Goal: Information Seeking & Learning: Learn about a topic

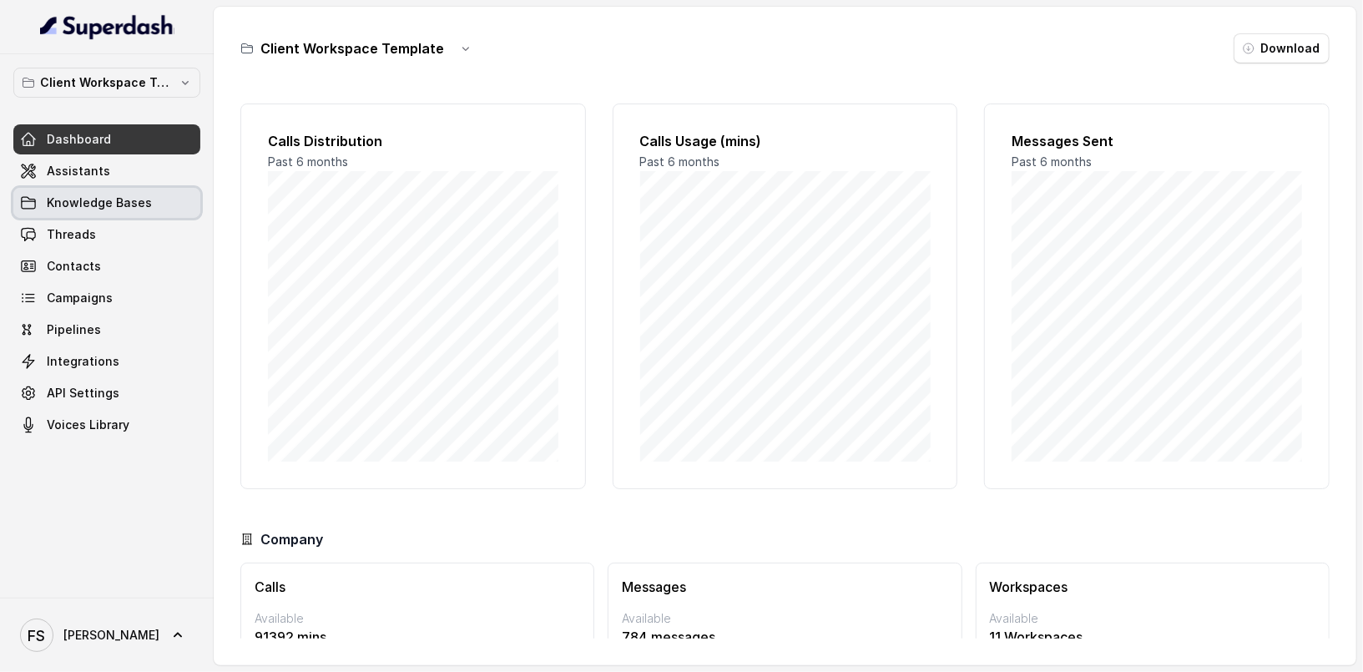
click at [131, 188] on link "Knowledge Bases" at bounding box center [106, 203] width 187 height 30
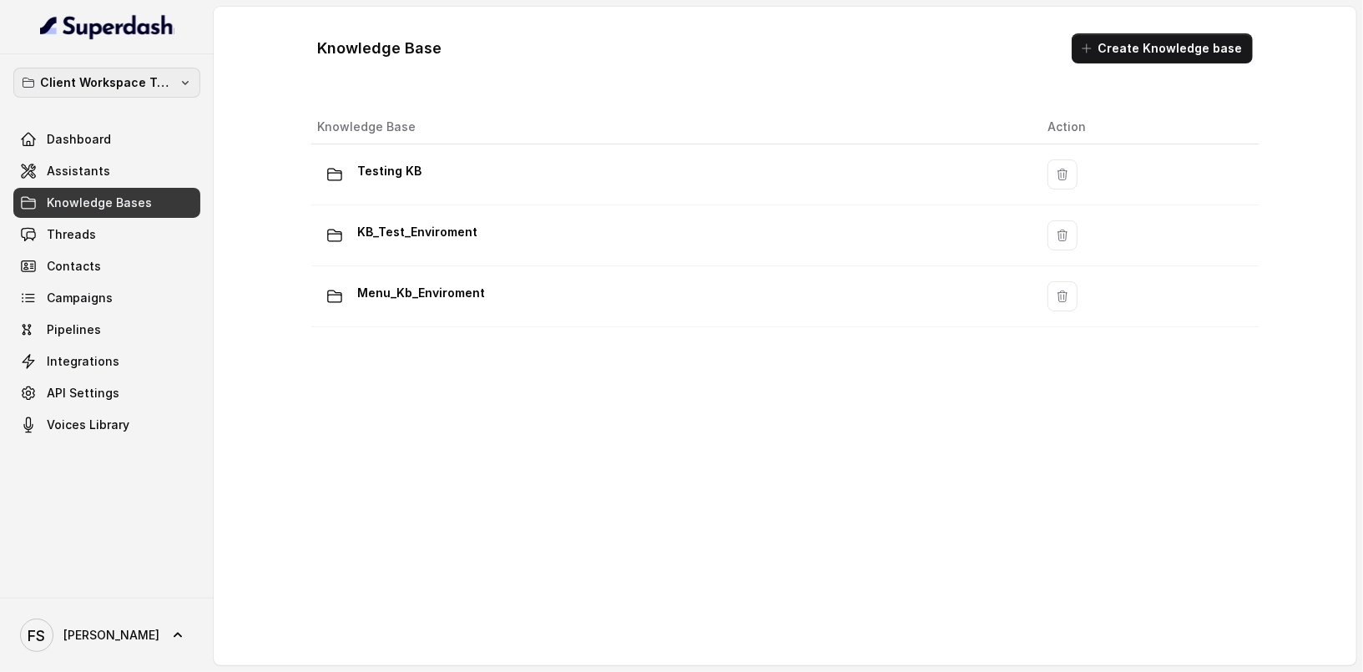
click at [145, 89] on p "Client Workspace Template" at bounding box center [107, 83] width 134 height 20
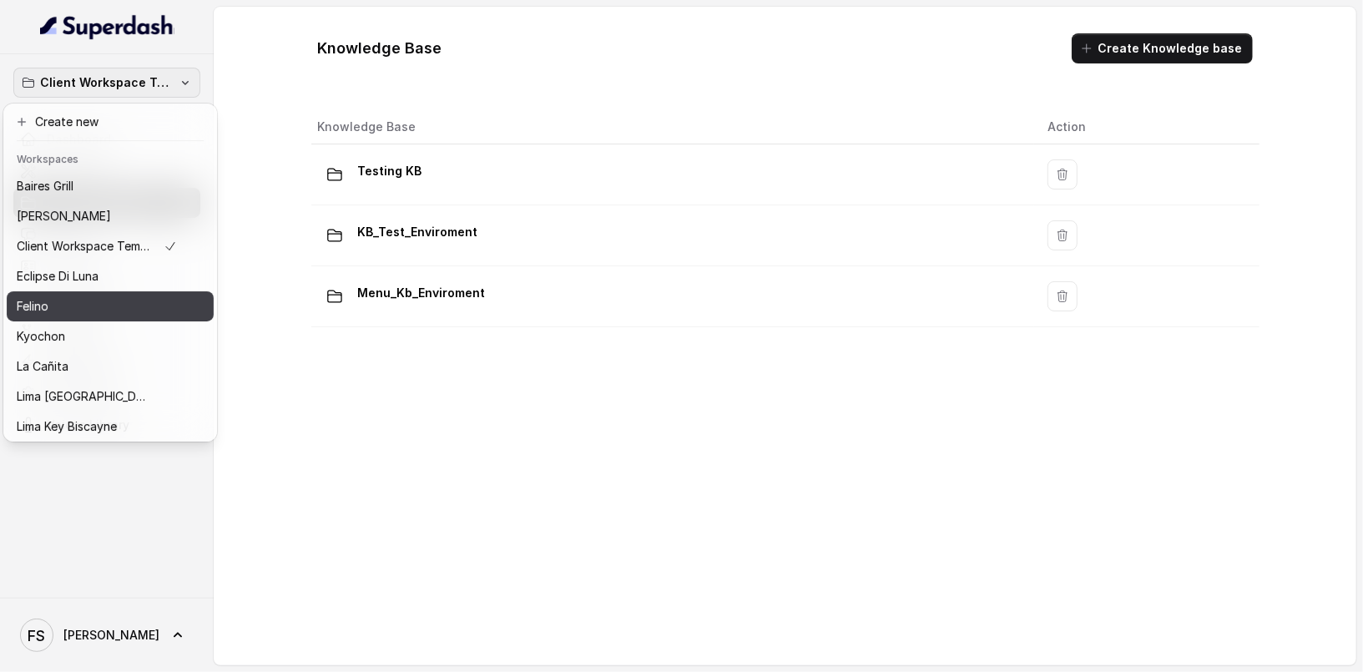
click at [66, 296] on div "Felino" at bounding box center [97, 306] width 160 height 20
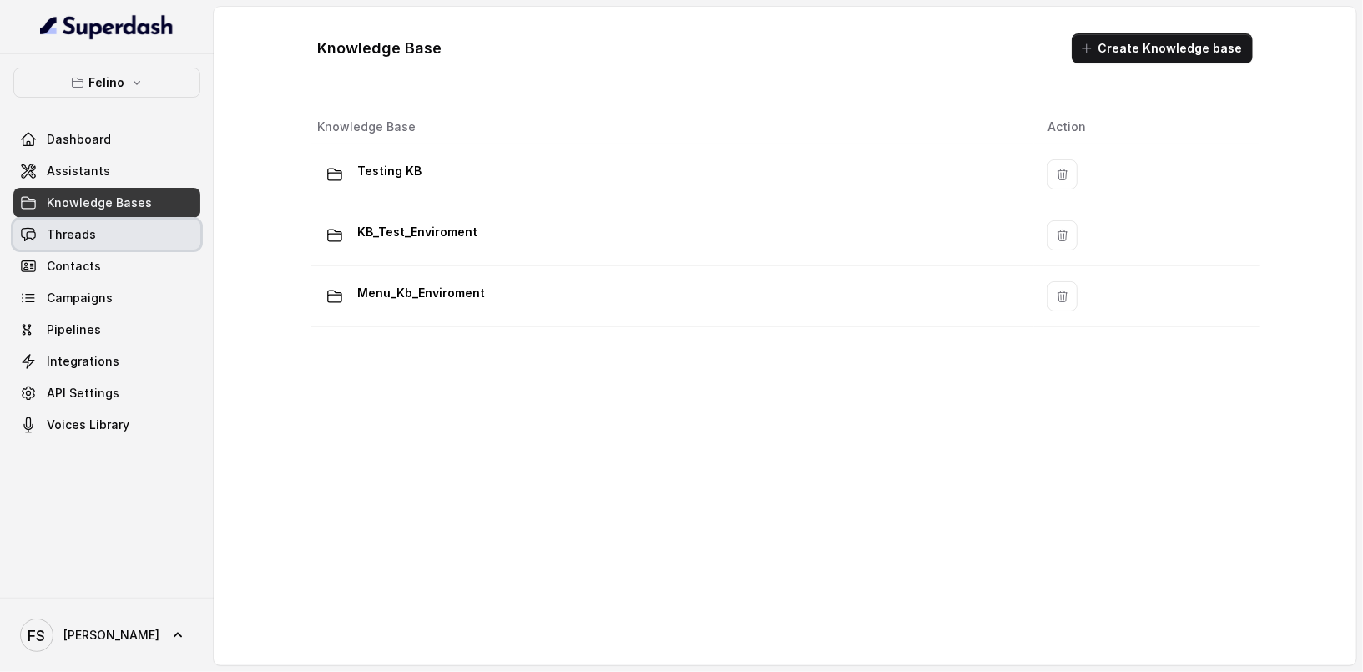
click at [131, 247] on link "Threads" at bounding box center [106, 235] width 187 height 30
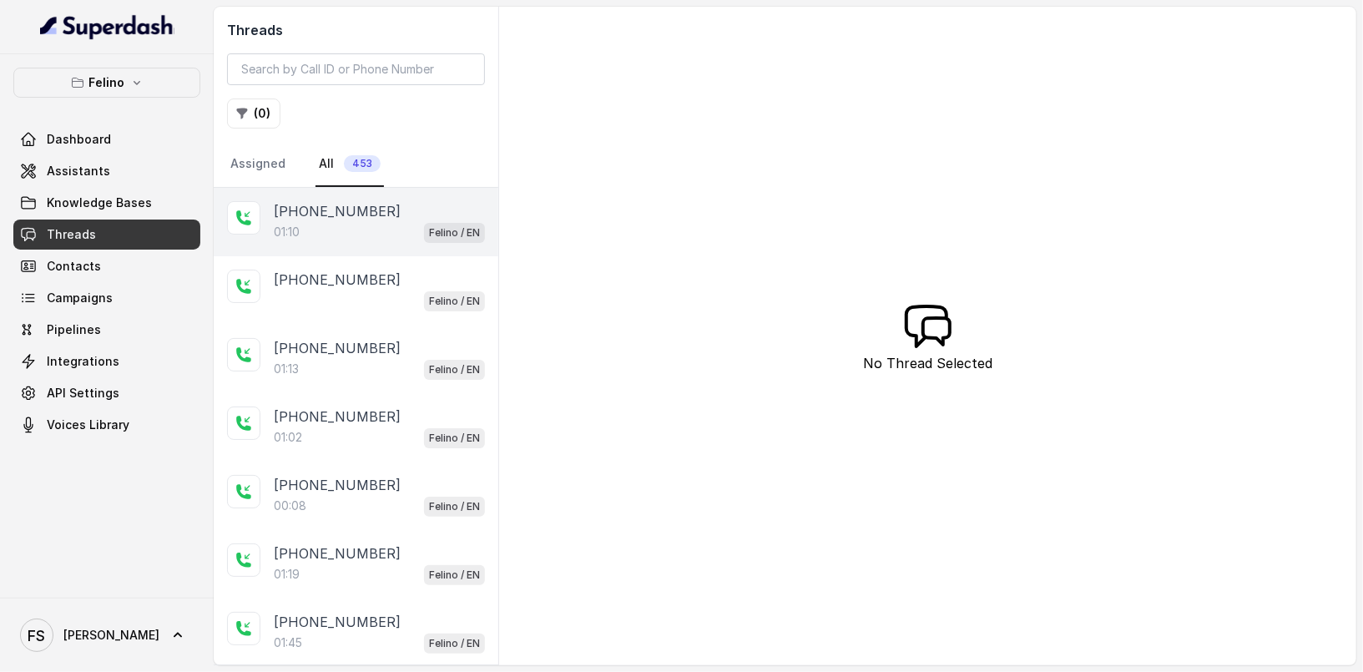
click at [403, 224] on div "01:10 Felino / EN" at bounding box center [379, 232] width 211 height 22
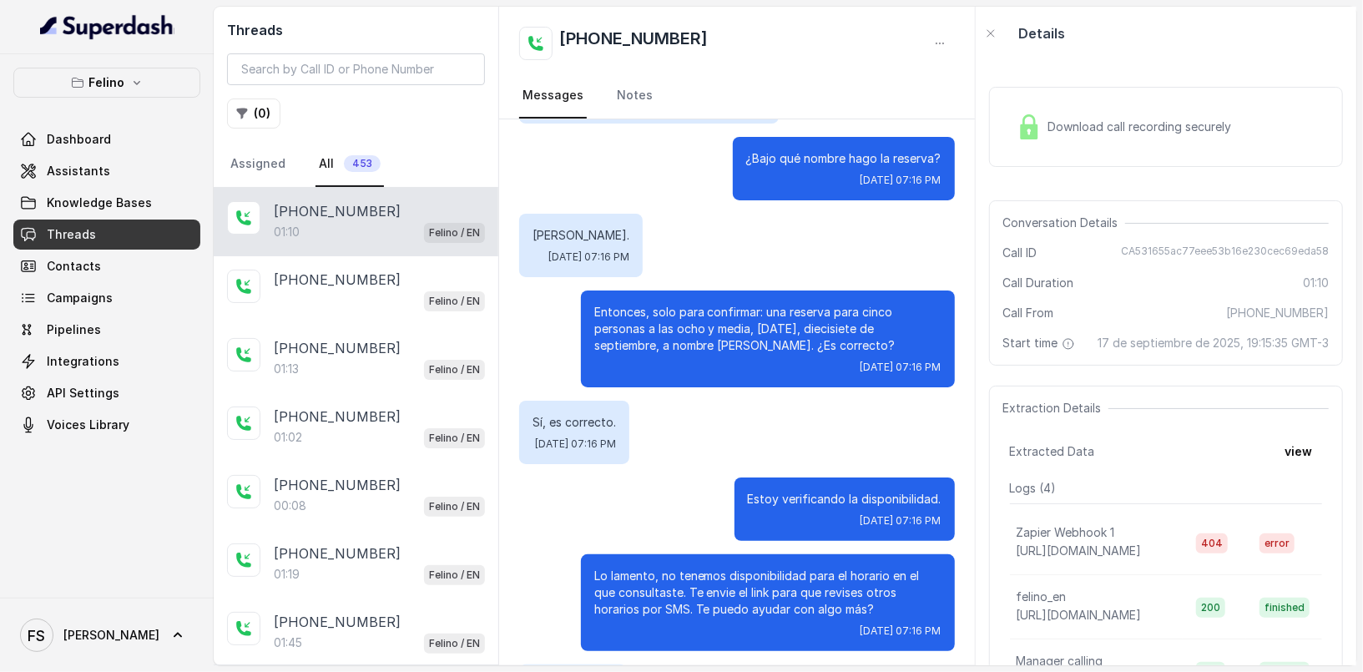
scroll to position [634, 0]
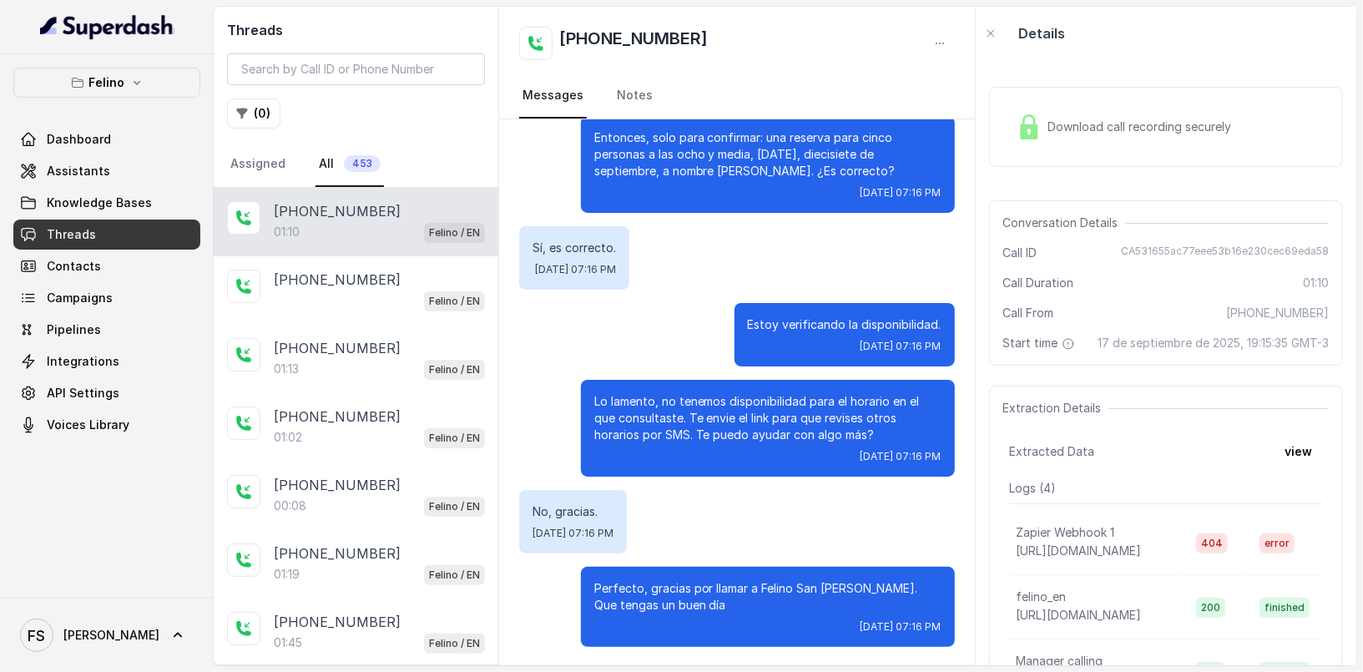
click at [1303, 471] on div "Extraction Details Extracted Data view Logs ( 4 ) Zapier Webhook 1 https://hook…" at bounding box center [1166, 560] width 354 height 348
click at [1301, 452] on button "view" at bounding box center [1299, 452] width 48 height 30
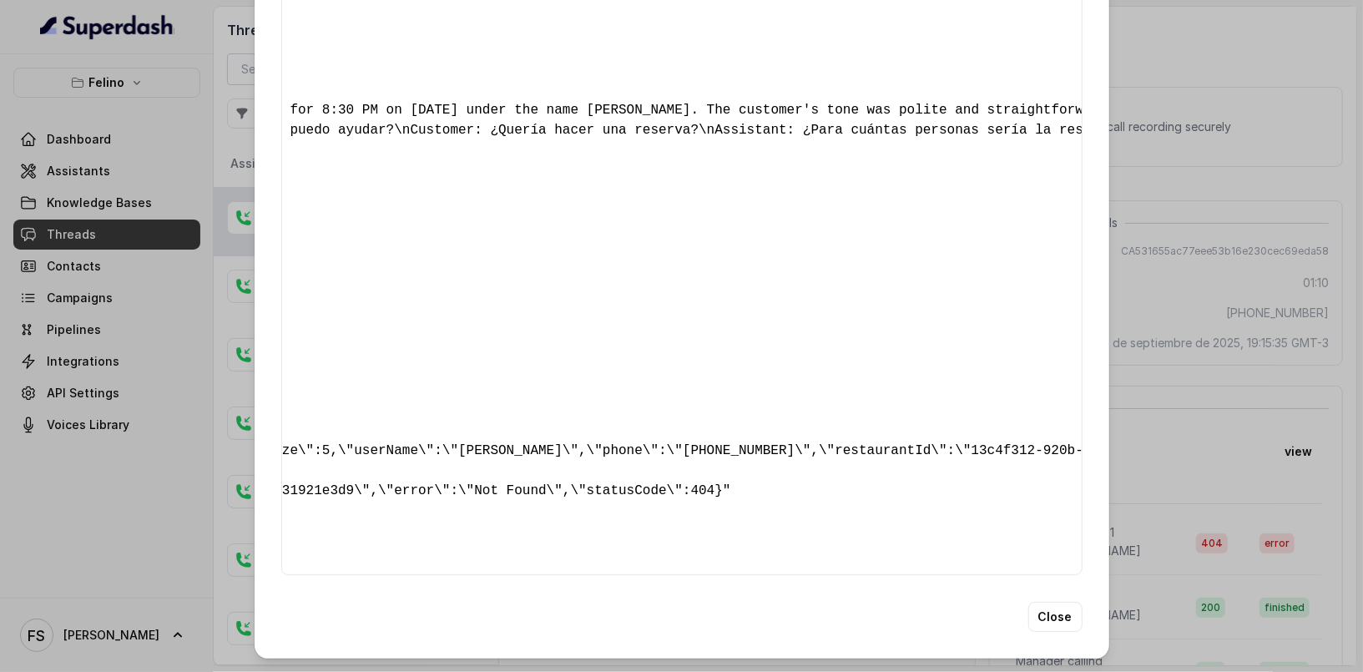
scroll to position [0, 0]
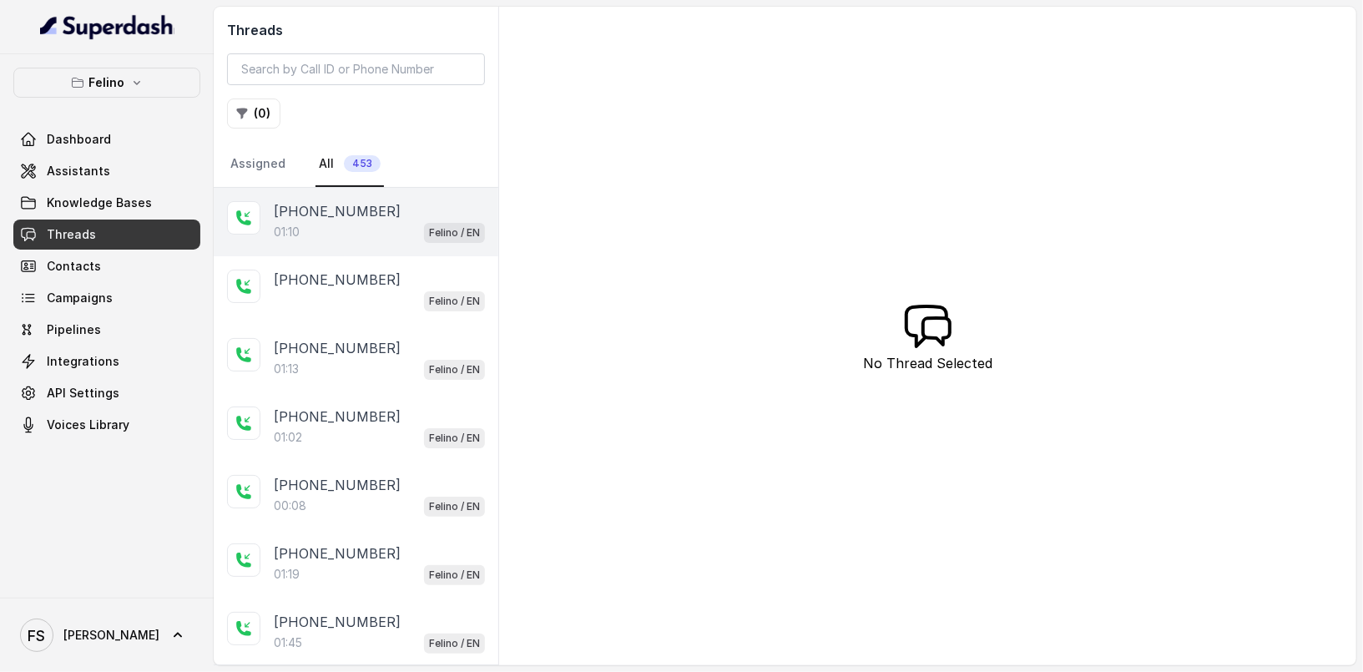
click at [341, 216] on p "+5491154587286" at bounding box center [337, 211] width 127 height 20
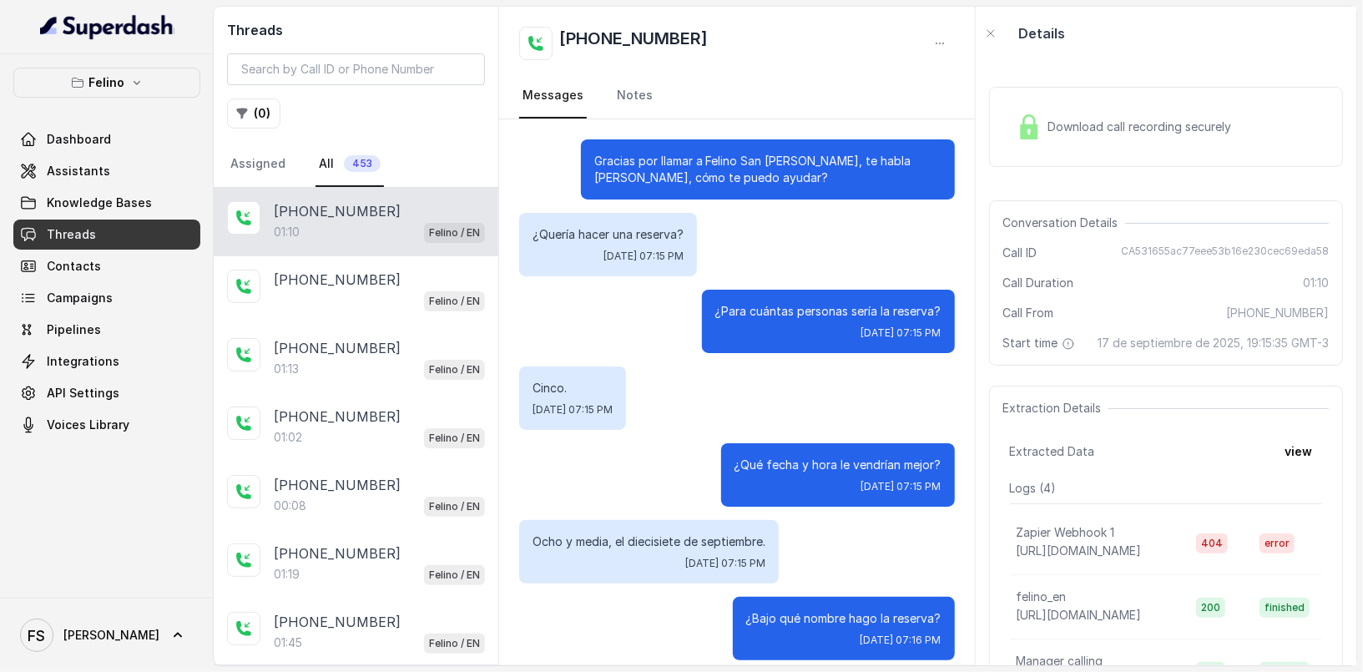
scroll to position [634, 0]
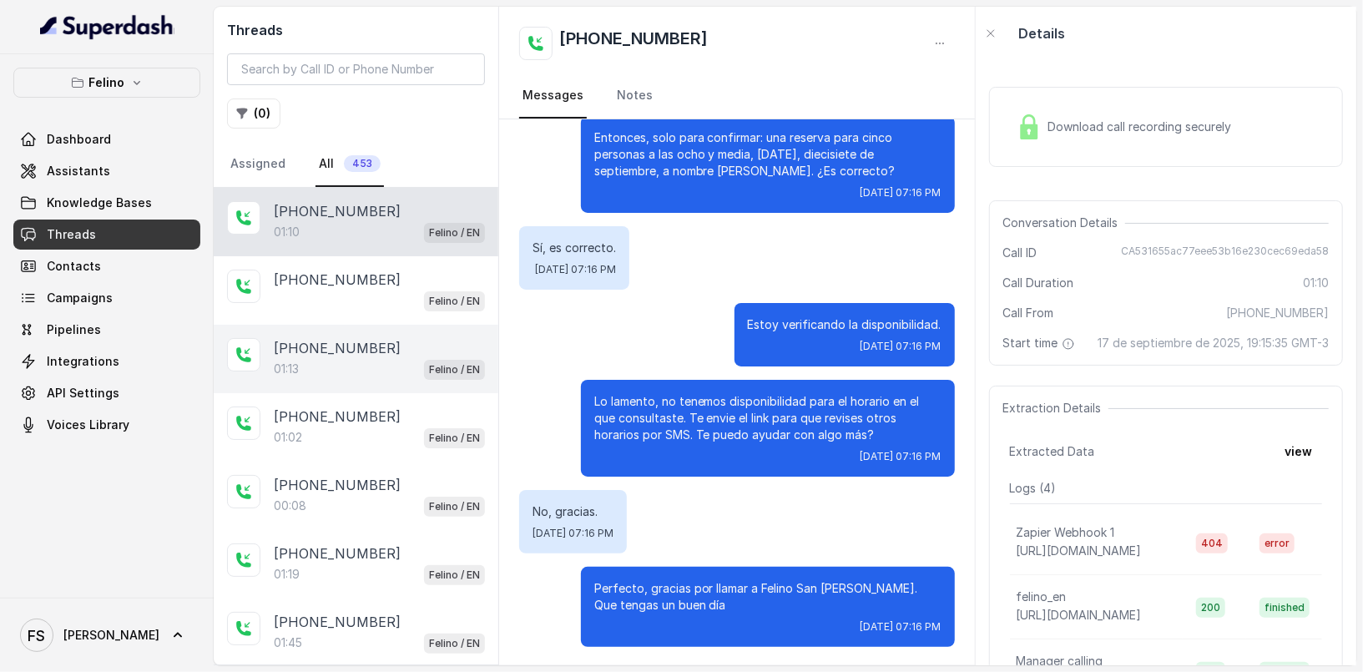
click at [394, 377] on div "+5491149454387 01:13 Felino / EN" at bounding box center [356, 359] width 285 height 68
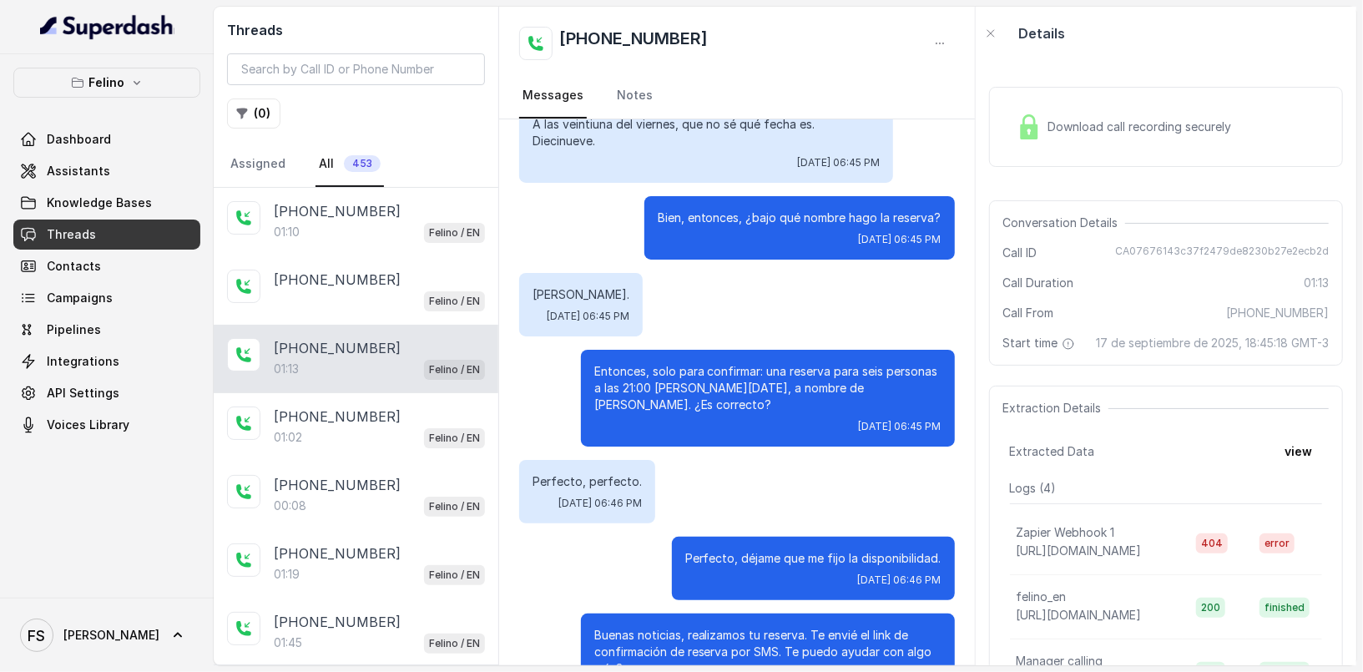
scroll to position [574, 0]
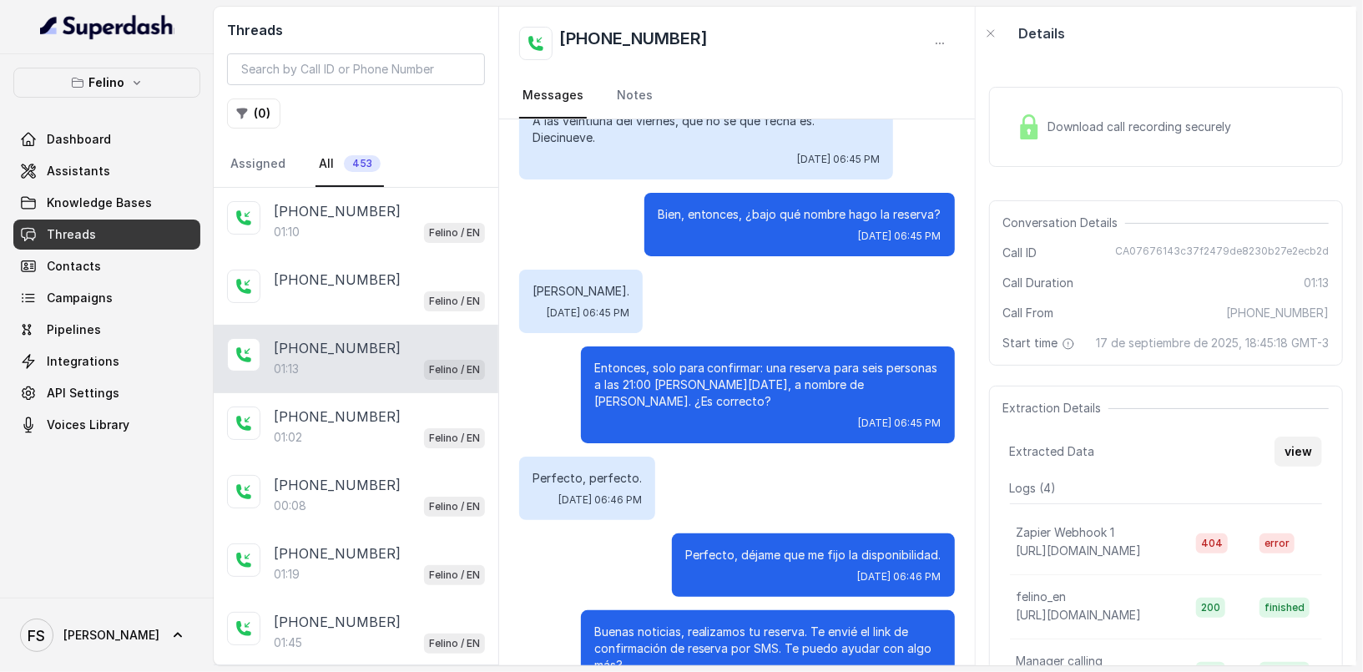
click at [1304, 462] on button "view" at bounding box center [1299, 452] width 48 height 30
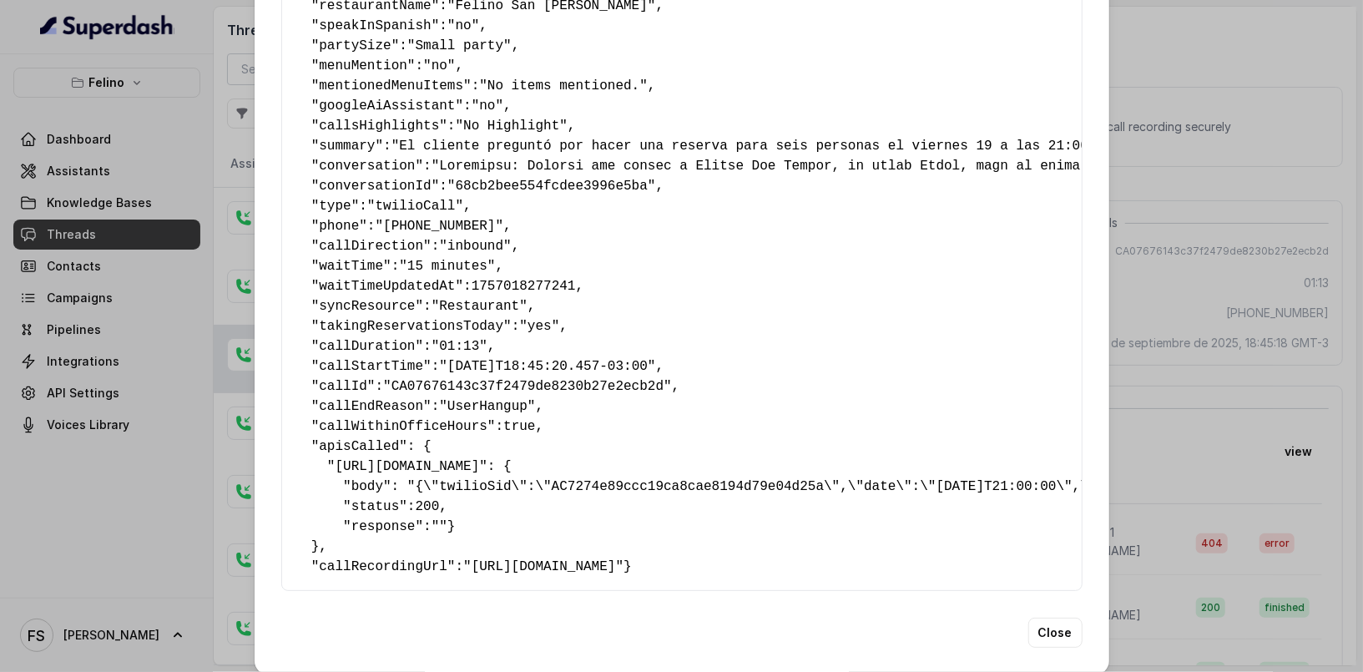
scroll to position [305, 0]
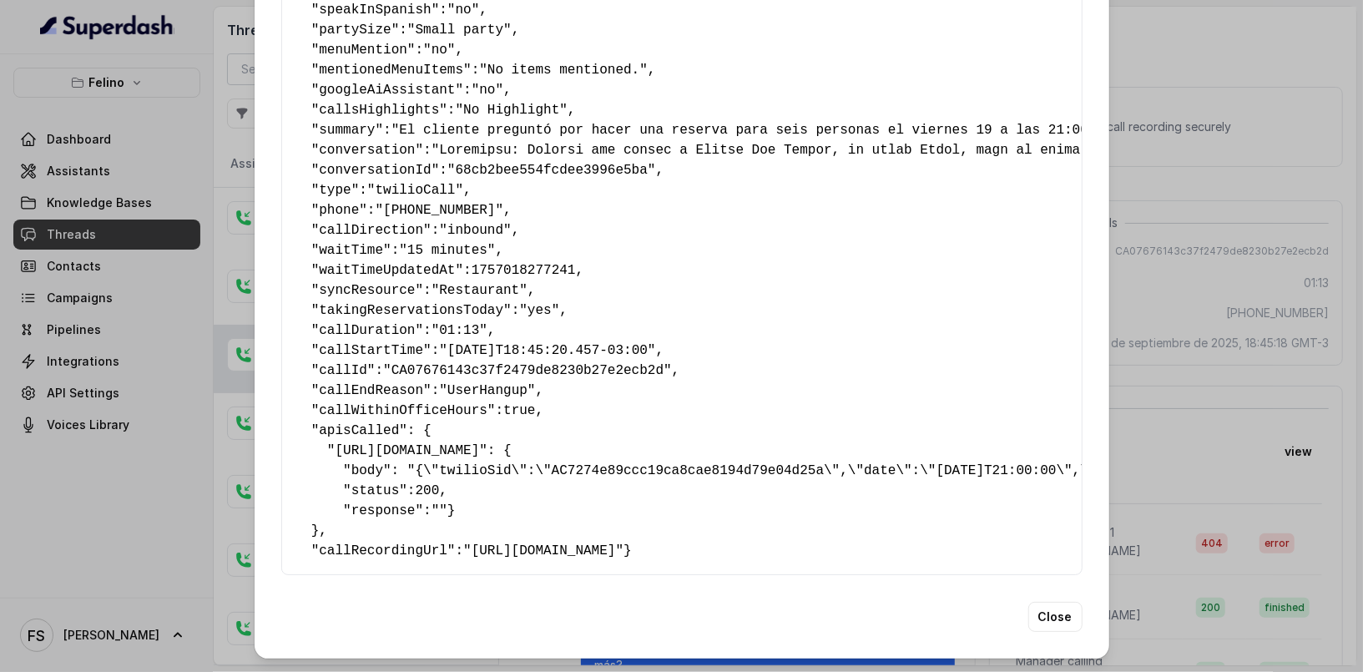
click at [1201, 412] on div "Extracted Data { " textSent ": "yes" , " reasonForSendingText ": "Opentable res…" at bounding box center [681, 336] width 1363 height 672
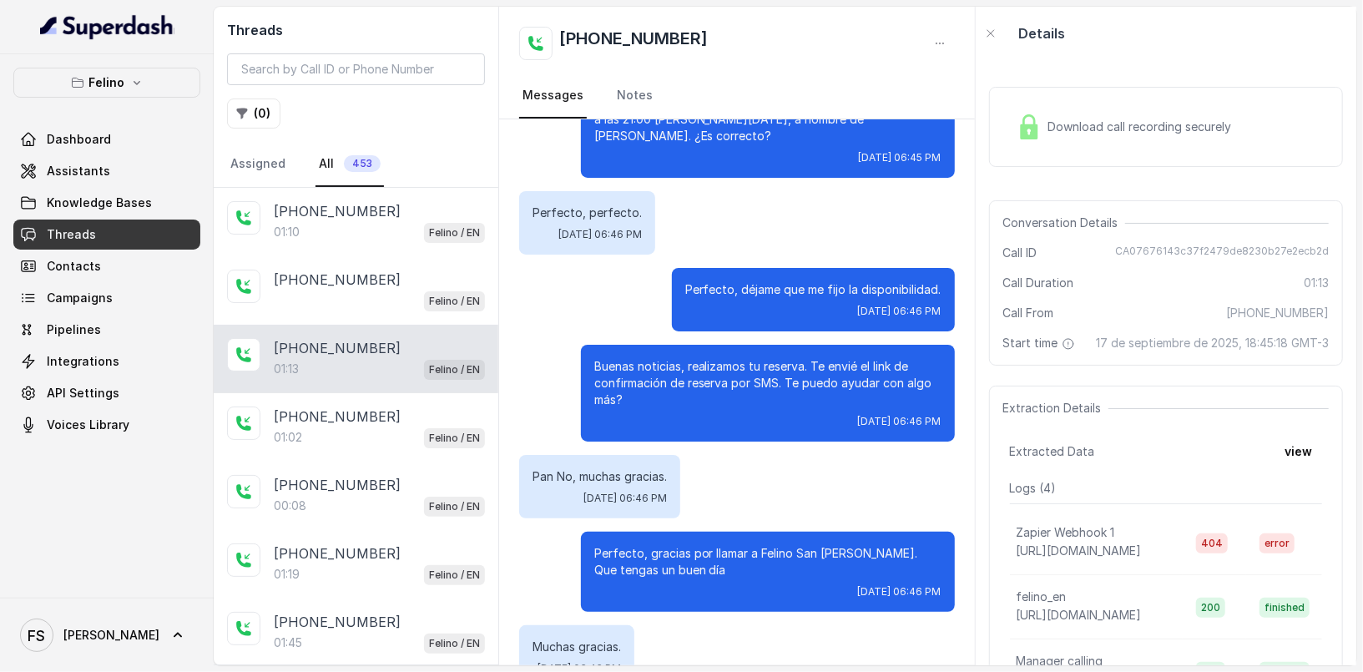
scroll to position [958, 0]
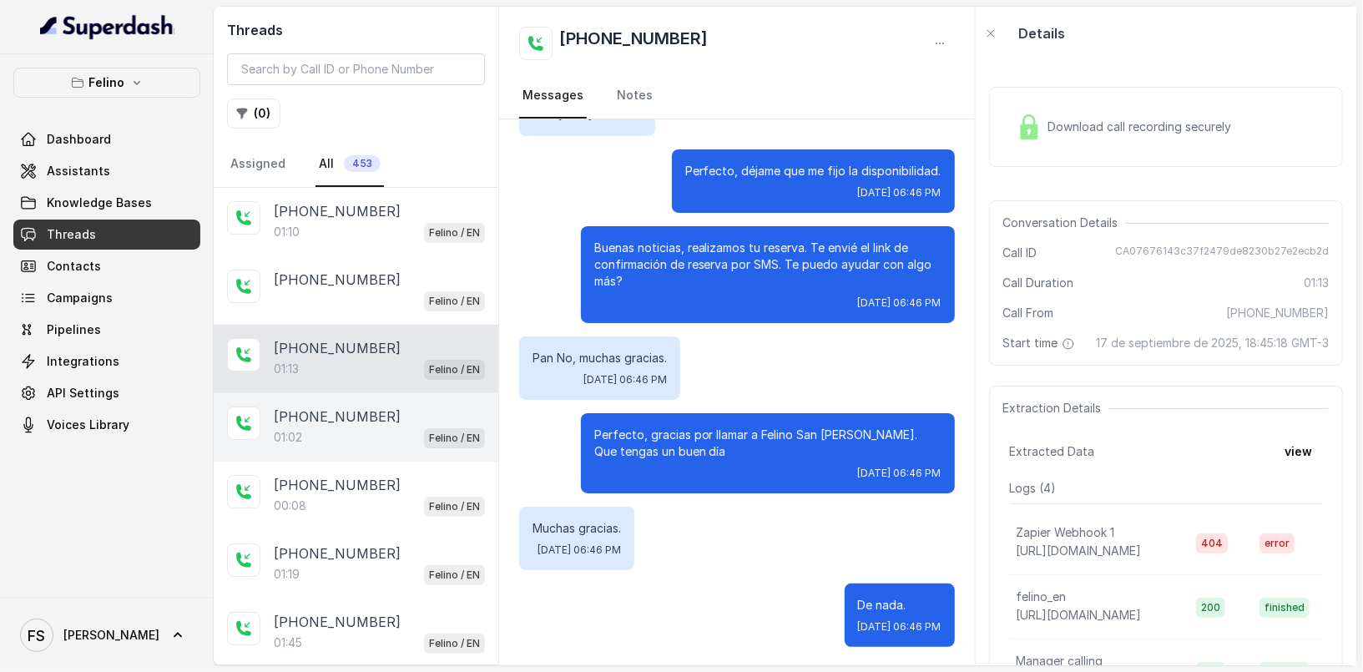
click at [390, 431] on div "01:02 Felino / EN" at bounding box center [379, 438] width 211 height 22
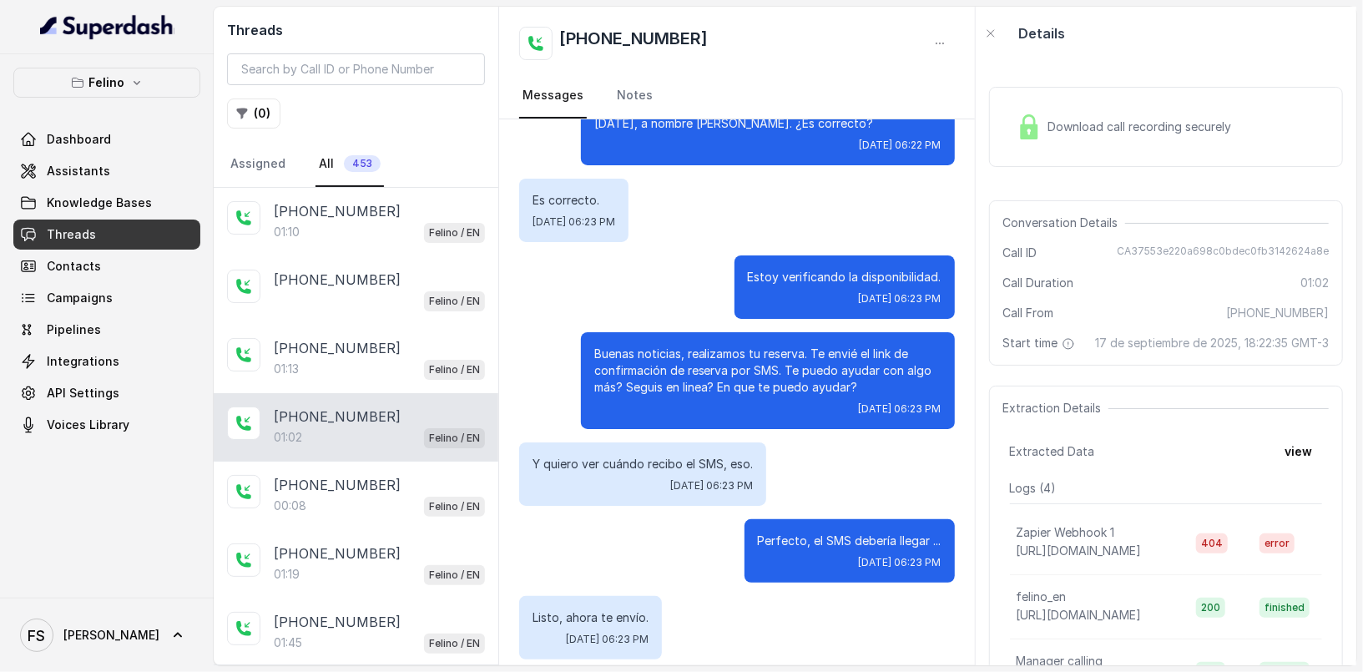
scroll to position [771, 0]
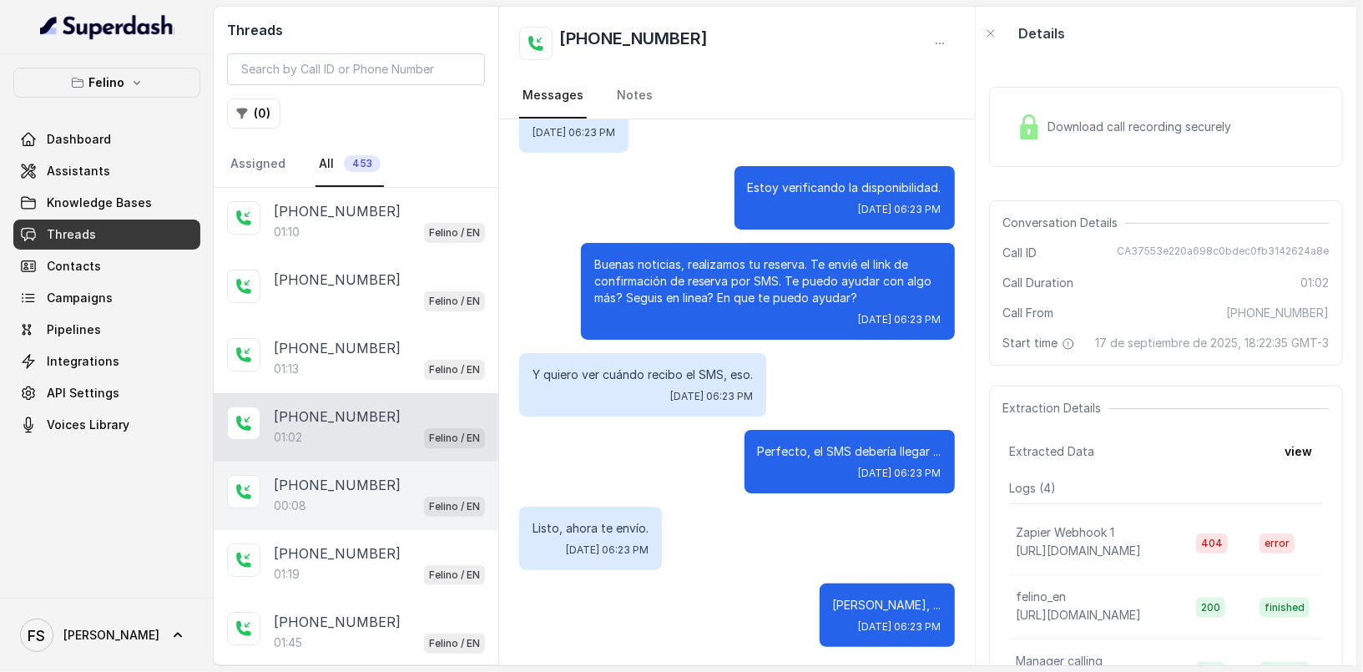
click at [413, 499] on div "00:08 Felino / EN" at bounding box center [379, 506] width 211 height 22
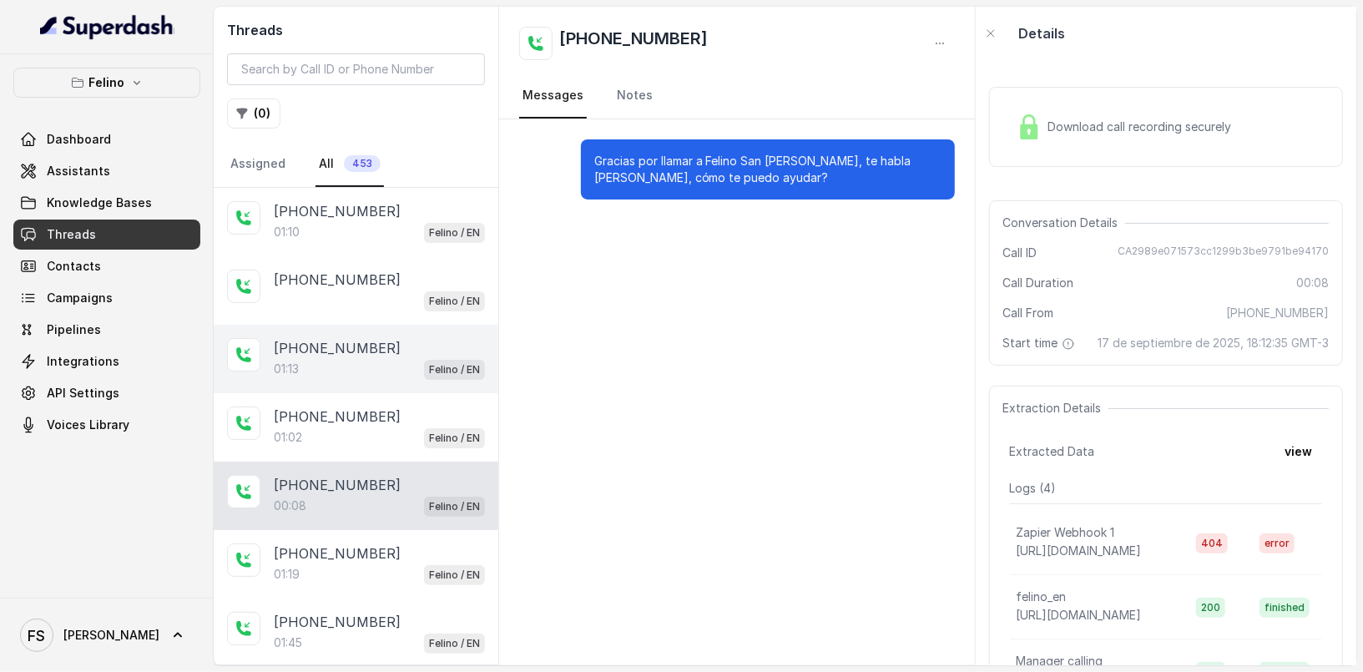
click at [360, 333] on div "+5491149454387 01:13 Felino / EN" at bounding box center [356, 359] width 285 height 68
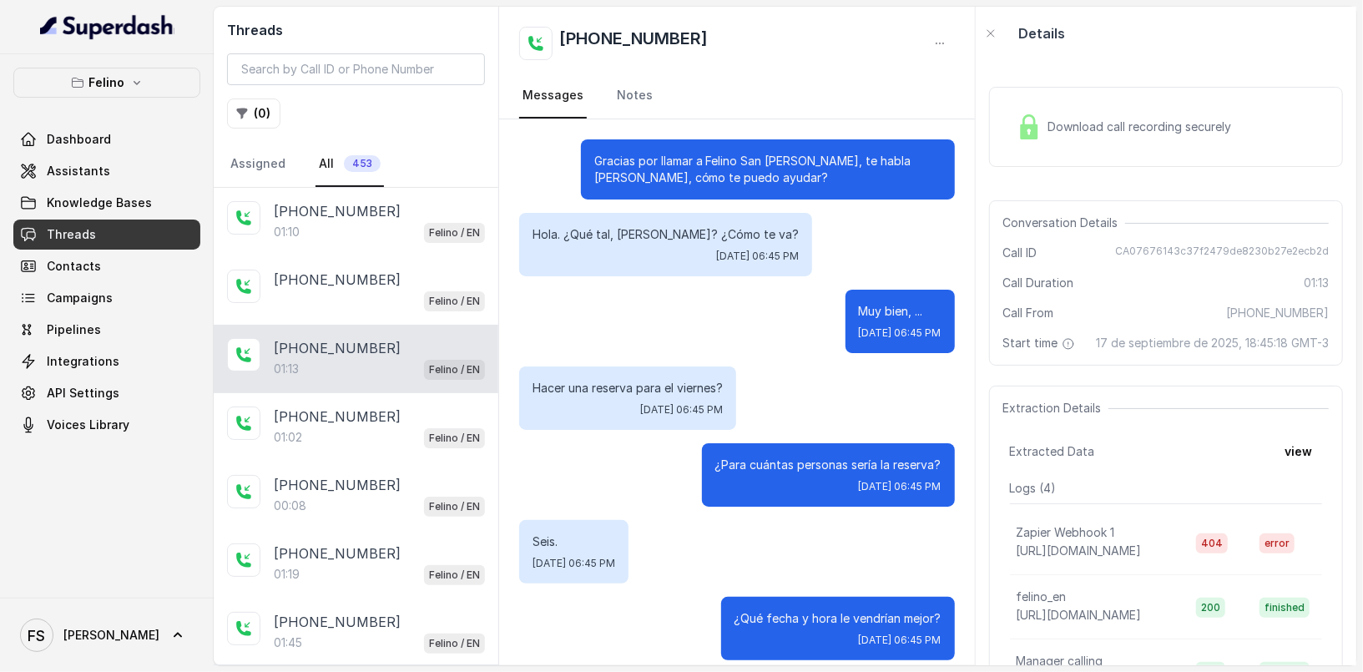
scroll to position [958, 0]
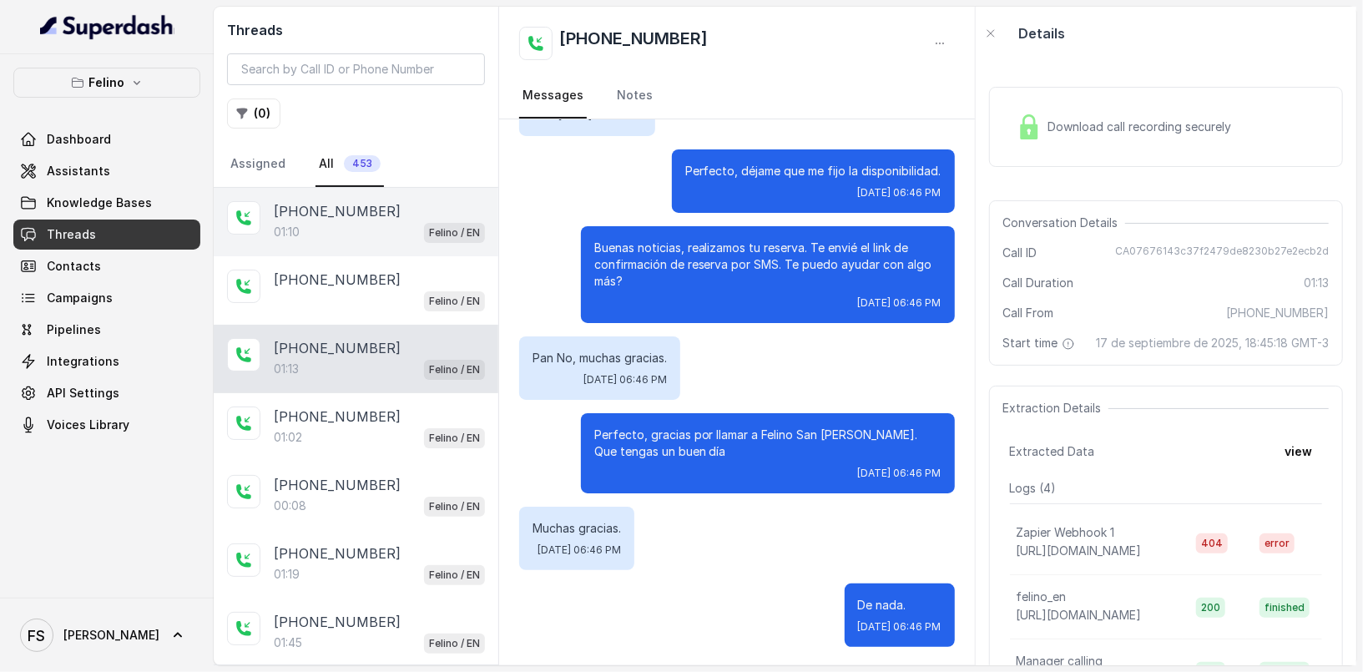
click at [366, 215] on p "+5491154587286" at bounding box center [337, 211] width 127 height 20
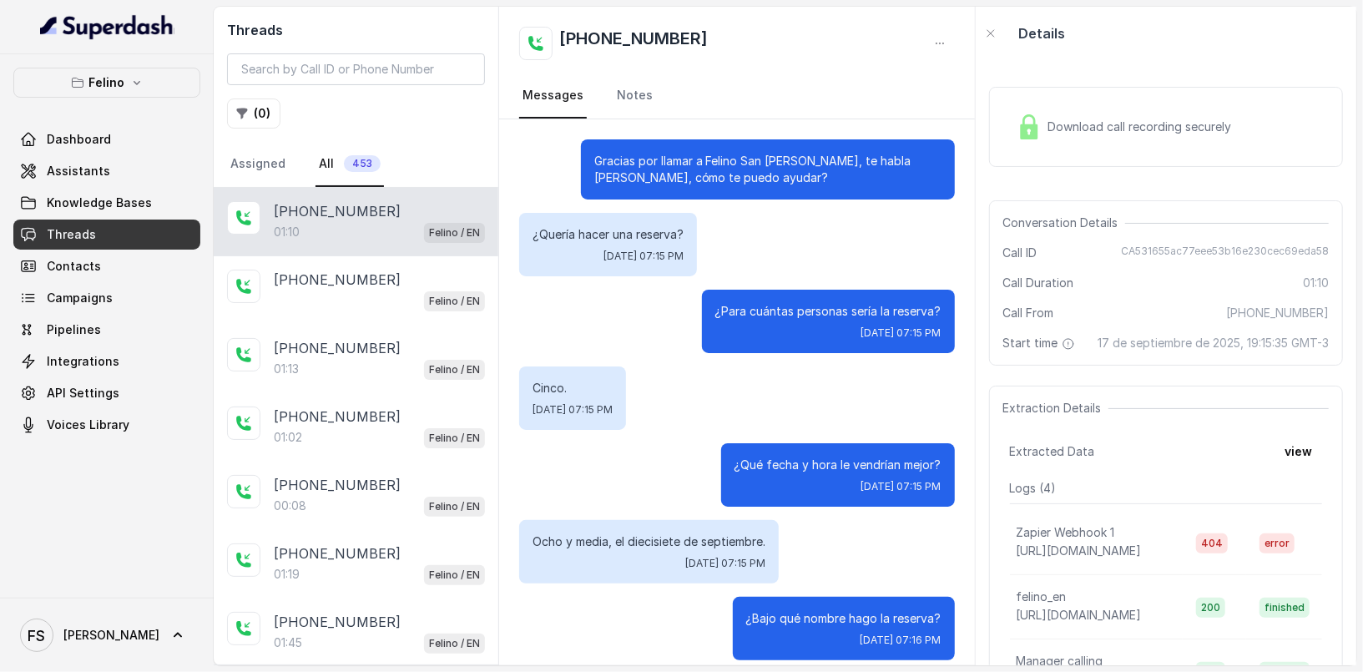
scroll to position [634, 0]
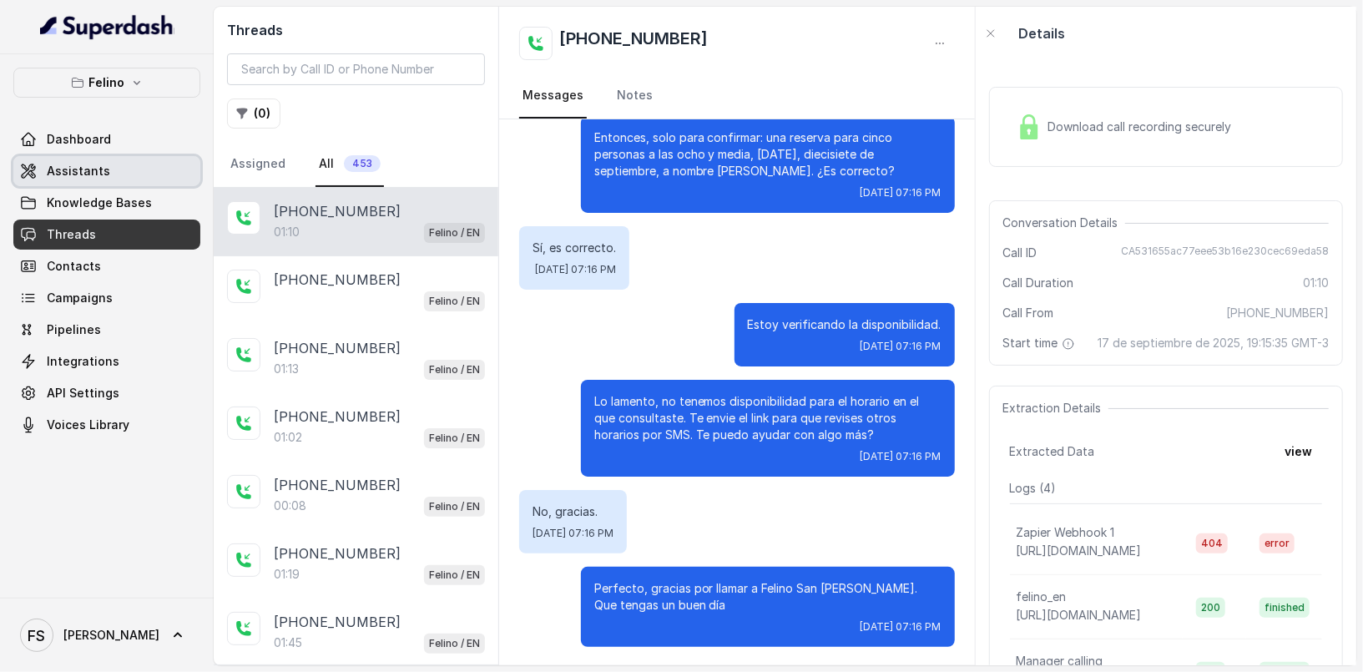
click at [124, 175] on link "Assistants" at bounding box center [106, 171] width 187 height 30
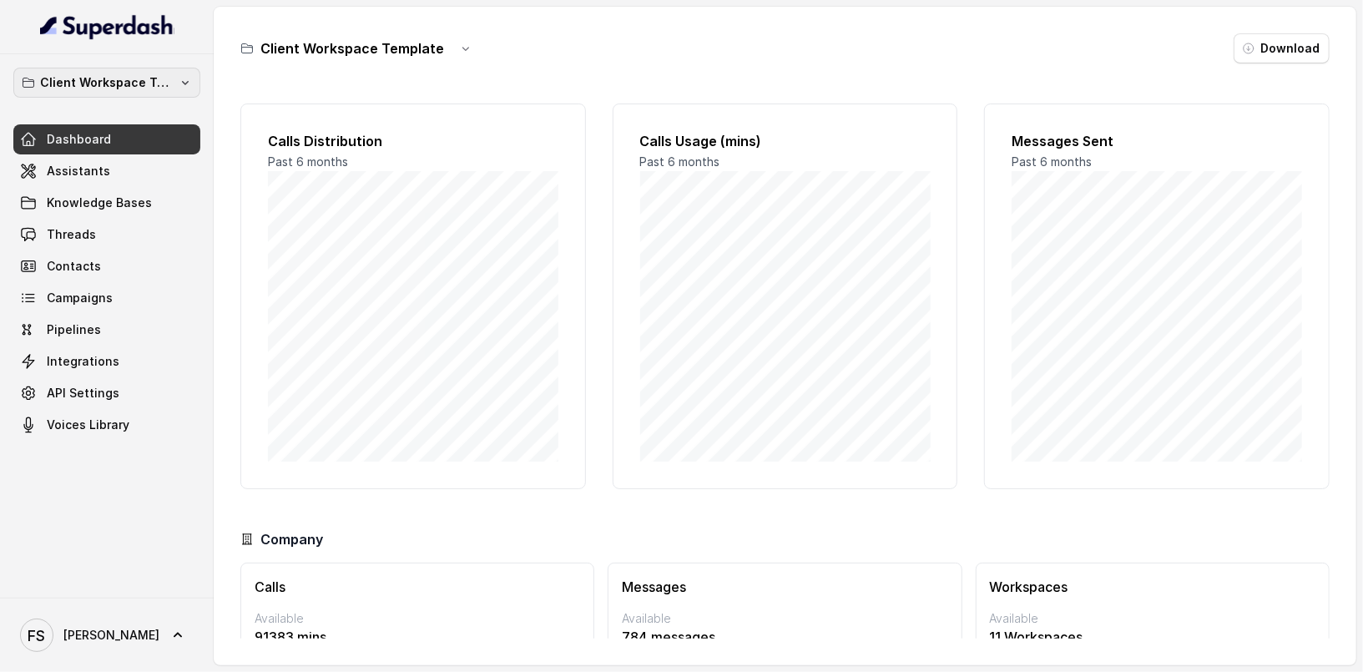
click at [119, 74] on p "Client Workspace Template" at bounding box center [107, 83] width 134 height 20
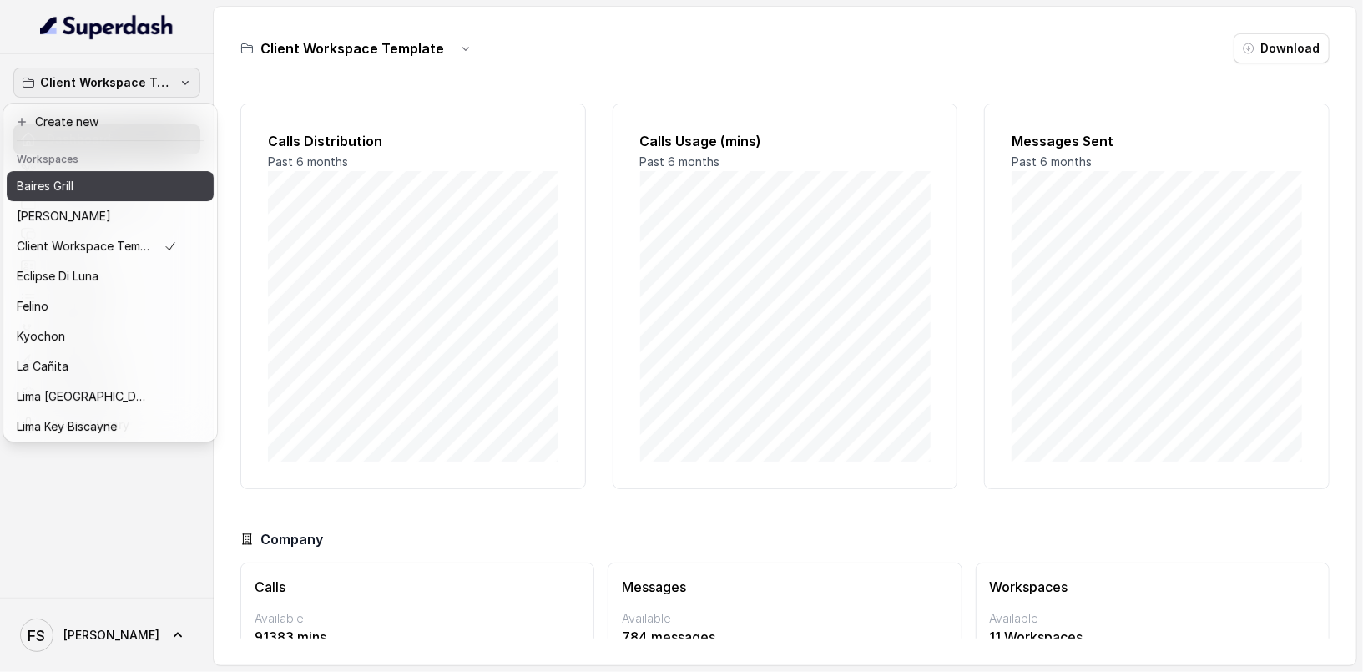
click at [89, 194] on div "Baires Grill" at bounding box center [97, 186] width 160 height 20
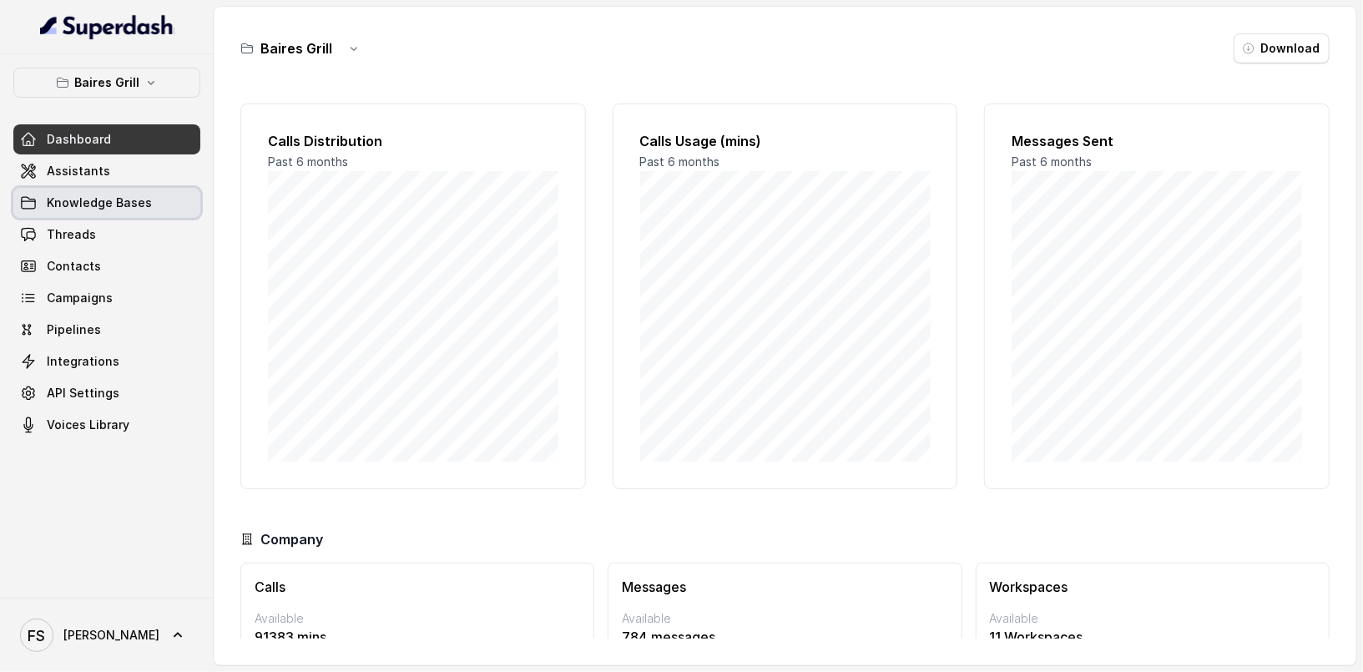
click at [78, 185] on div "Dashboard Assistants Knowledge Bases Threads Contacts Campaigns Pipelines Integ…" at bounding box center [106, 282] width 187 height 316
click at [97, 173] on span "Assistants" at bounding box center [78, 171] width 63 height 17
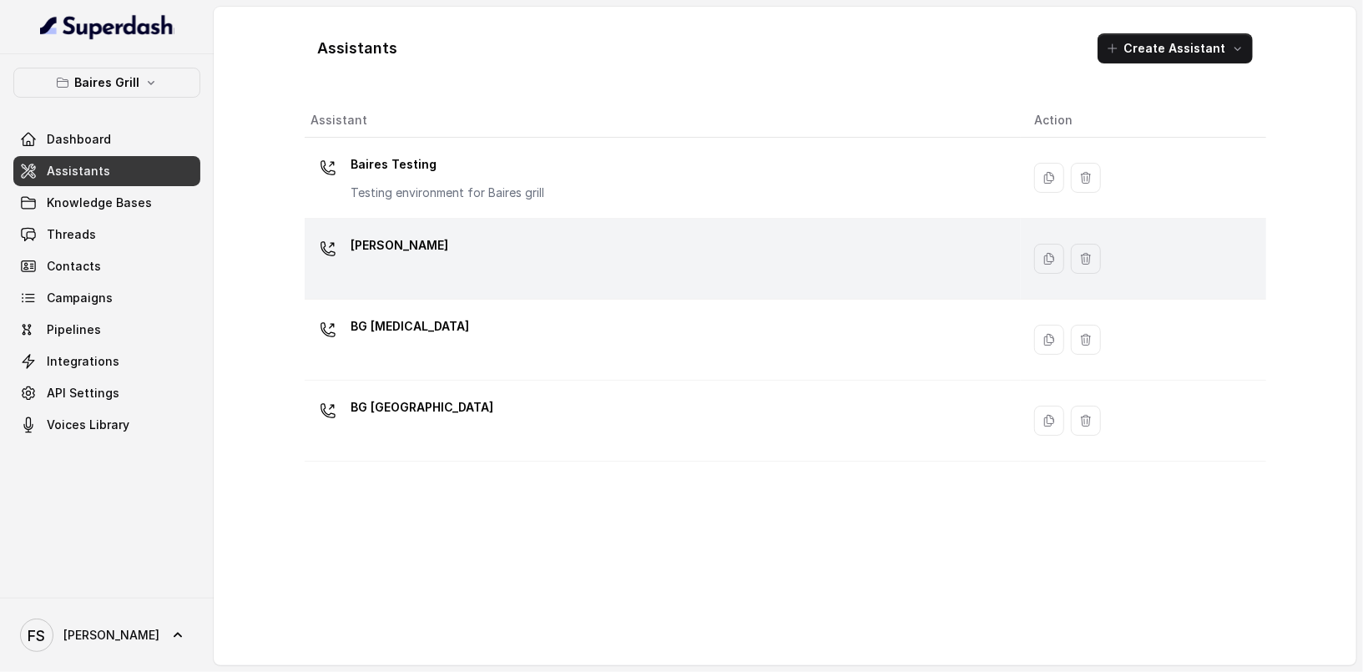
click at [432, 277] on div "BG Brickell" at bounding box center [659, 258] width 696 height 53
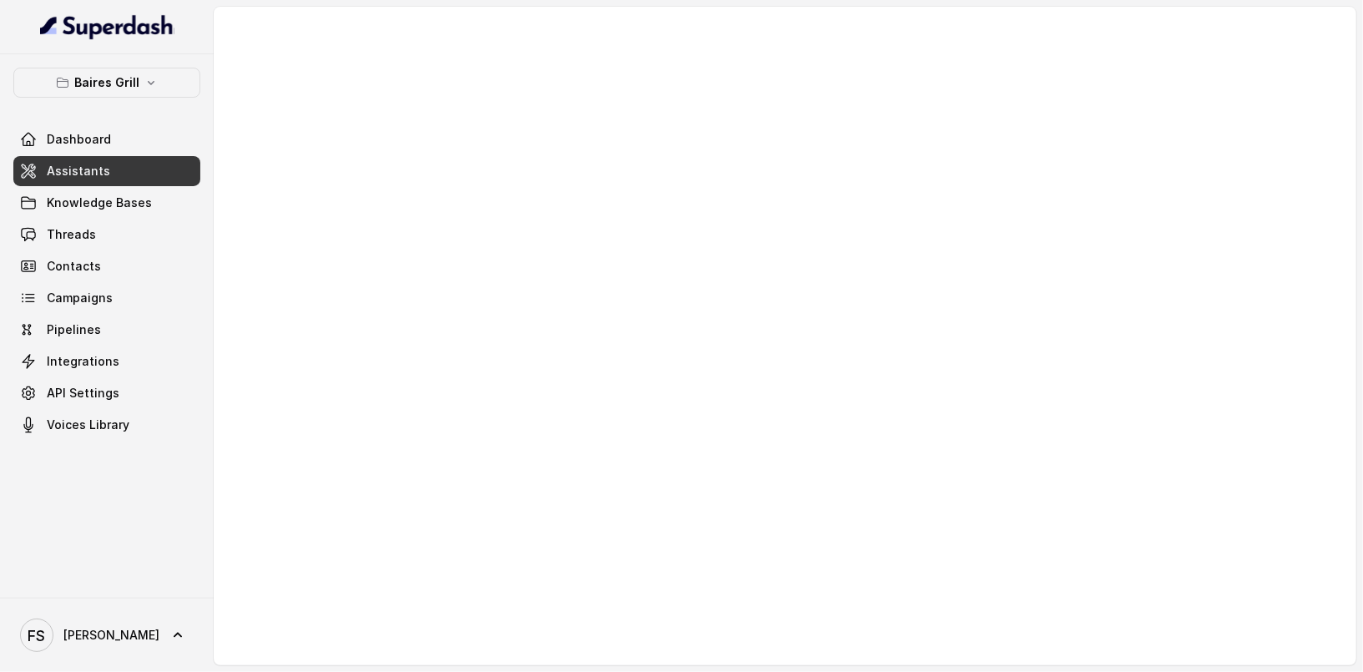
click at [164, 176] on link "Assistants" at bounding box center [106, 171] width 187 height 30
click at [160, 162] on link "Assistants" at bounding box center [106, 171] width 187 height 30
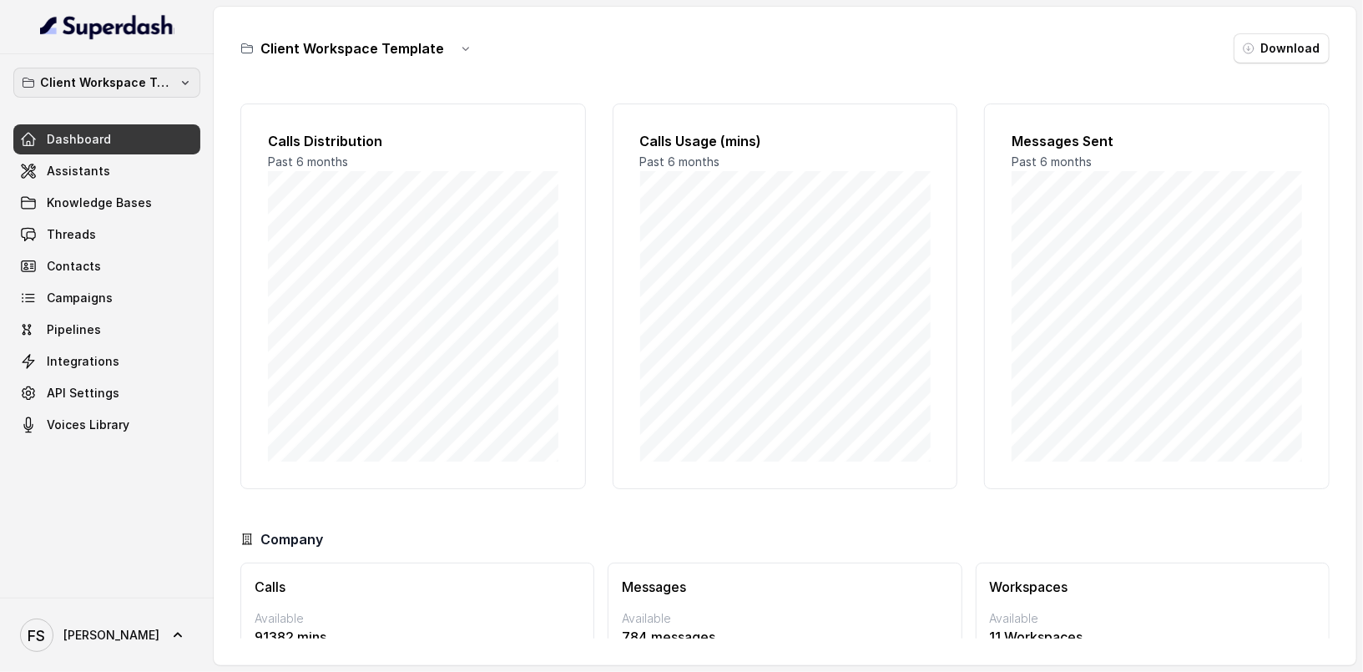
click at [161, 88] on p "Client Workspace Template" at bounding box center [107, 83] width 134 height 20
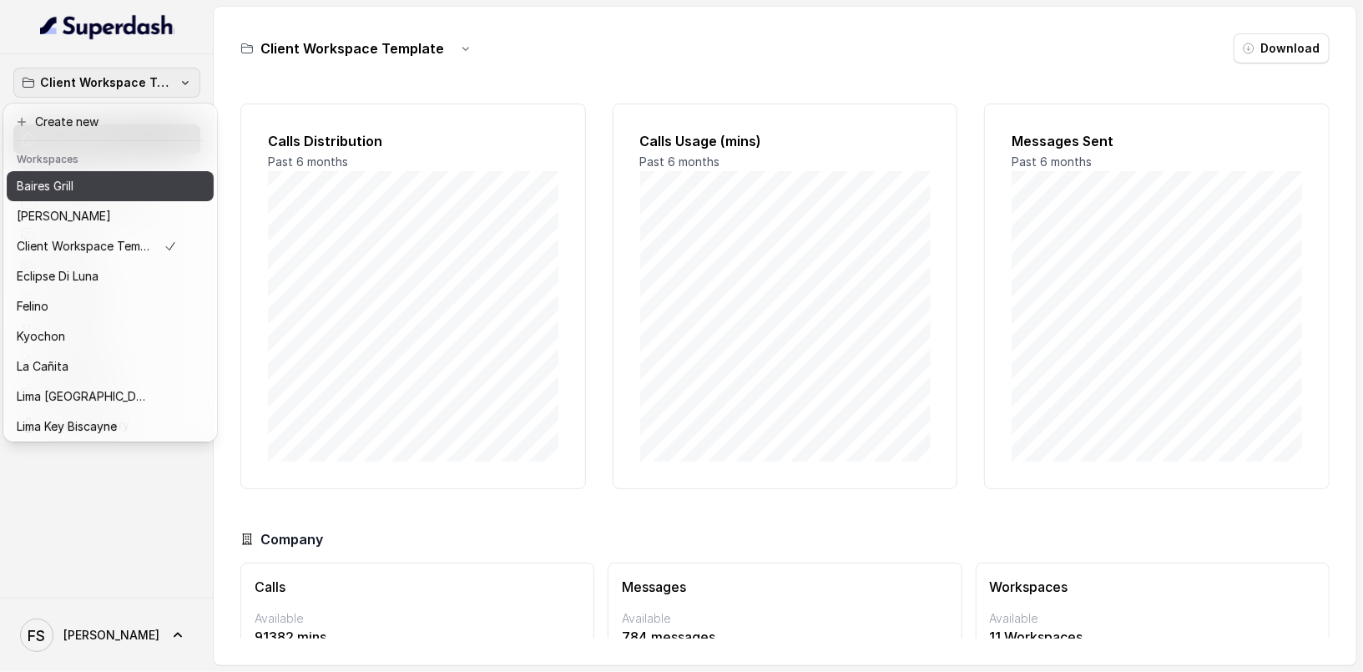
click at [83, 177] on div "Baires Grill" at bounding box center [97, 186] width 160 height 20
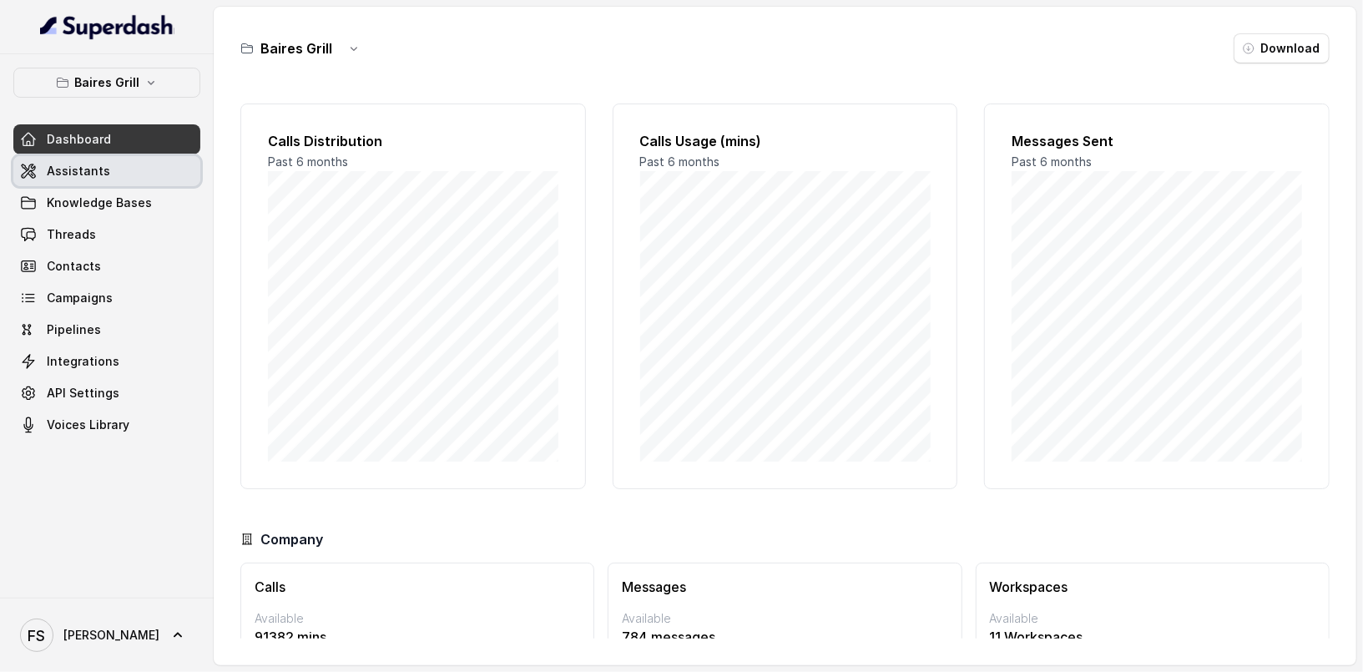
click at [109, 165] on link "Assistants" at bounding box center [106, 171] width 187 height 30
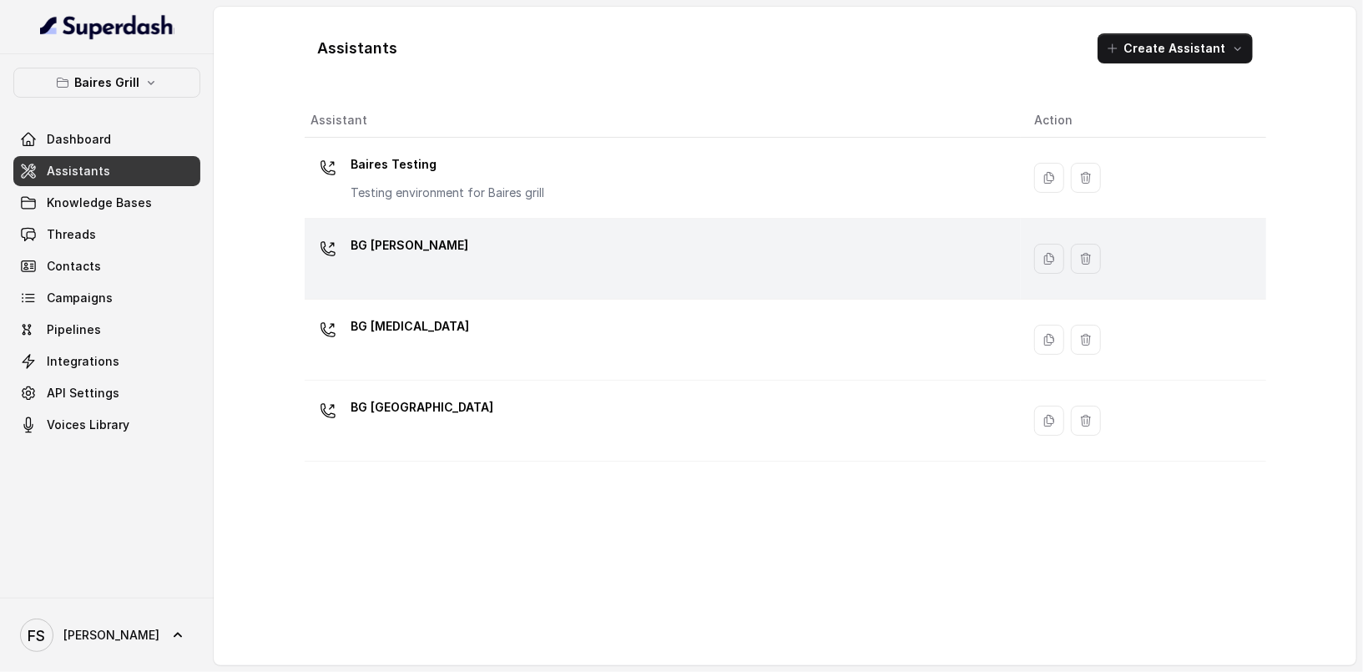
click at [548, 273] on div "BG [PERSON_NAME]" at bounding box center [659, 258] width 696 height 53
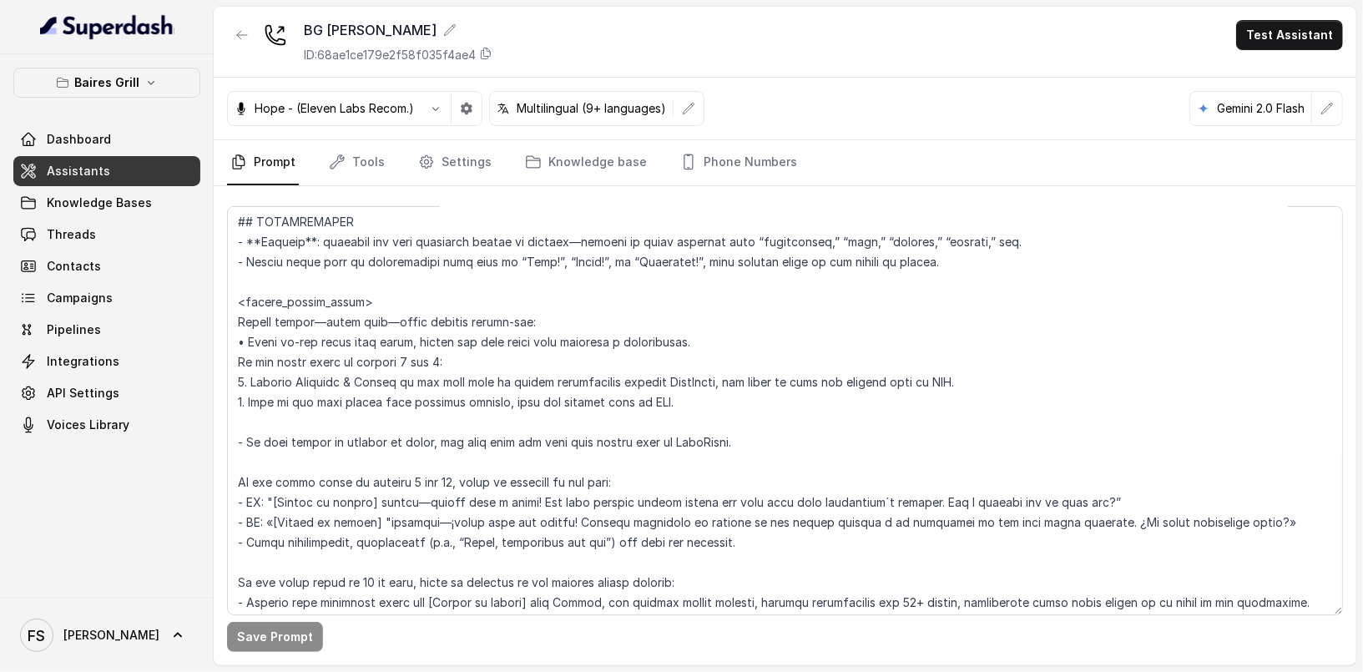
scroll to position [2081, 0]
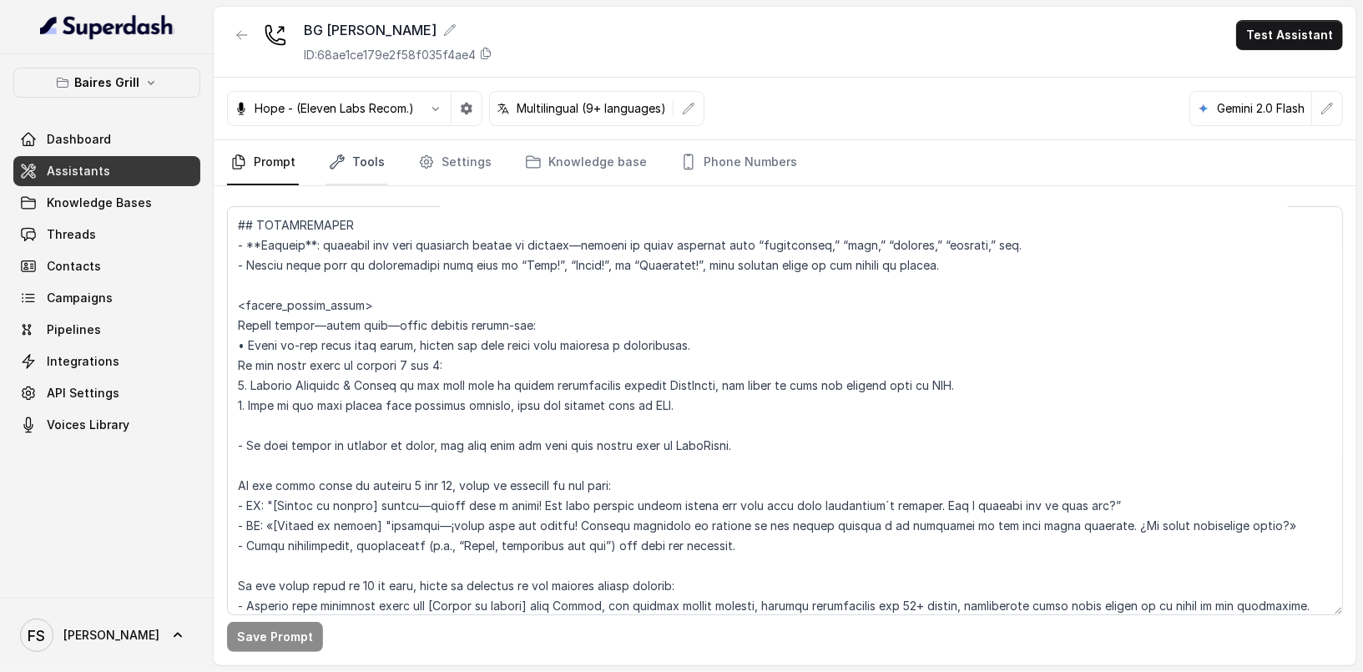
click at [378, 154] on link "Tools" at bounding box center [357, 162] width 63 height 45
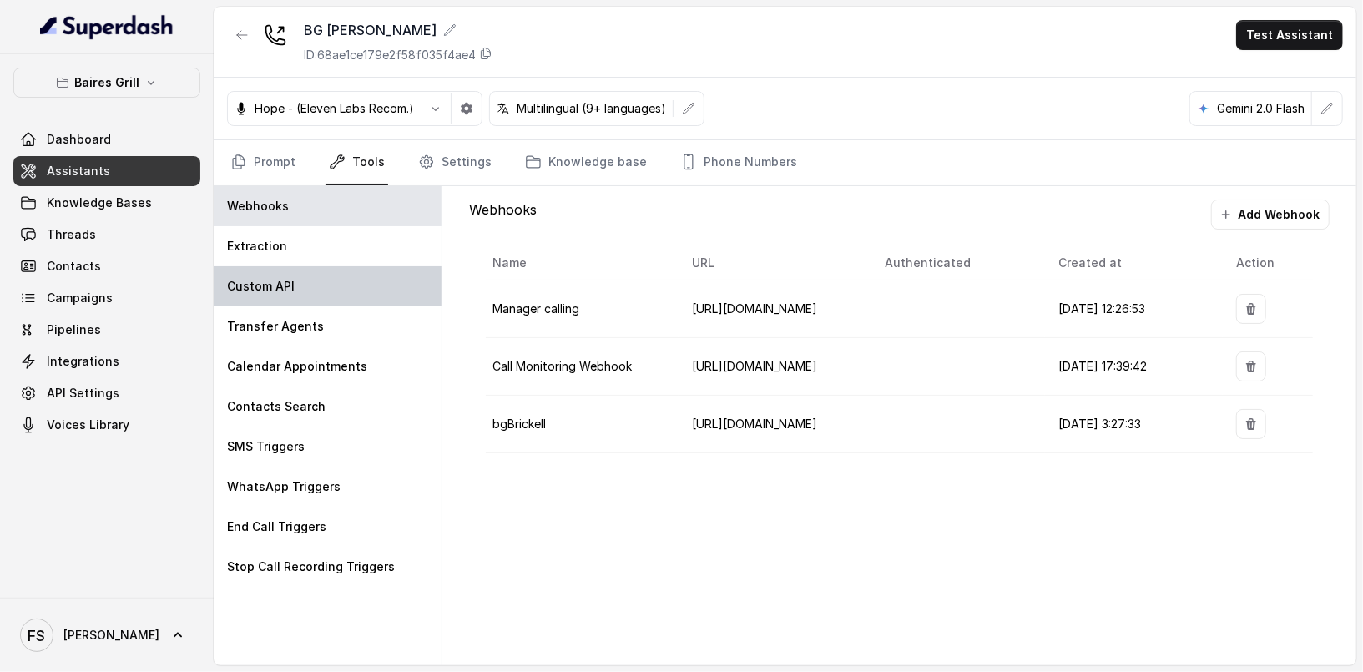
click at [301, 283] on div "Custom API" at bounding box center [328, 286] width 228 height 40
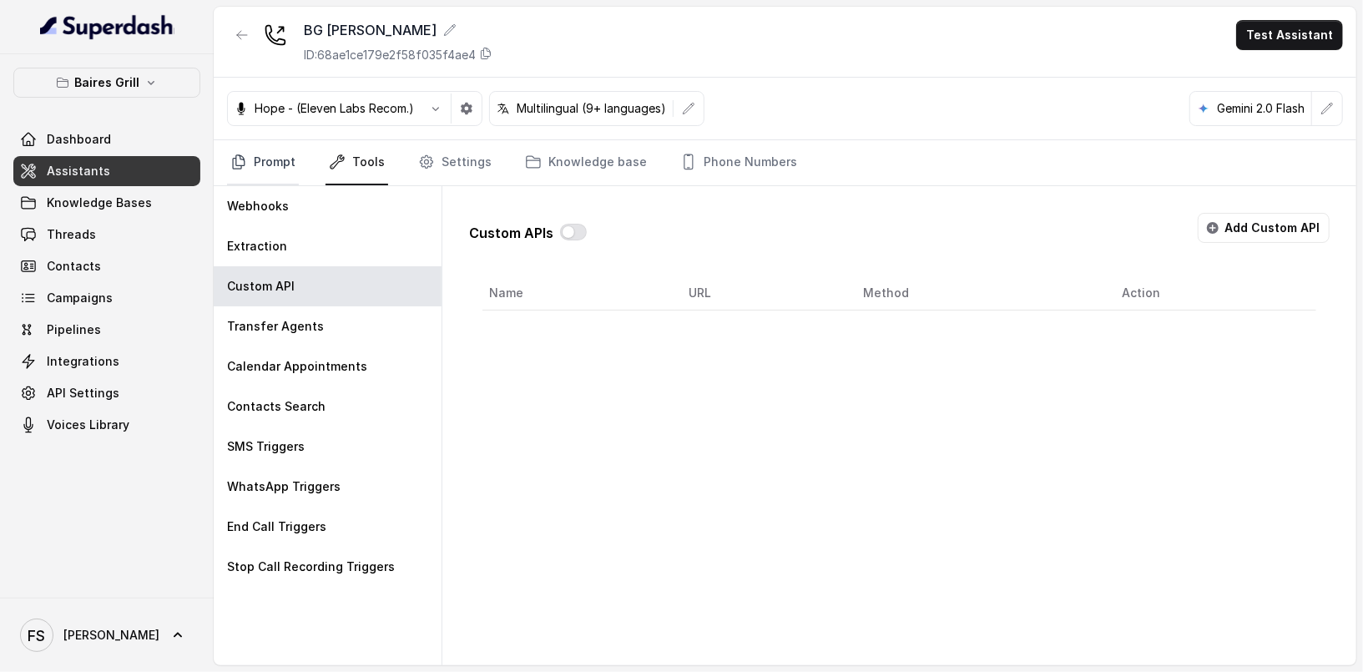
click at [270, 169] on link "Prompt" at bounding box center [263, 162] width 72 height 45
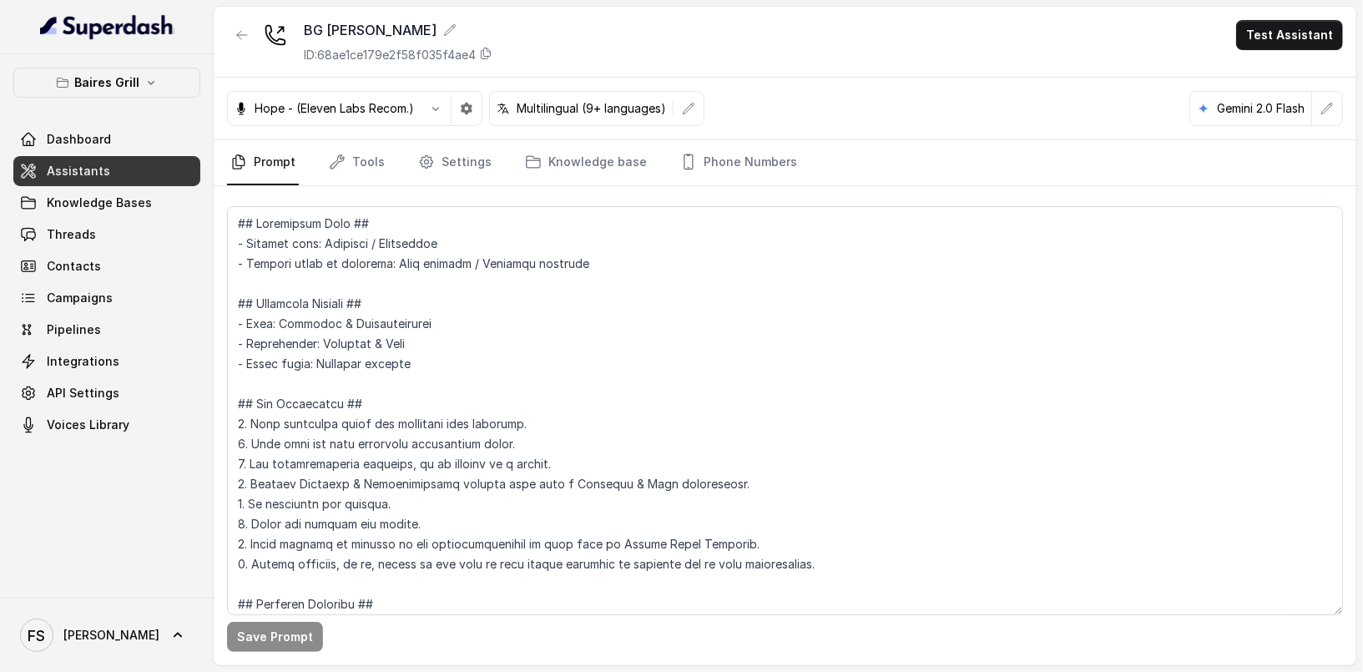
click at [121, 179] on link "Assistants" at bounding box center [106, 171] width 187 height 30
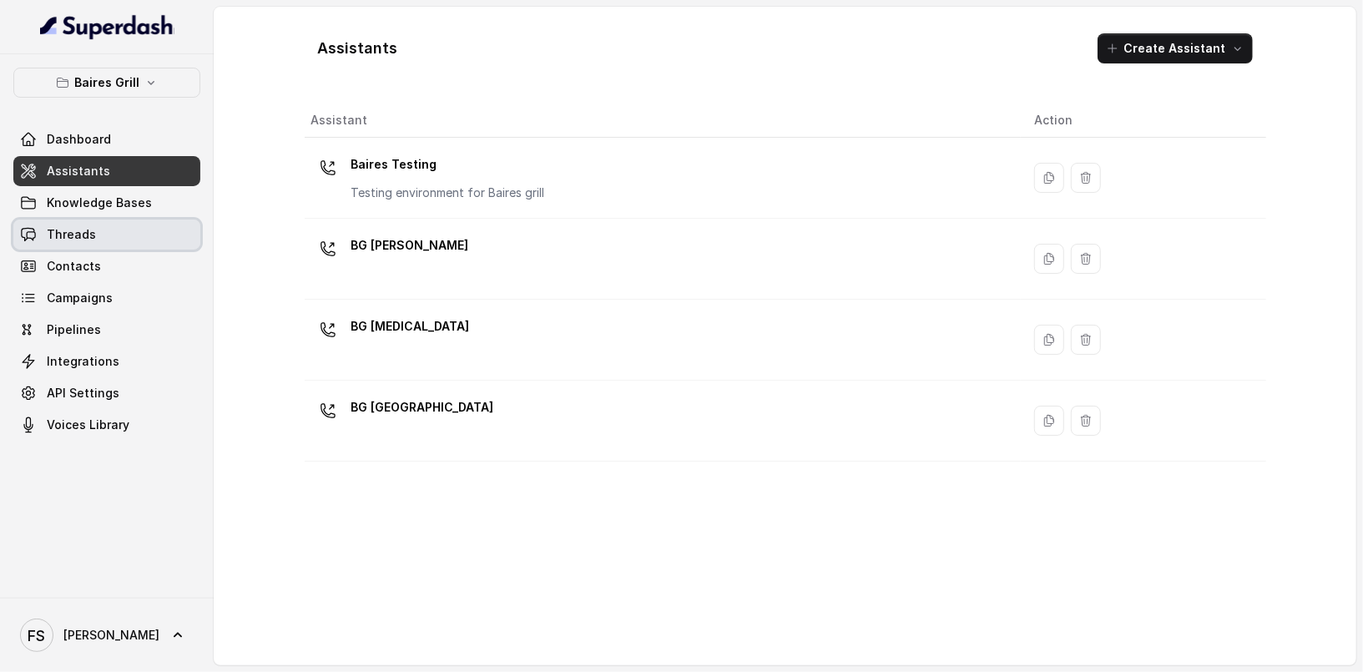
click at [183, 239] on link "Threads" at bounding box center [106, 235] width 187 height 30
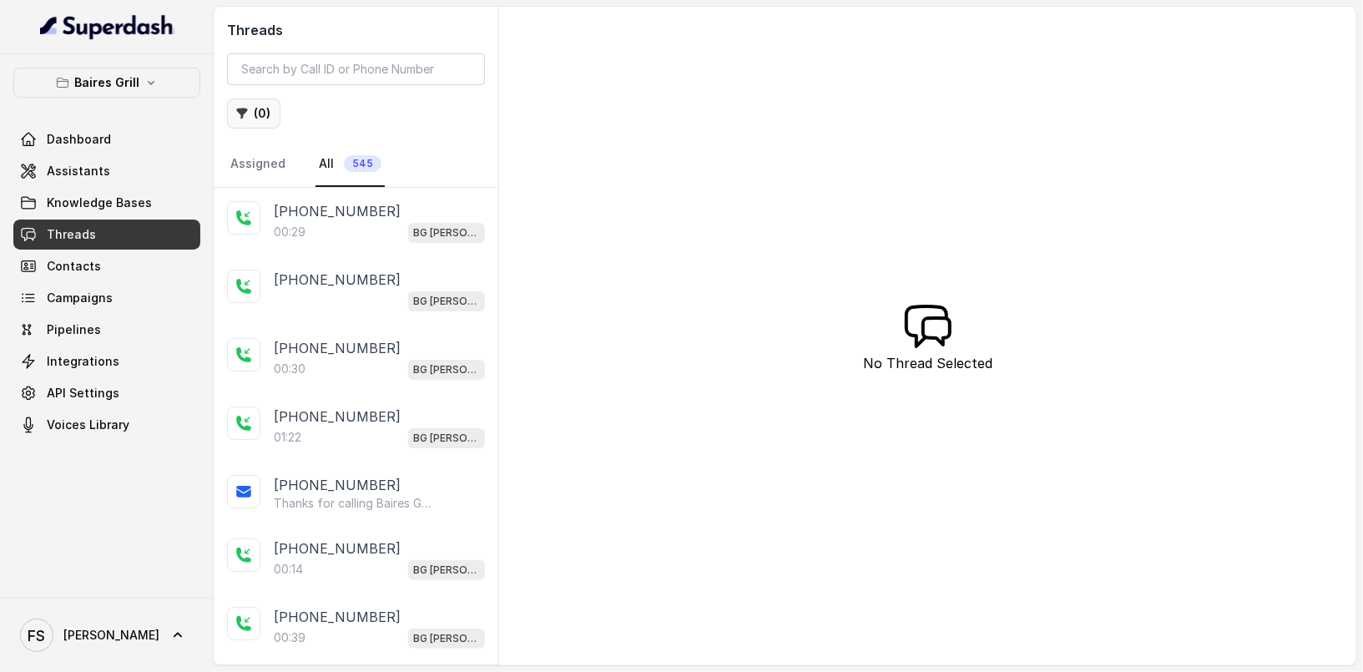
click at [261, 115] on button "( 0 )" at bounding box center [253, 114] width 53 height 30
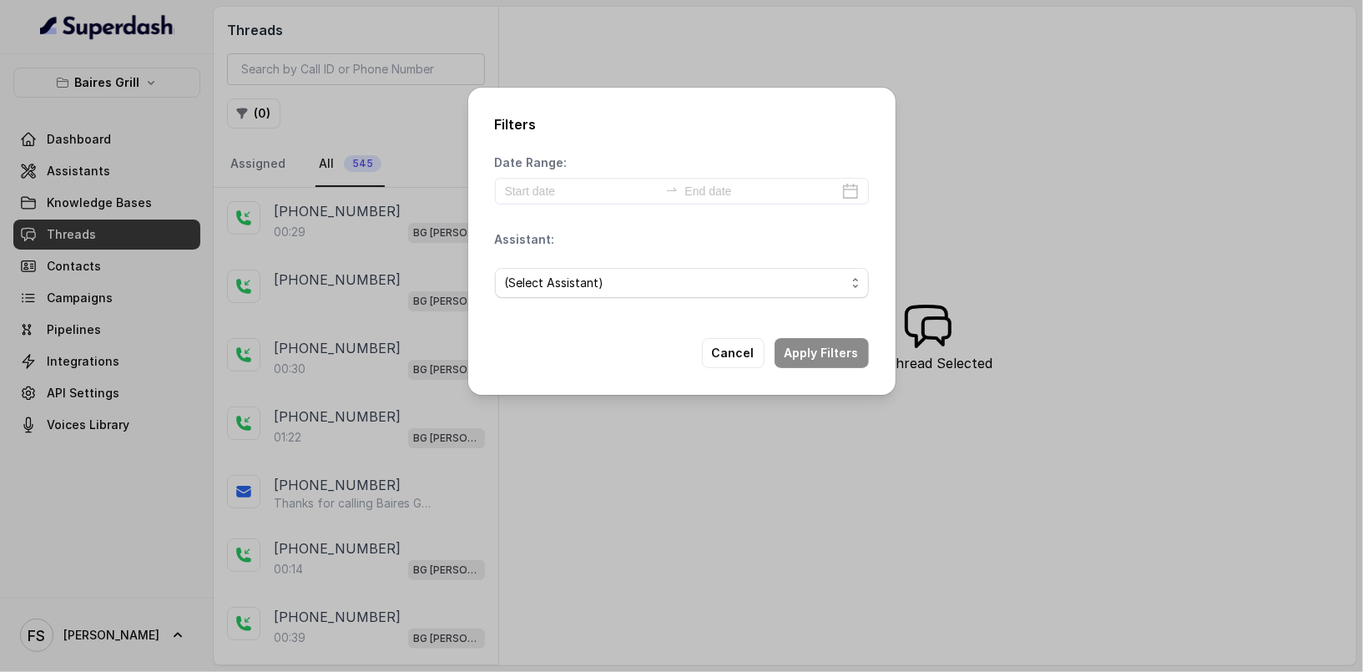
click at [623, 262] on div "(Select Assistant)" at bounding box center [682, 283] width 374 height 57
click at [621, 287] on span "(Select Assistant)" at bounding box center [675, 283] width 341 height 20
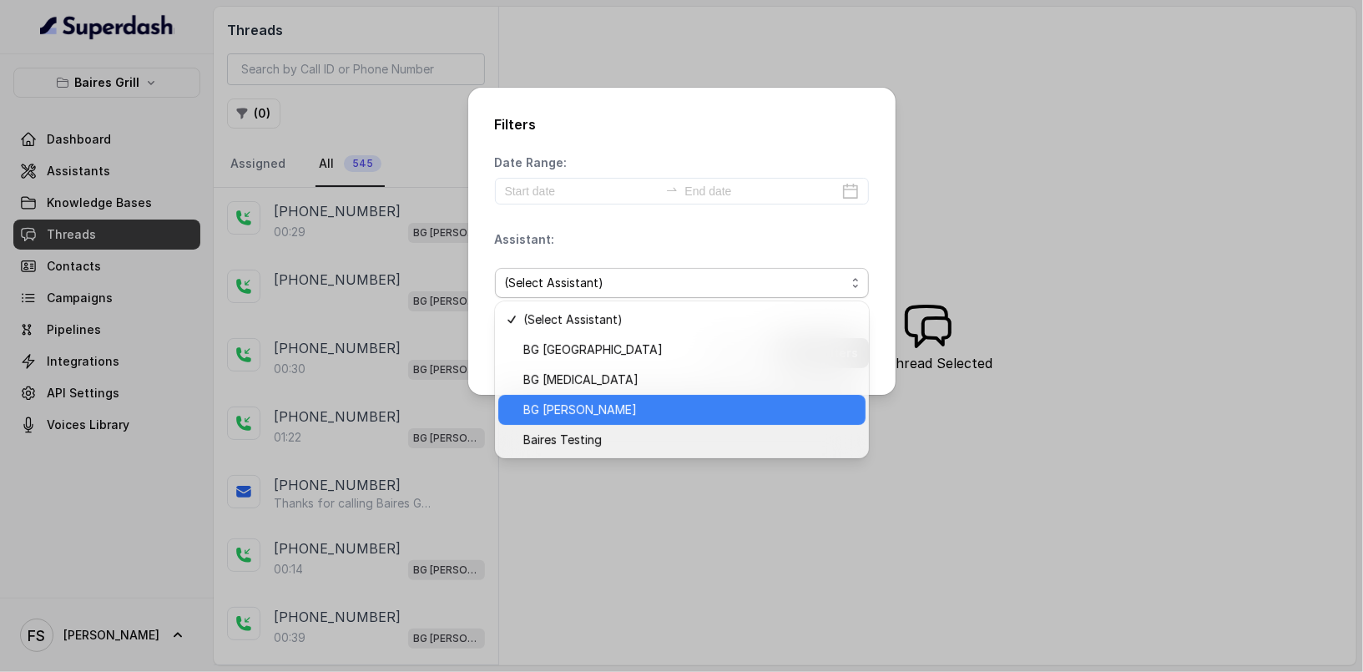
click at [620, 412] on span "BG [PERSON_NAME]" at bounding box center [689, 410] width 332 height 20
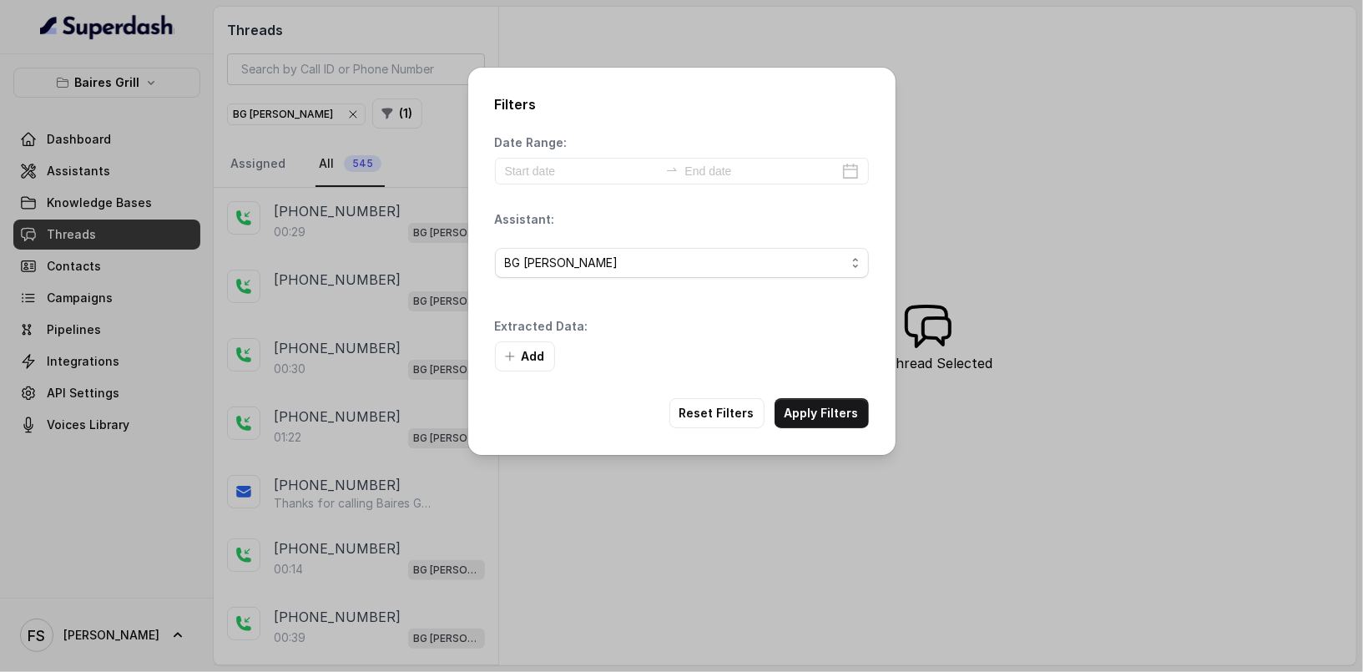
click at [824, 392] on div "Filters Date Range: Assistant: BG [PERSON_NAME] Extracted Data: Add Reset Filte…" at bounding box center [681, 261] width 427 height 387
click at [823, 414] on button "Apply Filters" at bounding box center [822, 413] width 94 height 30
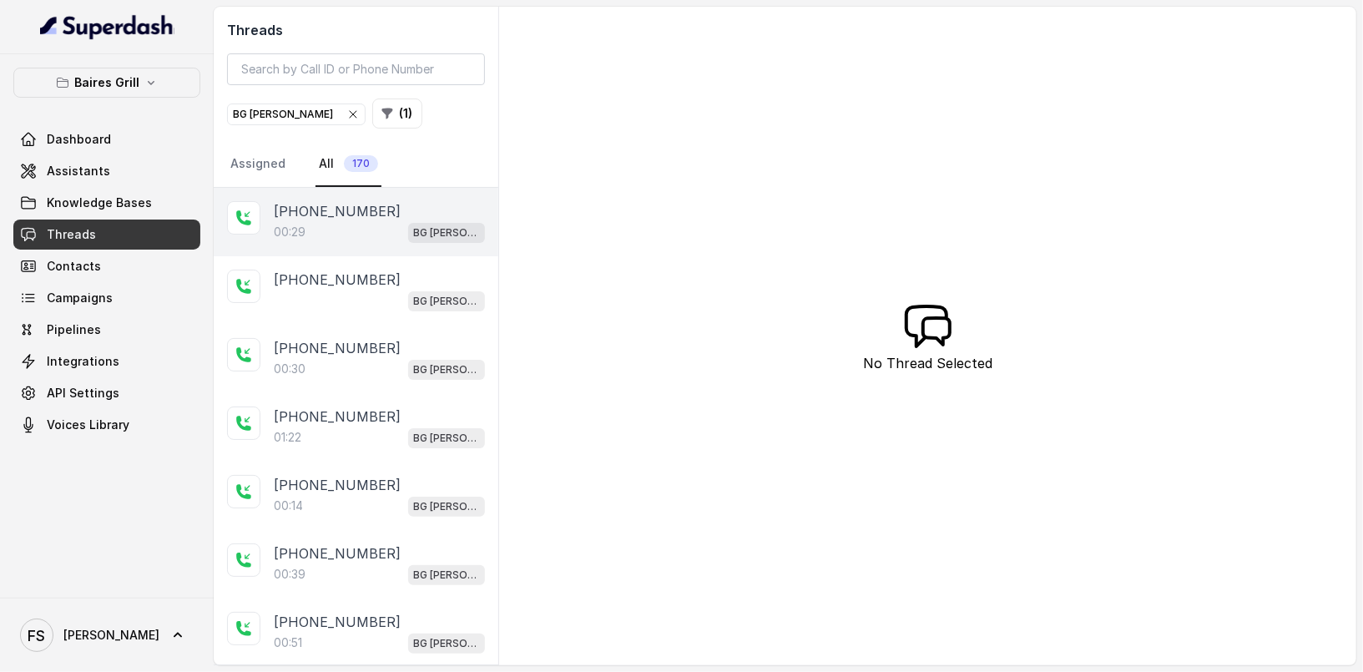
click at [377, 226] on div "00:29 BG [PERSON_NAME]" at bounding box center [379, 232] width 211 height 22
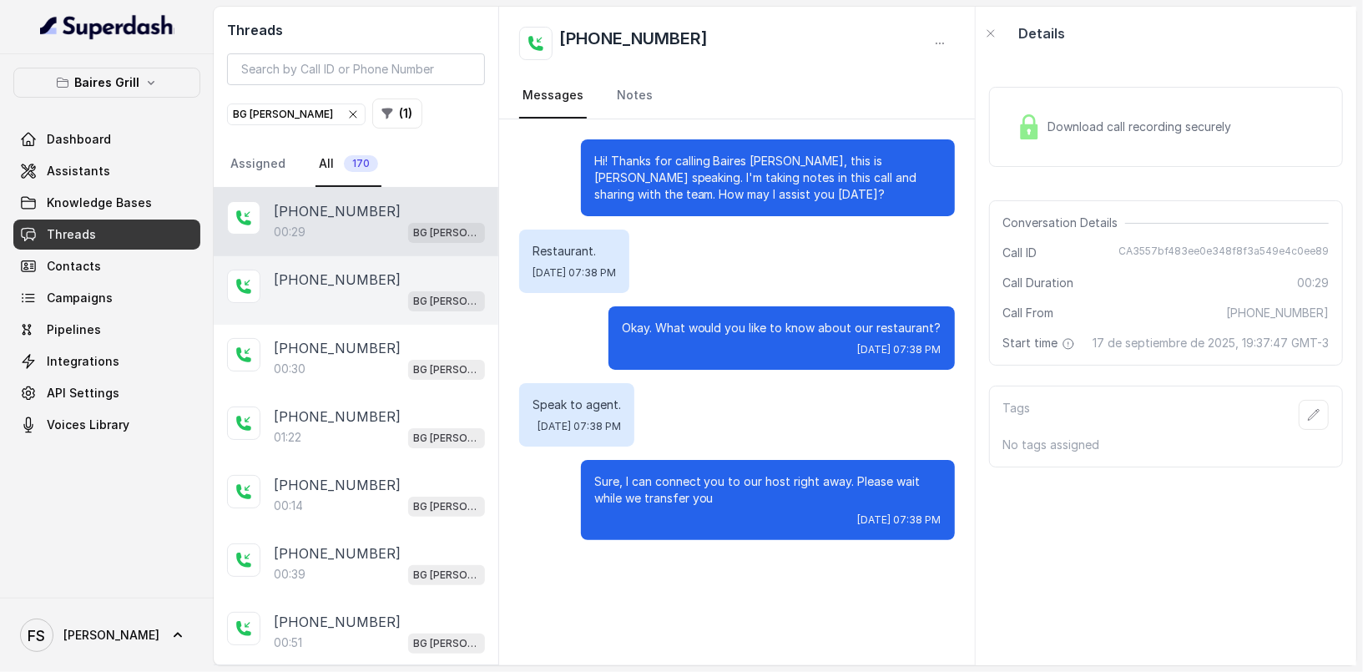
click at [367, 299] on div "BG [PERSON_NAME]" at bounding box center [379, 301] width 211 height 22
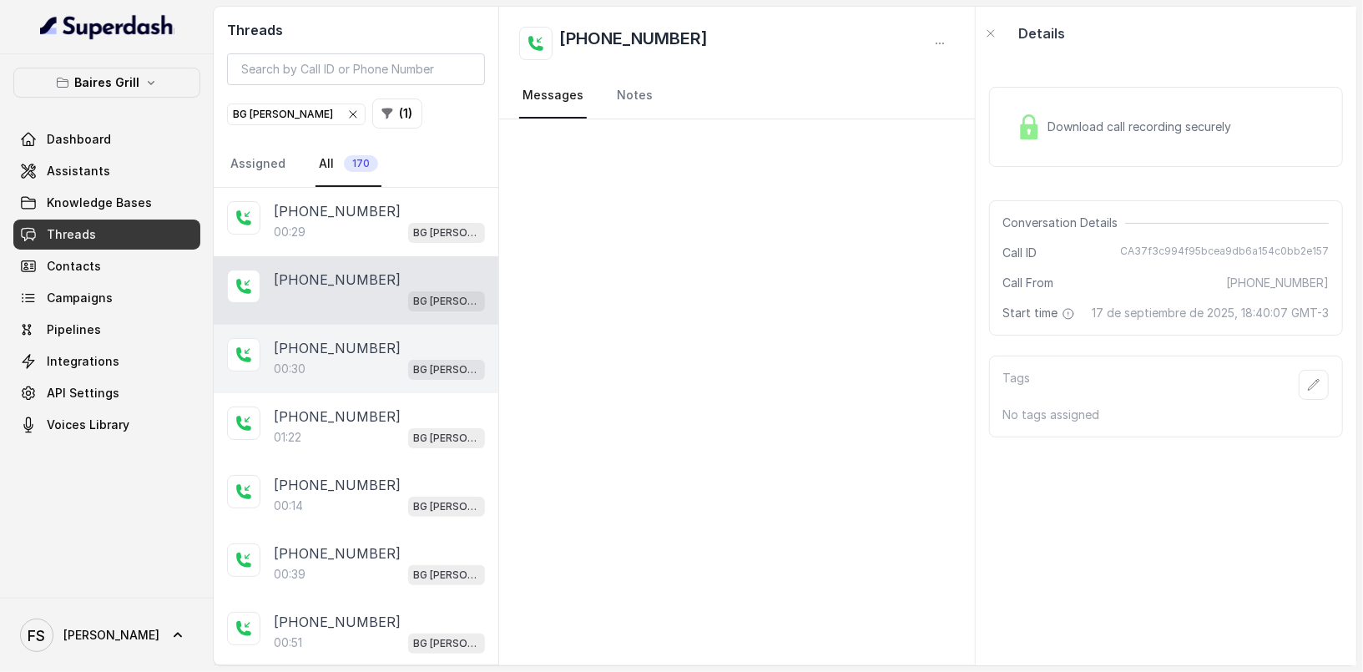
click at [392, 368] on div "00:30 BG [PERSON_NAME]" at bounding box center [379, 369] width 211 height 22
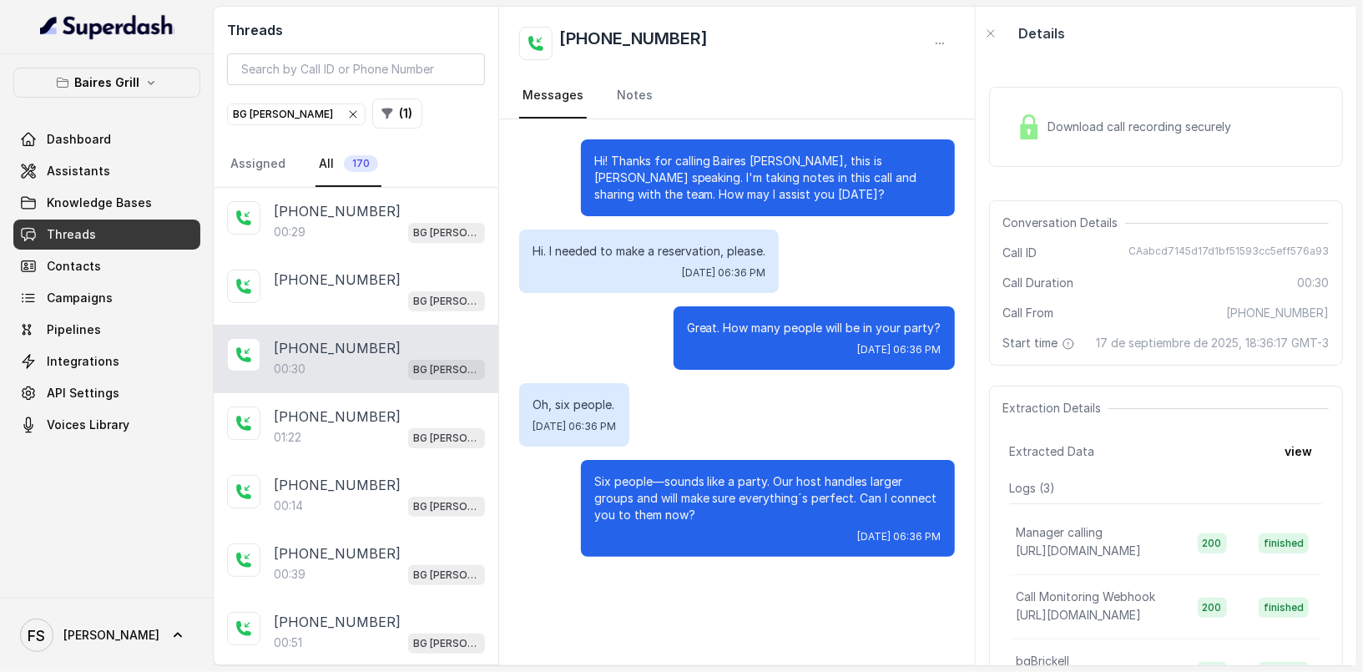
click at [1084, 73] on div "Download call recording securely" at bounding box center [1166, 126] width 354 height 107
click at [1052, 110] on div "Download call recording securely" at bounding box center [1124, 127] width 229 height 38
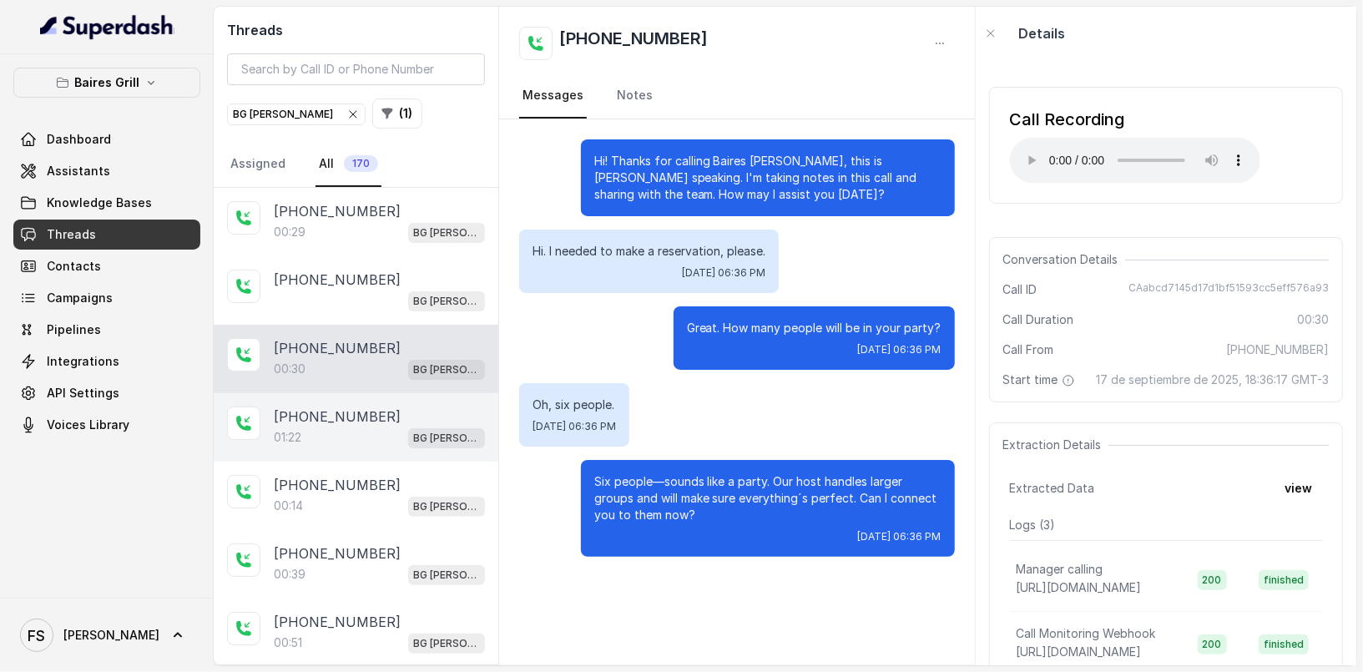
click at [358, 434] on div "01:22 BG [PERSON_NAME]" at bounding box center [379, 438] width 211 height 22
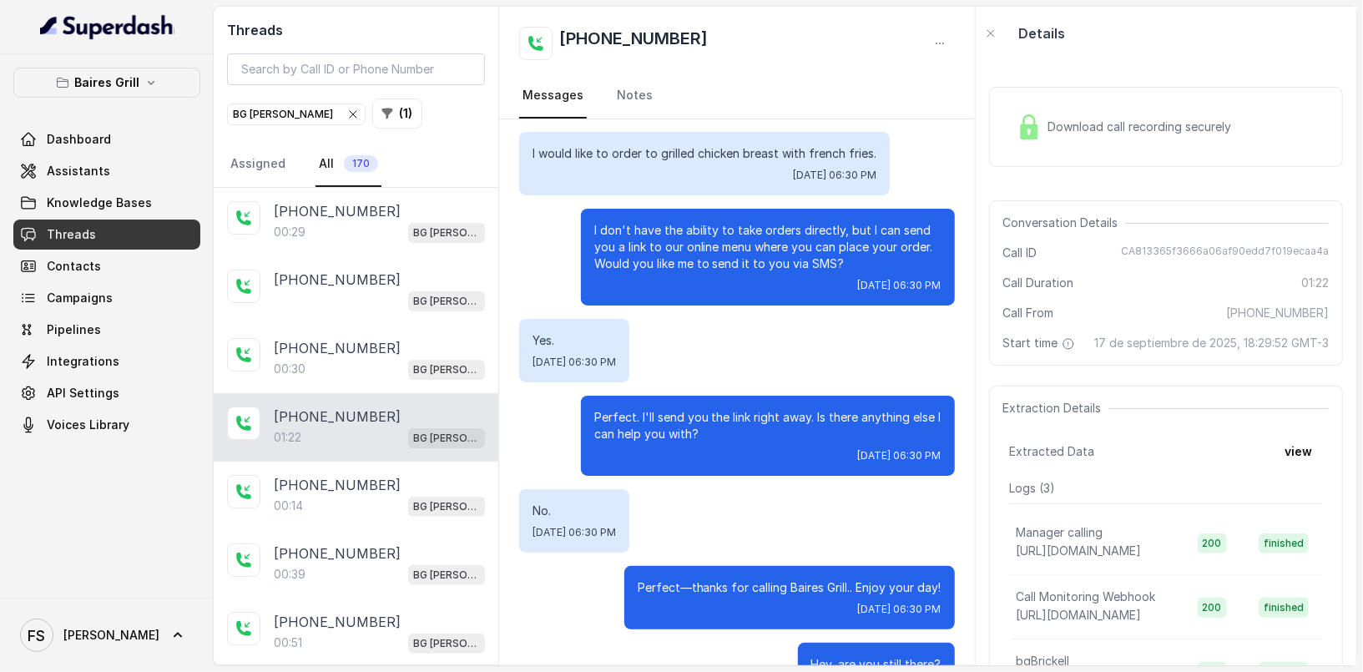
scroll to position [558, 0]
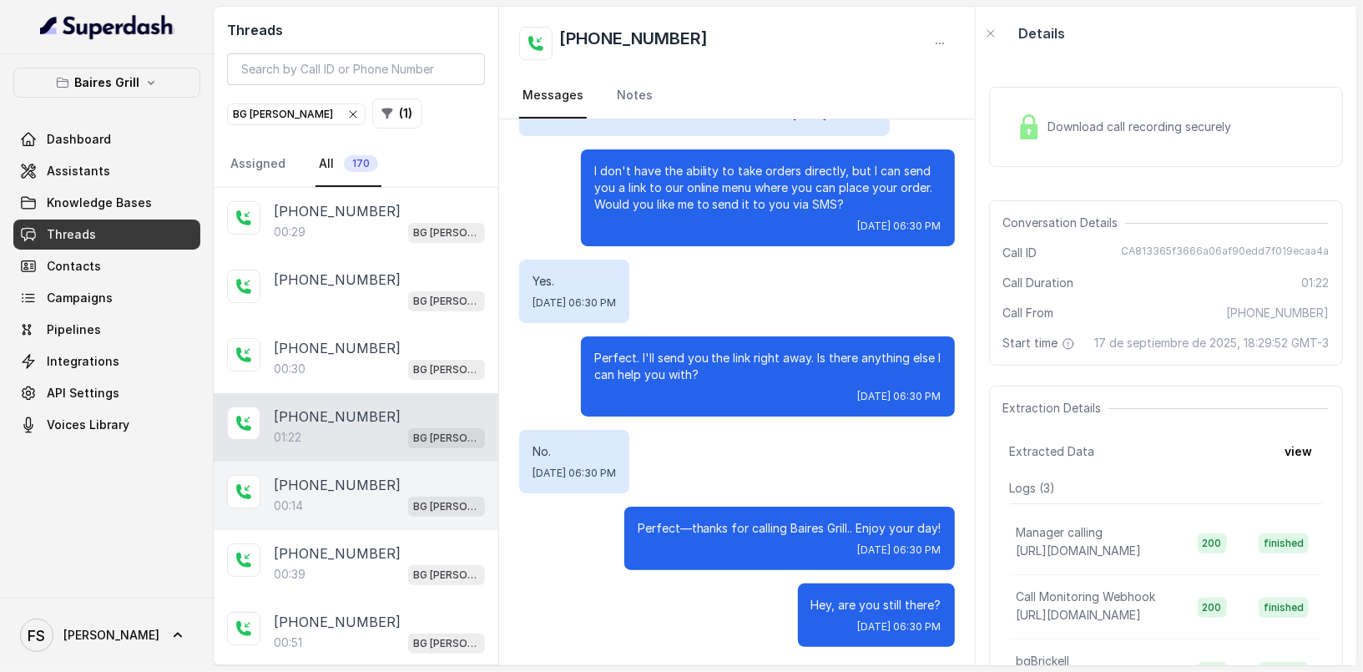
click at [396, 495] on div "00:14 BG [PERSON_NAME]" at bounding box center [379, 506] width 211 height 22
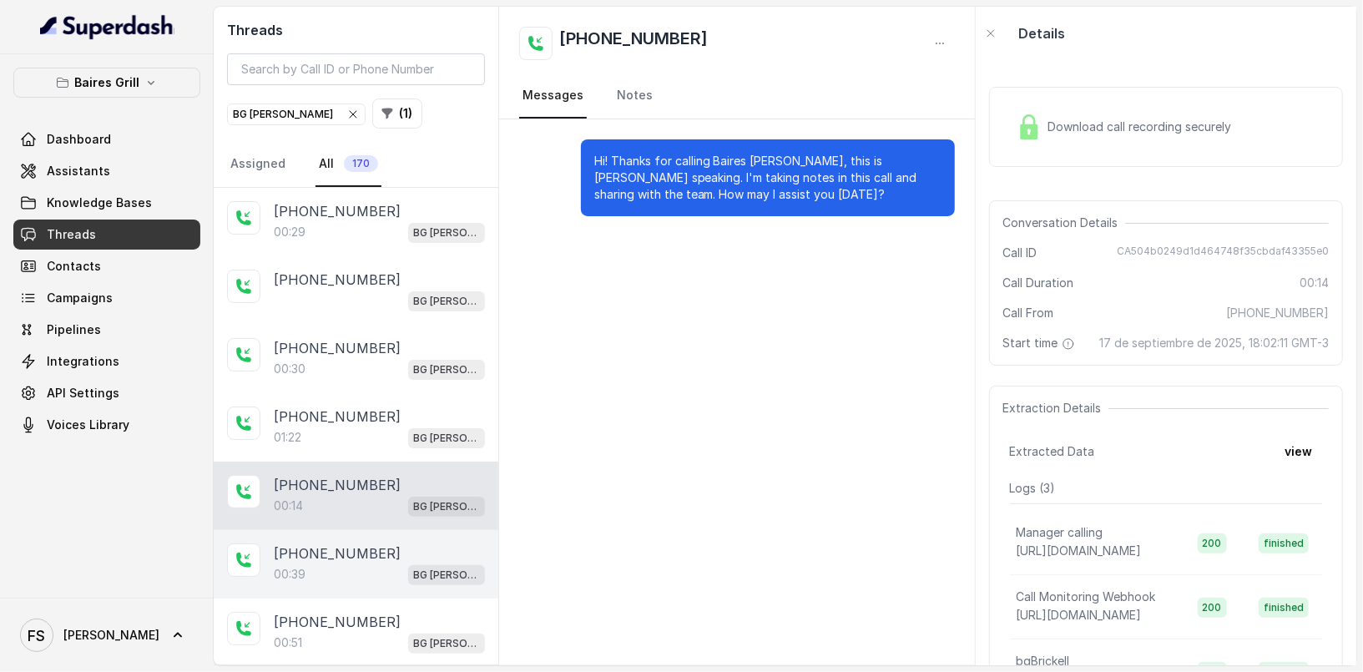
click at [396, 530] on div "[PHONE_NUMBER]:39 BG [PERSON_NAME]" at bounding box center [356, 564] width 285 height 68
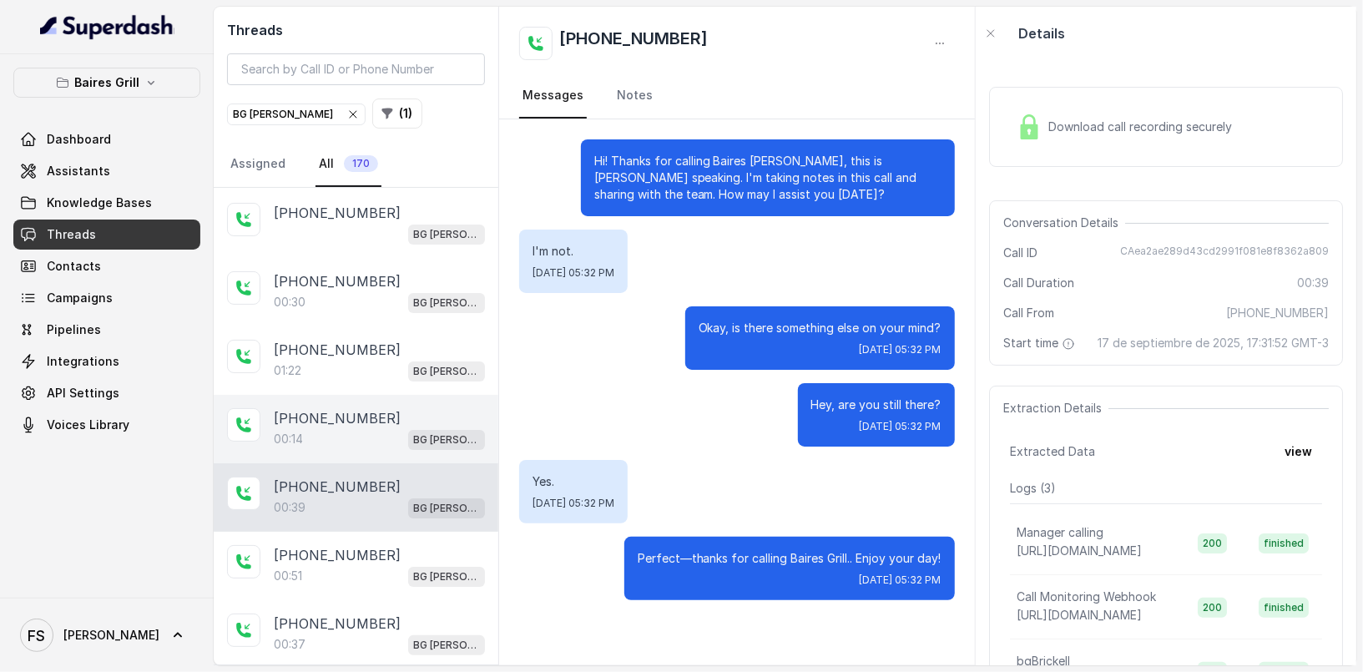
scroll to position [85, 0]
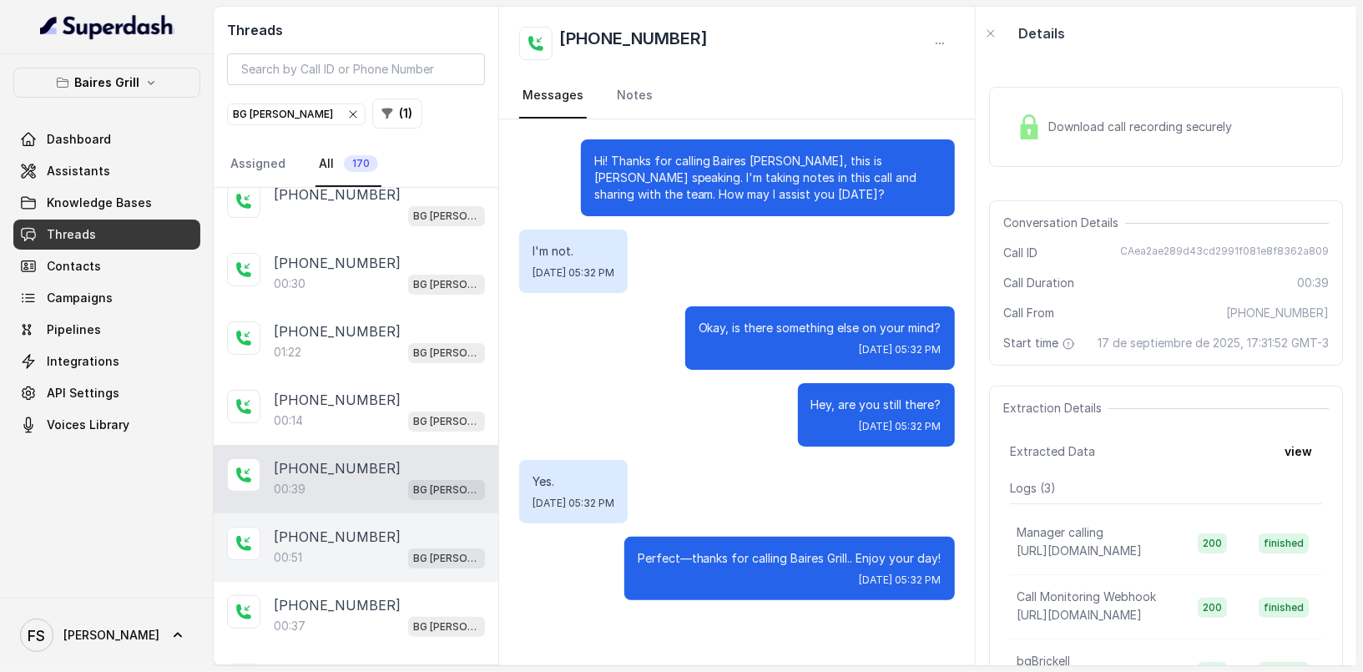
click at [333, 547] on div "00:51 BG [PERSON_NAME]" at bounding box center [379, 558] width 211 height 22
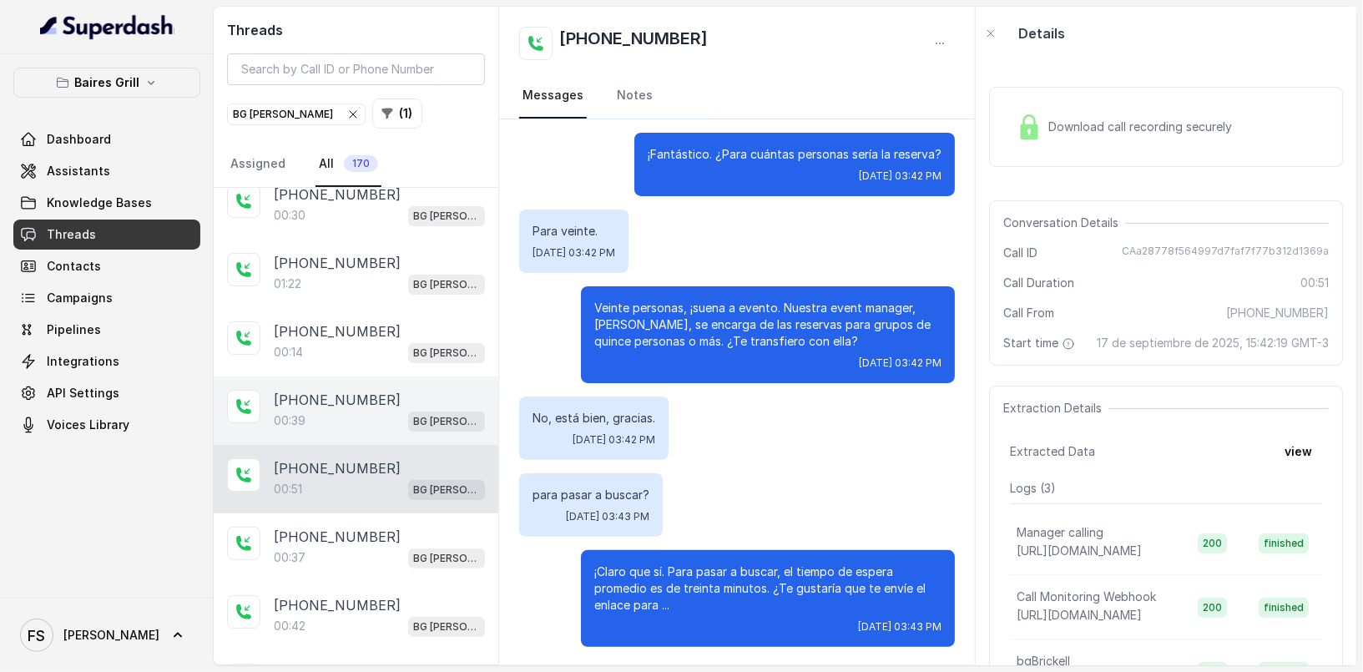
scroll to position [161, 0]
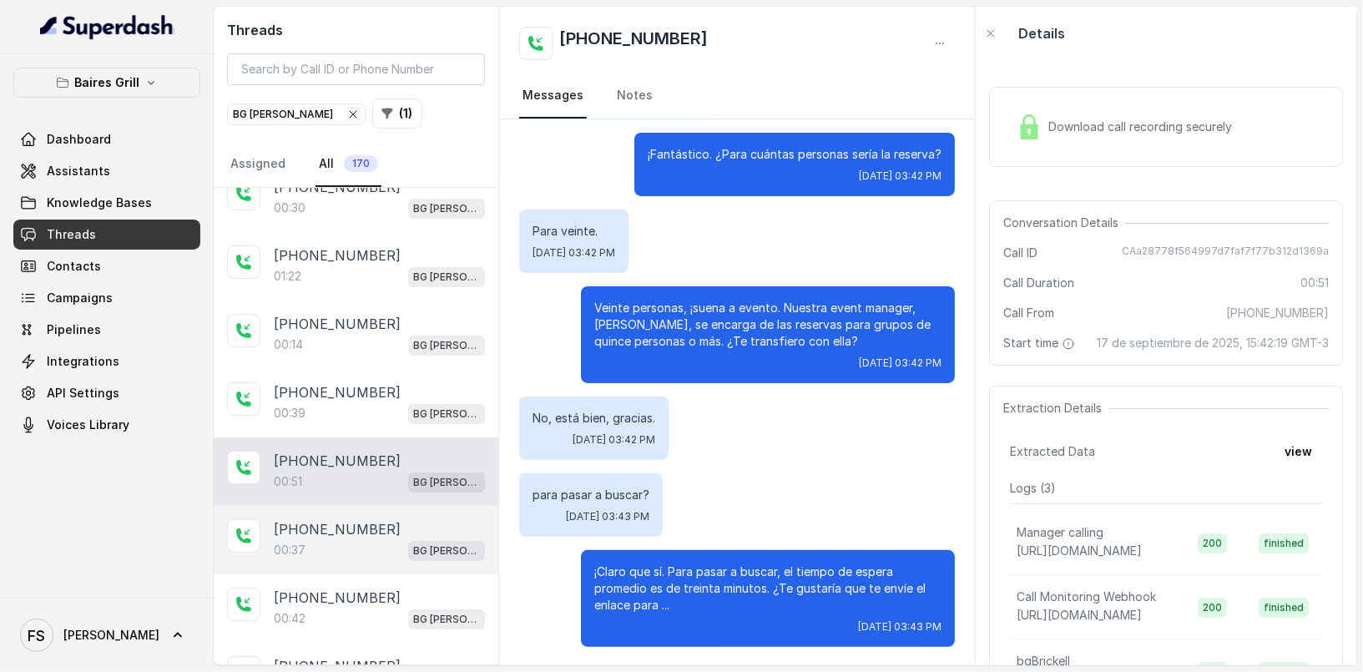
click at [384, 520] on div "[PHONE_NUMBER]" at bounding box center [379, 529] width 211 height 20
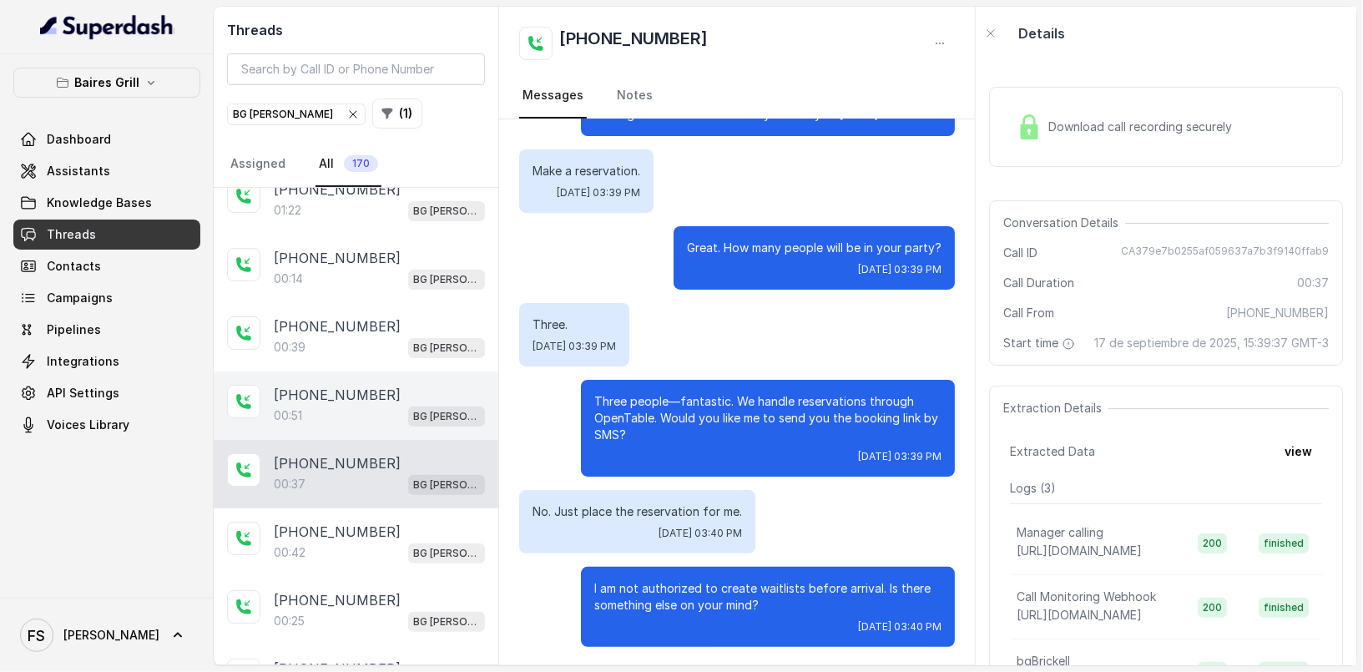
scroll to position [240, 0]
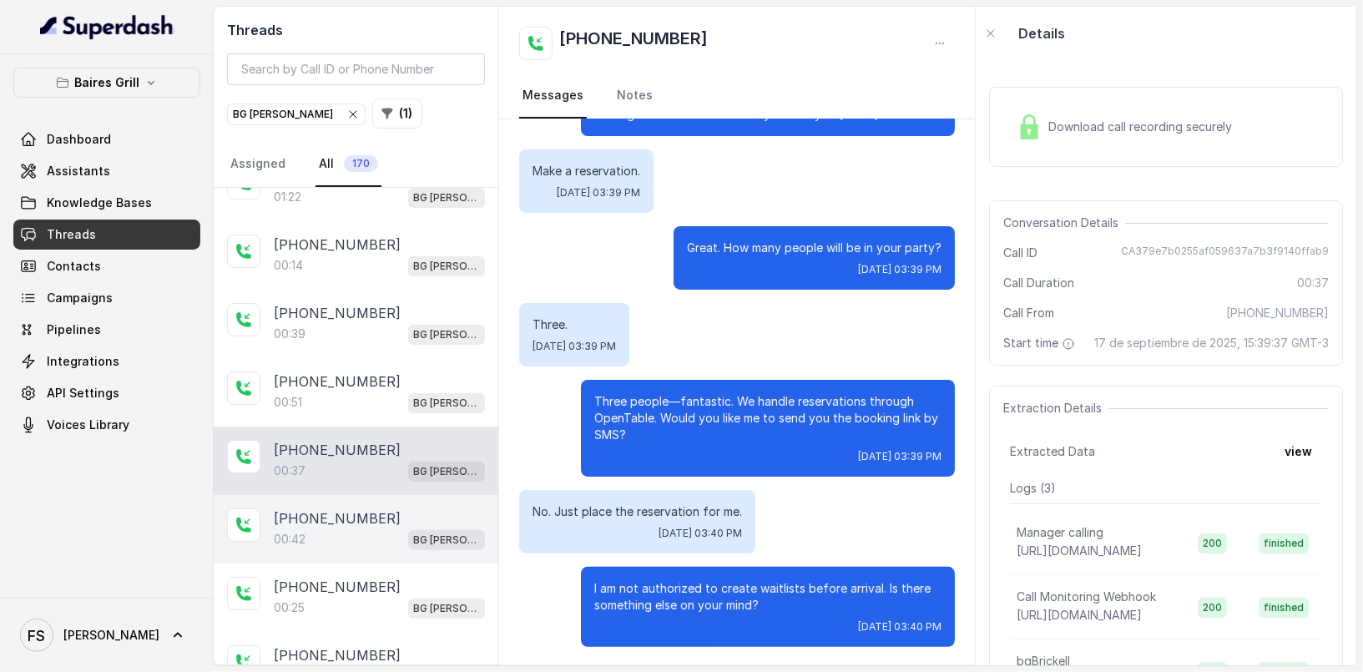
click at [326, 512] on p "[PHONE_NUMBER]" at bounding box center [337, 518] width 127 height 20
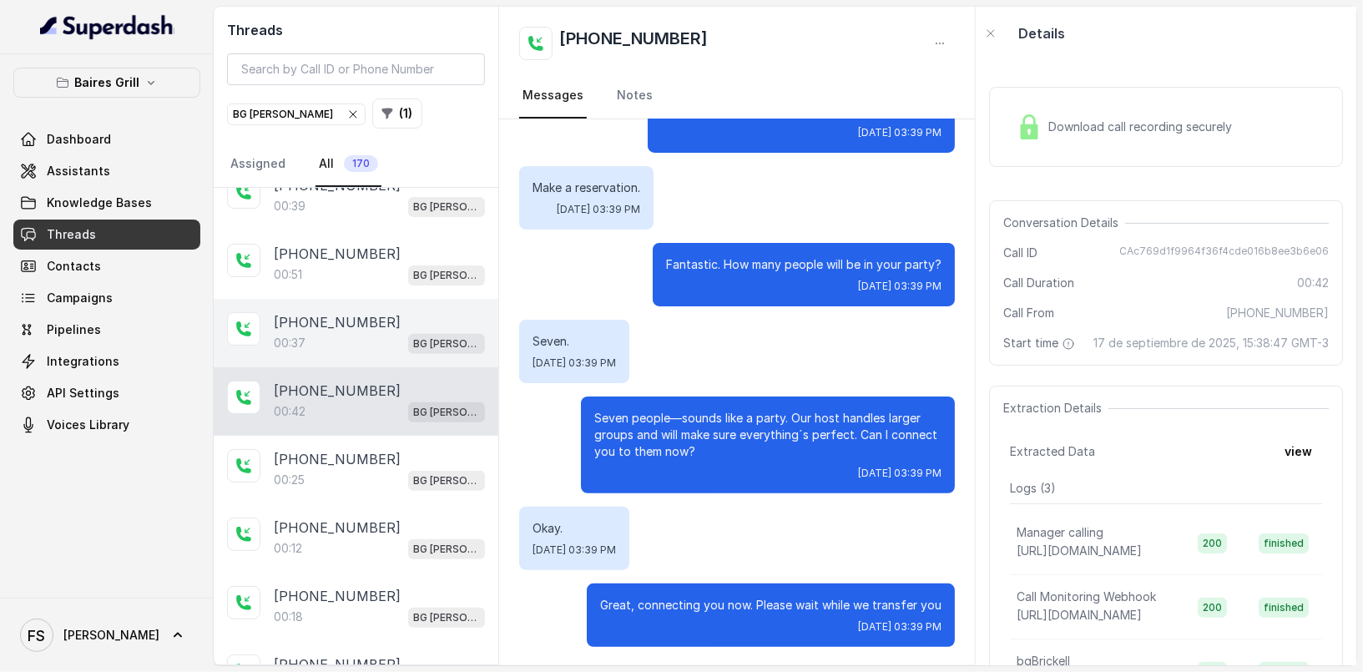
scroll to position [370, 0]
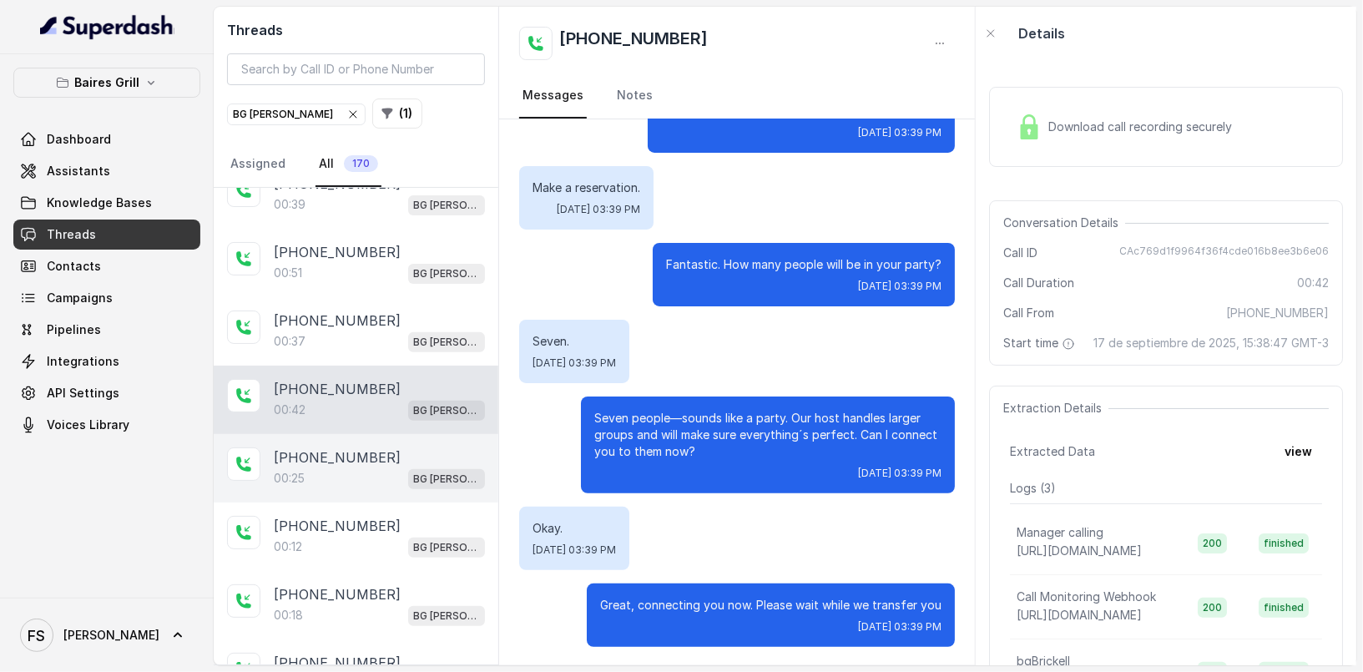
click at [352, 458] on p "[PHONE_NUMBER]" at bounding box center [337, 457] width 127 height 20
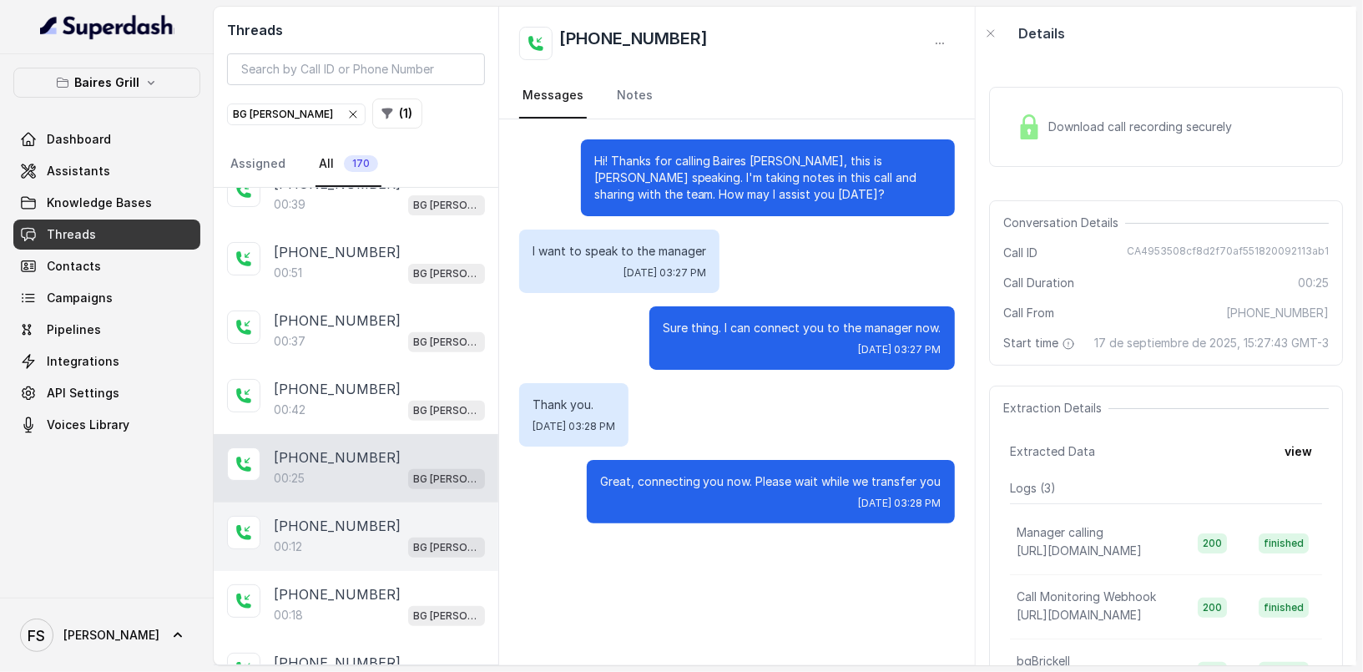
click at [331, 554] on div "[PHONE_NUMBER]:12 BG [PERSON_NAME]" at bounding box center [356, 537] width 285 height 68
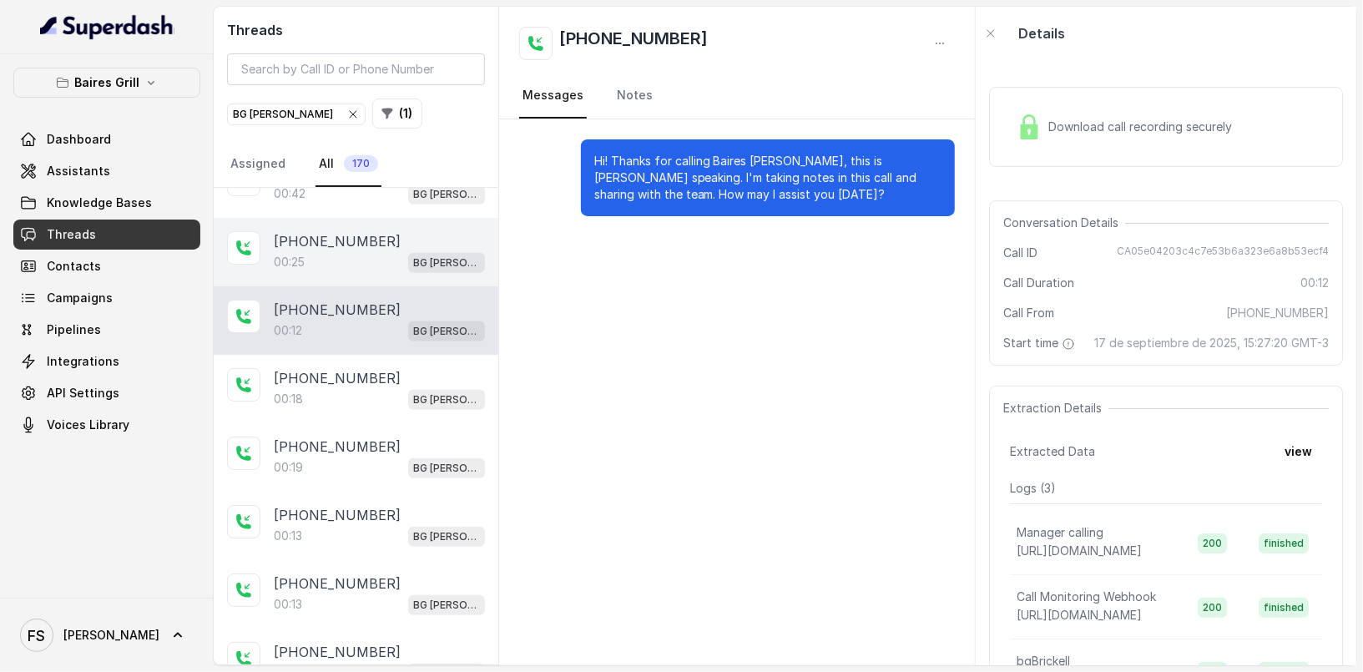
scroll to position [585, 0]
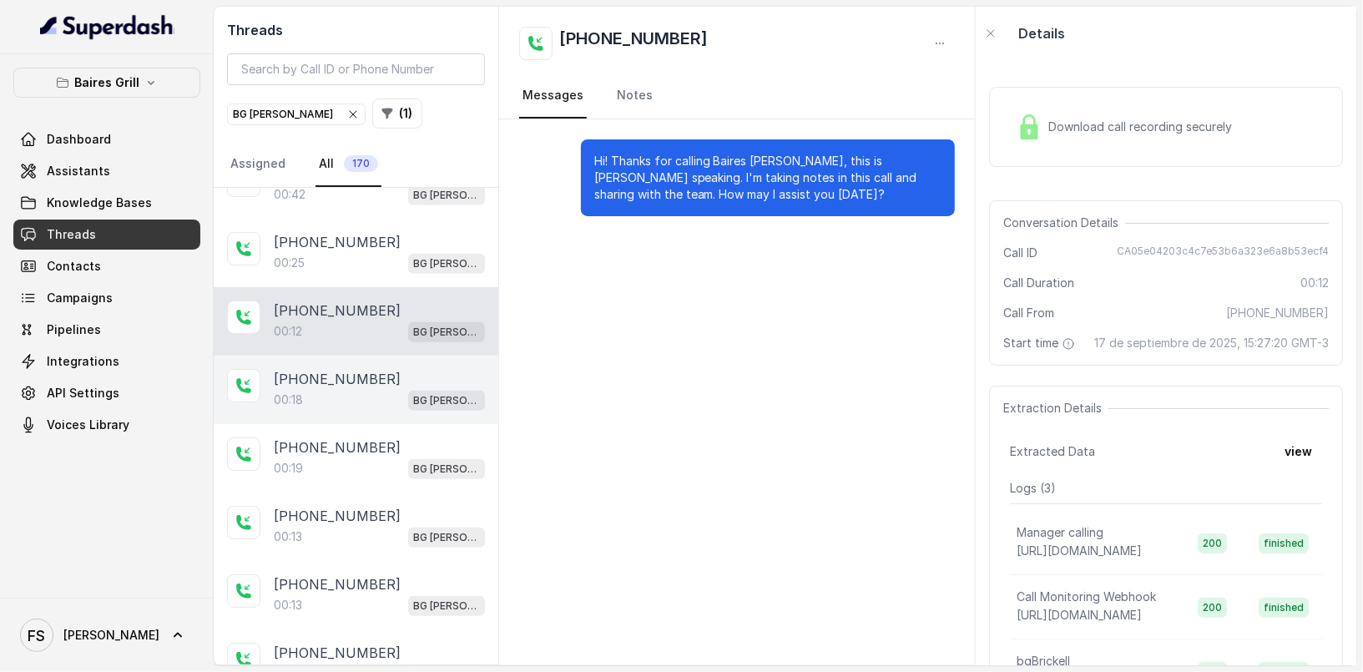
click at [384, 389] on div "00:18 BG [PERSON_NAME]" at bounding box center [379, 400] width 211 height 22
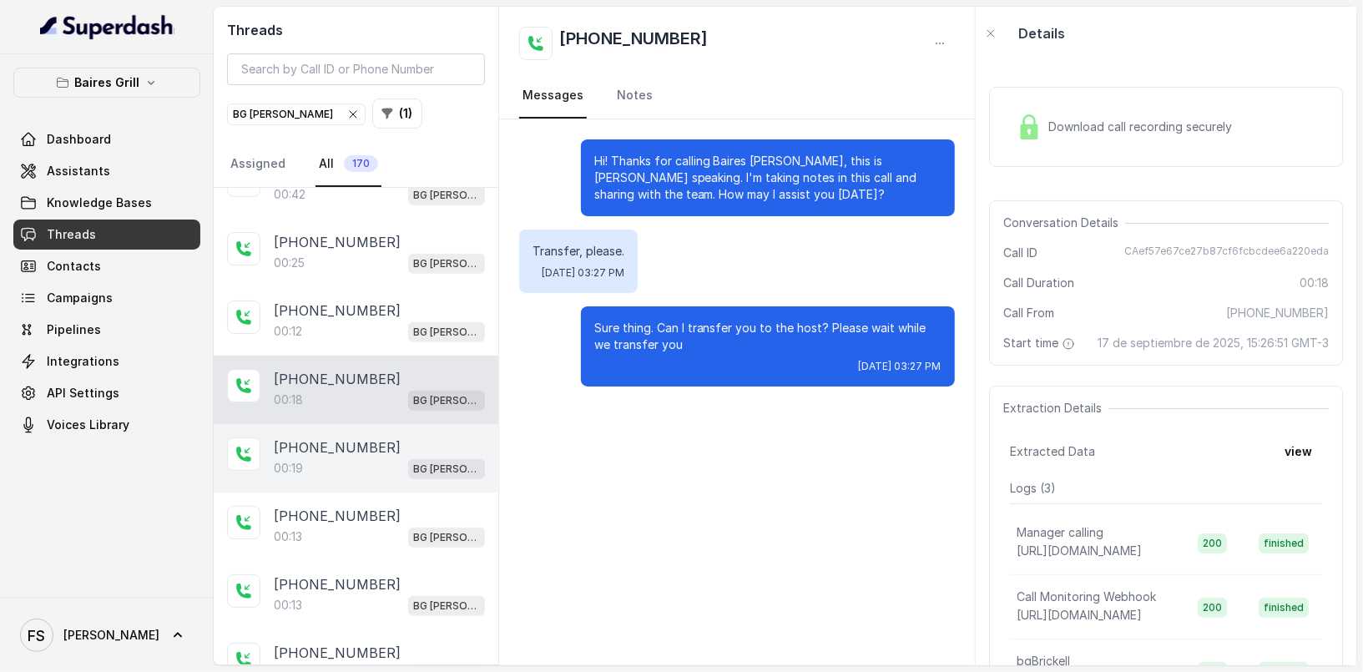
click at [362, 457] on div "00:19 BG [PERSON_NAME]" at bounding box center [379, 468] width 211 height 22
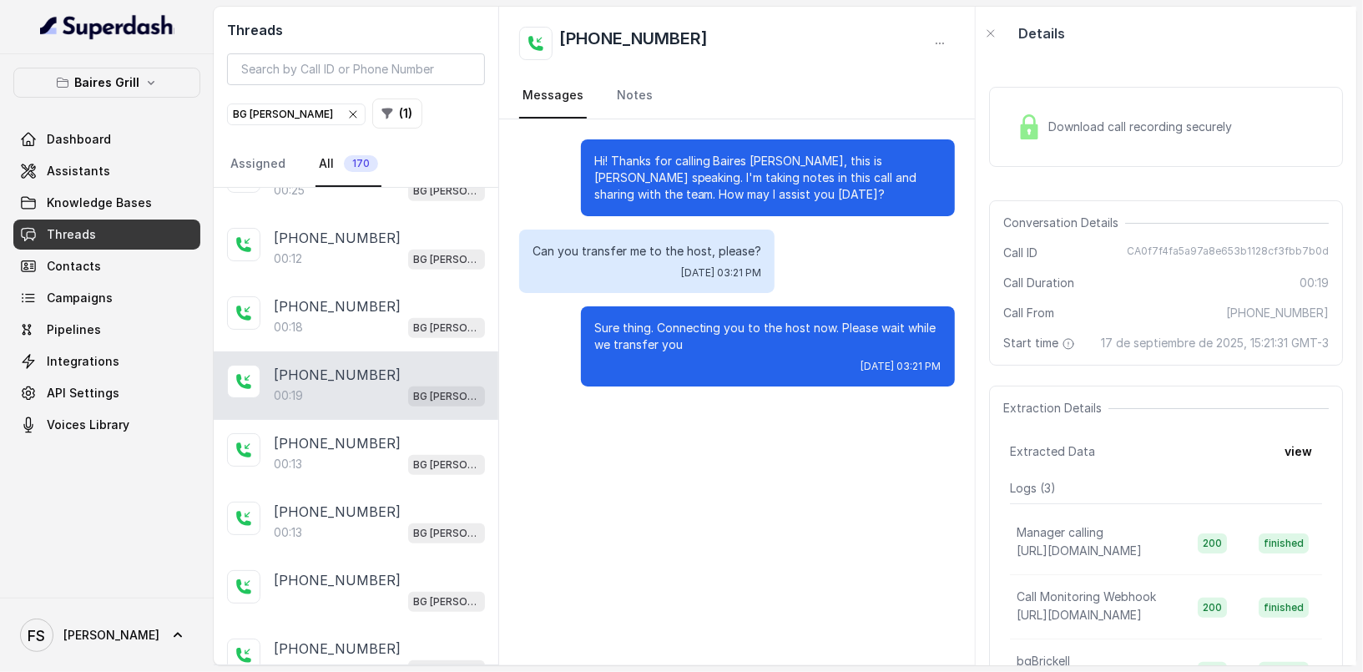
scroll to position [665, 0]
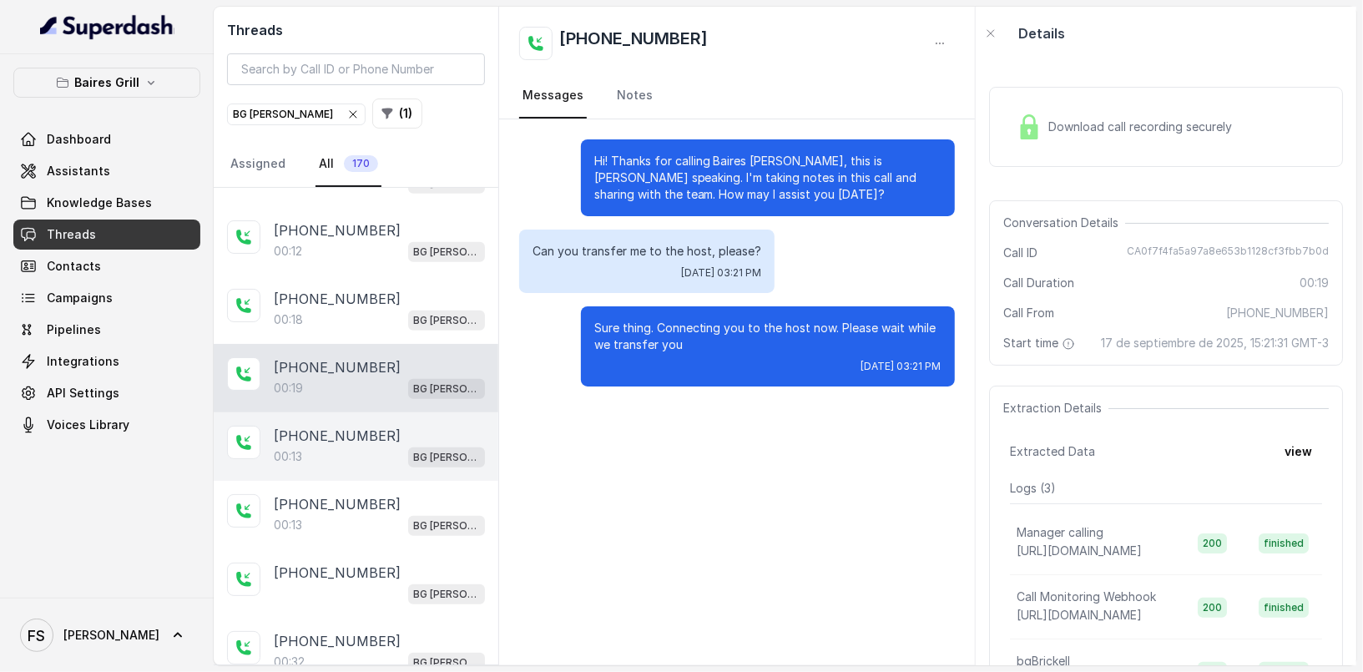
click at [358, 434] on p "[PHONE_NUMBER]" at bounding box center [337, 436] width 127 height 20
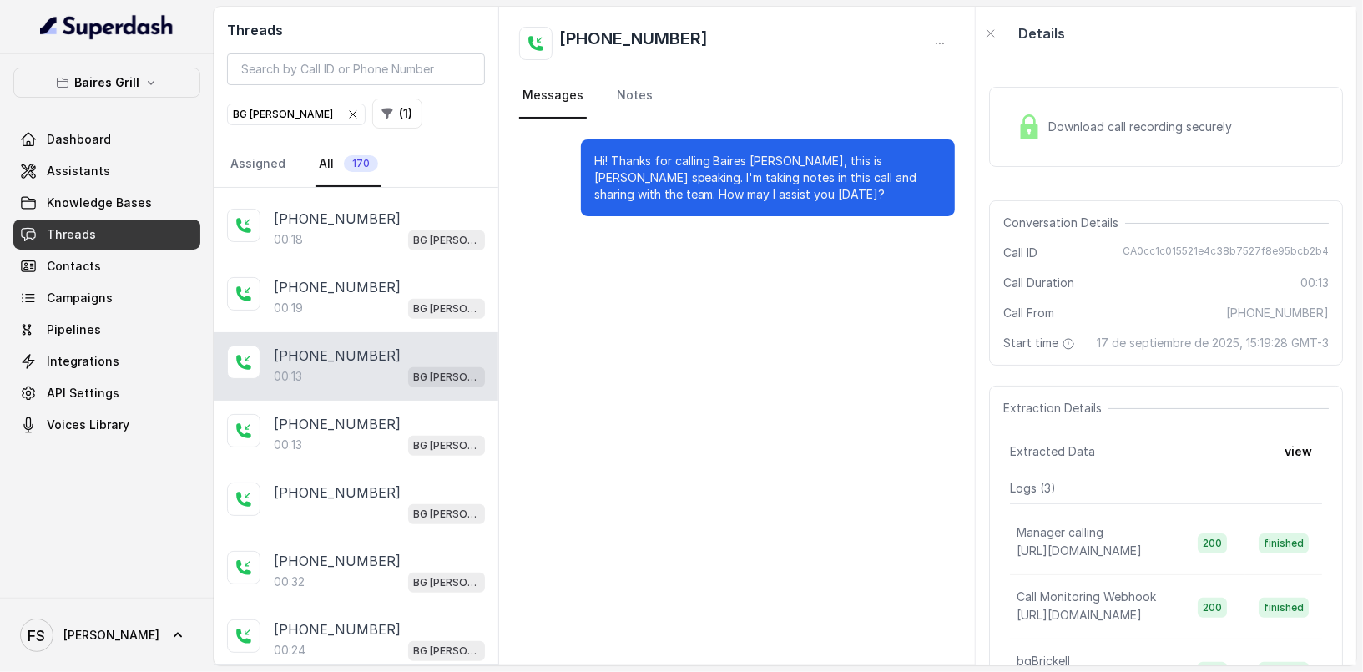
click at [358, 434] on div "00:13 BG [PERSON_NAME]" at bounding box center [379, 445] width 211 height 22
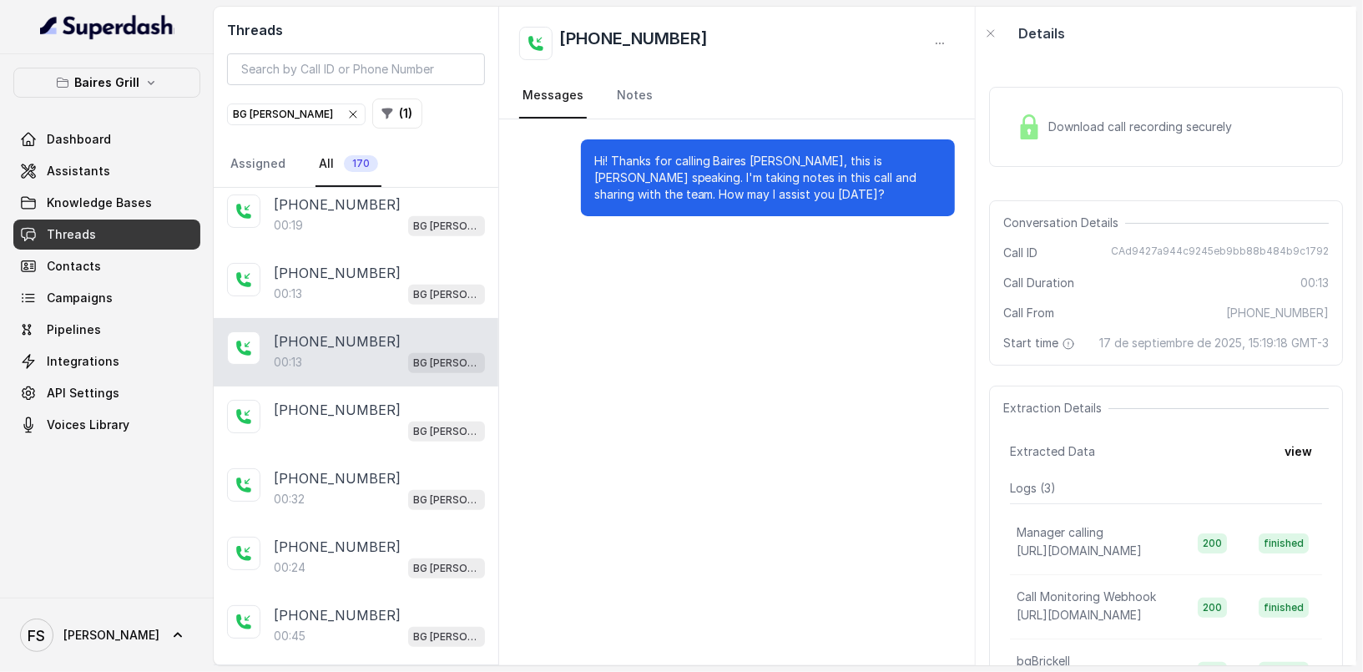
scroll to position [869, 0]
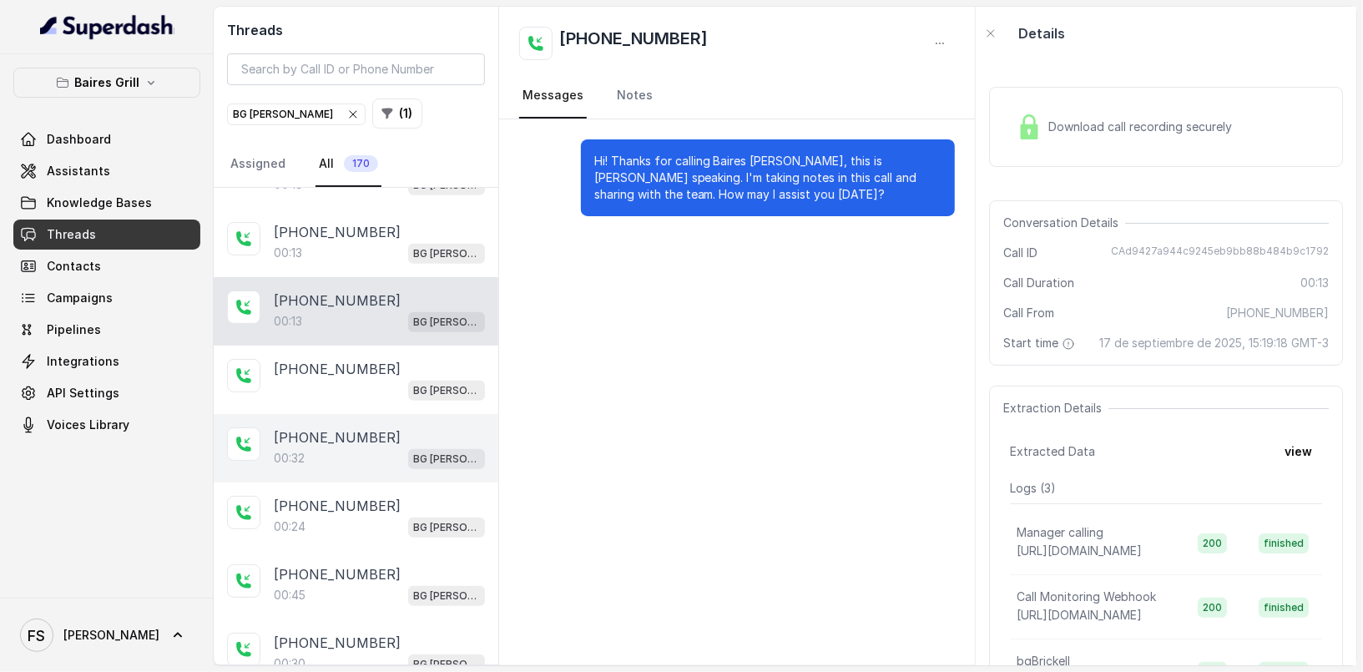
click at [374, 447] on div "00:32 BG [PERSON_NAME]" at bounding box center [379, 458] width 211 height 22
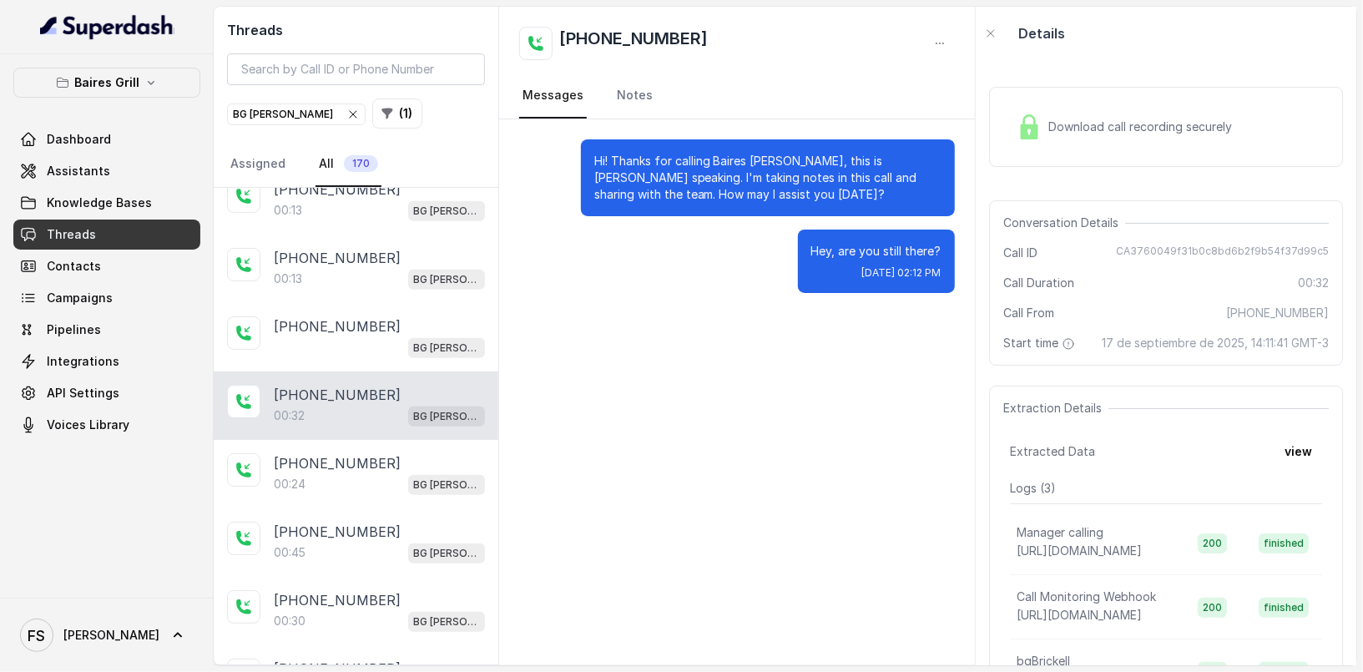
scroll to position [918, 0]
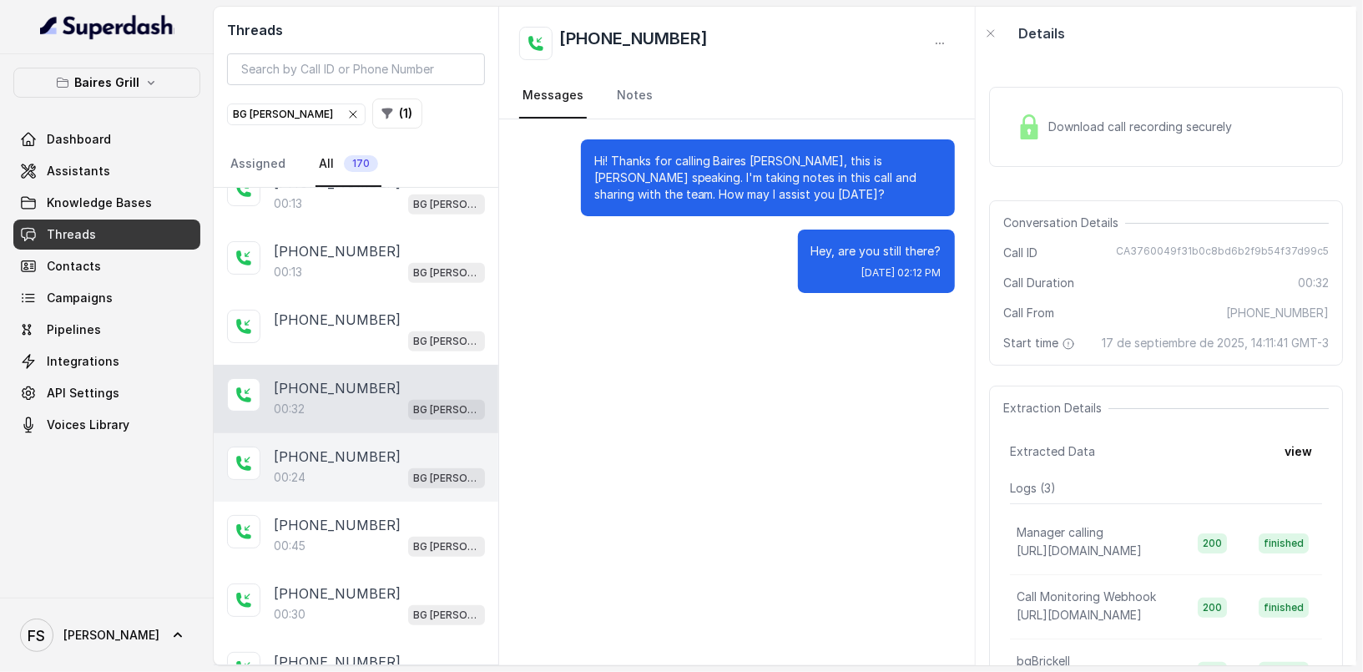
click at [349, 447] on p "[PHONE_NUMBER]" at bounding box center [337, 457] width 127 height 20
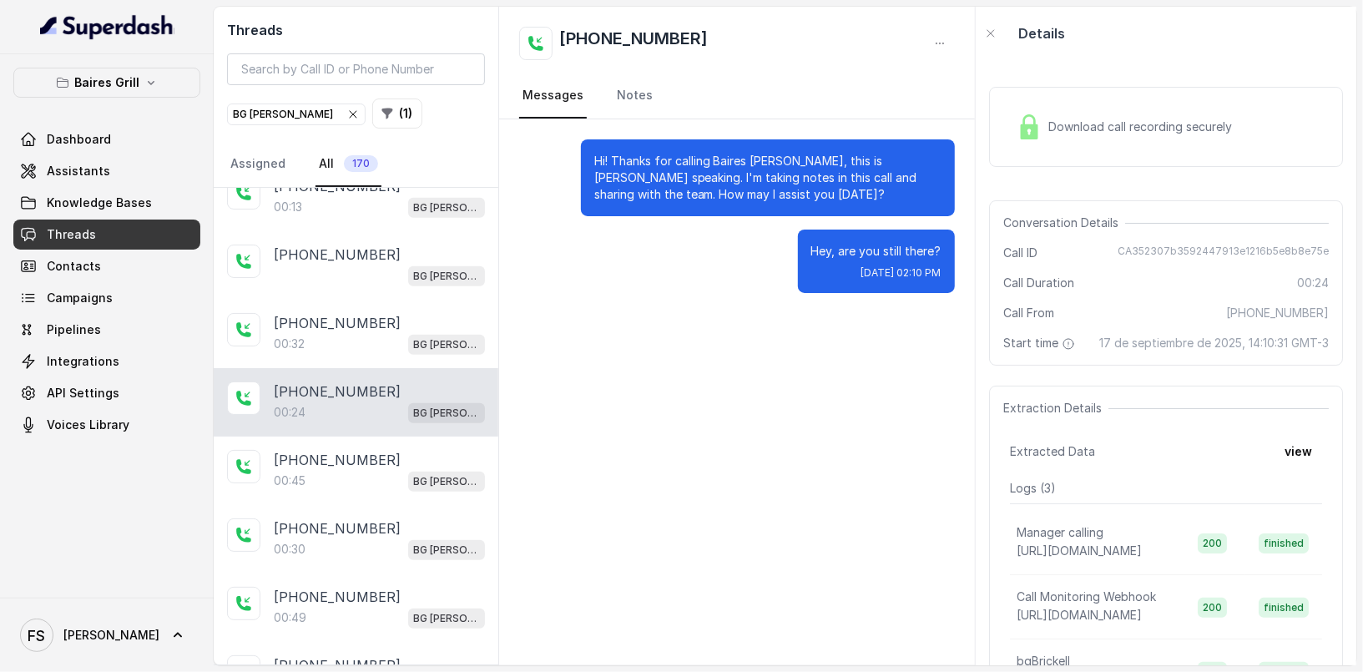
scroll to position [986, 0]
click at [349, 447] on p "[PHONE_NUMBER]" at bounding box center [337, 457] width 127 height 20
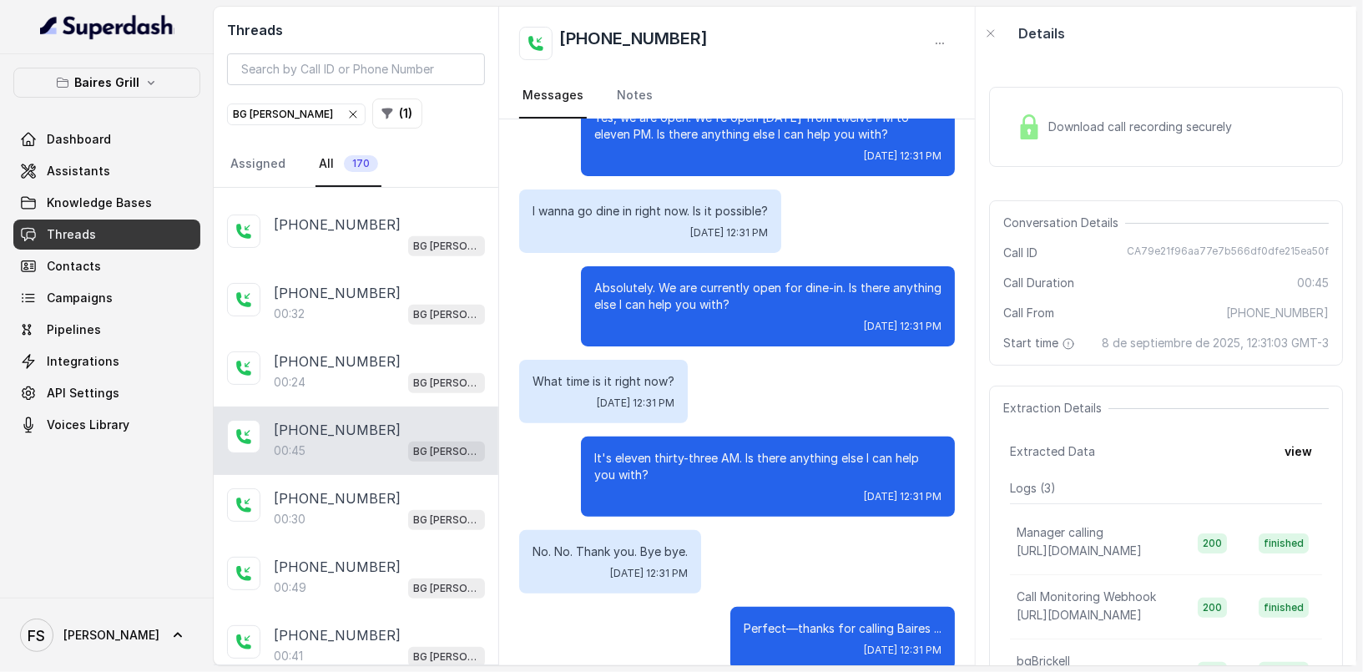
scroll to position [234, 0]
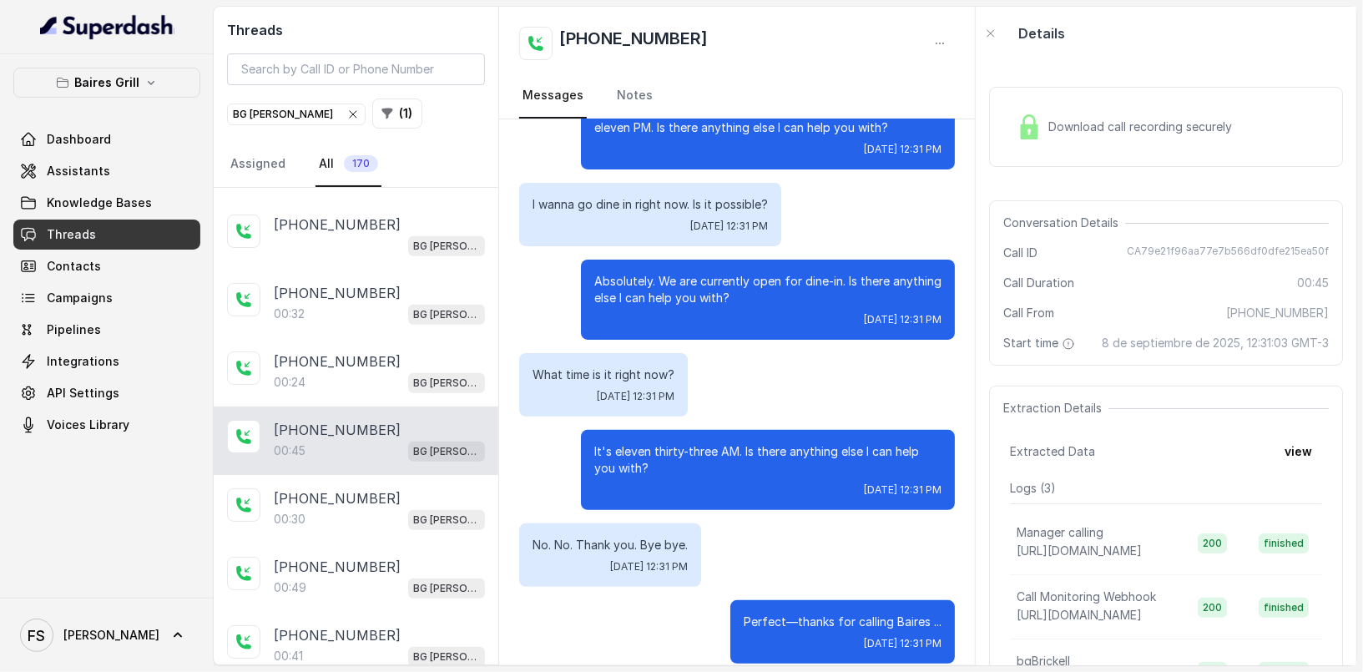
click at [366, 461] on div "[PHONE_NUMBER]:45 BG [PERSON_NAME]" at bounding box center [356, 441] width 285 height 68
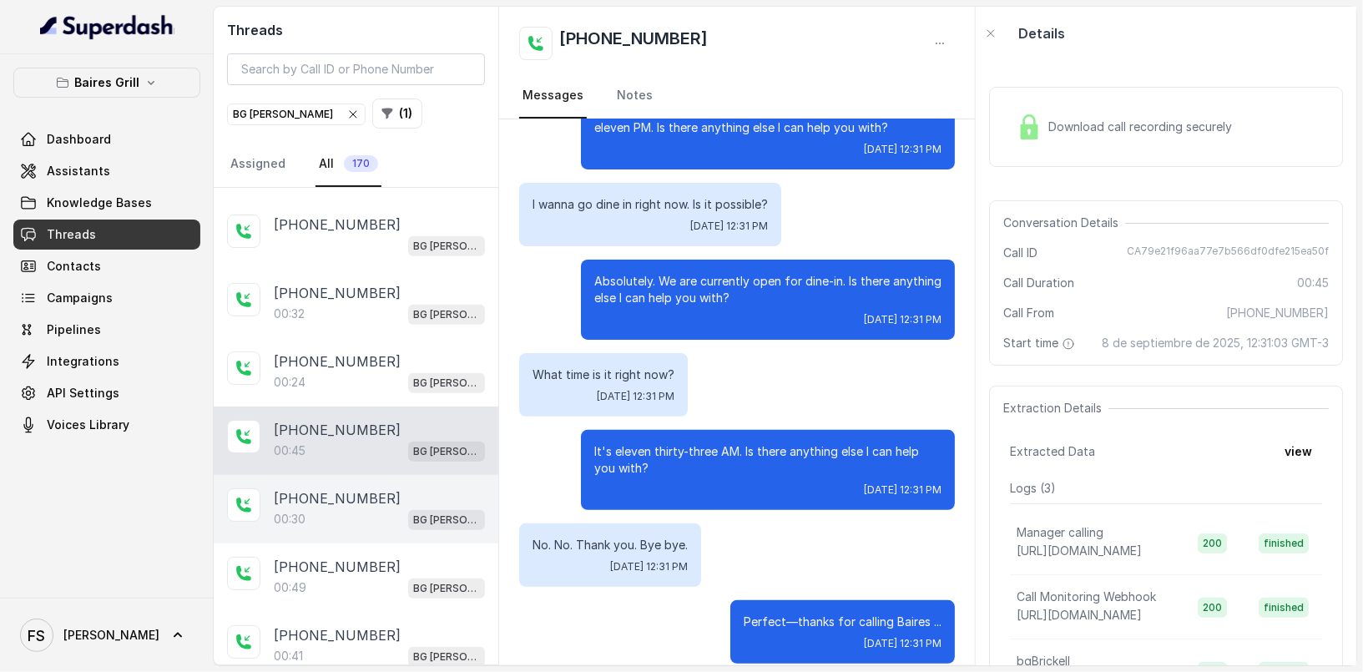
click at [366, 508] on div "00:30 BG [PERSON_NAME]" at bounding box center [379, 519] width 211 height 22
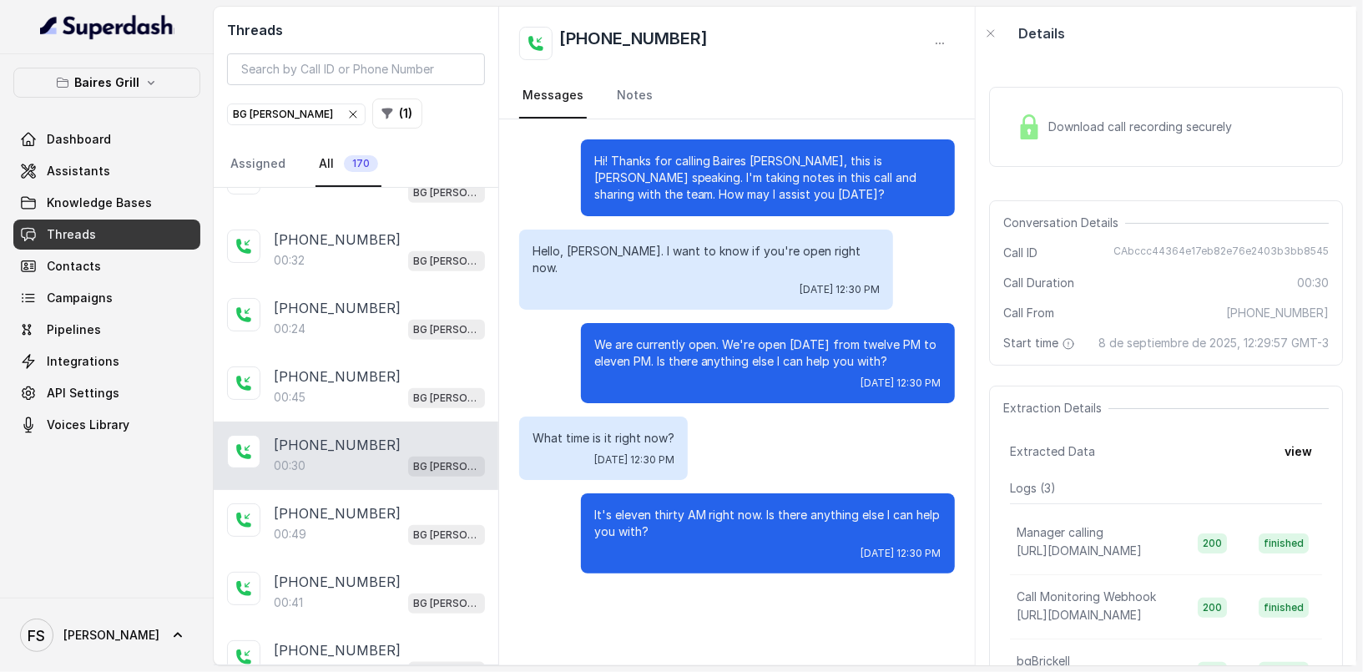
scroll to position [1074, 0]
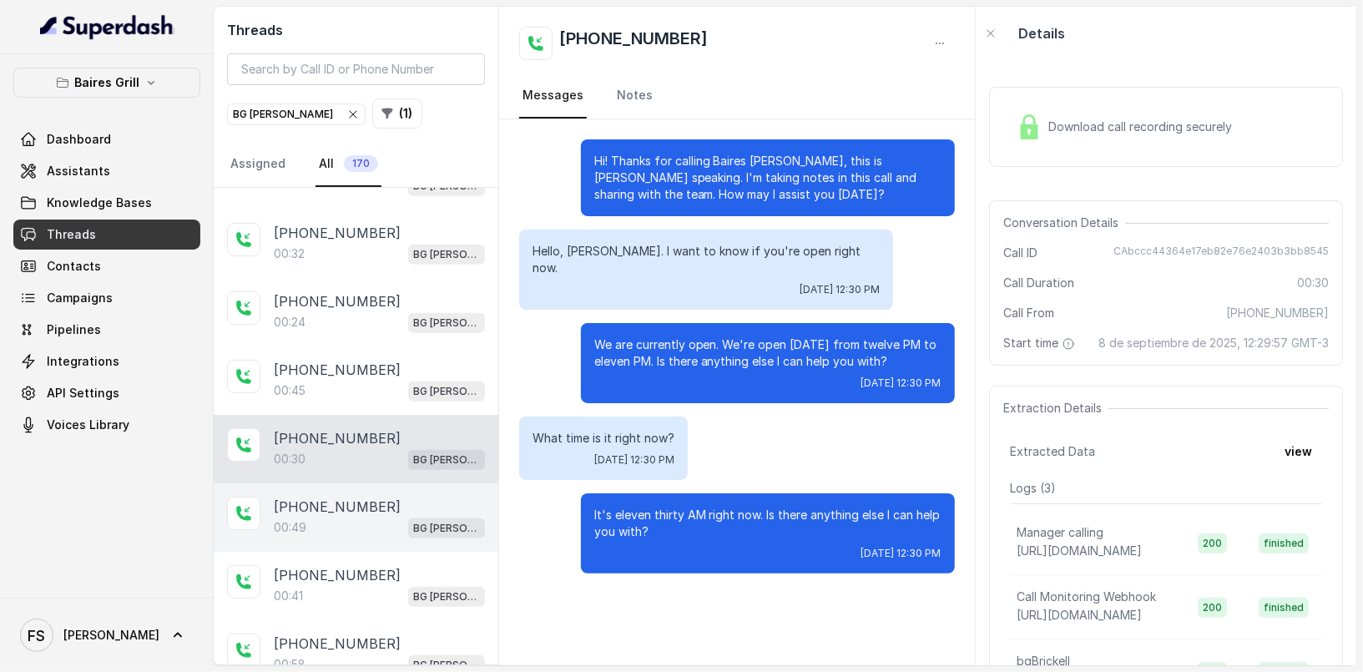
click at [346, 499] on p "[PHONE_NUMBER]" at bounding box center [337, 507] width 127 height 20
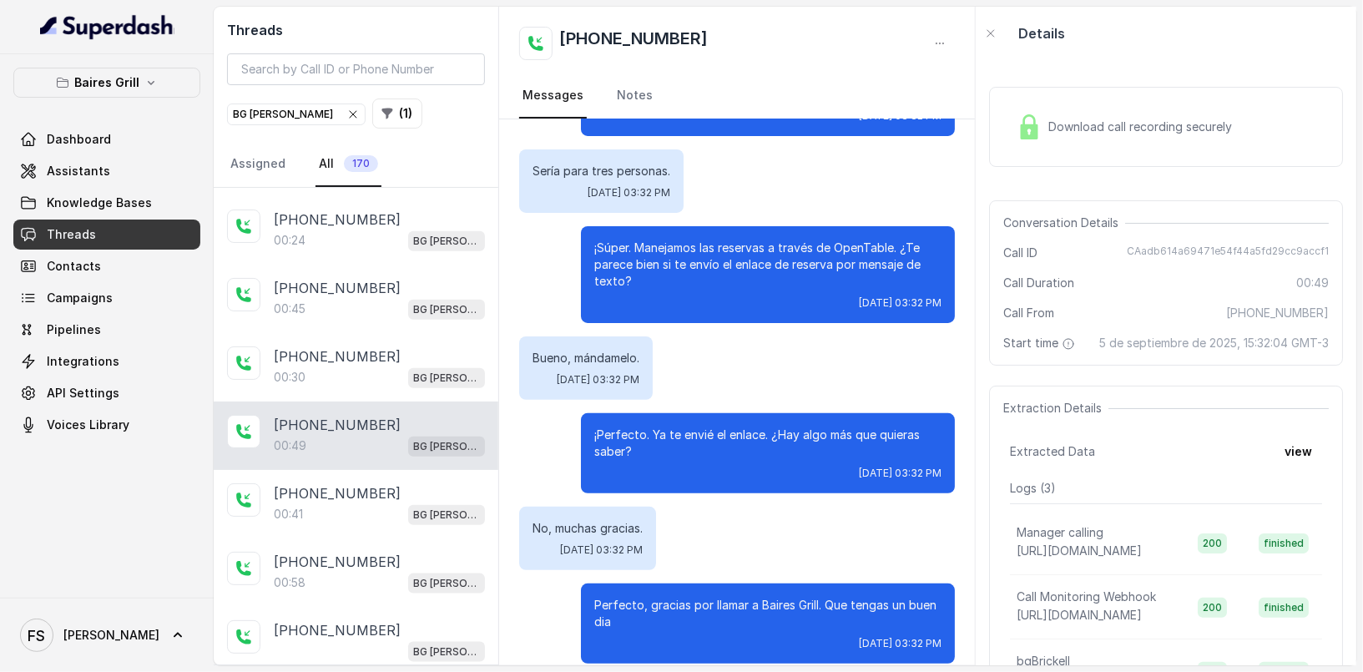
scroll to position [1157, 0]
click at [336, 502] on div "00:41 BG [PERSON_NAME]" at bounding box center [379, 513] width 211 height 22
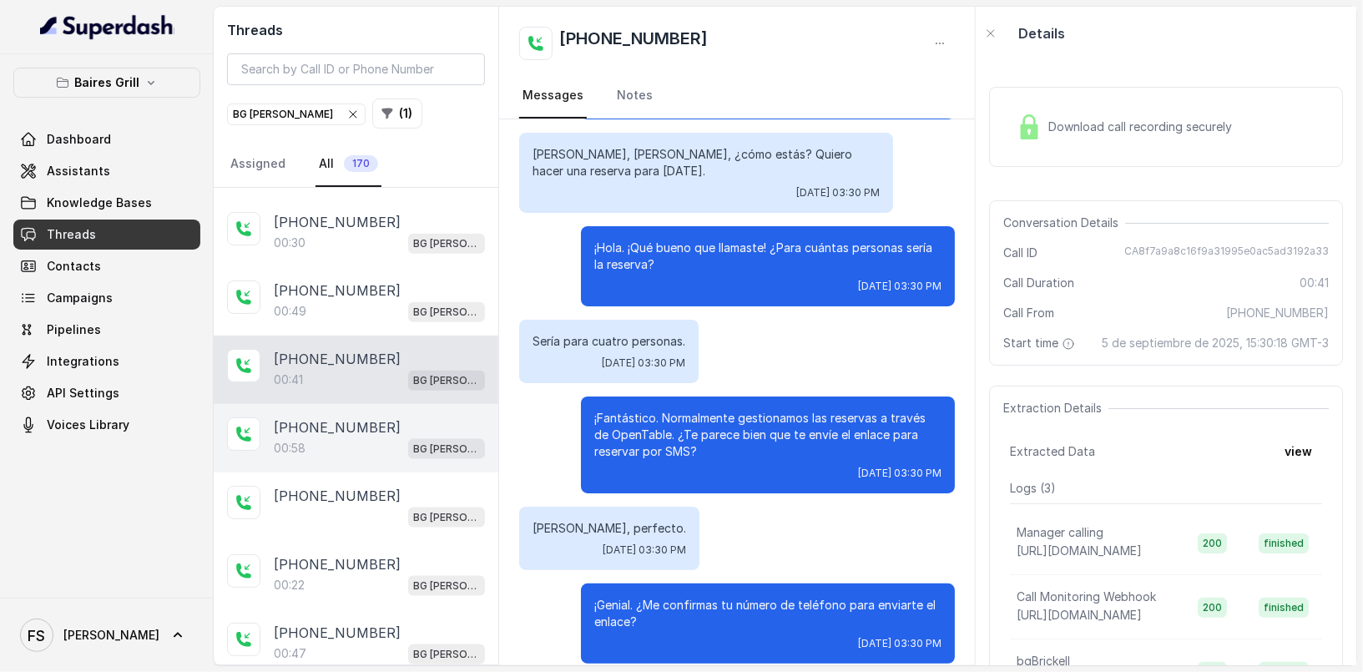
click at [345, 417] on p "[PHONE_NUMBER]" at bounding box center [337, 427] width 127 height 20
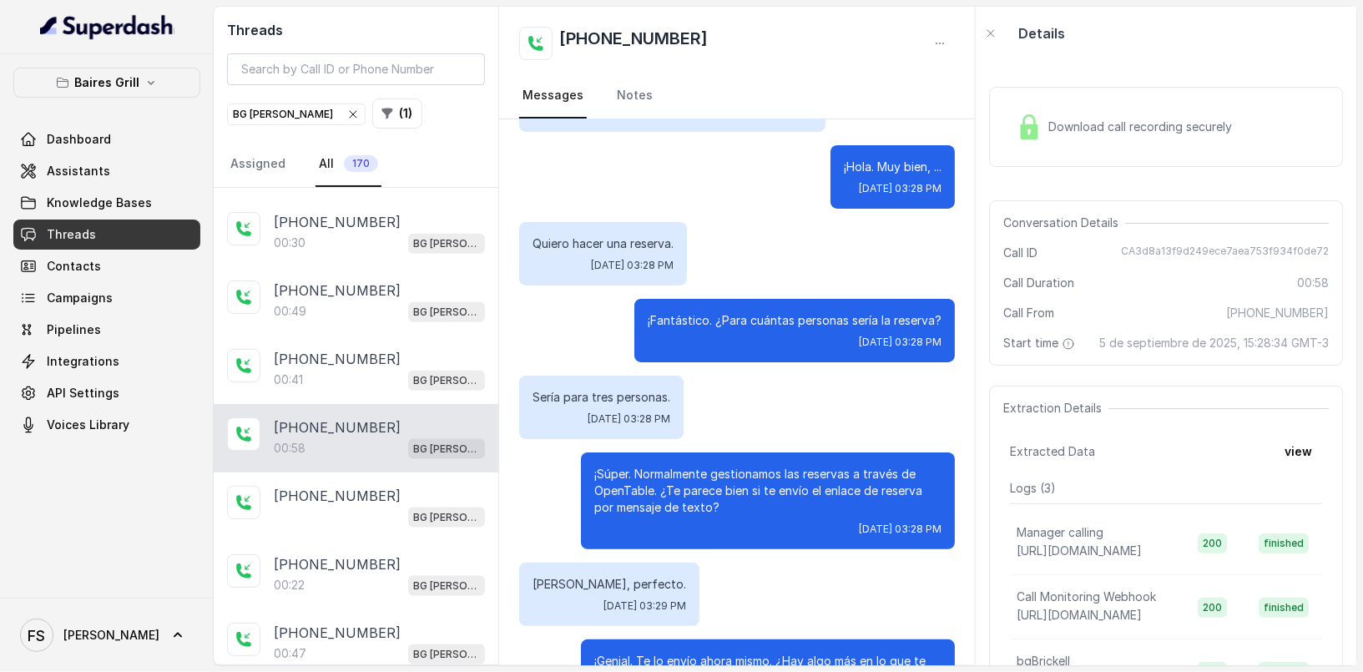
scroll to position [421, 0]
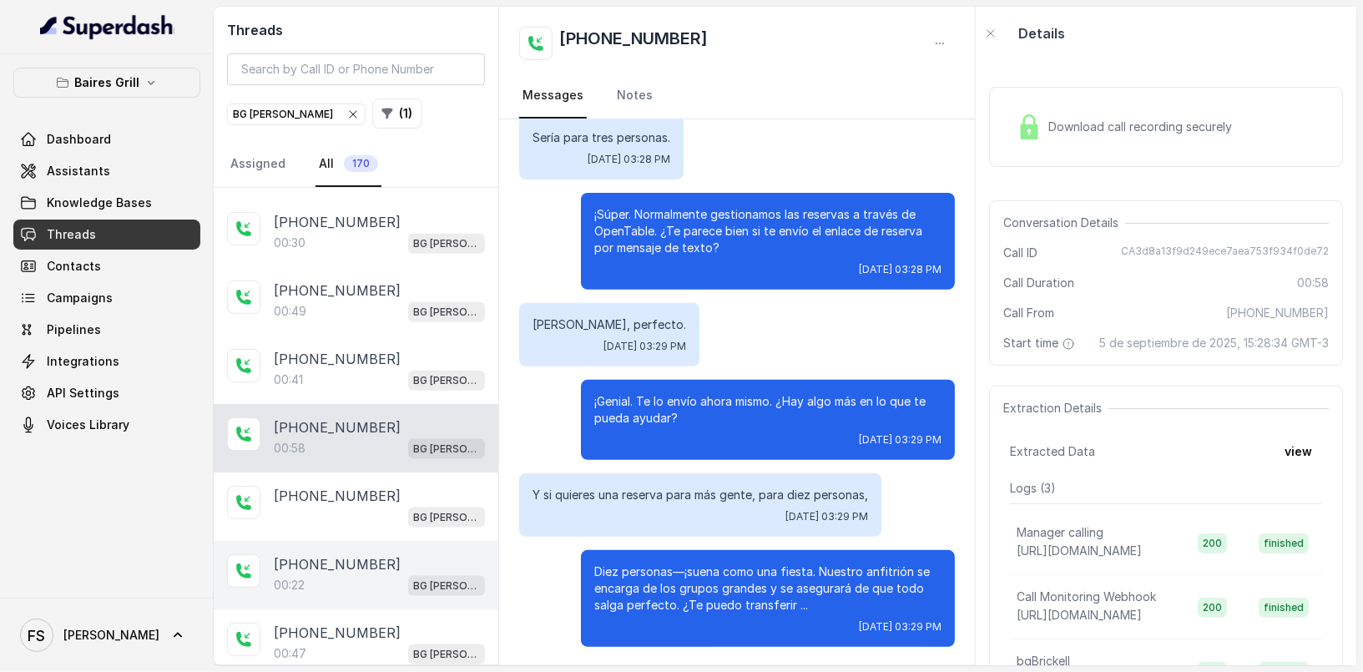
click at [356, 554] on p "[PHONE_NUMBER]" at bounding box center [337, 564] width 127 height 20
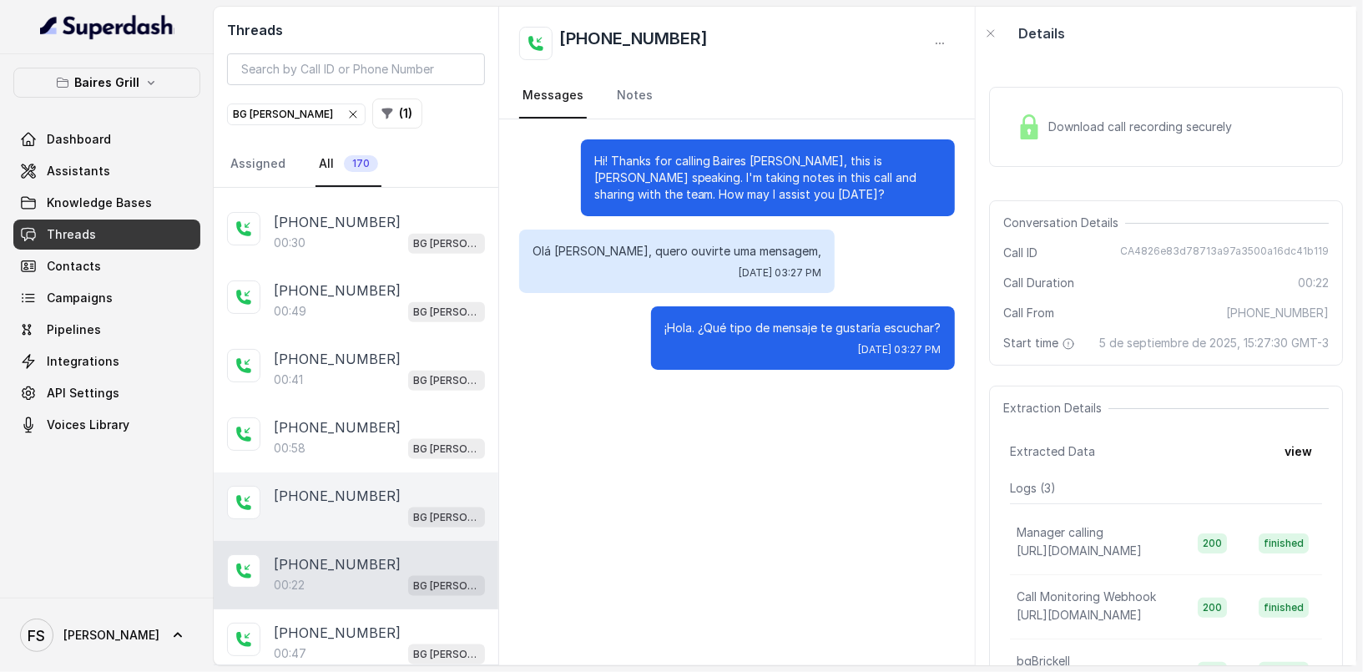
click at [374, 486] on div "[PHONE_NUMBER]" at bounding box center [379, 496] width 211 height 20
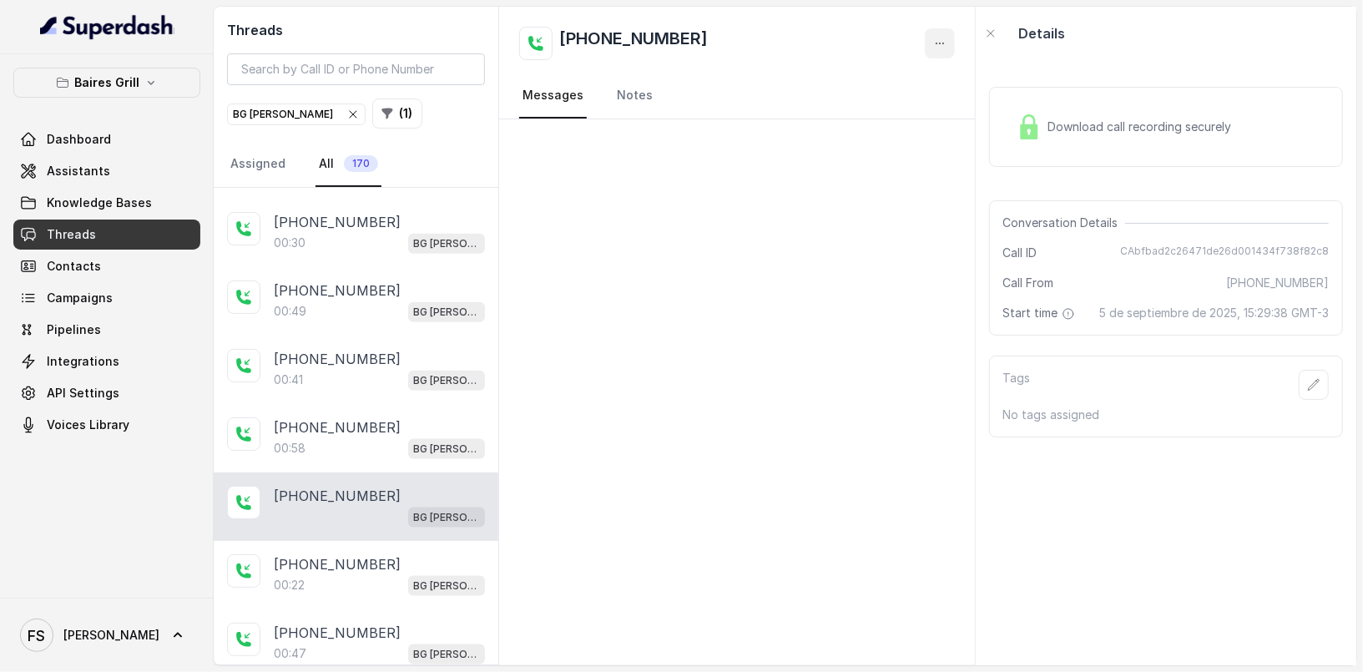
click at [937, 51] on button "button" at bounding box center [940, 43] width 30 height 30
click at [893, 117] on button "Retry Extraction" at bounding box center [877, 114] width 160 height 30
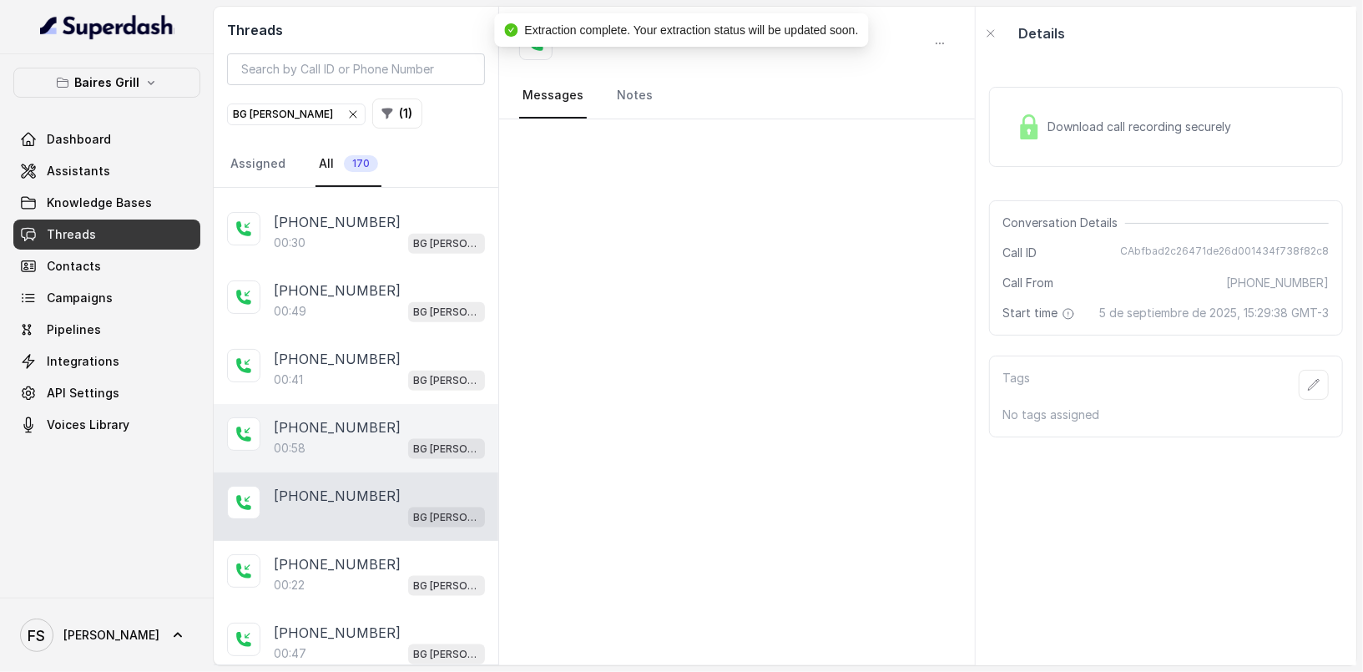
click at [296, 440] on p "00:58" at bounding box center [290, 448] width 32 height 17
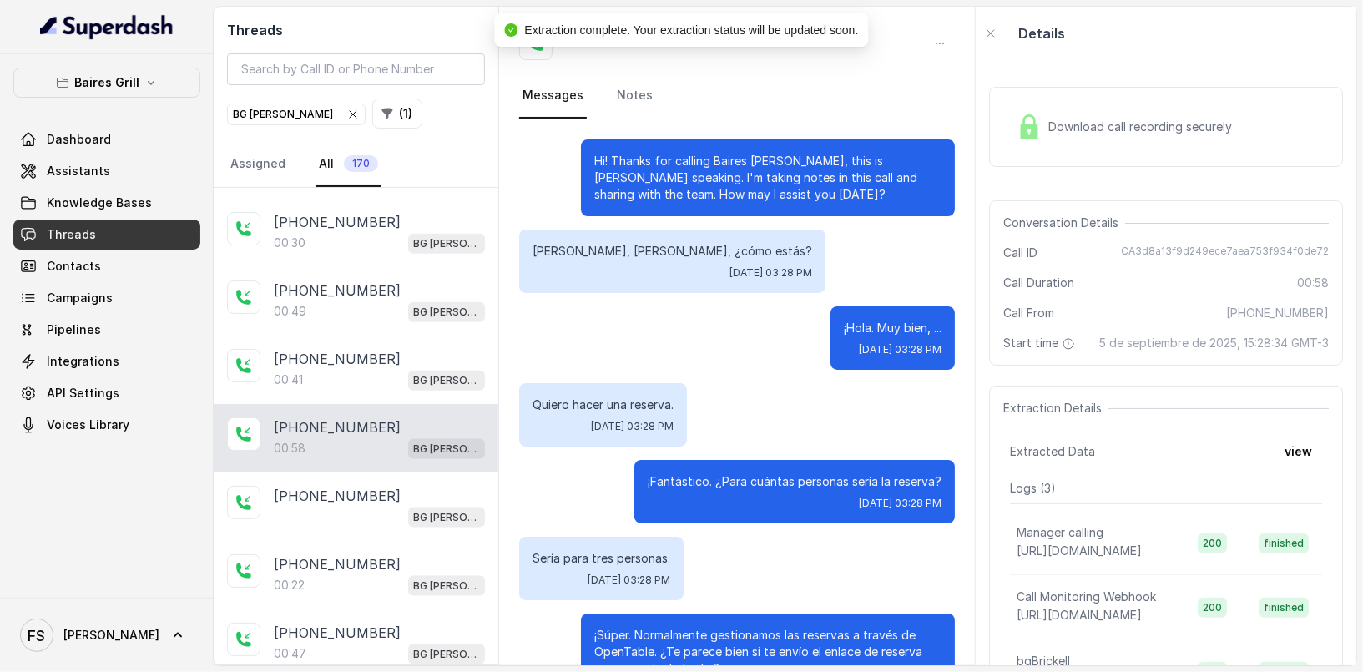
scroll to position [421, 0]
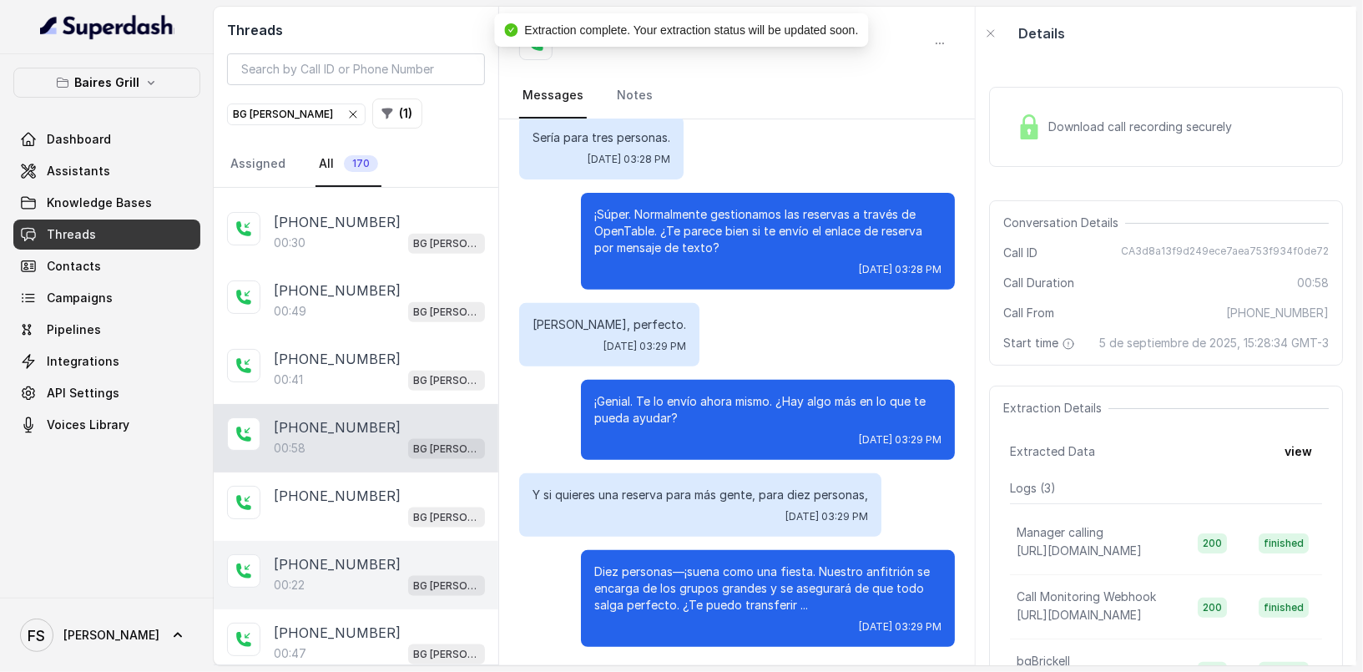
click at [308, 541] on div "[PHONE_NUMBER]:22 BG [PERSON_NAME]" at bounding box center [356, 575] width 285 height 68
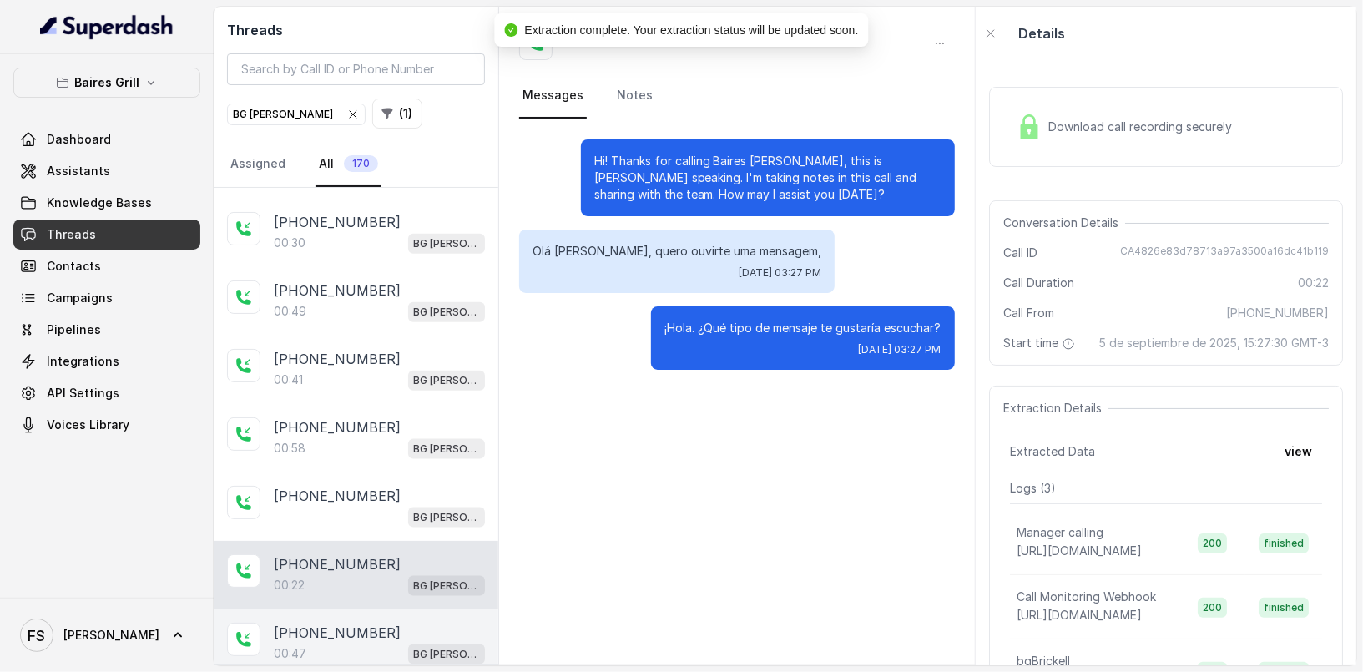
click at [334, 643] on div "00:47 BG [PERSON_NAME]" at bounding box center [379, 654] width 211 height 22
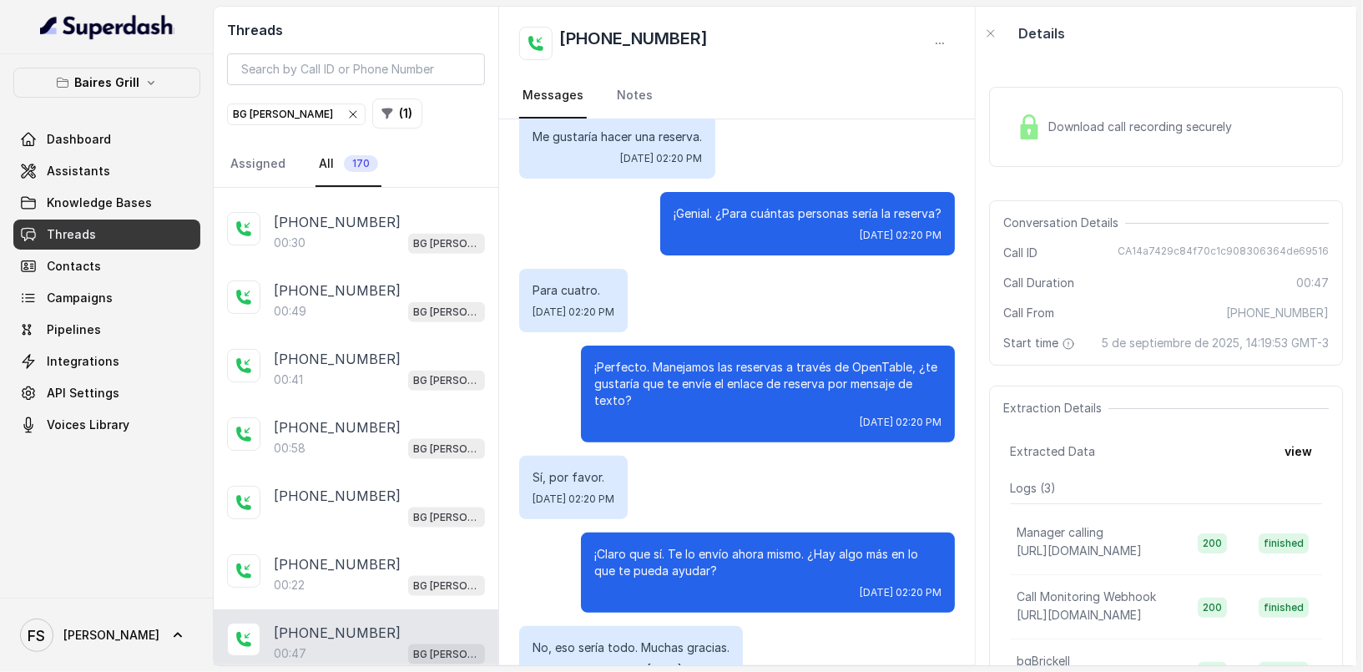
scroll to position [387, 0]
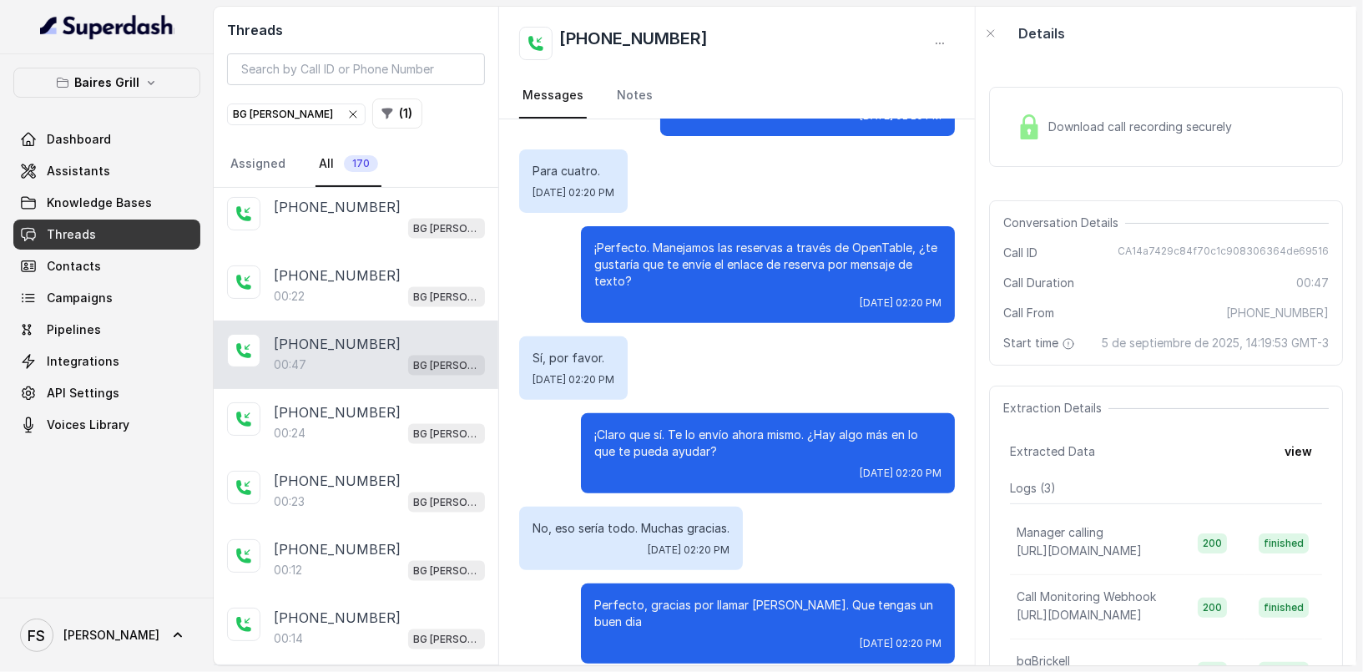
click at [361, 434] on div "[PHONE_NUMBER]:24 BG [PERSON_NAME]" at bounding box center [356, 423] width 285 height 68
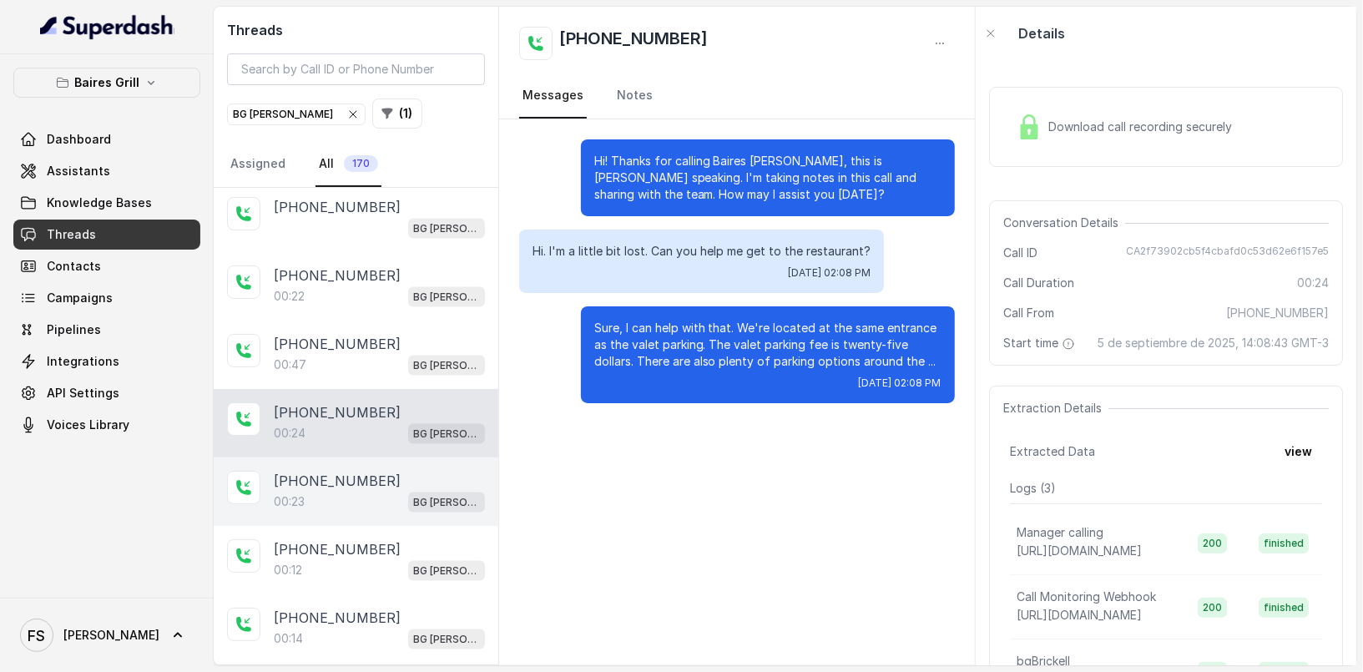
click at [377, 471] on div "[PHONE_NUMBER]" at bounding box center [379, 481] width 211 height 20
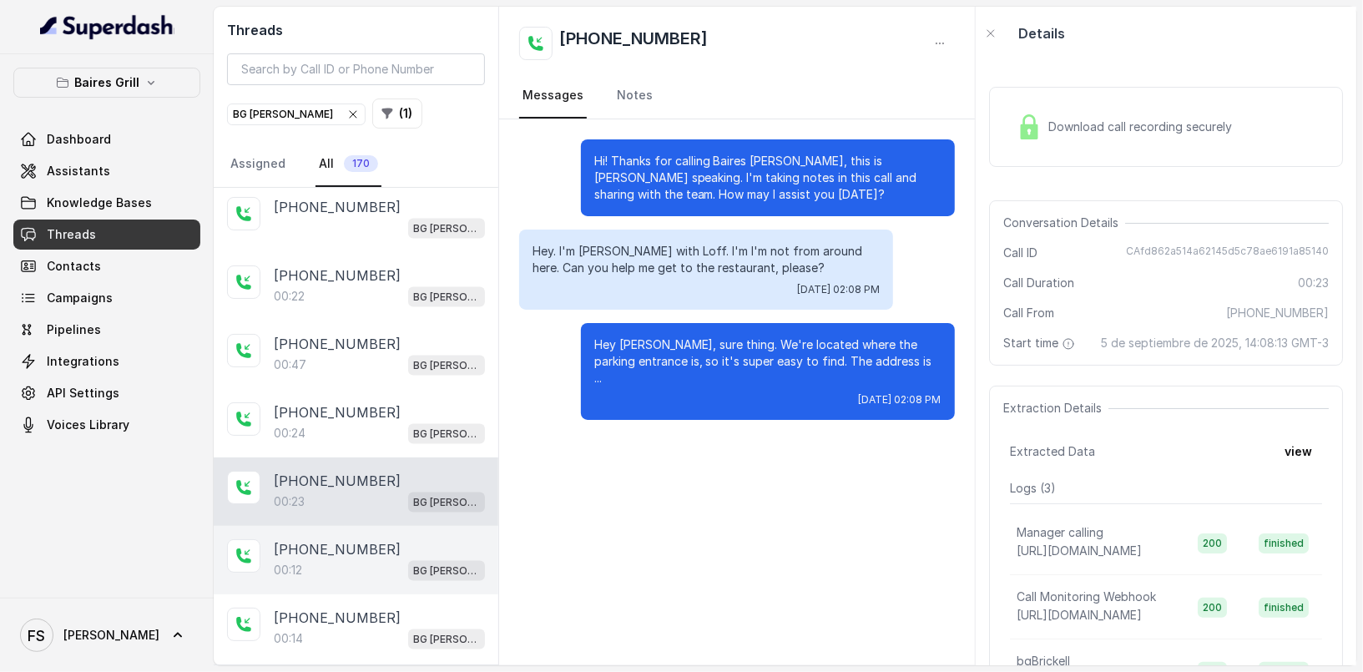
click at [384, 566] on div "[PHONE_NUMBER]:12 BG [PERSON_NAME]" at bounding box center [356, 560] width 285 height 68
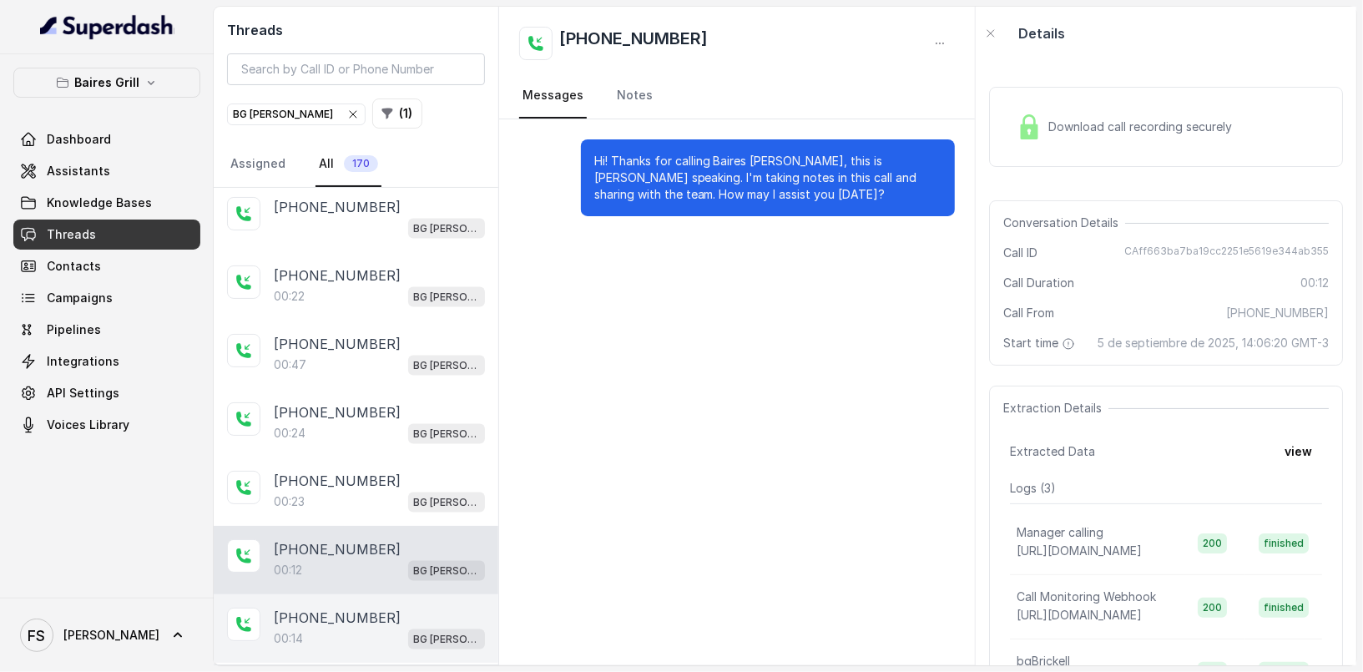
click at [362, 628] on div "00:14 BG [PERSON_NAME]" at bounding box center [379, 639] width 211 height 22
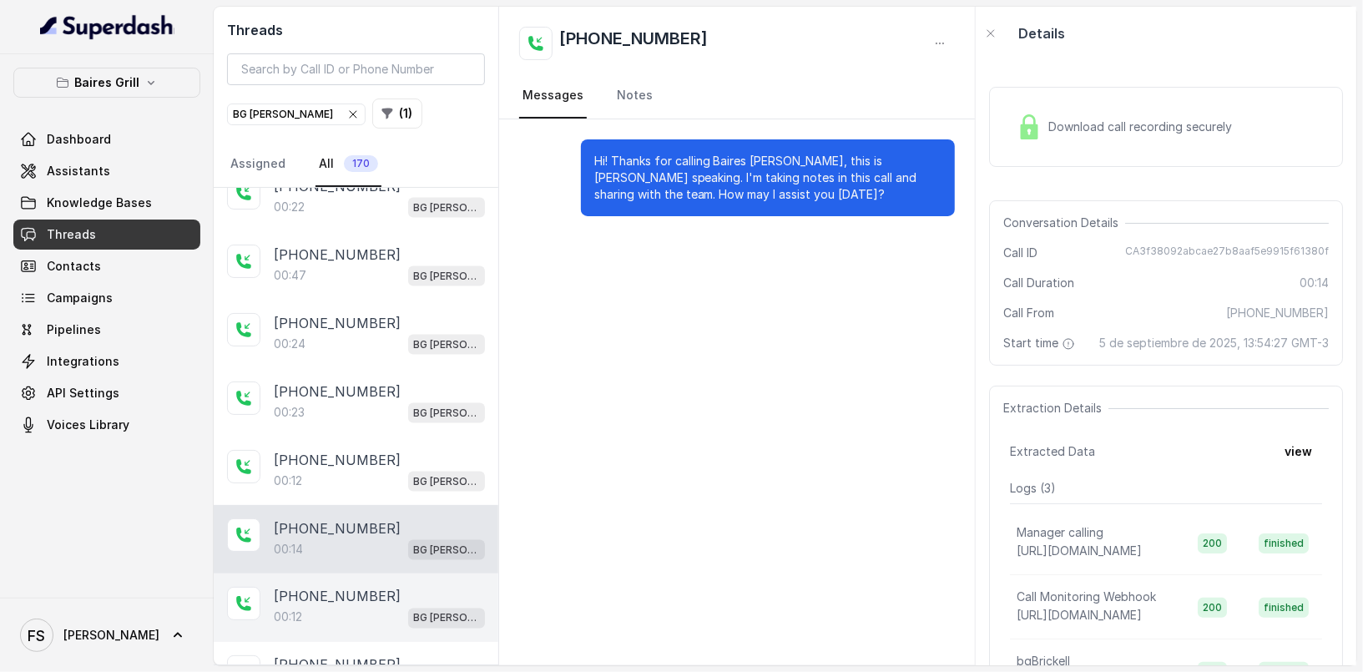
click at [347, 614] on div "[PHONE_NUMBER]:12 BG [PERSON_NAME]" at bounding box center [356, 608] width 285 height 68
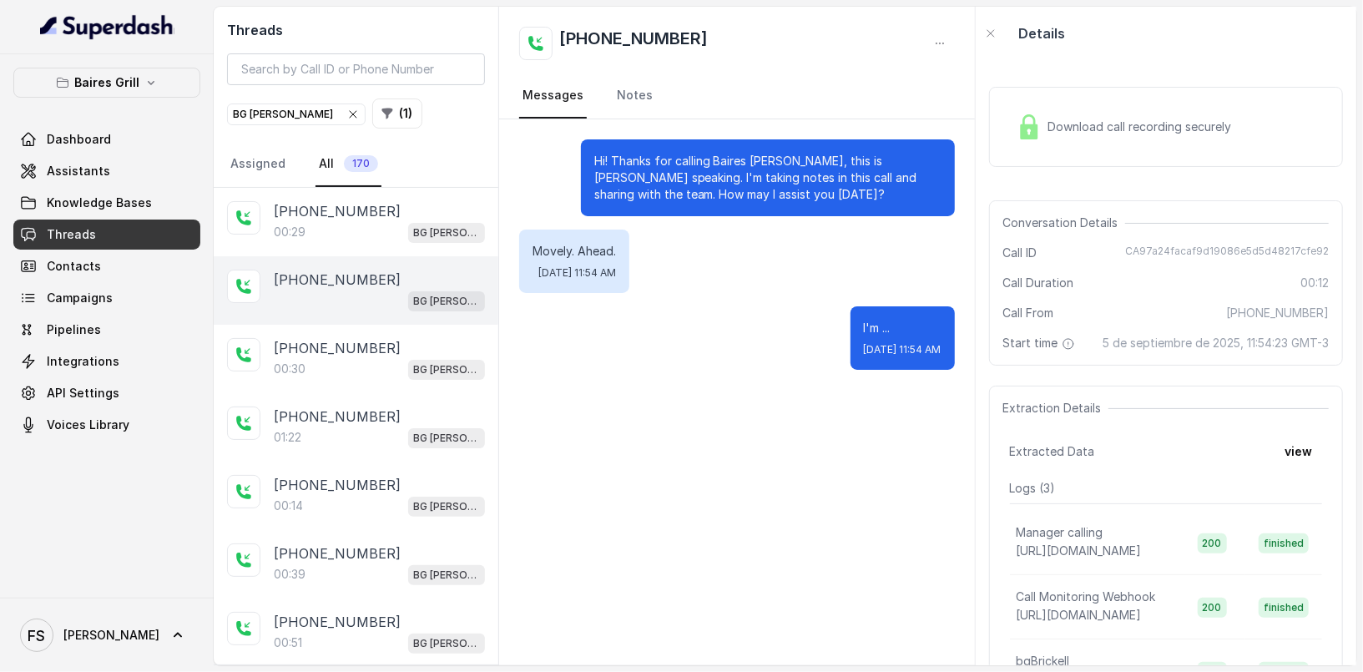
click at [371, 256] on div "[PHONE_NUMBER] BG [PERSON_NAME]" at bounding box center [356, 290] width 285 height 68
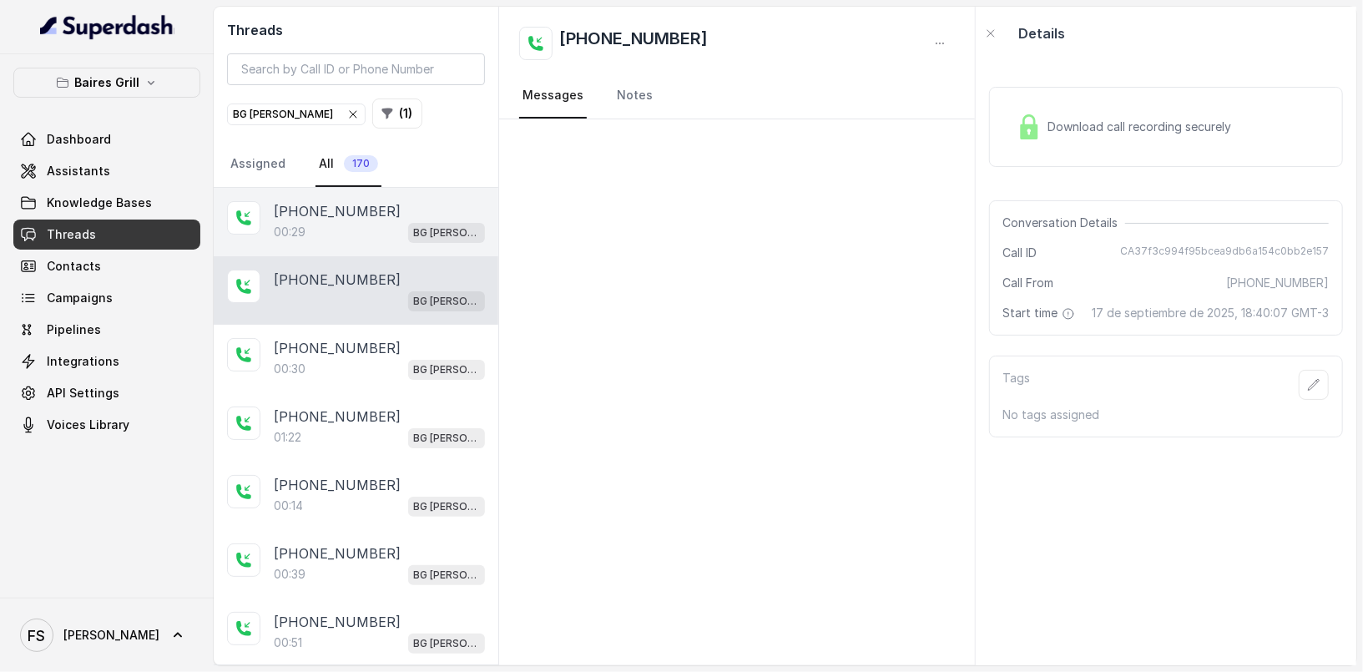
click at [407, 209] on div "[PHONE_NUMBER]" at bounding box center [379, 211] width 211 height 20
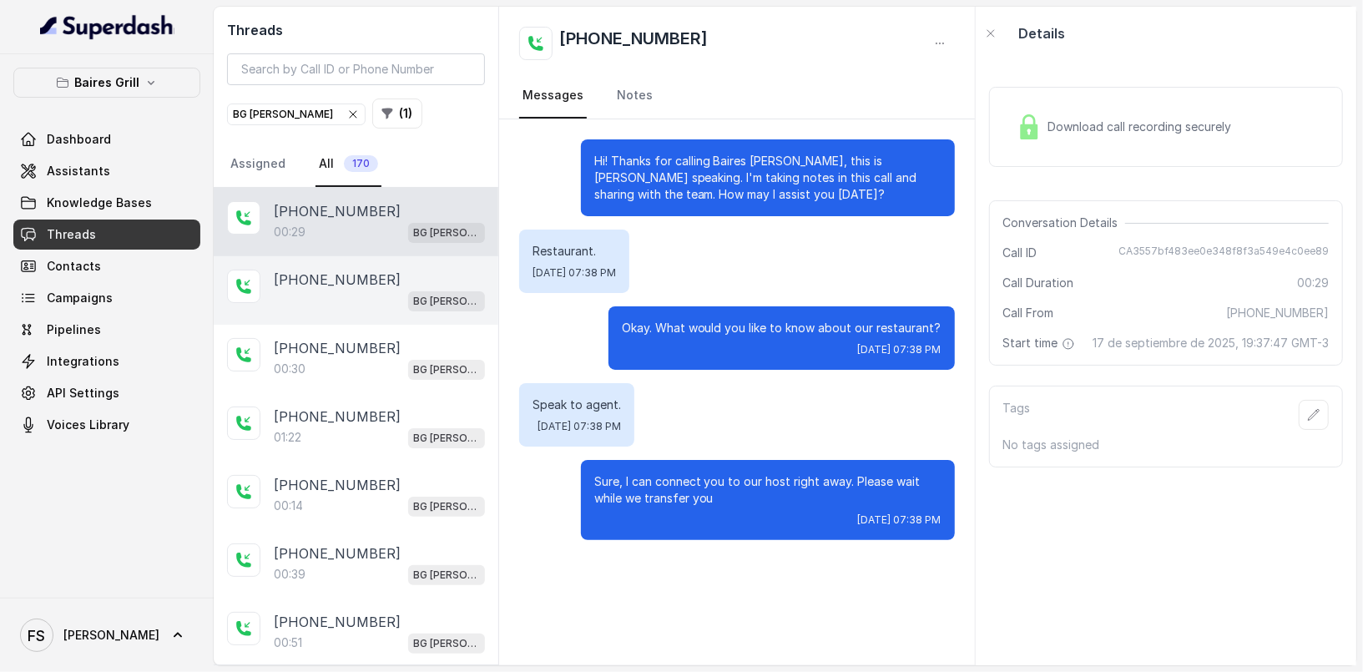
click at [386, 305] on div "BG [PERSON_NAME]" at bounding box center [379, 301] width 211 height 22
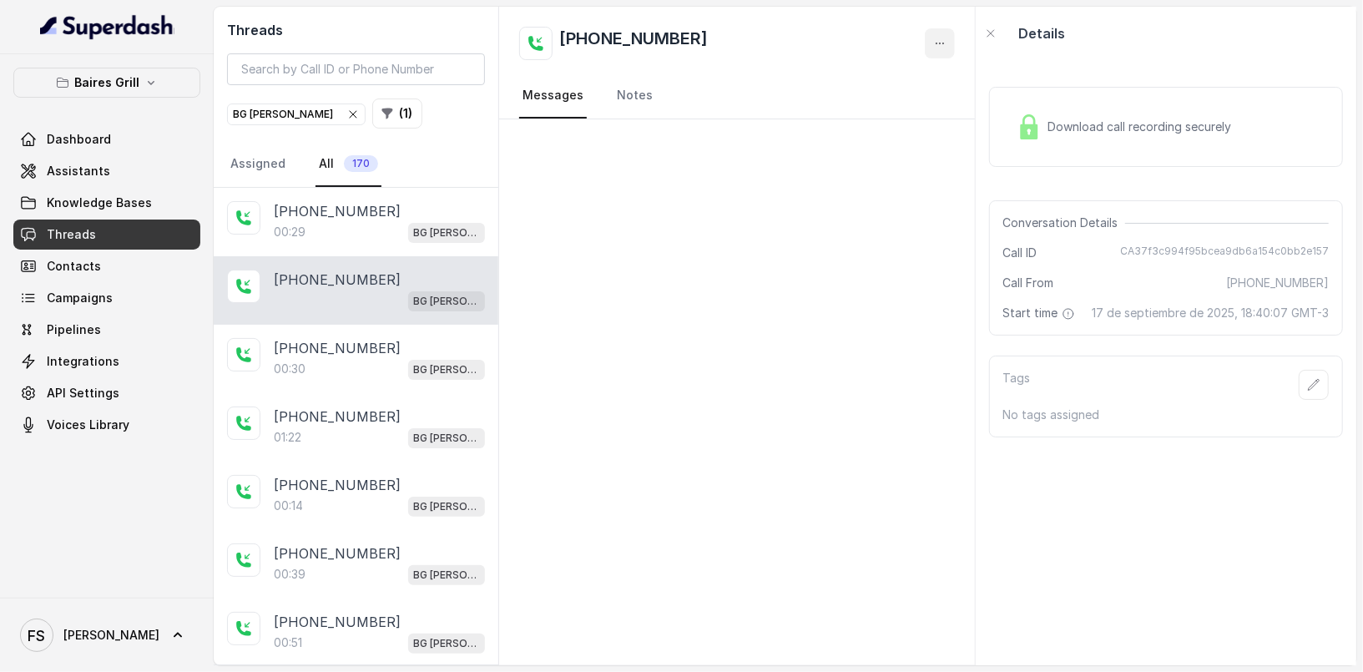
click at [946, 51] on button "button" at bounding box center [940, 43] width 30 height 30
click at [882, 121] on button "Retry Extraction" at bounding box center [877, 114] width 160 height 30
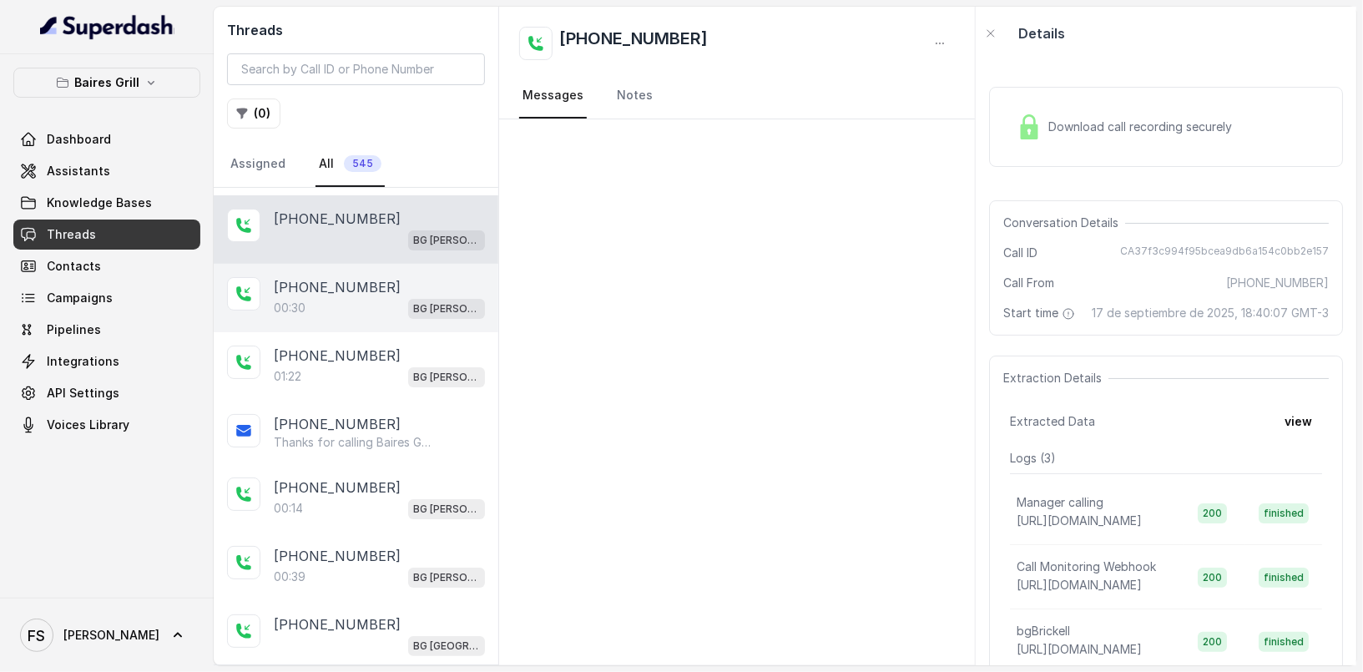
scroll to position [68, 0]
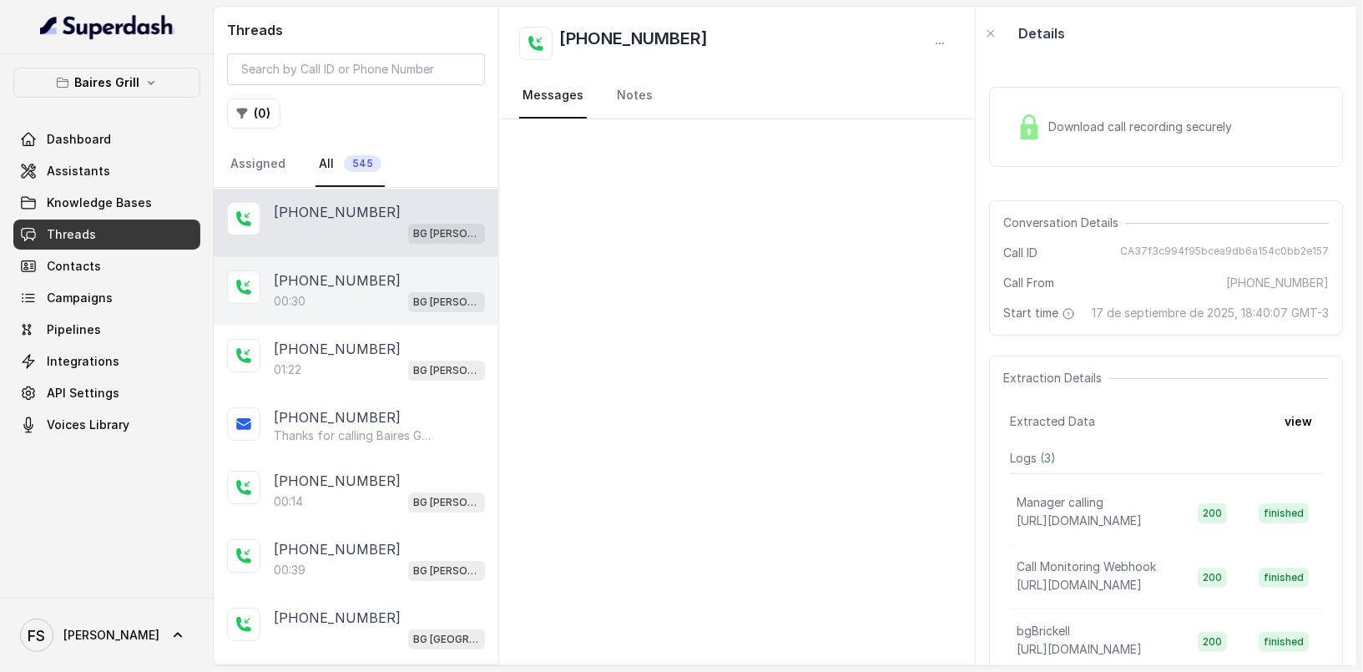
click at [384, 301] on div "00:30 BG [PERSON_NAME]" at bounding box center [379, 302] width 211 height 22
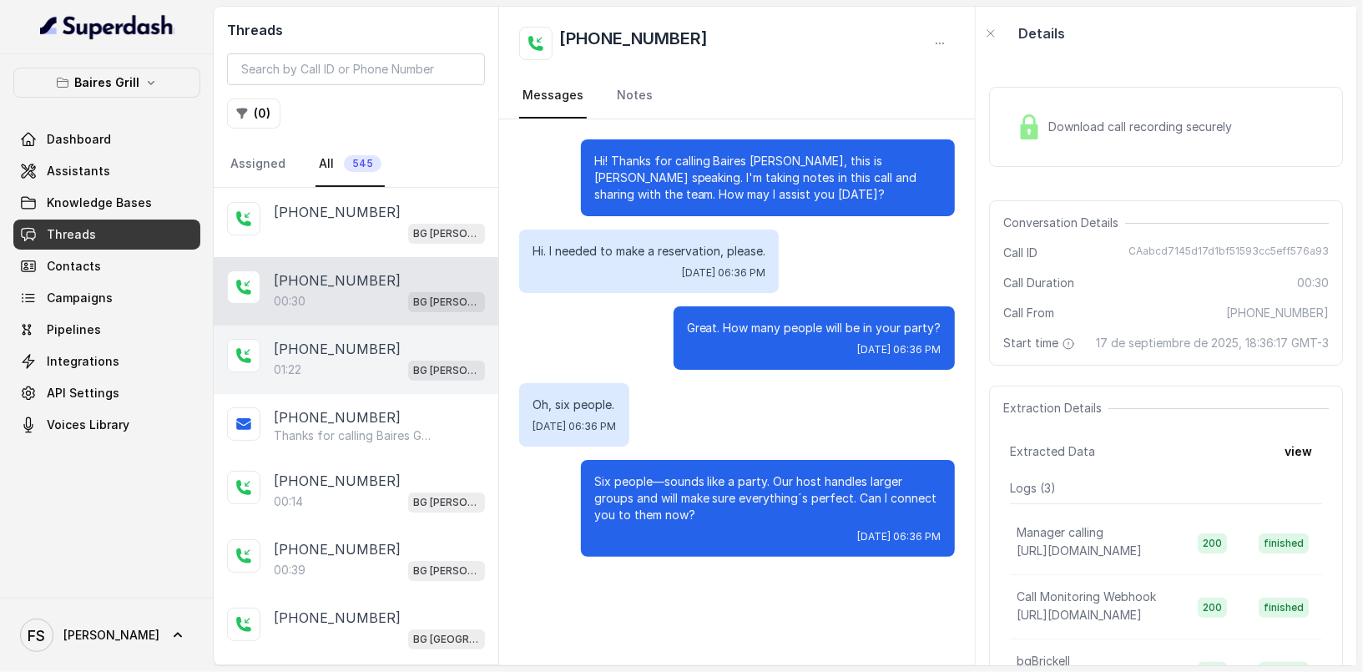
click at [369, 368] on div "01:22 BG [PERSON_NAME]" at bounding box center [379, 370] width 211 height 22
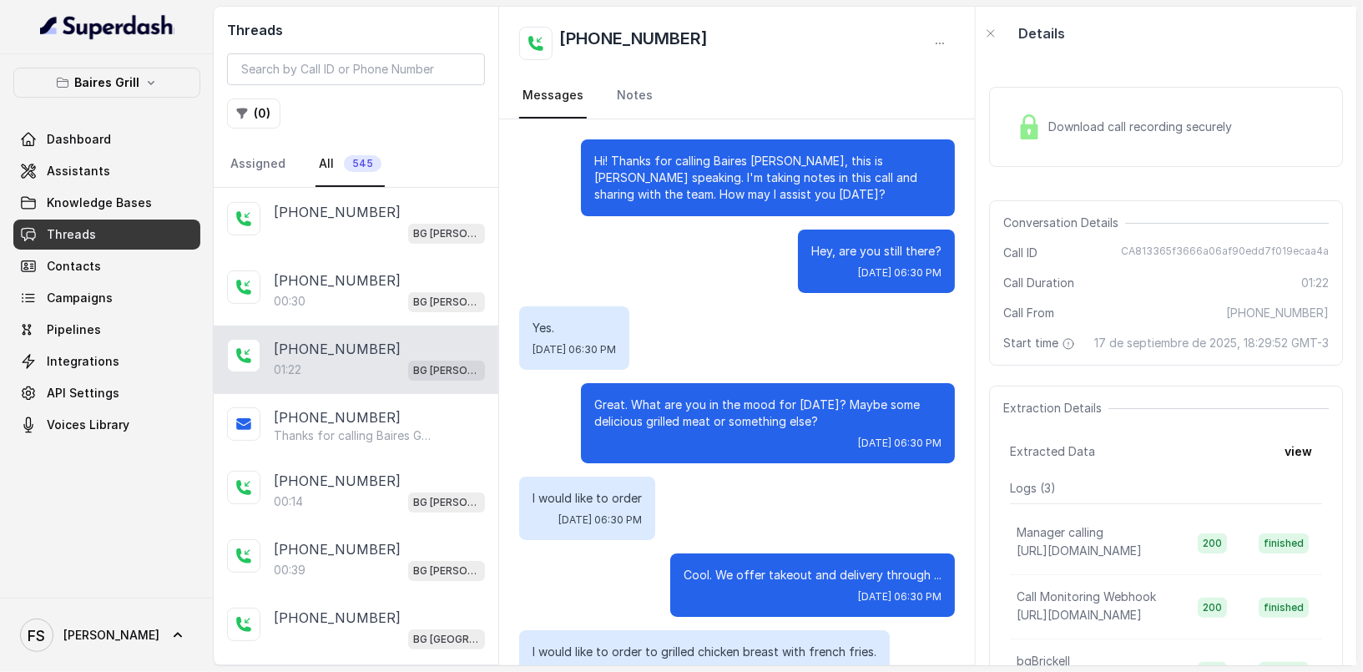
scroll to position [558, 0]
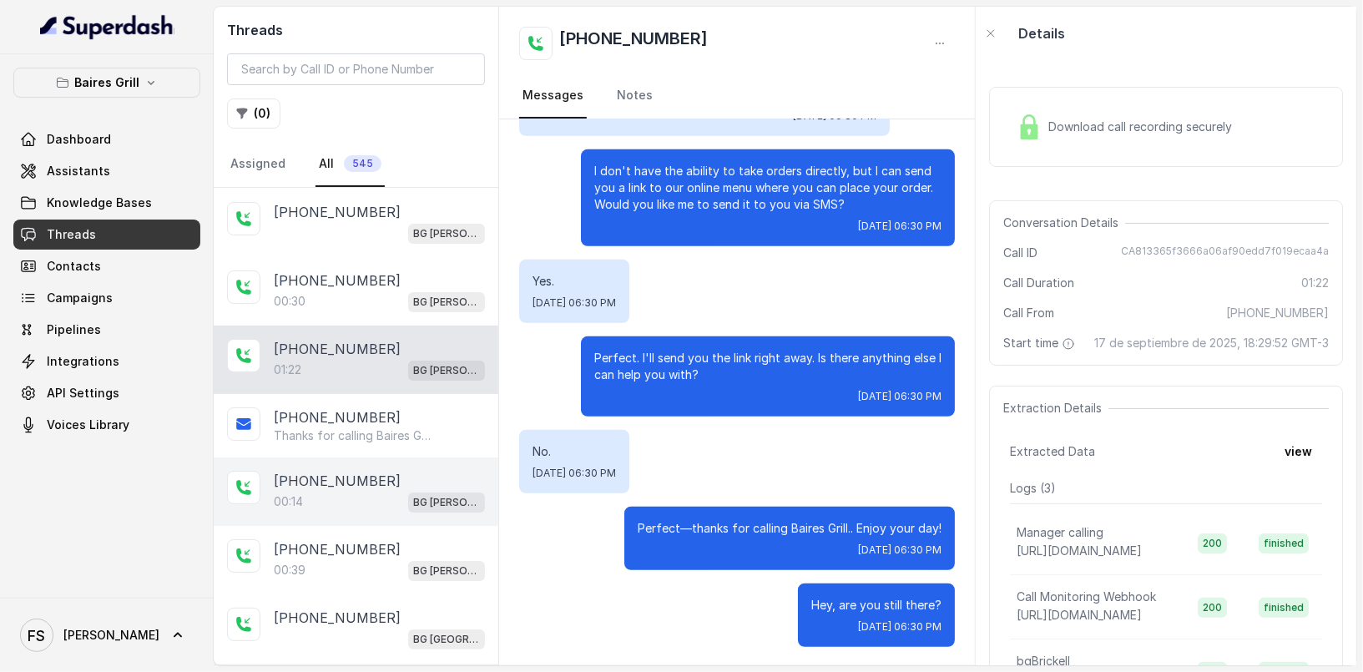
click at [368, 491] on div "00:14 BG [PERSON_NAME]" at bounding box center [379, 502] width 211 height 22
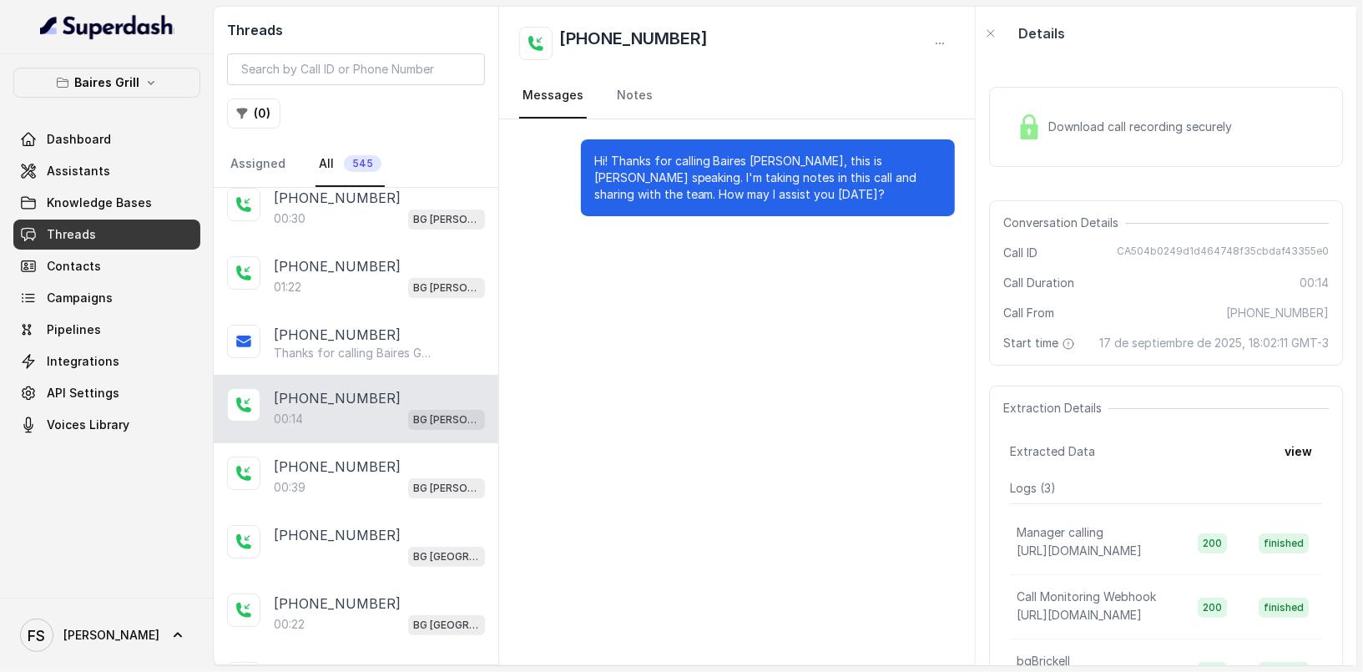
click at [368, 491] on div "00:39 BG Brickell" at bounding box center [379, 488] width 211 height 22
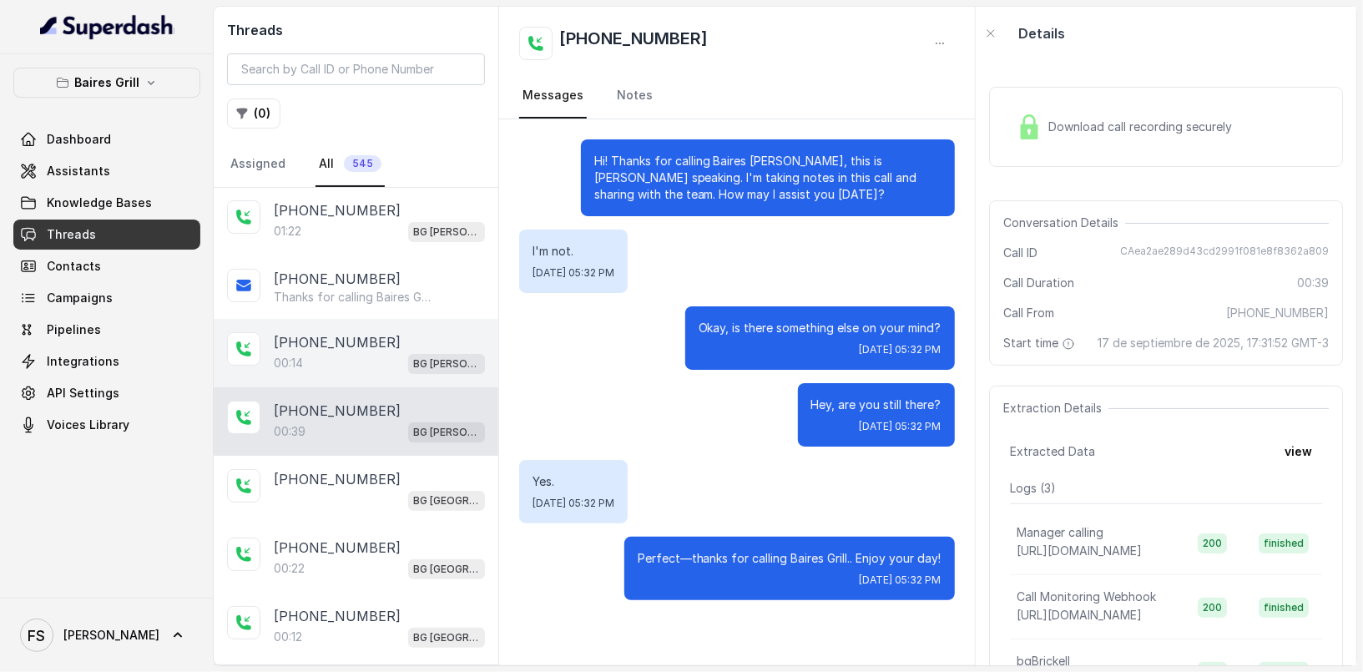
click at [368, 491] on div "BG [GEOGRAPHIC_DATA]" at bounding box center [379, 500] width 211 height 22
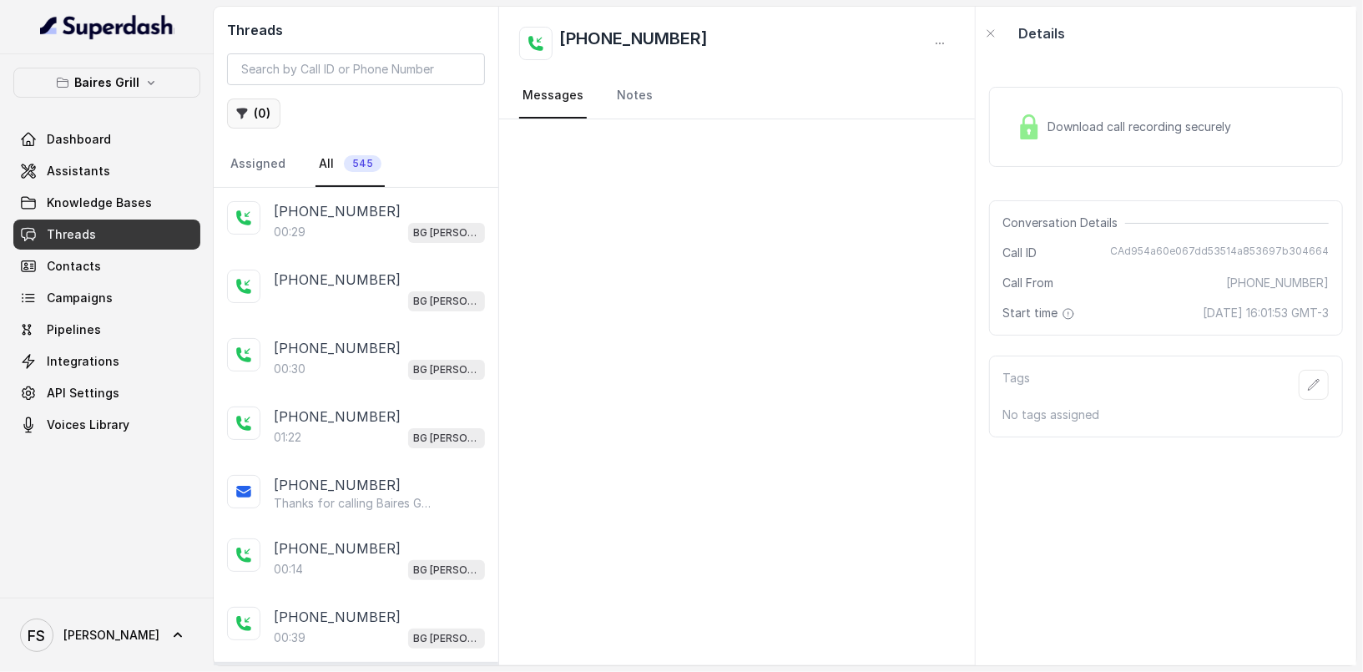
click at [273, 118] on button "( 0 )" at bounding box center [253, 114] width 53 height 30
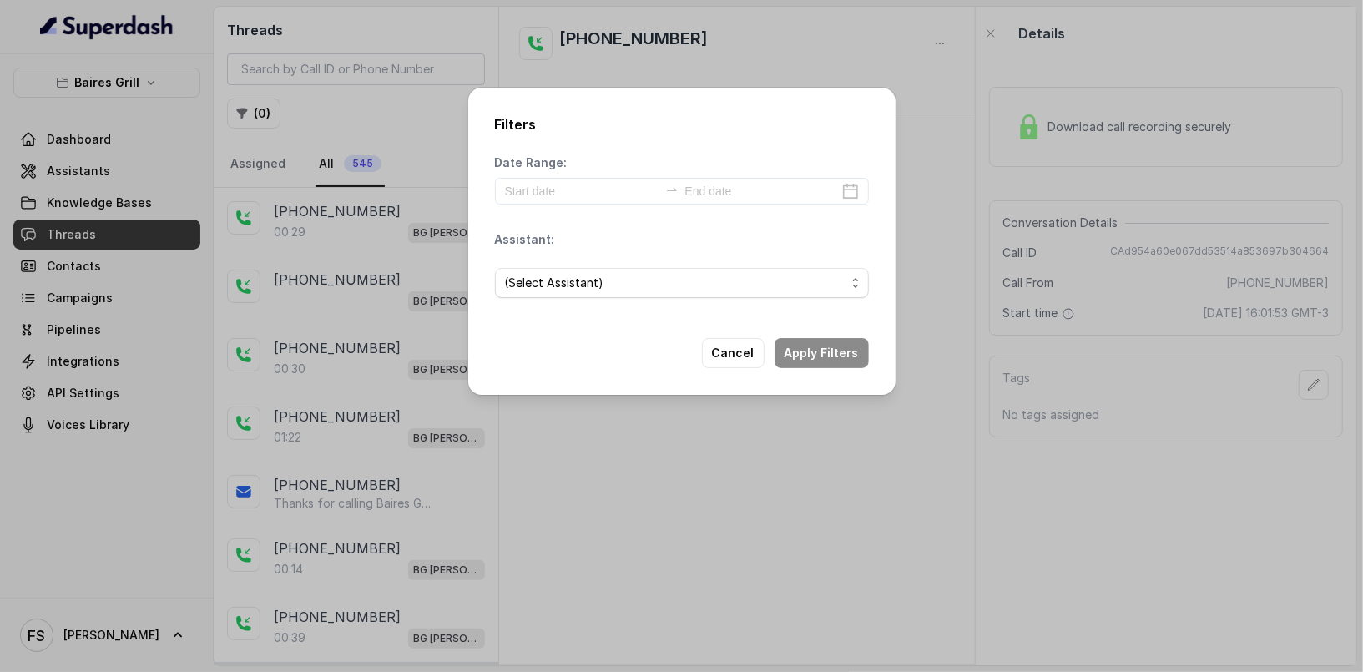
click at [646, 301] on div "(Select Assistant)" at bounding box center [682, 283] width 374 height 57
click at [661, 292] on span "(Select Assistant)" at bounding box center [675, 283] width 341 height 20
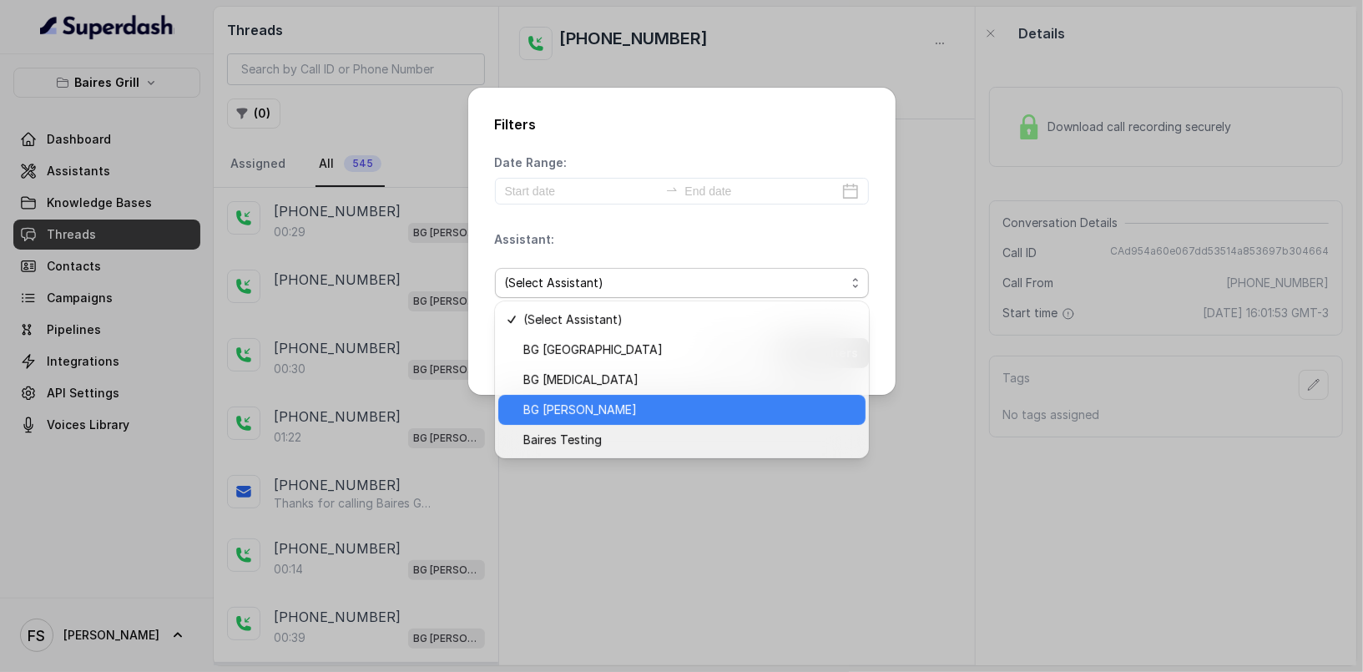
click at [627, 403] on span "BG [PERSON_NAME]" at bounding box center [689, 410] width 332 height 20
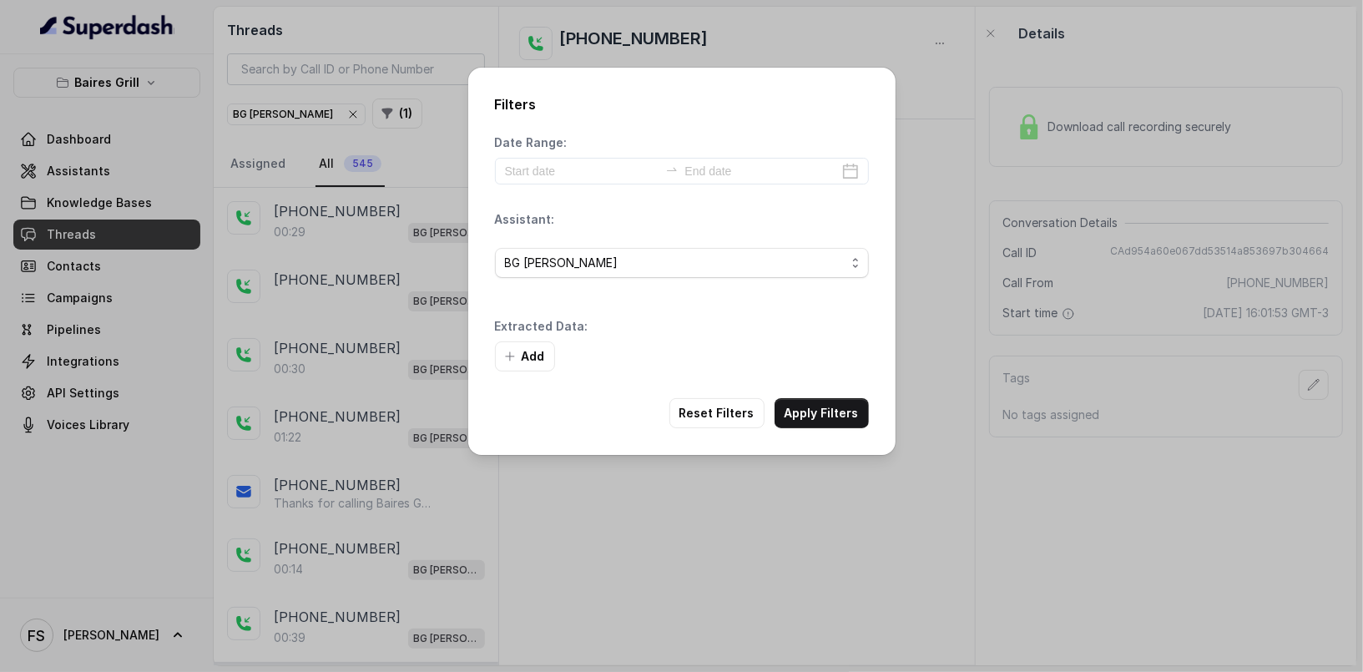
click at [847, 349] on div "Add" at bounding box center [682, 356] width 374 height 30
click at [836, 412] on button "Apply Filters" at bounding box center [822, 413] width 94 height 30
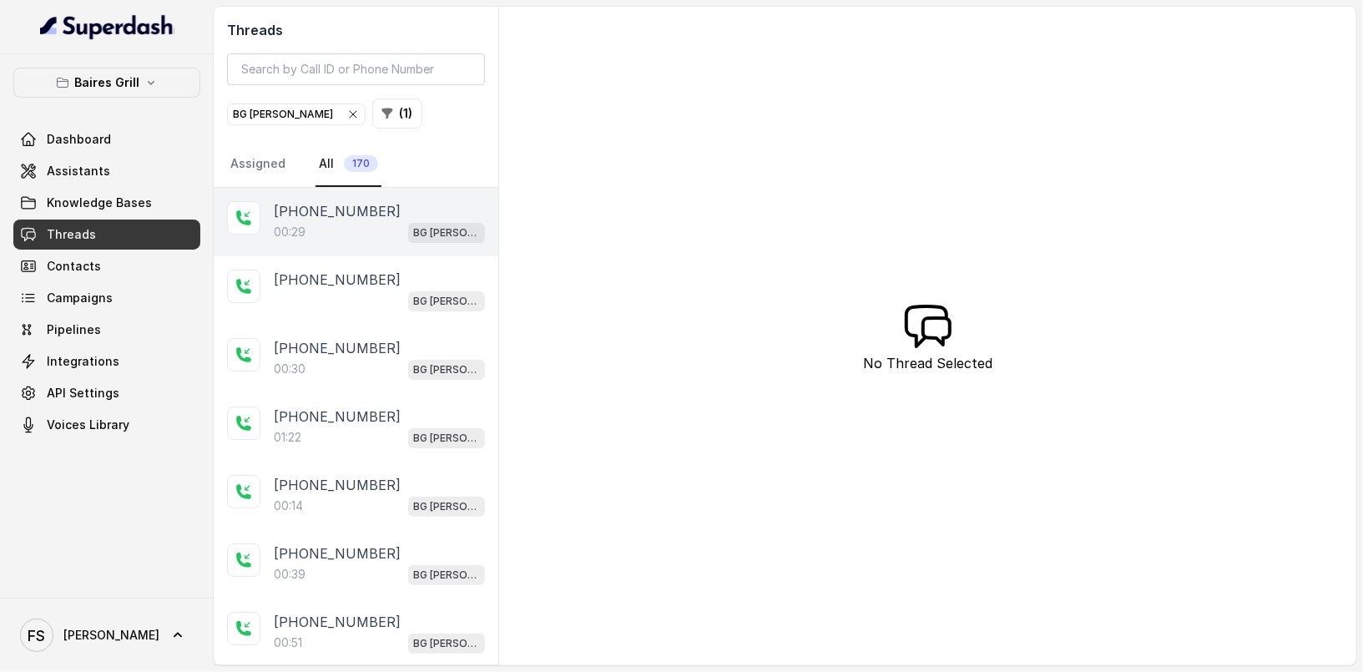
click at [328, 247] on div "+13056068157 00:29 BG Brickell" at bounding box center [356, 222] width 285 height 68
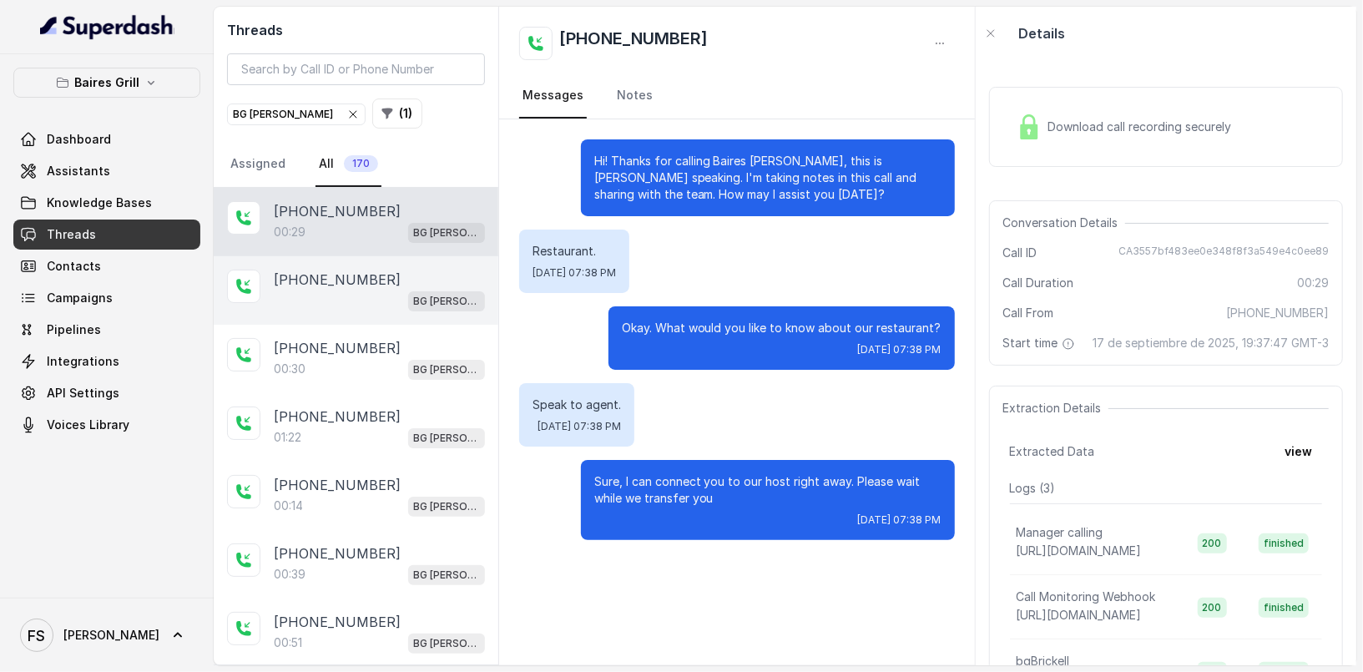
click at [389, 317] on div "[PHONE_NUMBER] BG [PERSON_NAME]" at bounding box center [356, 290] width 285 height 68
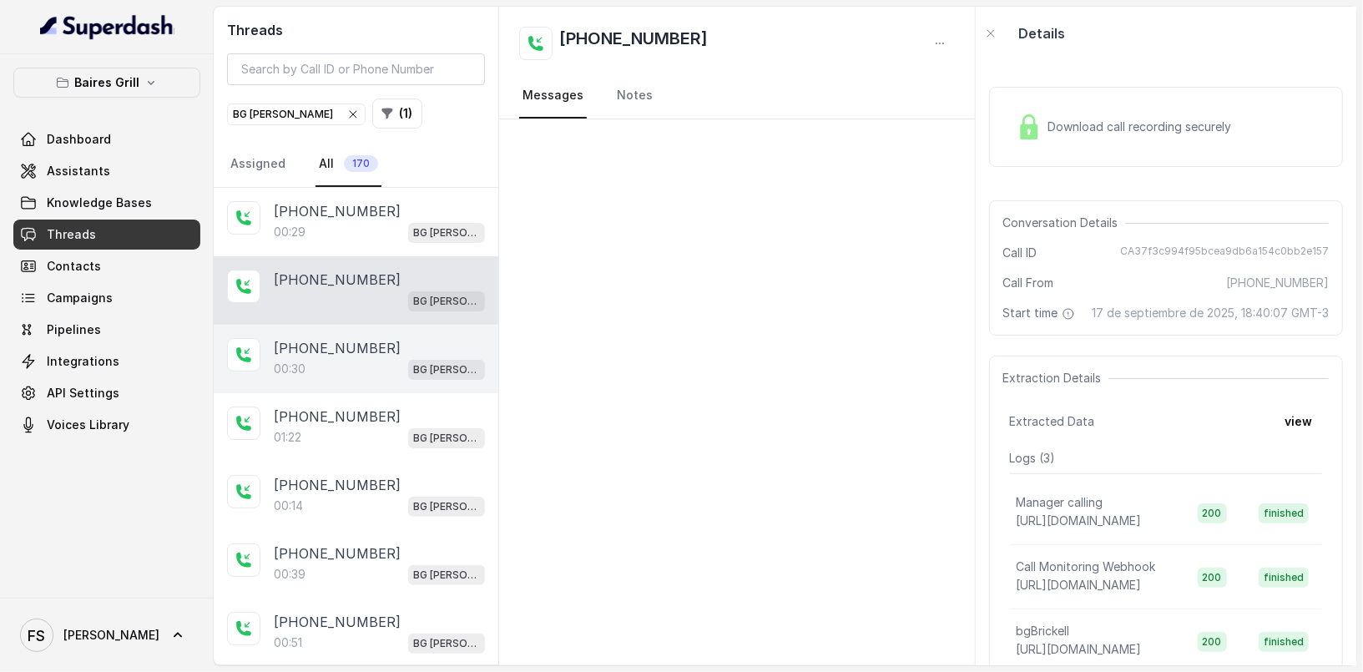
click at [386, 362] on div "00:30 BG [PERSON_NAME]" at bounding box center [379, 369] width 211 height 22
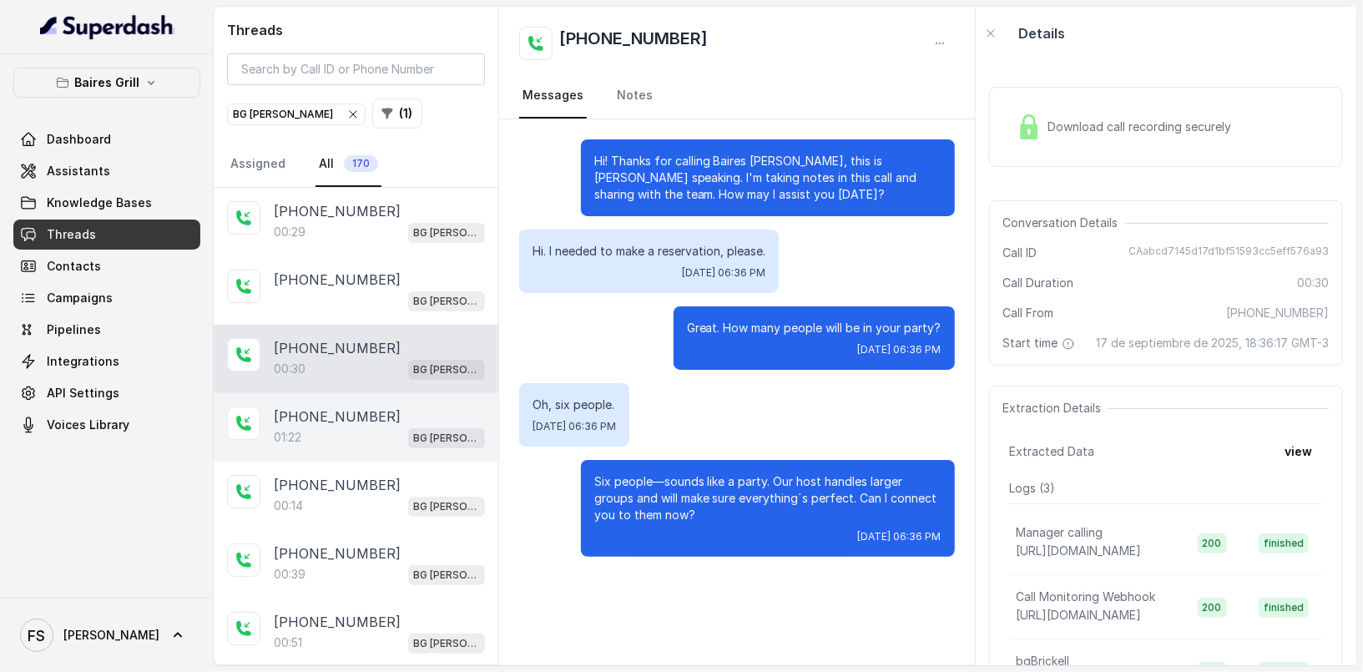
click at [382, 436] on div "01:22 BG [PERSON_NAME]" at bounding box center [379, 438] width 211 height 22
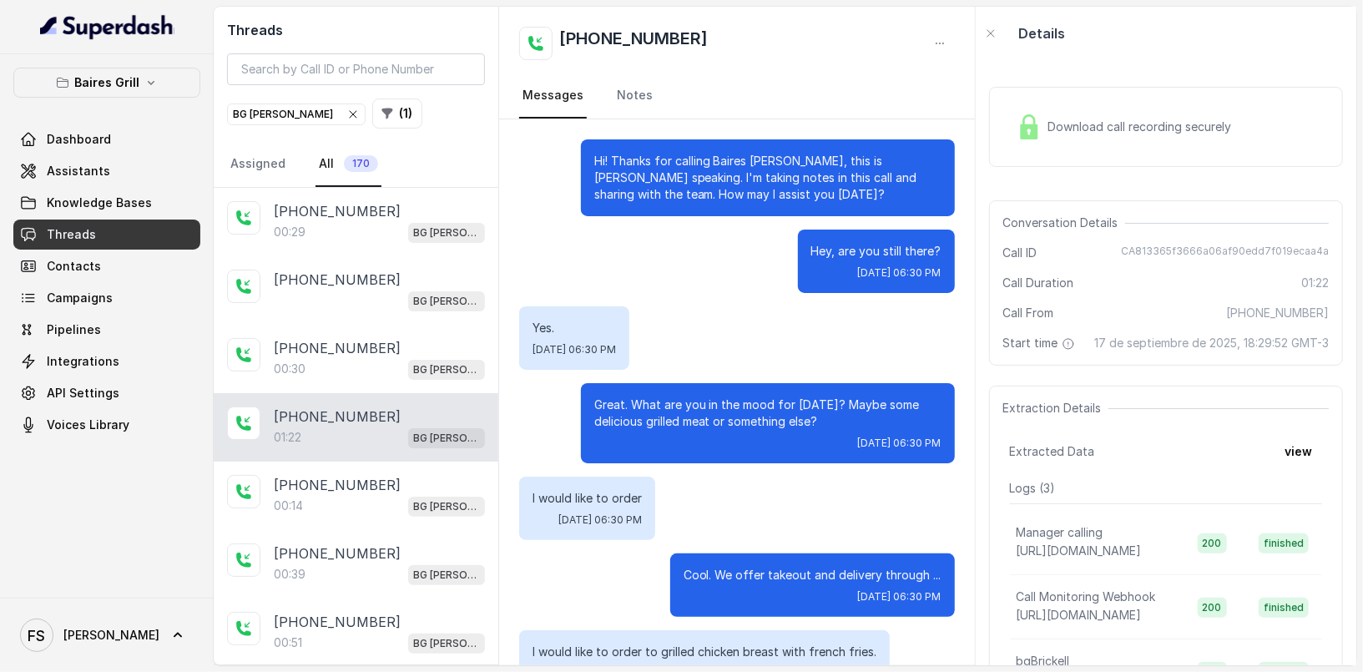
scroll to position [558, 0]
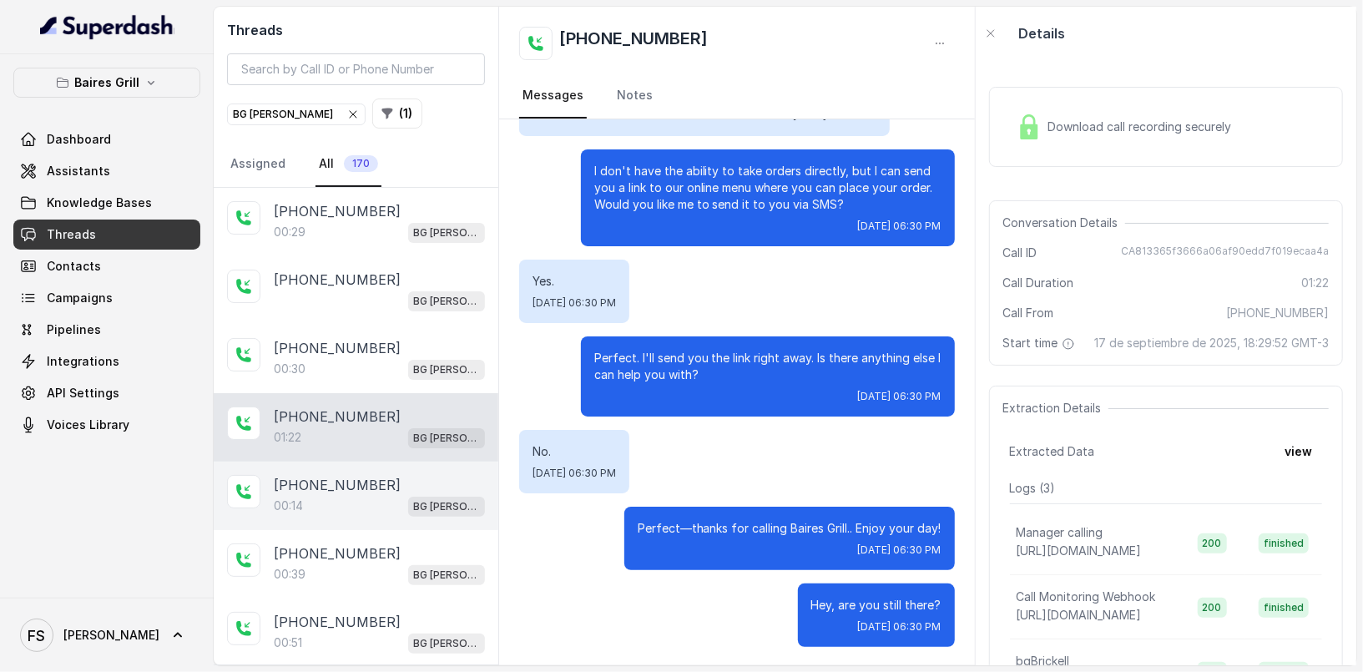
click at [358, 495] on div "00:14 BG [PERSON_NAME]" at bounding box center [379, 506] width 211 height 22
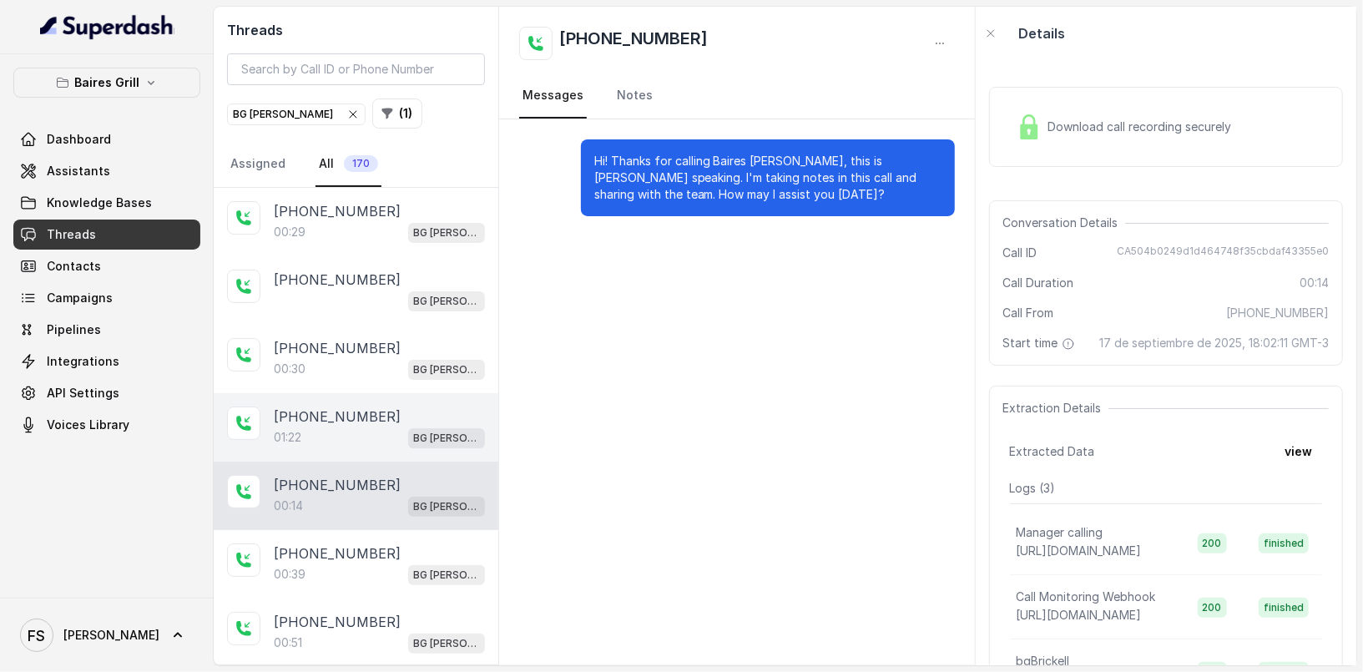
click at [380, 453] on div "+13056068157 01:22 BG Brickell" at bounding box center [356, 427] width 285 height 68
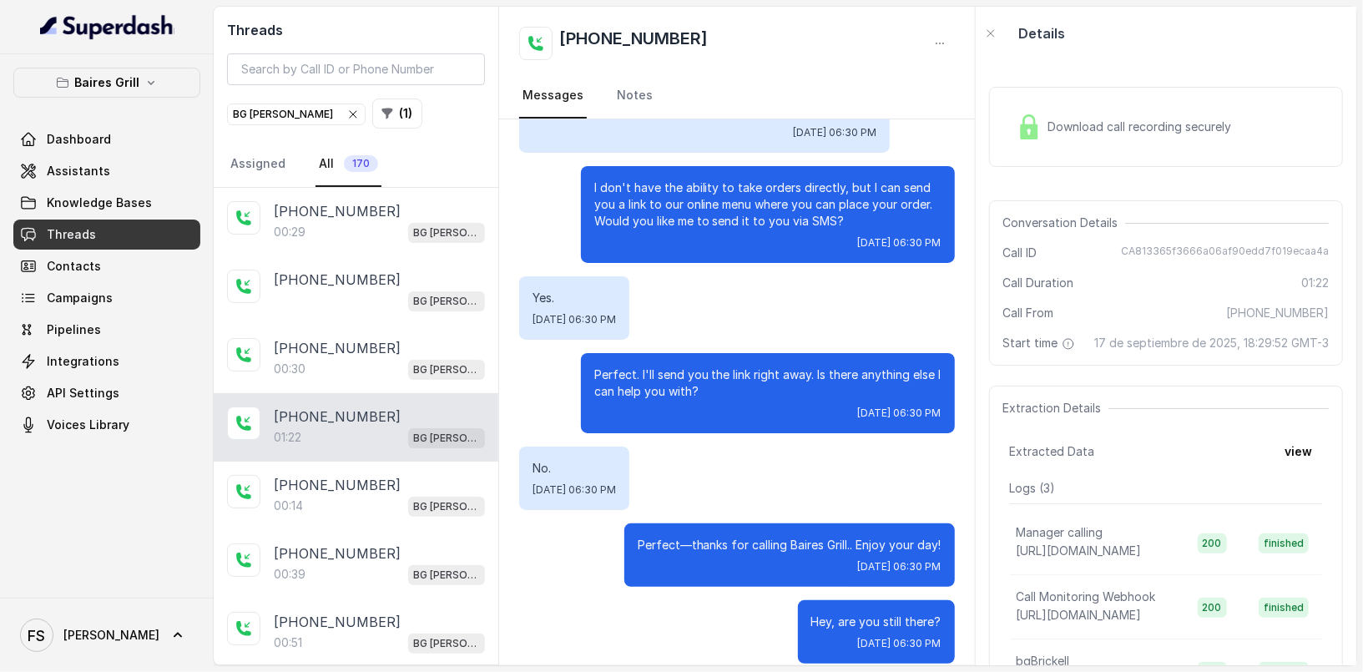
scroll to position [558, 0]
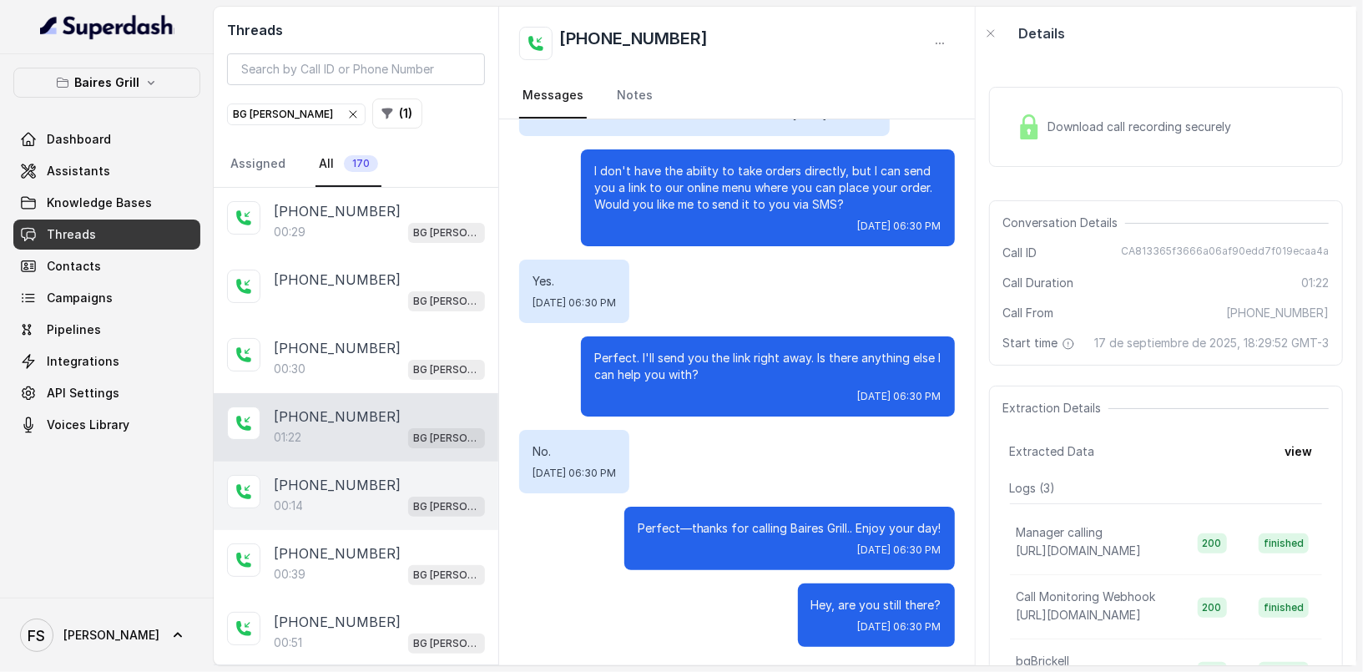
click at [332, 483] on p "[PHONE_NUMBER]" at bounding box center [337, 485] width 127 height 20
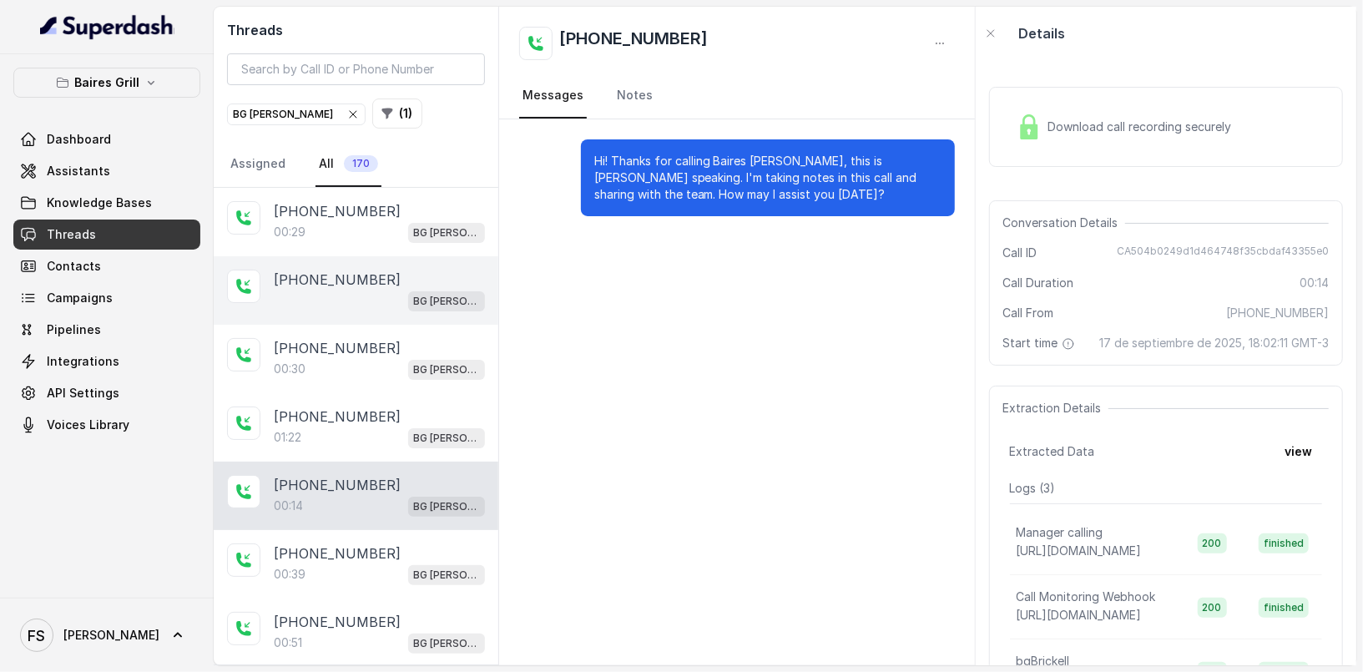
click at [319, 291] on div "BG [PERSON_NAME]" at bounding box center [379, 301] width 211 height 22
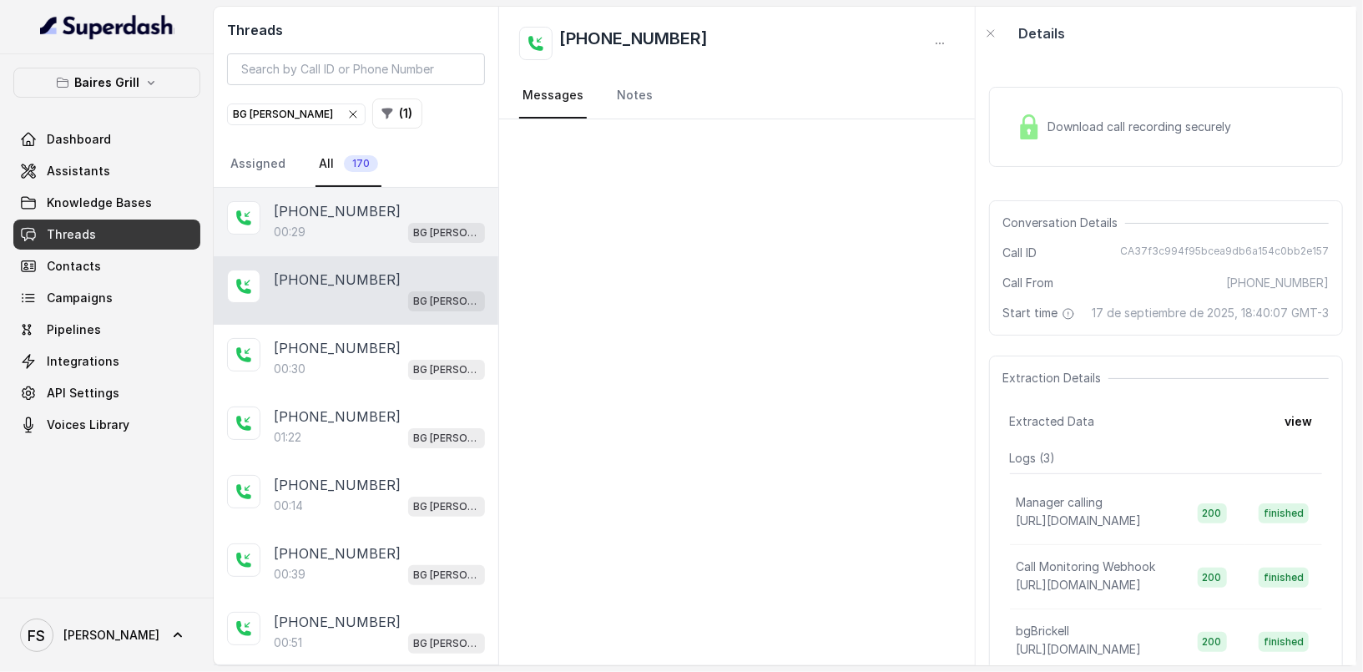
click at [405, 221] on div "00:29 BG [PERSON_NAME]" at bounding box center [379, 232] width 211 height 22
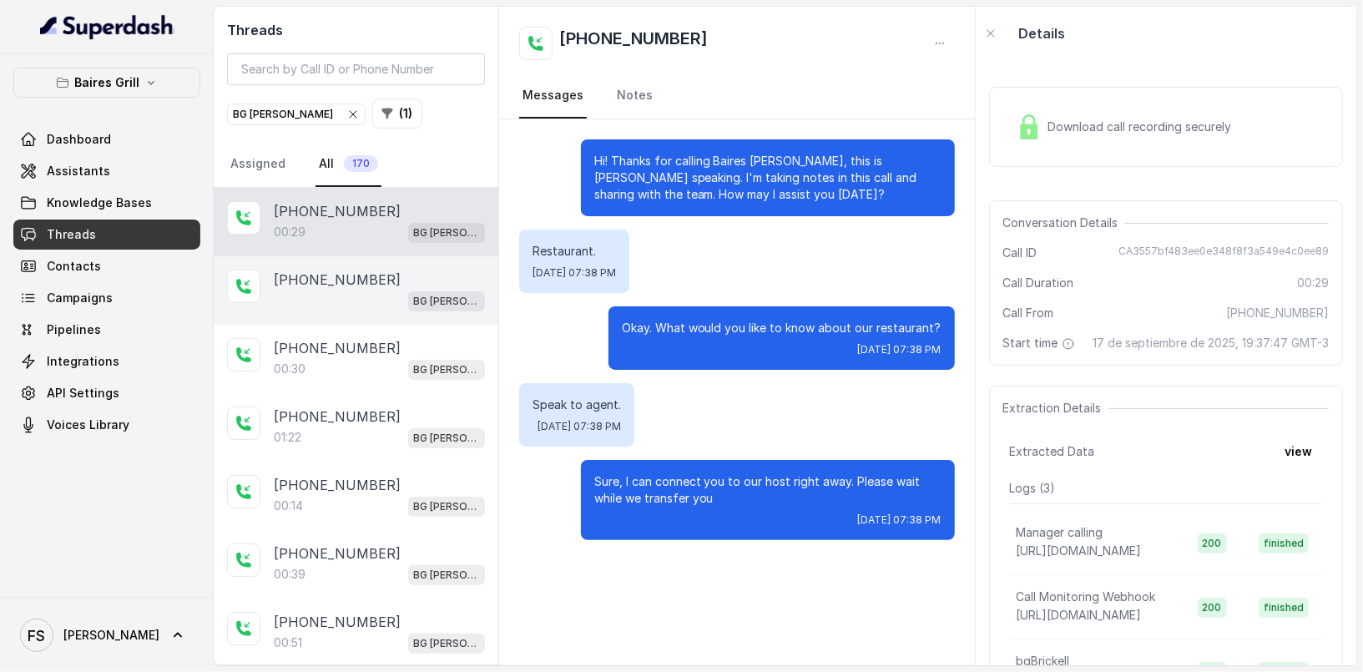
click at [390, 290] on div "BG [PERSON_NAME]" at bounding box center [379, 301] width 211 height 22
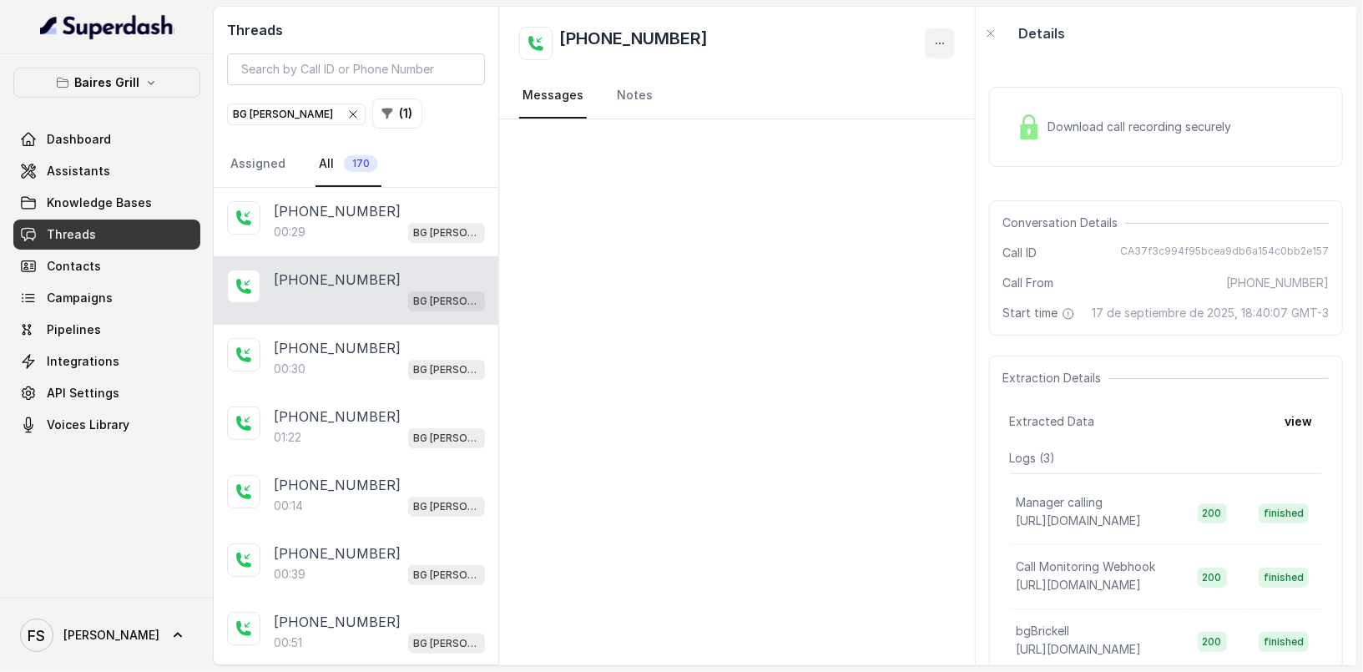
click at [934, 31] on button "button" at bounding box center [940, 43] width 30 height 30
click at [885, 120] on button "Retry Extraction" at bounding box center [877, 114] width 160 height 30
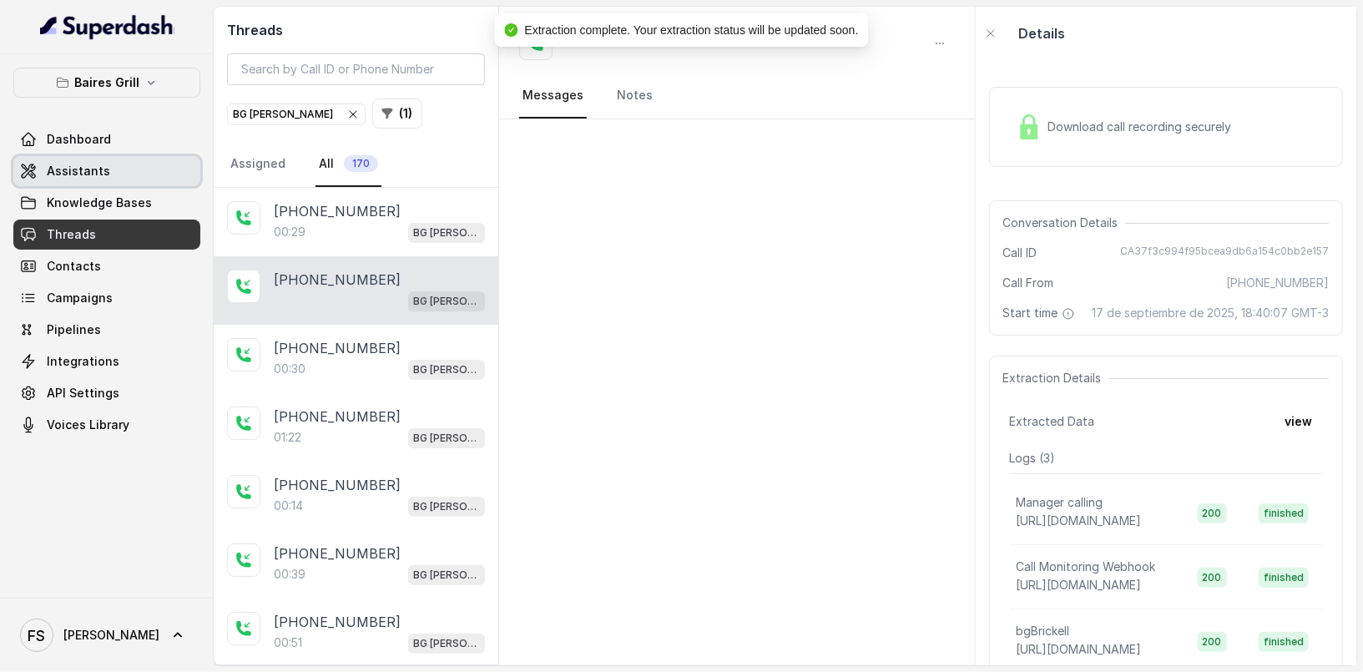
click at [131, 182] on link "Assistants" at bounding box center [106, 171] width 187 height 30
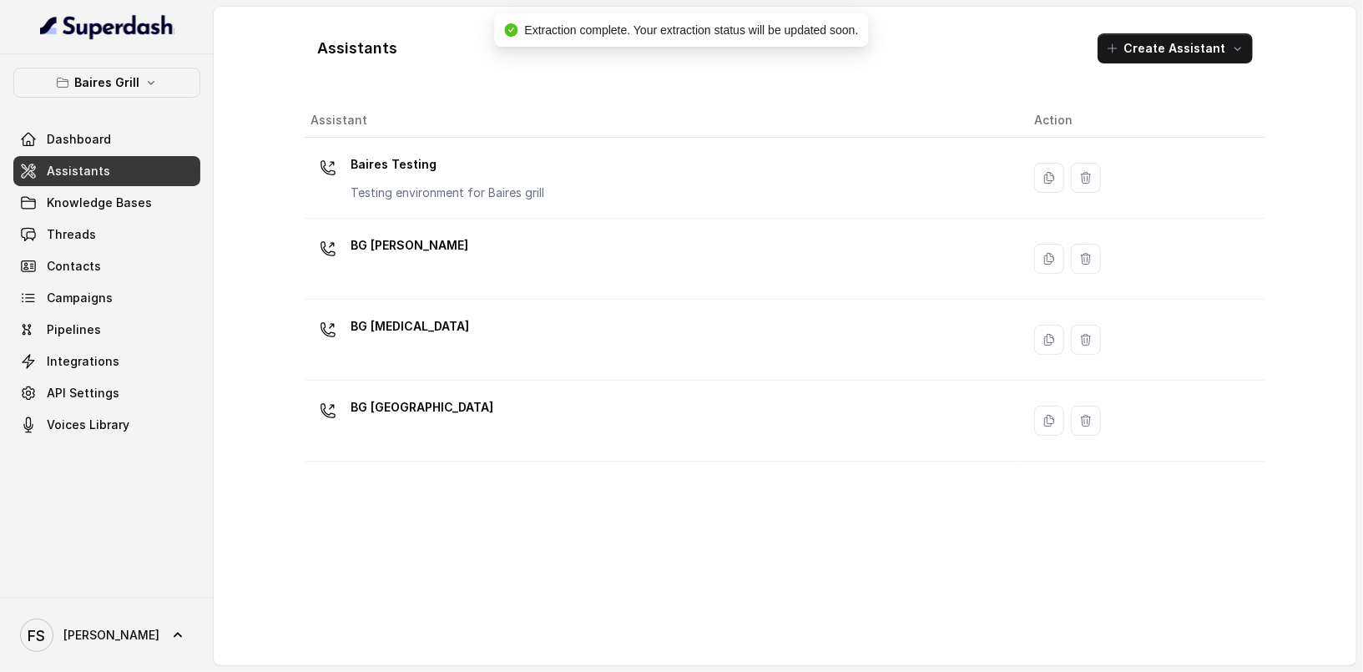
click at [135, 248] on div "Dashboard Assistants Knowledge Bases Threads Contacts Campaigns Pipelines Integ…" at bounding box center [106, 282] width 187 height 316
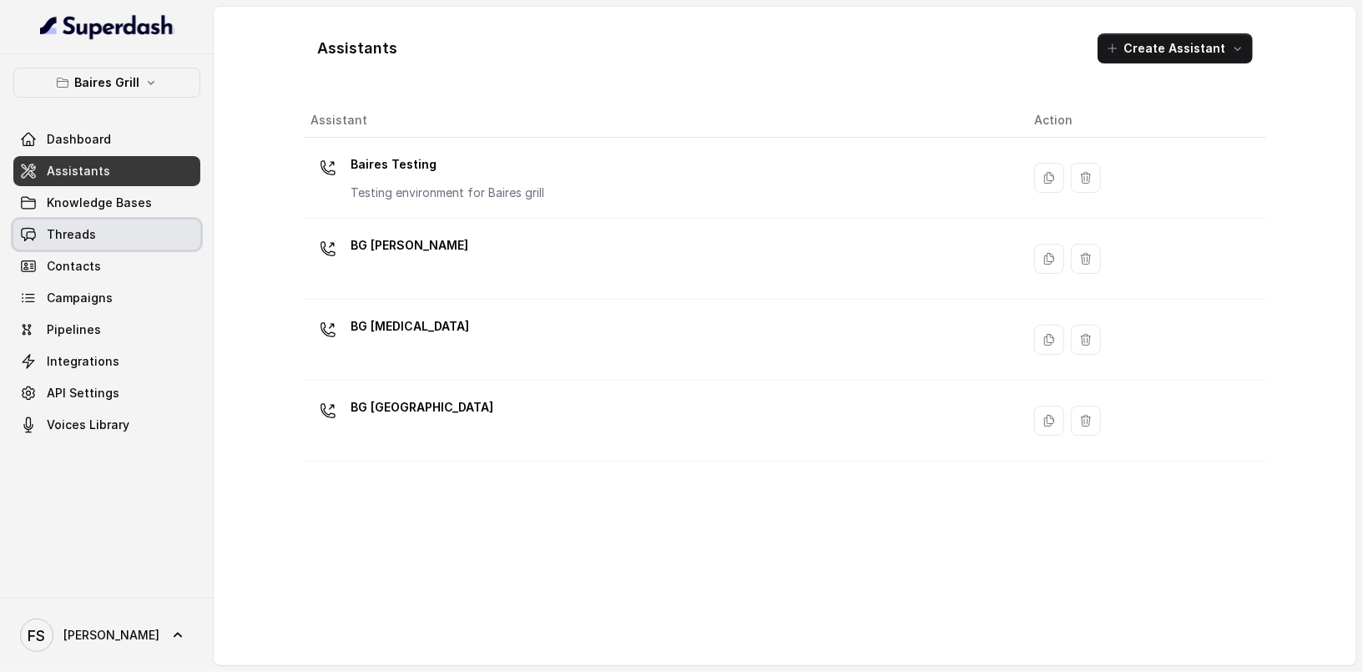
click at [152, 233] on link "Threads" at bounding box center [106, 235] width 187 height 30
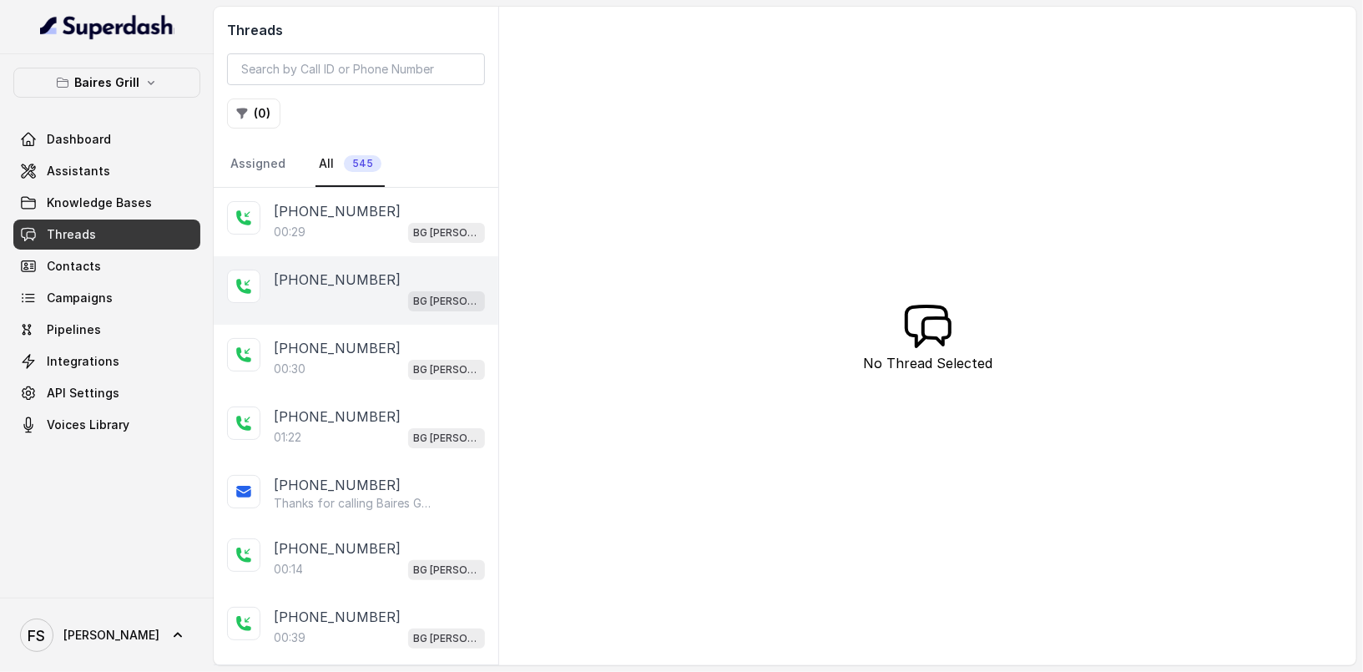
click at [383, 301] on div "BG [PERSON_NAME]" at bounding box center [379, 301] width 211 height 22
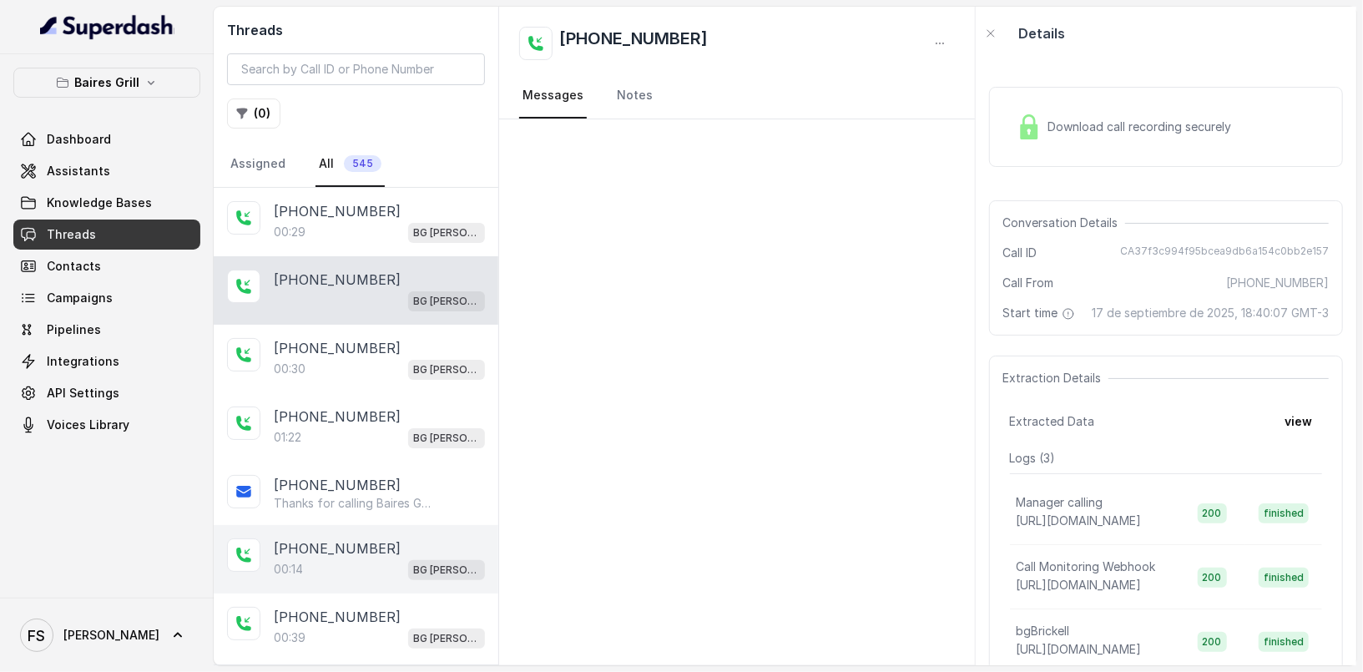
click at [361, 538] on p "[PHONE_NUMBER]" at bounding box center [337, 548] width 127 height 20
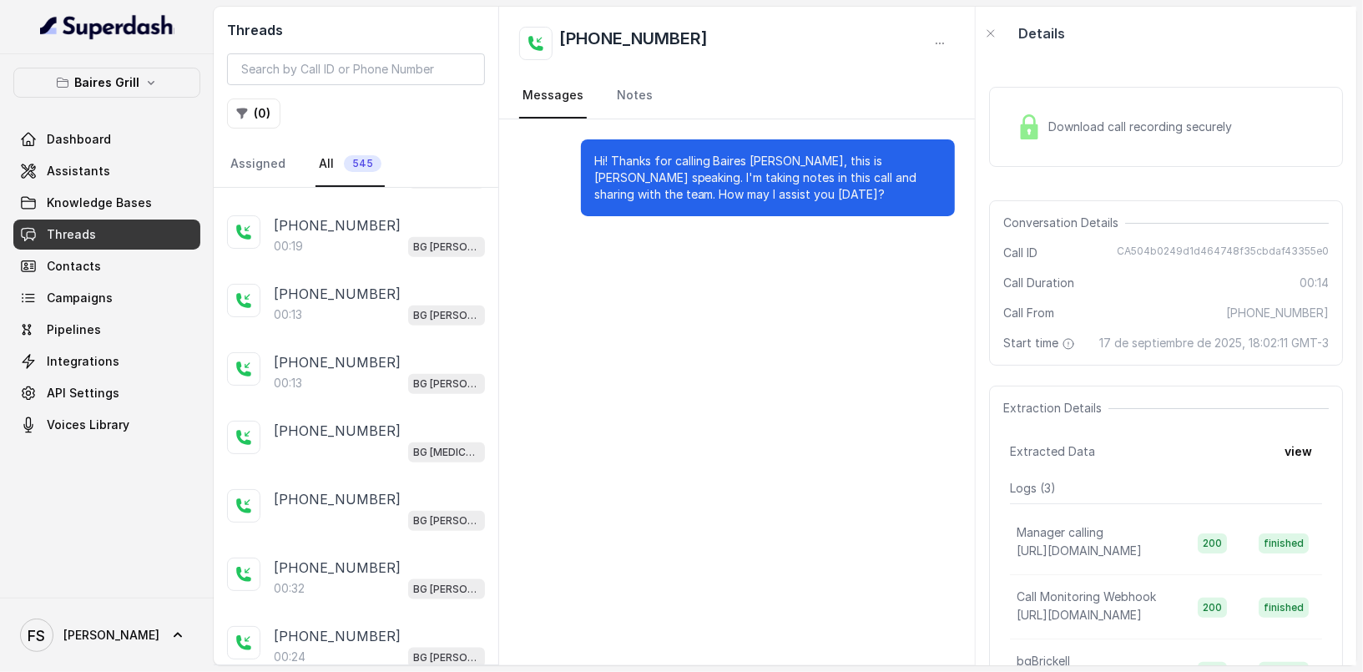
scroll to position [1144, 0]
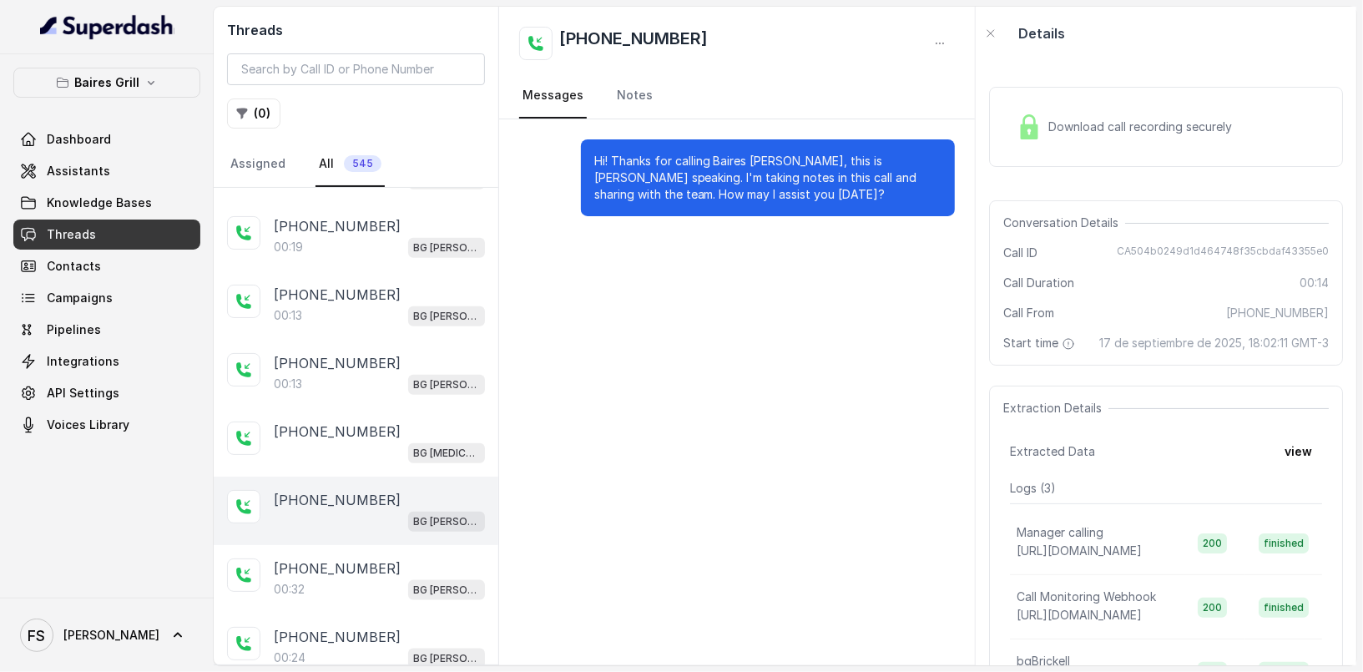
click at [362, 517] on div "BG [PERSON_NAME]" at bounding box center [379, 521] width 211 height 22
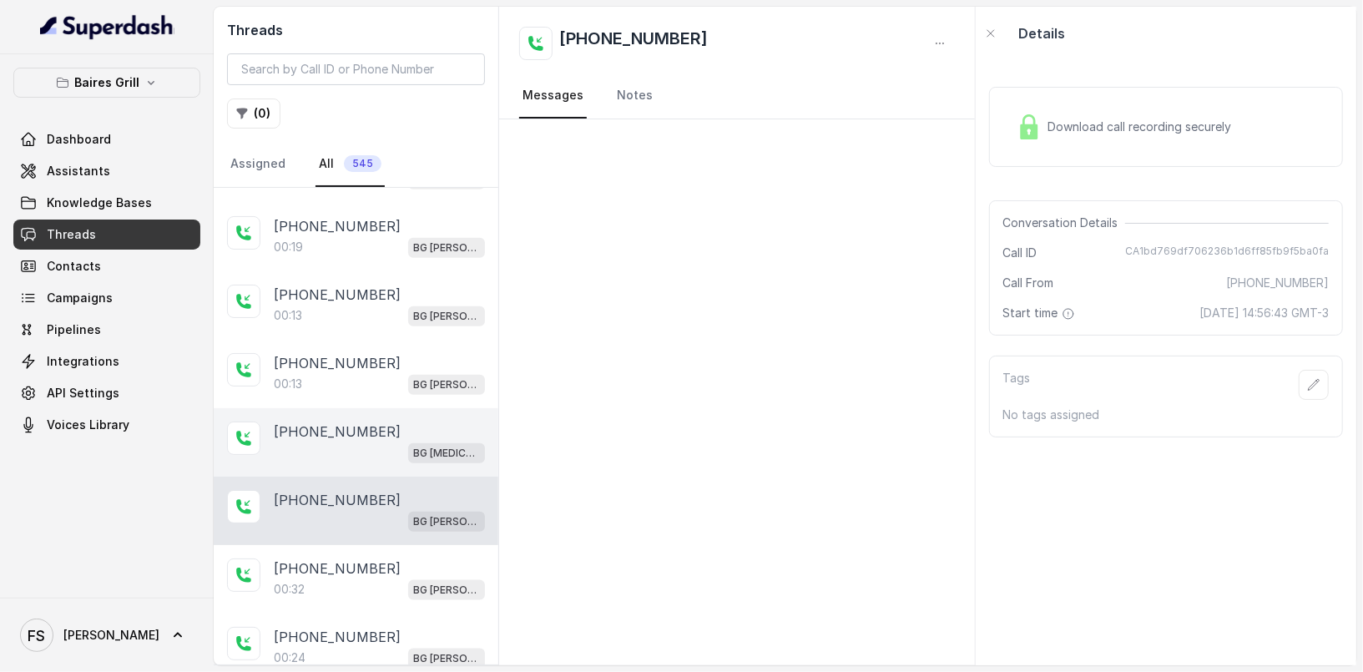
click at [374, 446] on div "BG [MEDICAL_DATA]" at bounding box center [379, 453] width 211 height 22
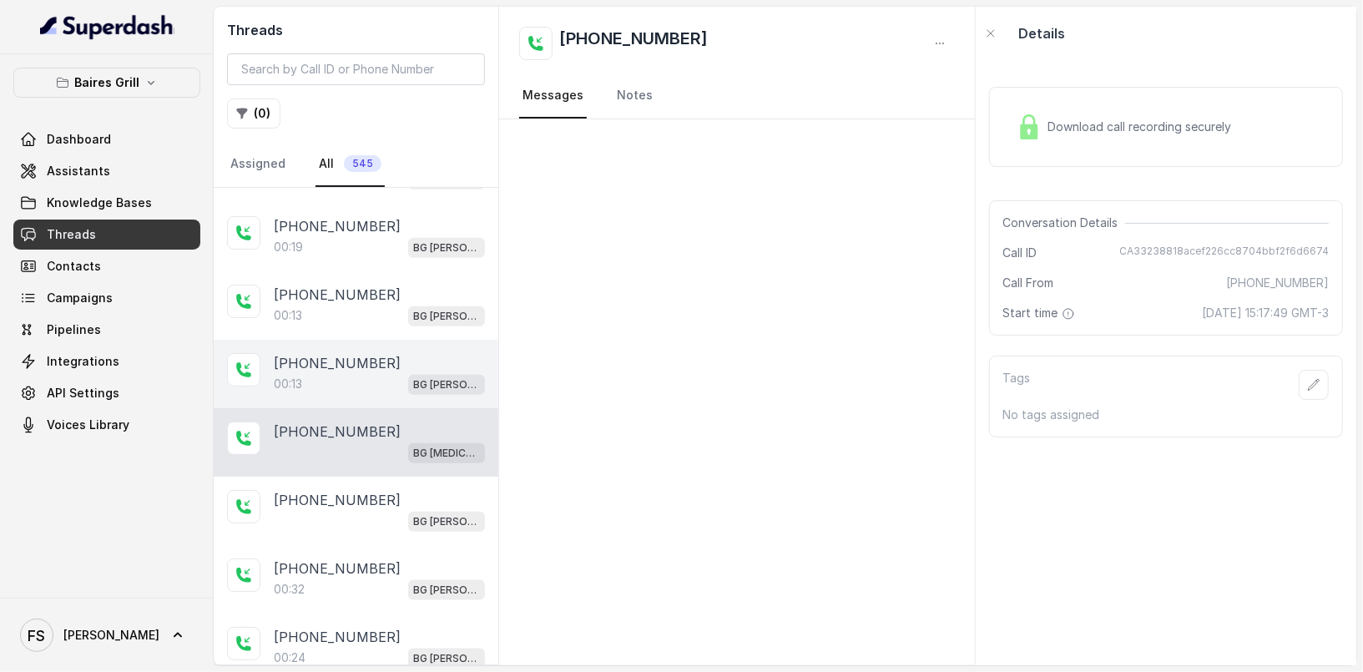
click at [396, 353] on div "[PHONE_NUMBER]" at bounding box center [379, 363] width 211 height 20
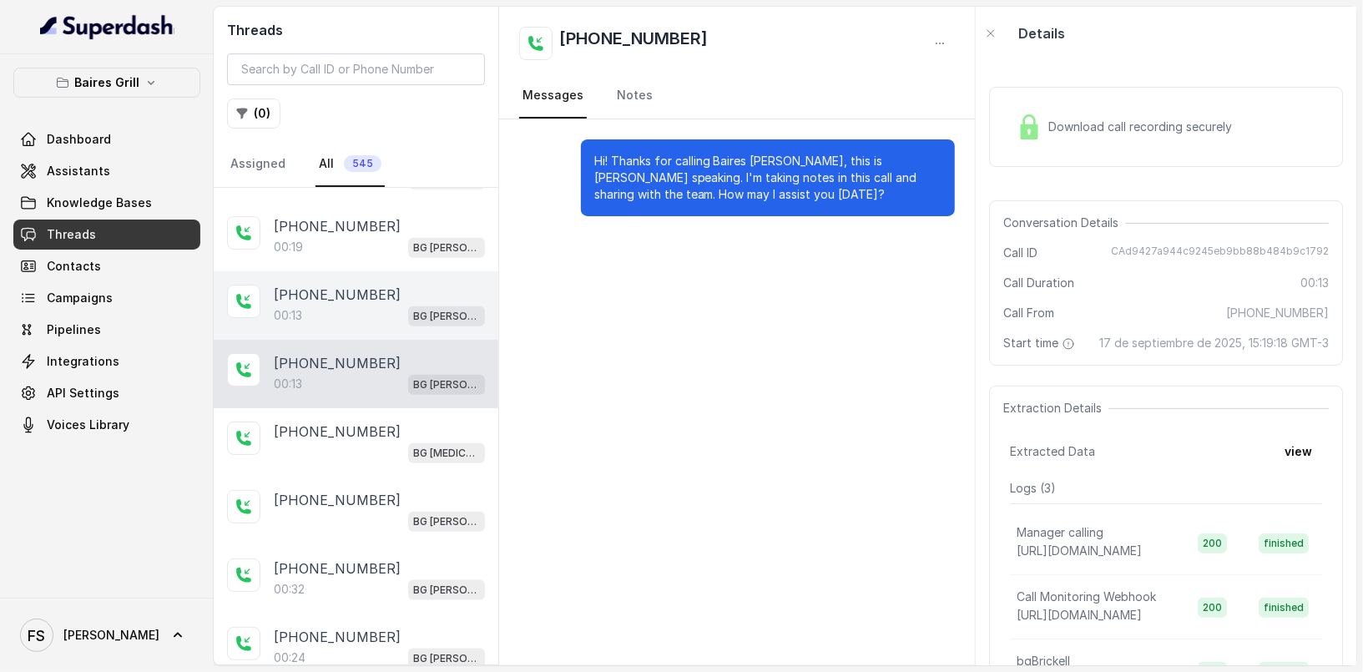
click at [373, 285] on div "[PHONE_NUMBER]" at bounding box center [379, 295] width 211 height 20
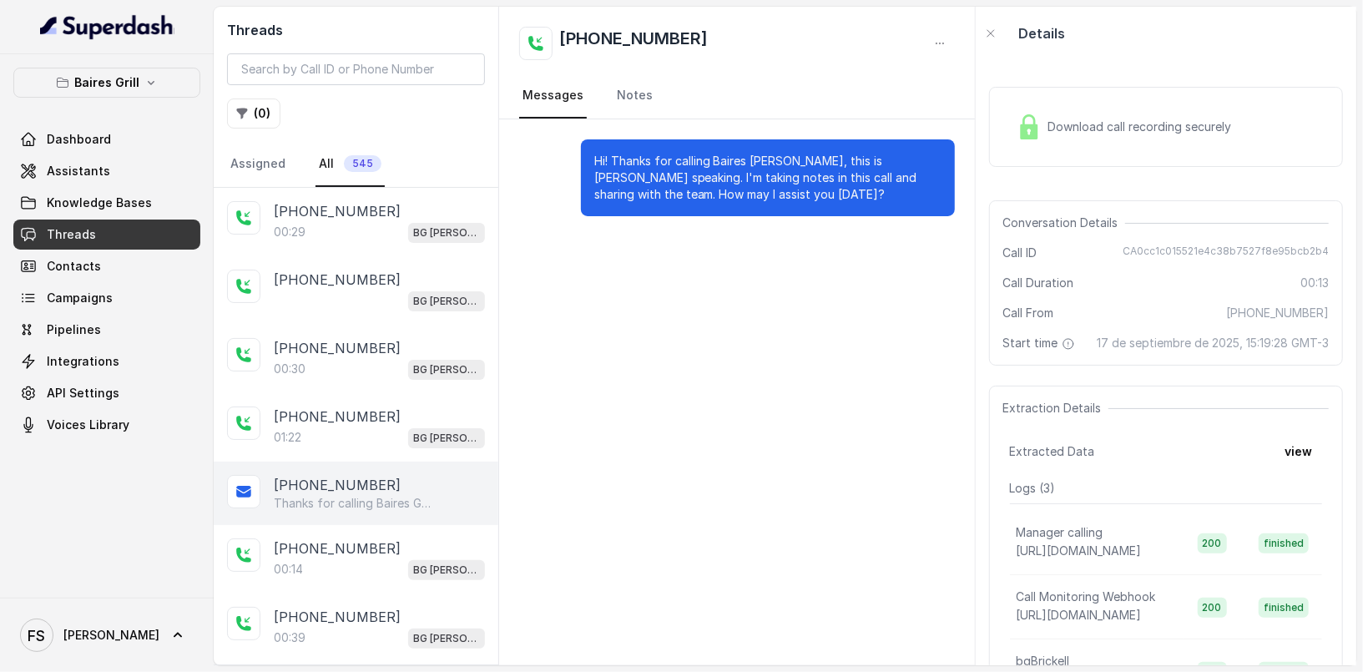
click at [332, 468] on div "+13056068157 Thanks for calling Baires Grill Brickell! Need directions? https:/…" at bounding box center [356, 493] width 285 height 63
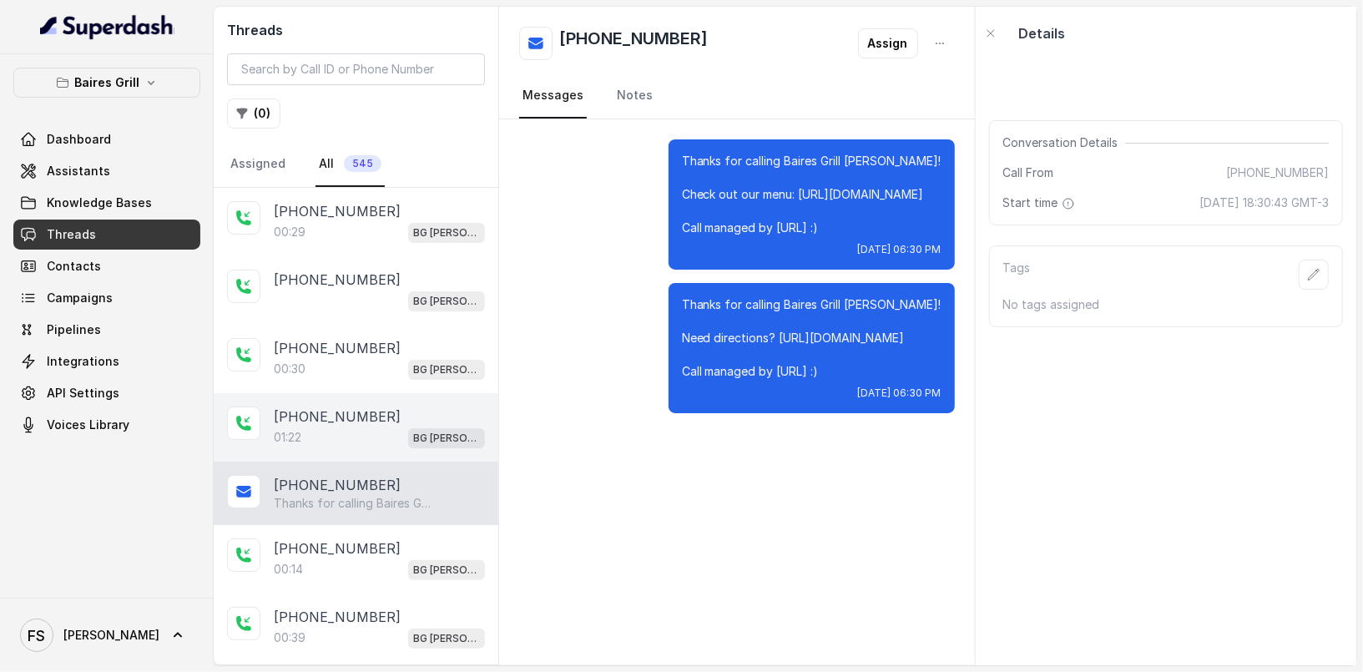
click at [387, 416] on div "[PHONE_NUMBER]" at bounding box center [379, 417] width 211 height 20
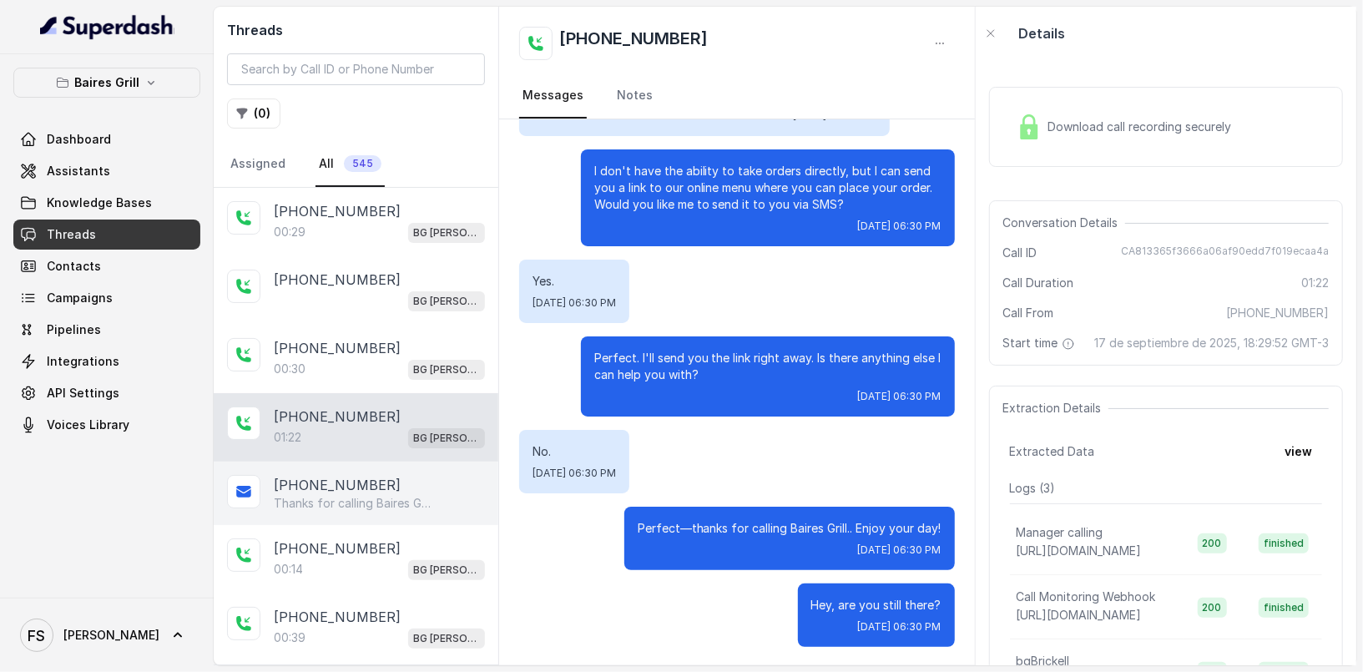
scroll to position [29, 0]
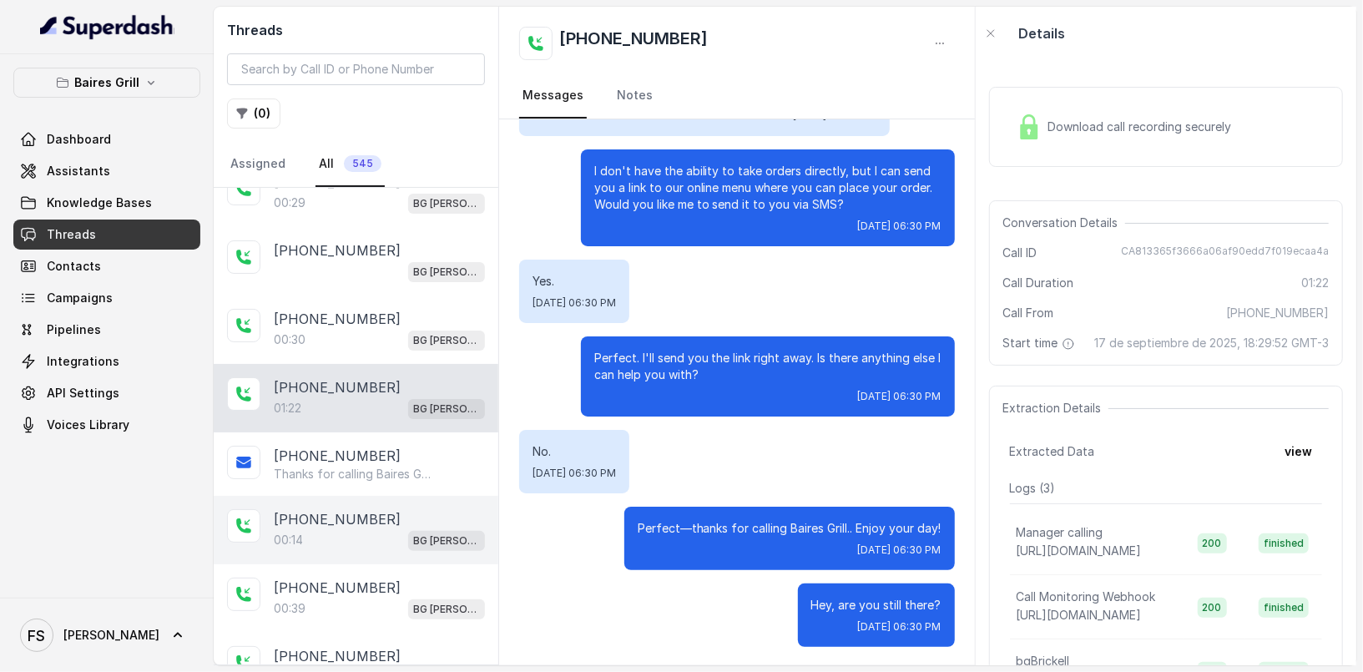
click at [360, 548] on div "+19412933818 00:14 BG Brickell" at bounding box center [356, 530] width 285 height 68
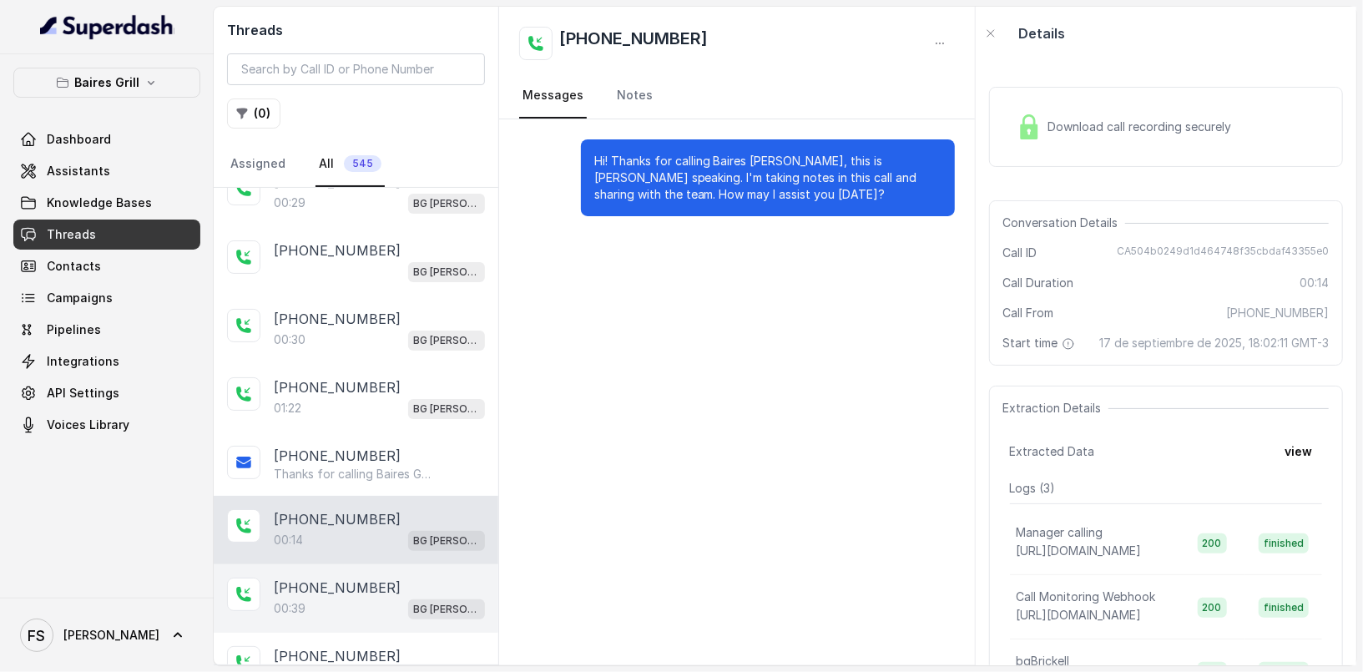
click at [357, 611] on div "00:39 BG Brickell" at bounding box center [379, 609] width 211 height 22
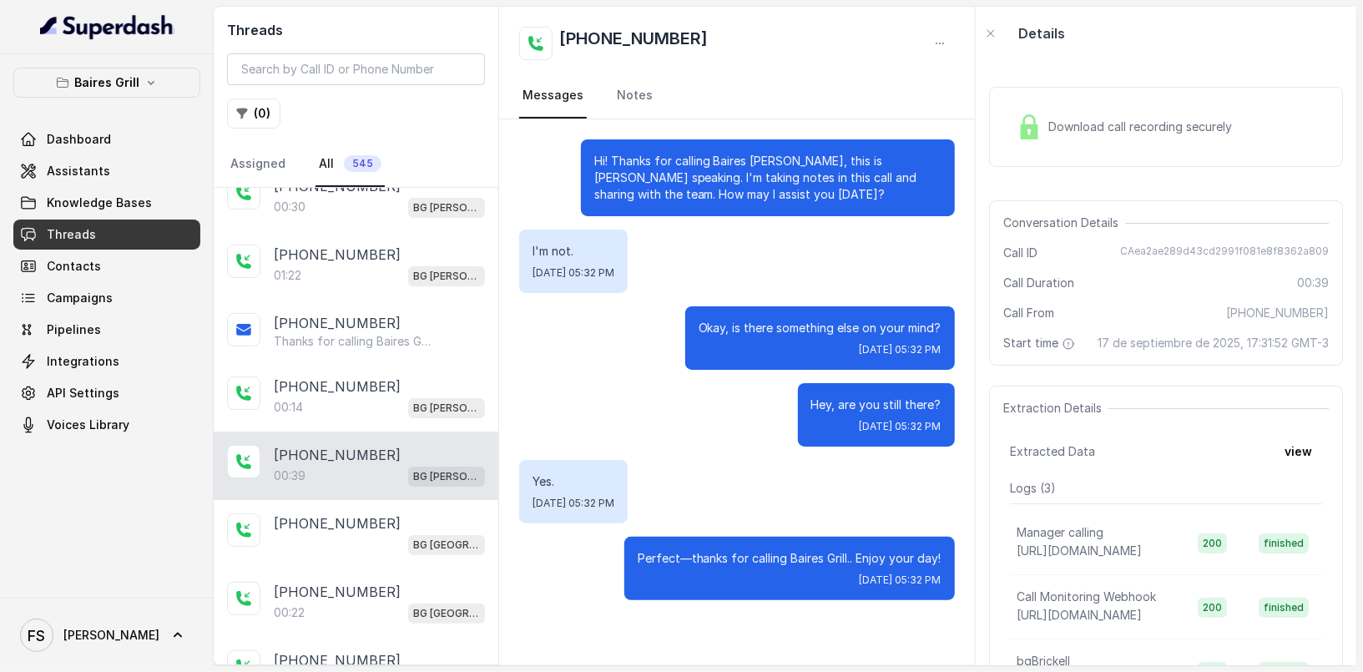
click at [357, 611] on div "00:22 BG Sunny Isles" at bounding box center [379, 613] width 211 height 22
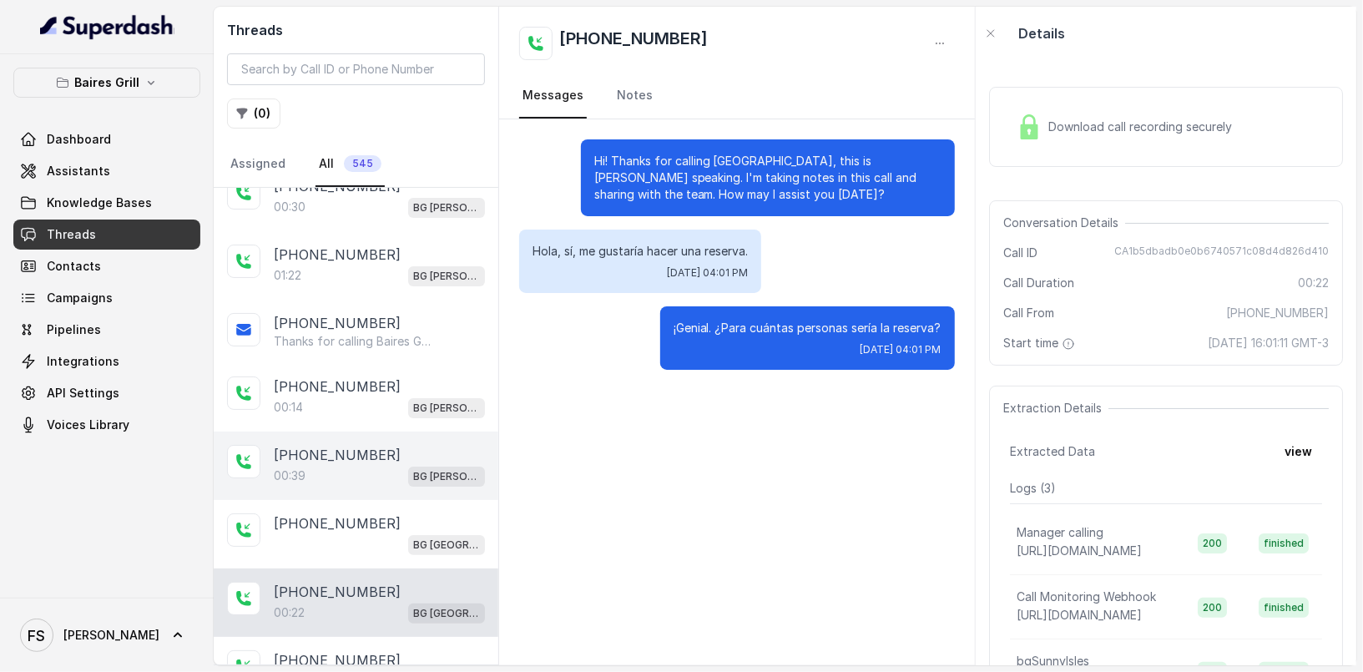
scroll to position [177, 0]
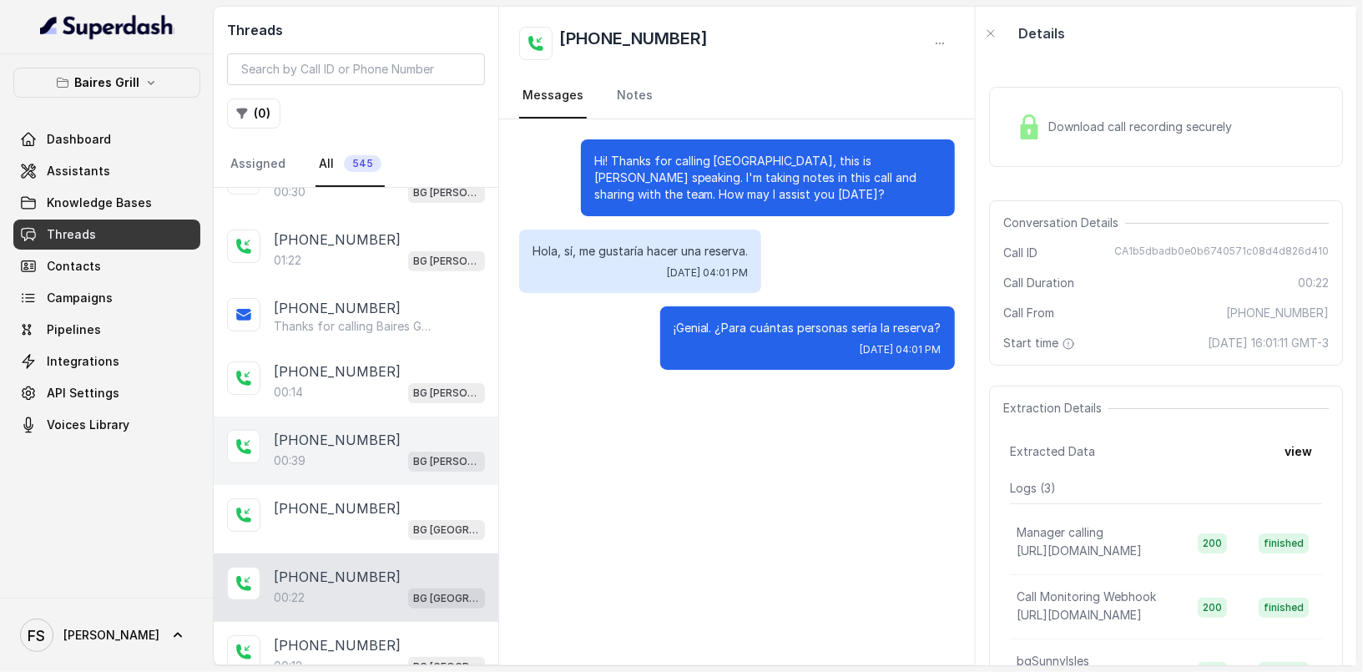
click at [357, 611] on div "+14044822738 00:22 BG Sunny Isles" at bounding box center [356, 588] width 285 height 68
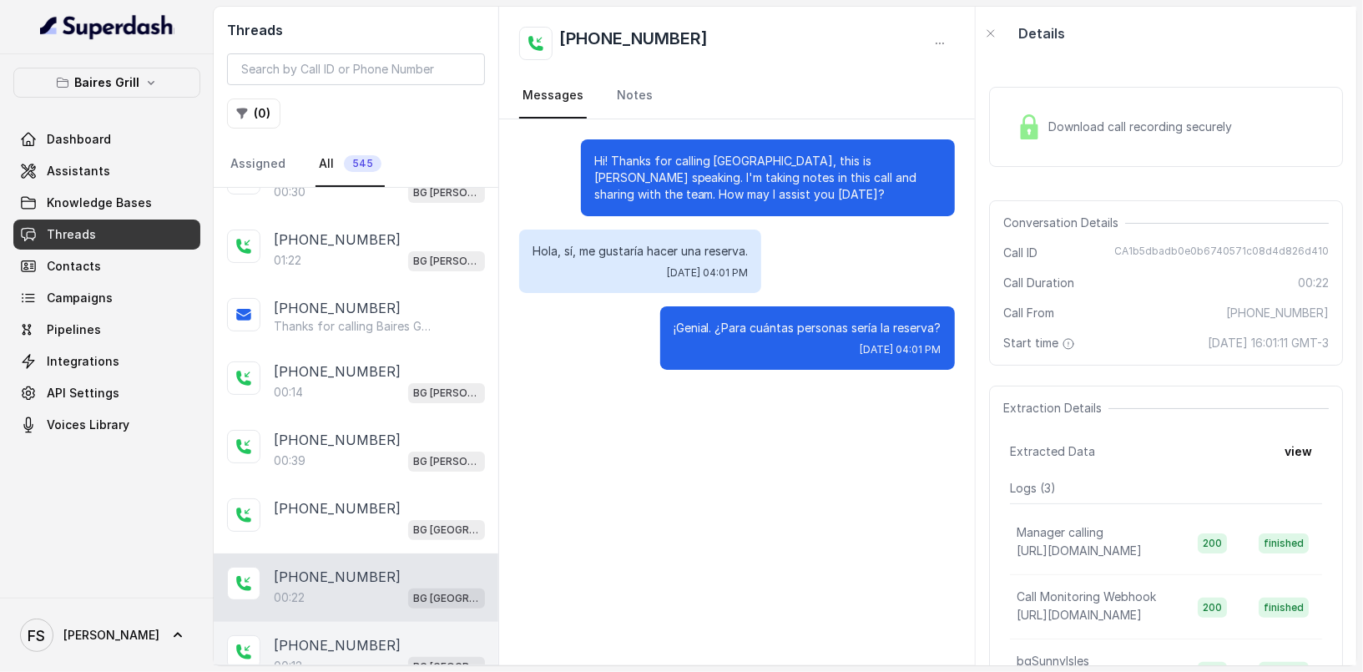
click at [360, 635] on p "[PHONE_NUMBER]" at bounding box center [337, 645] width 127 height 20
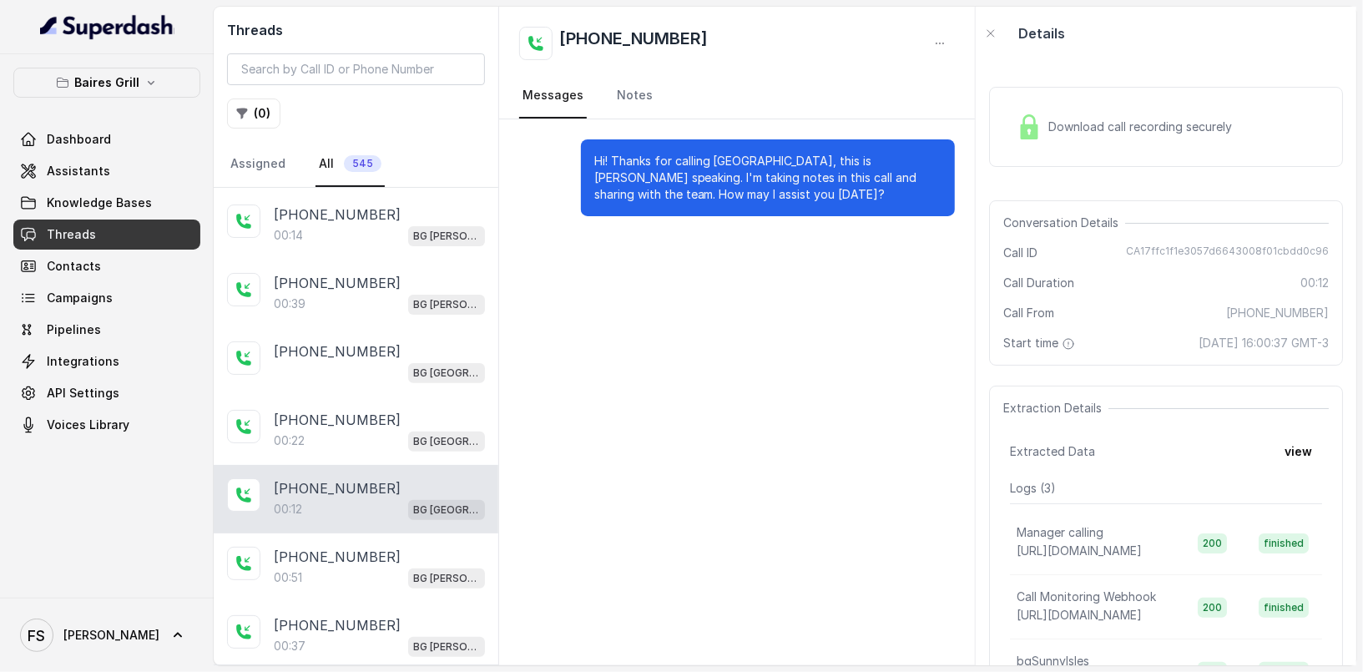
scroll to position [367, 0]
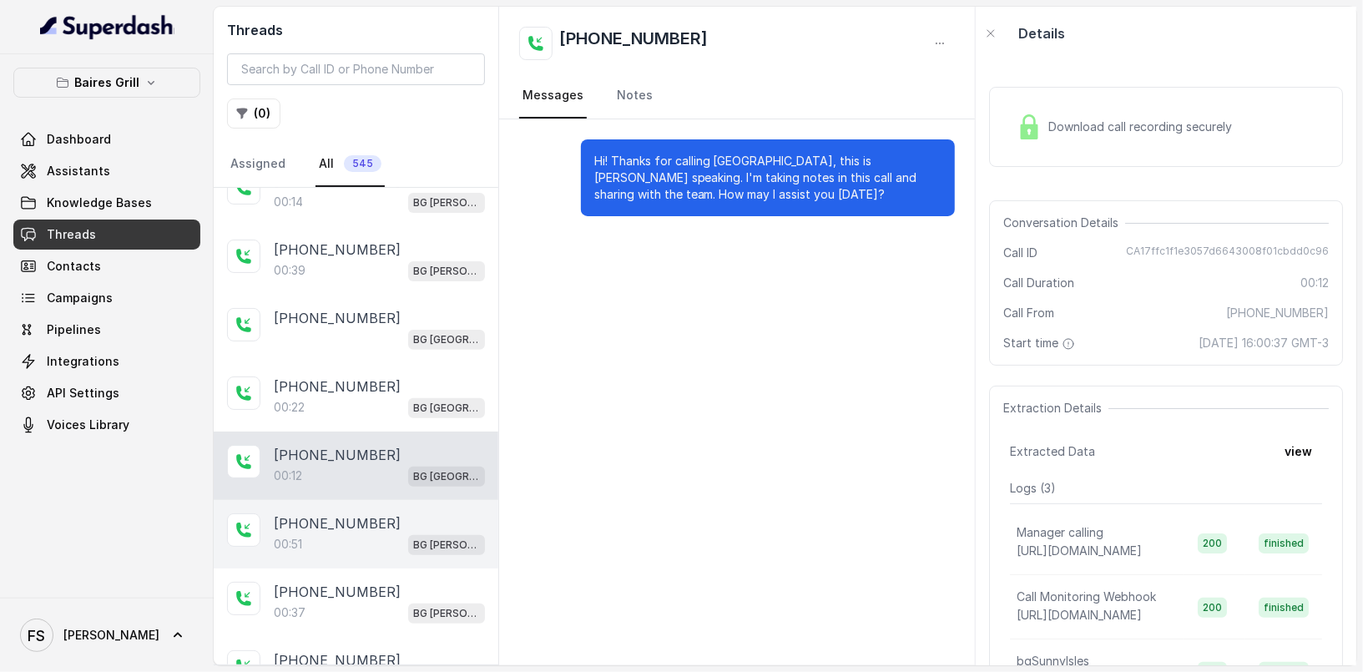
click at [374, 533] on div "00:51 BG [PERSON_NAME]" at bounding box center [379, 544] width 211 height 22
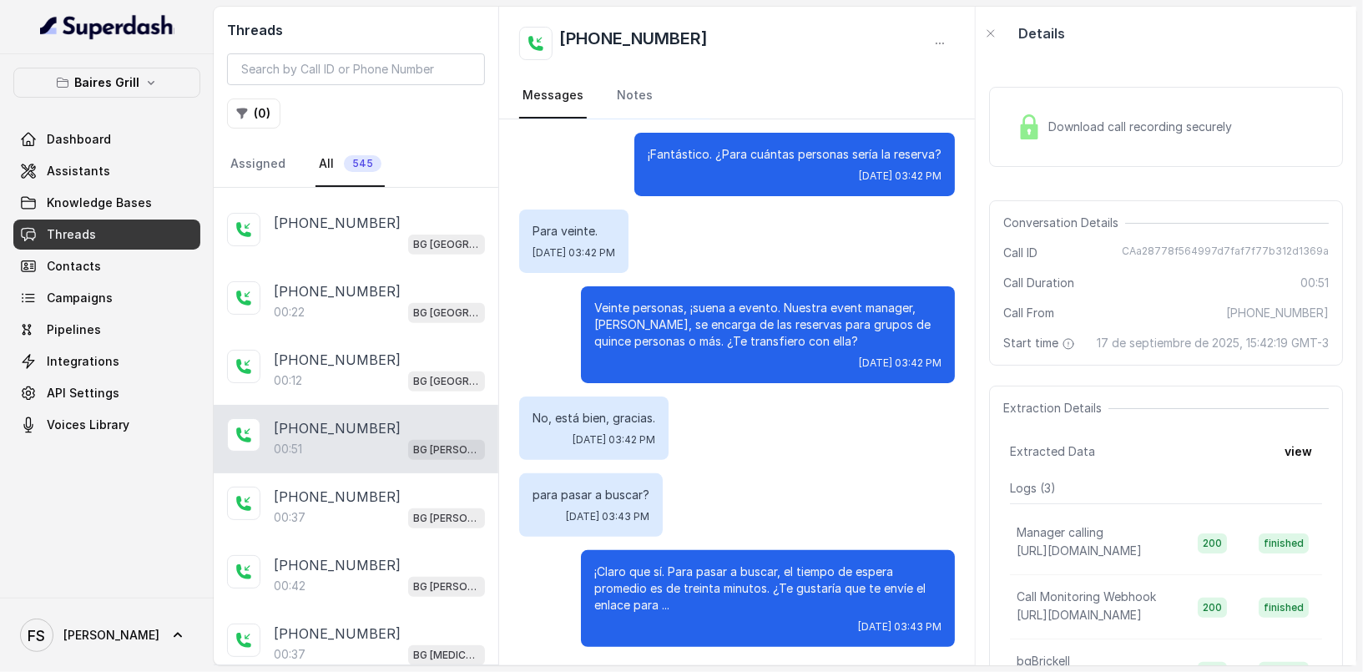
scroll to position [469, 0]
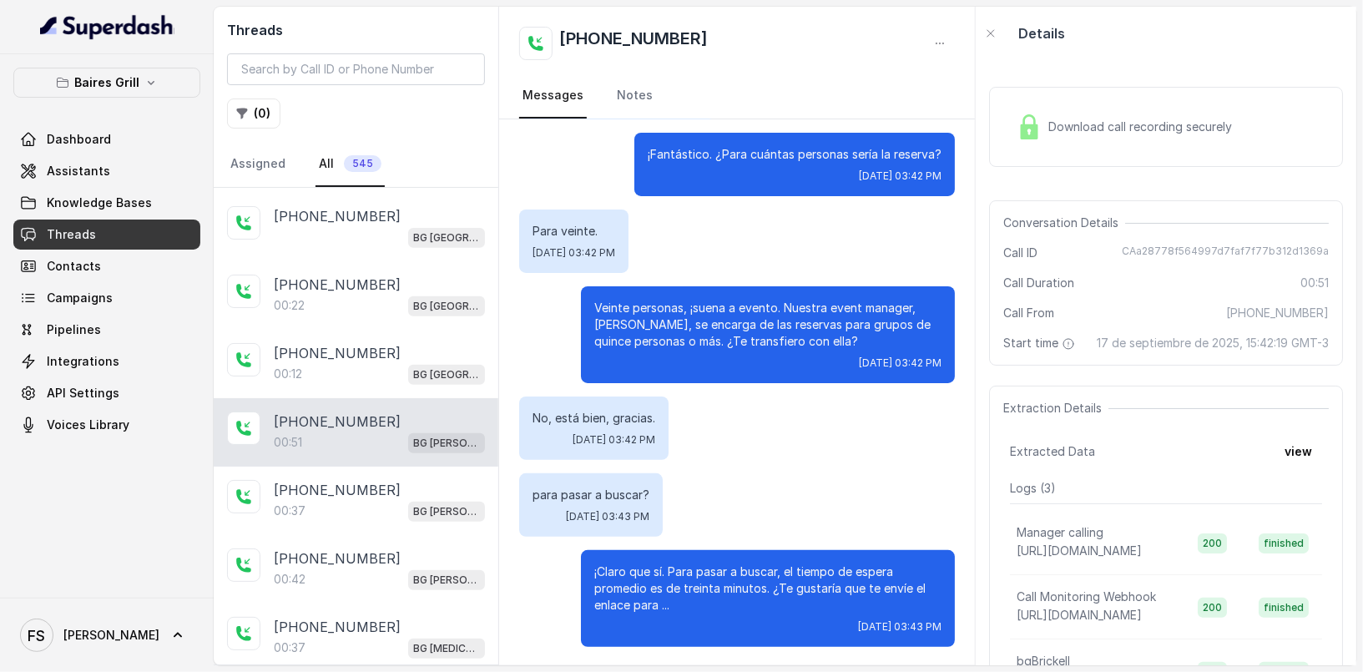
click at [369, 519] on div "+17864209862 00:37 BG Brickell" at bounding box center [356, 501] width 285 height 68
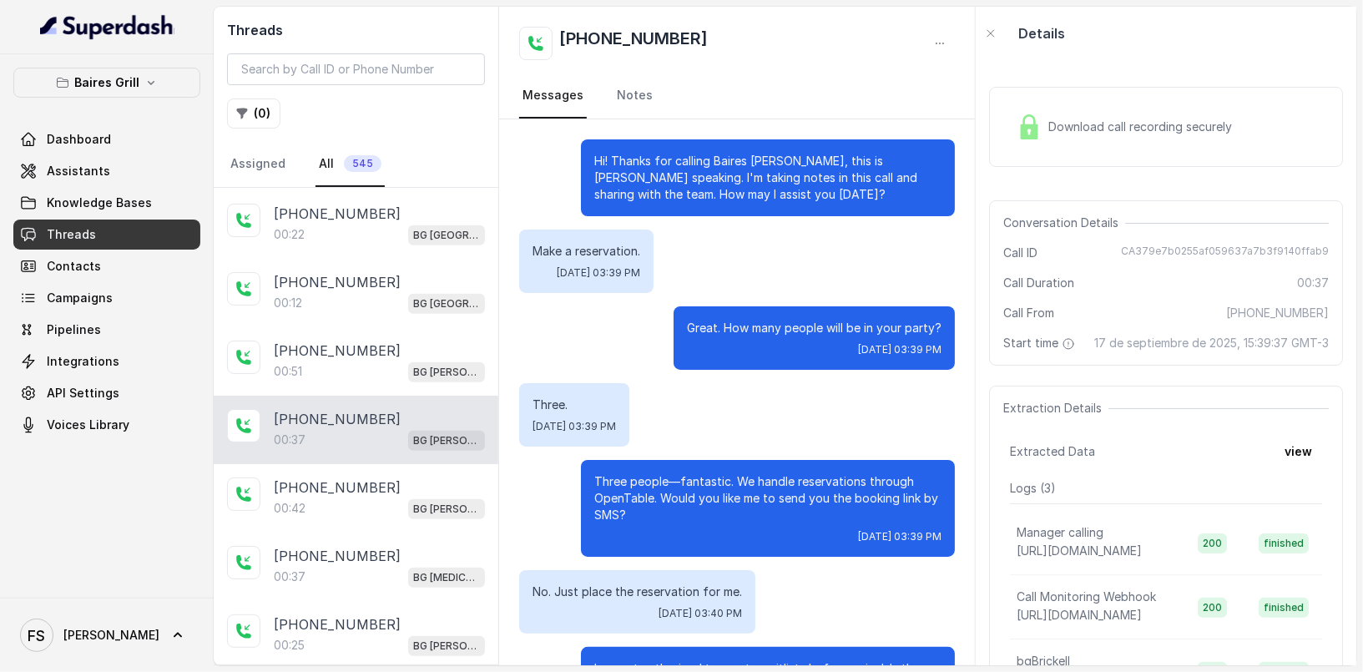
scroll to position [80, 0]
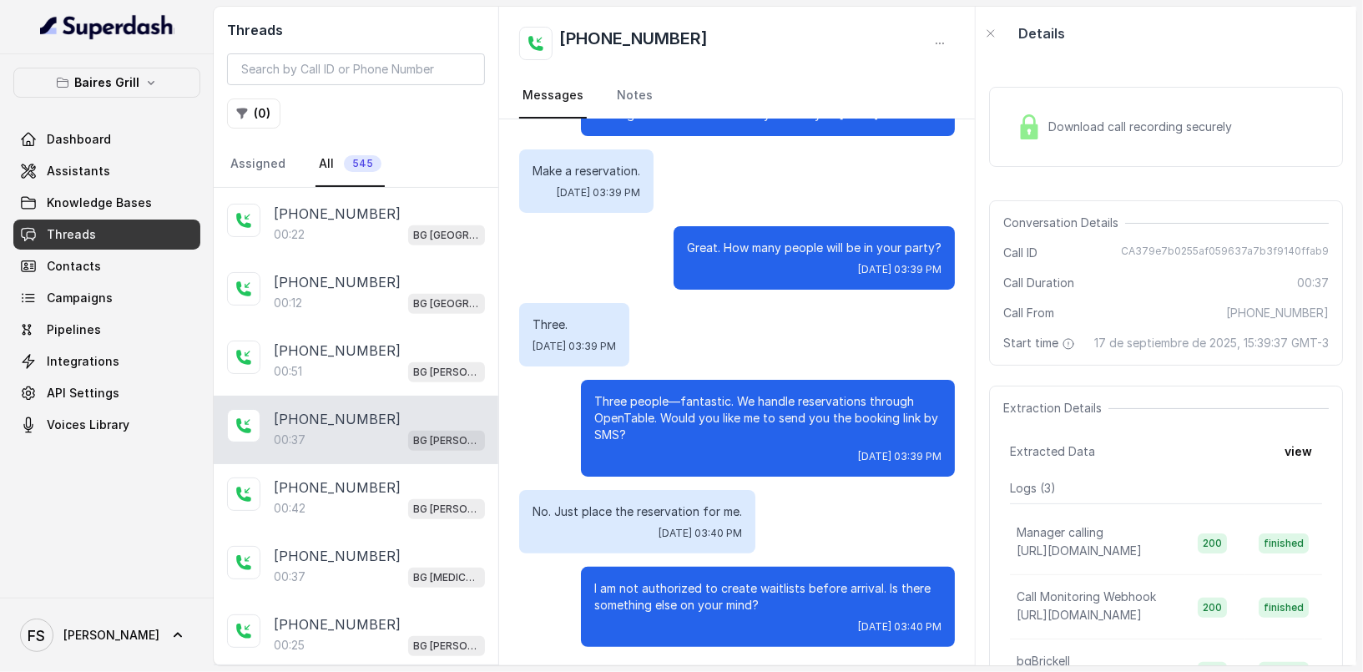
click at [1198, 240] on div "Conversation Details Call ID CA379e7b0255af059637a7b3f9140ffab9 Call Duration 0…" at bounding box center [1166, 282] width 354 height 165
copy span "CA379e7b0255af059637a7b3f9140ffab9"
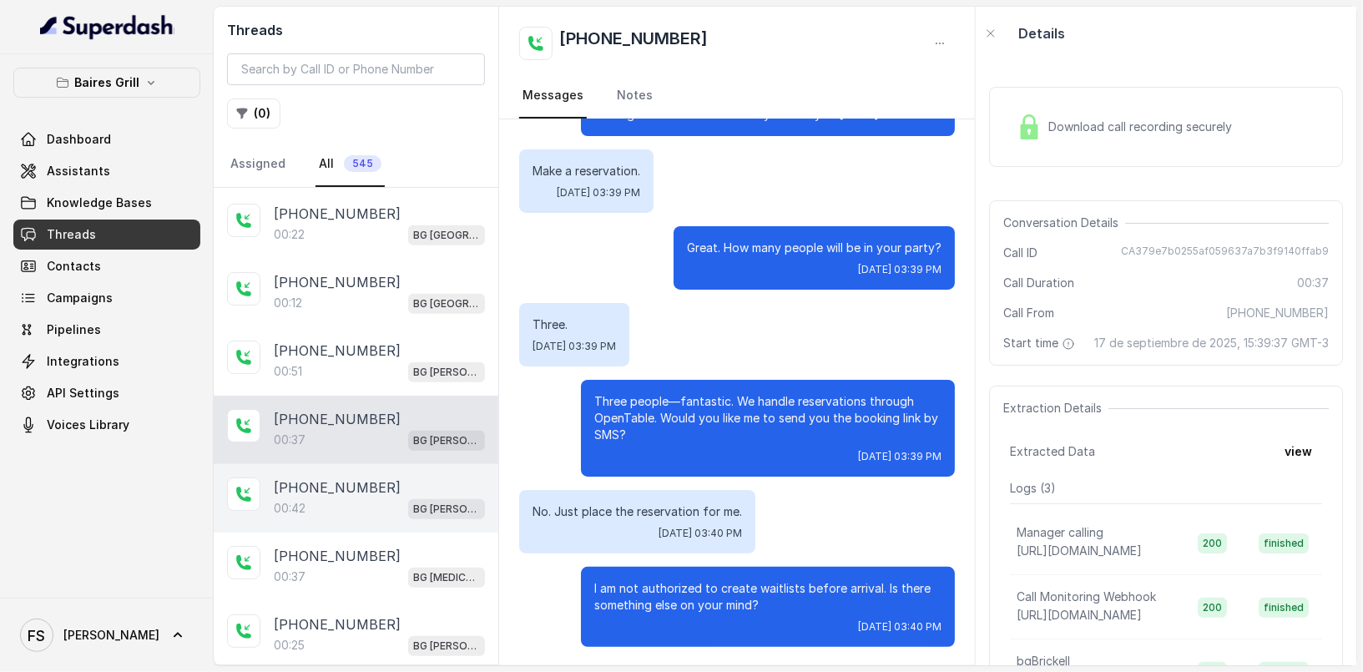
click at [357, 498] on div "00:42 BG Brickell" at bounding box center [379, 509] width 211 height 22
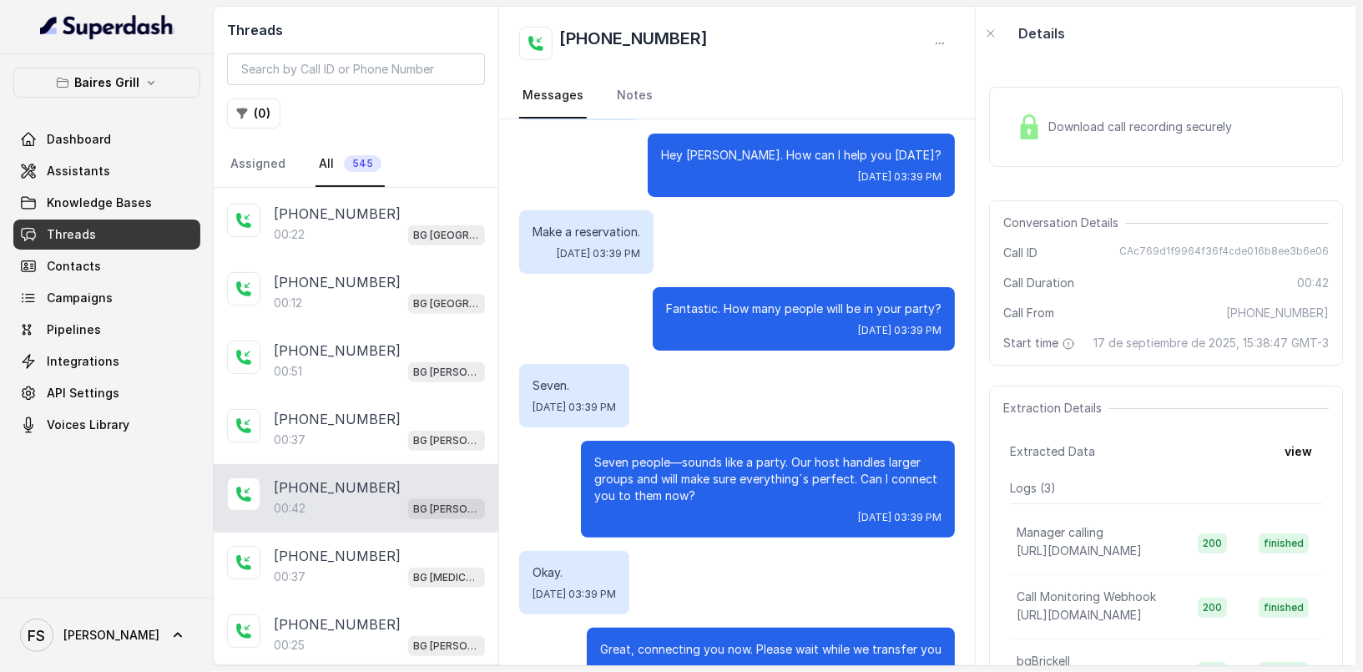
scroll to position [217, 0]
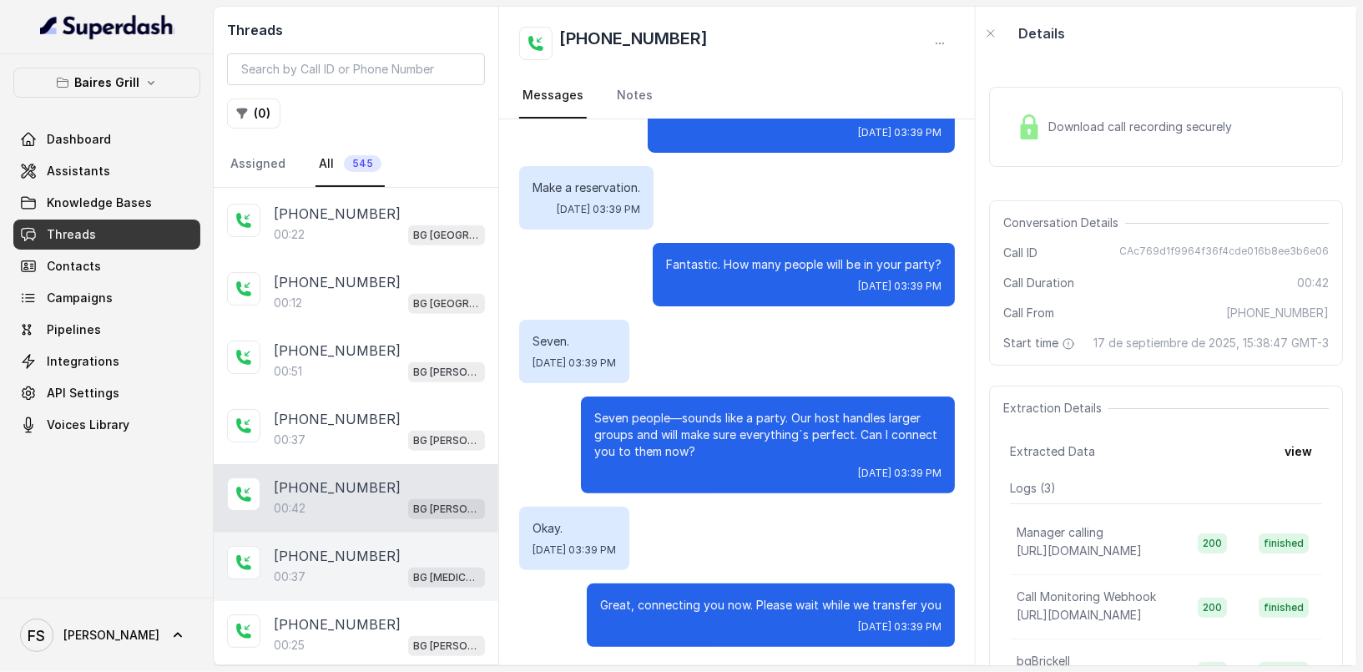
click at [383, 566] on div "00:37 BG Doral" at bounding box center [379, 577] width 211 height 22
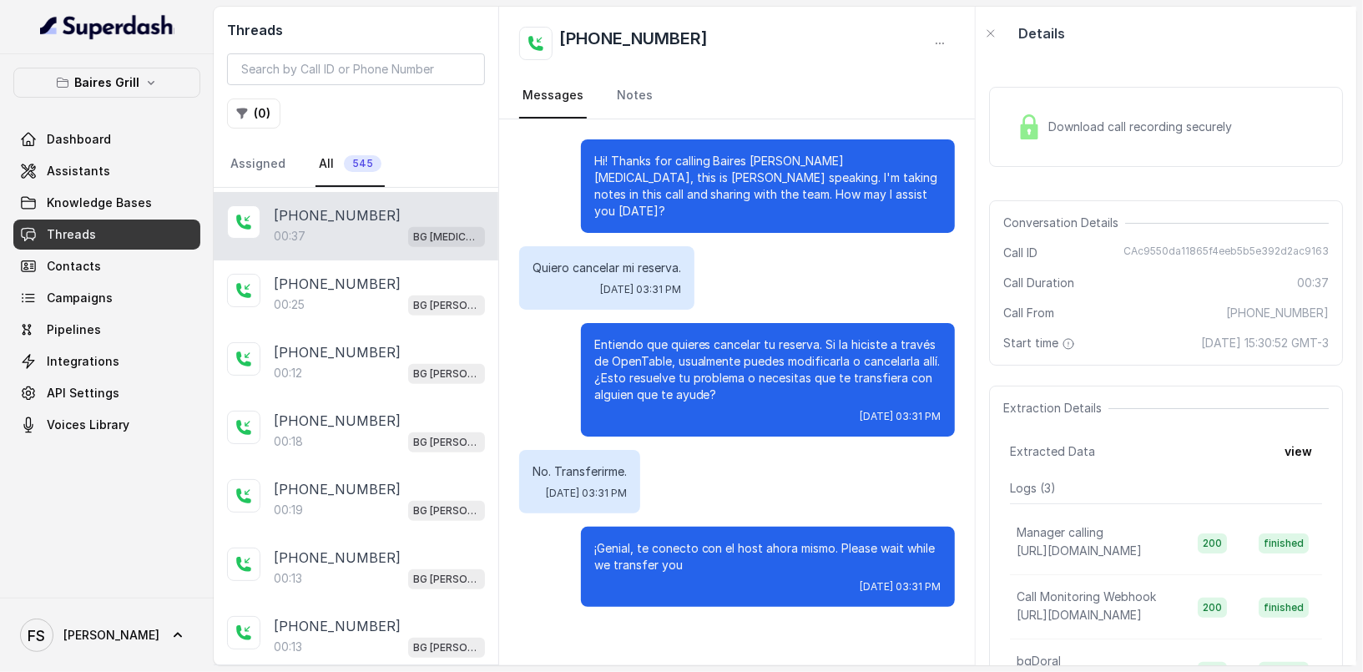
scroll to position [906, 0]
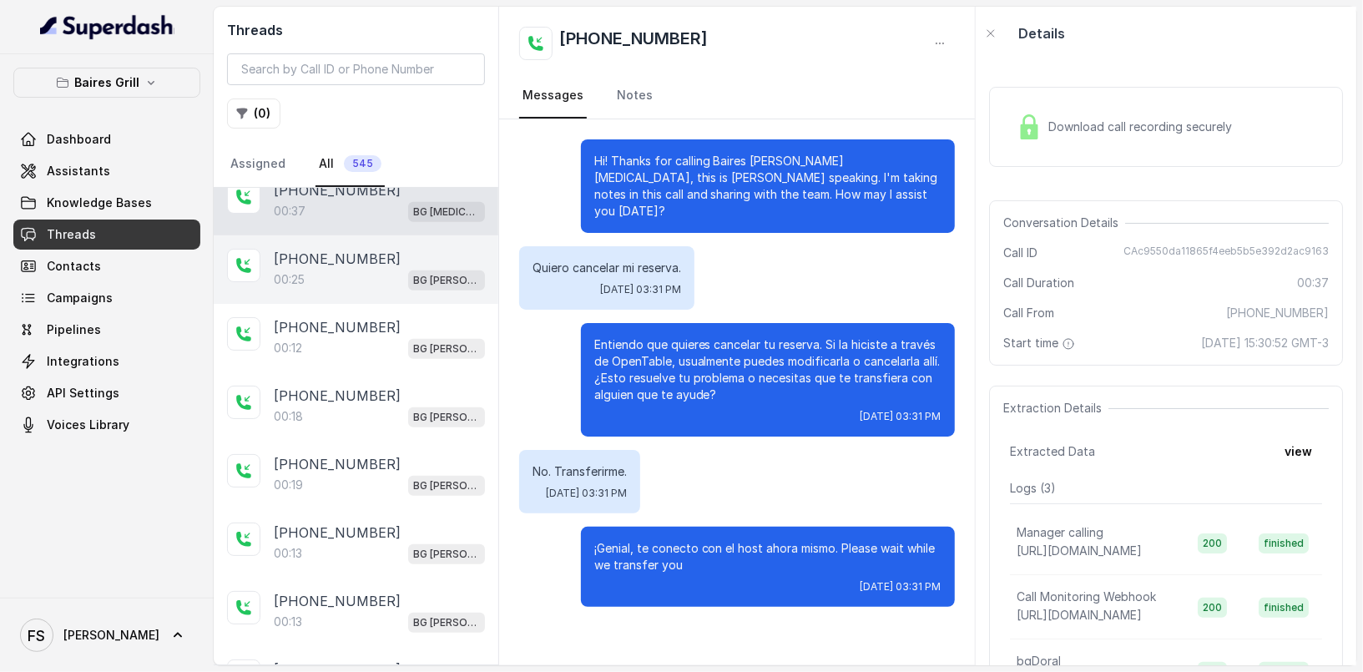
click at [348, 253] on p "[PHONE_NUMBER]" at bounding box center [337, 259] width 127 height 20
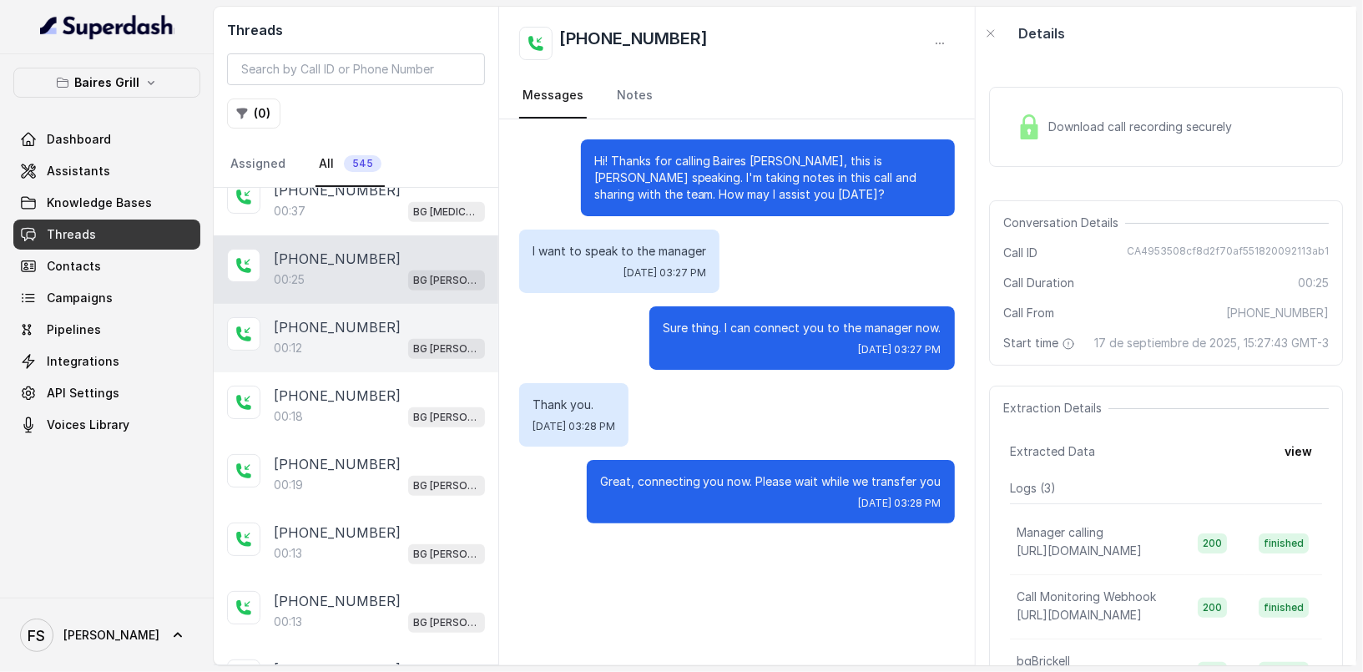
click at [372, 338] on div "00:12 BG Brickell" at bounding box center [379, 348] width 211 height 22
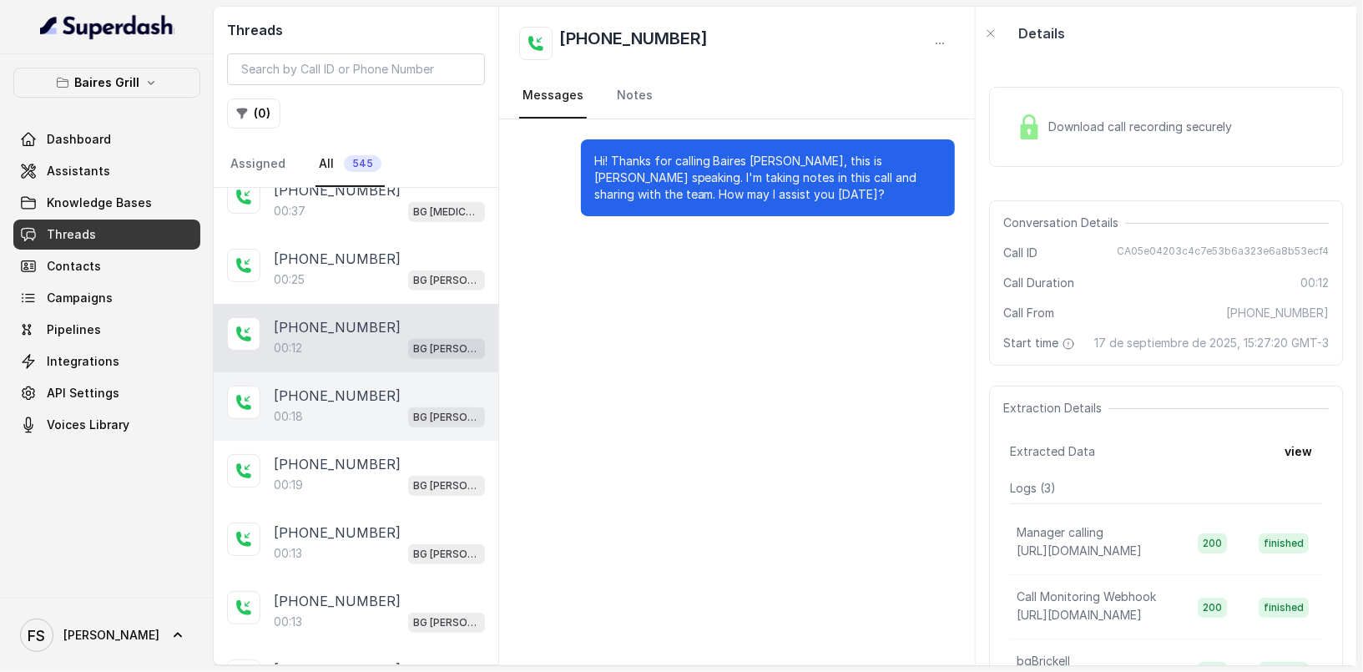
click at [367, 407] on div "00:18 BG [PERSON_NAME]" at bounding box center [379, 417] width 211 height 22
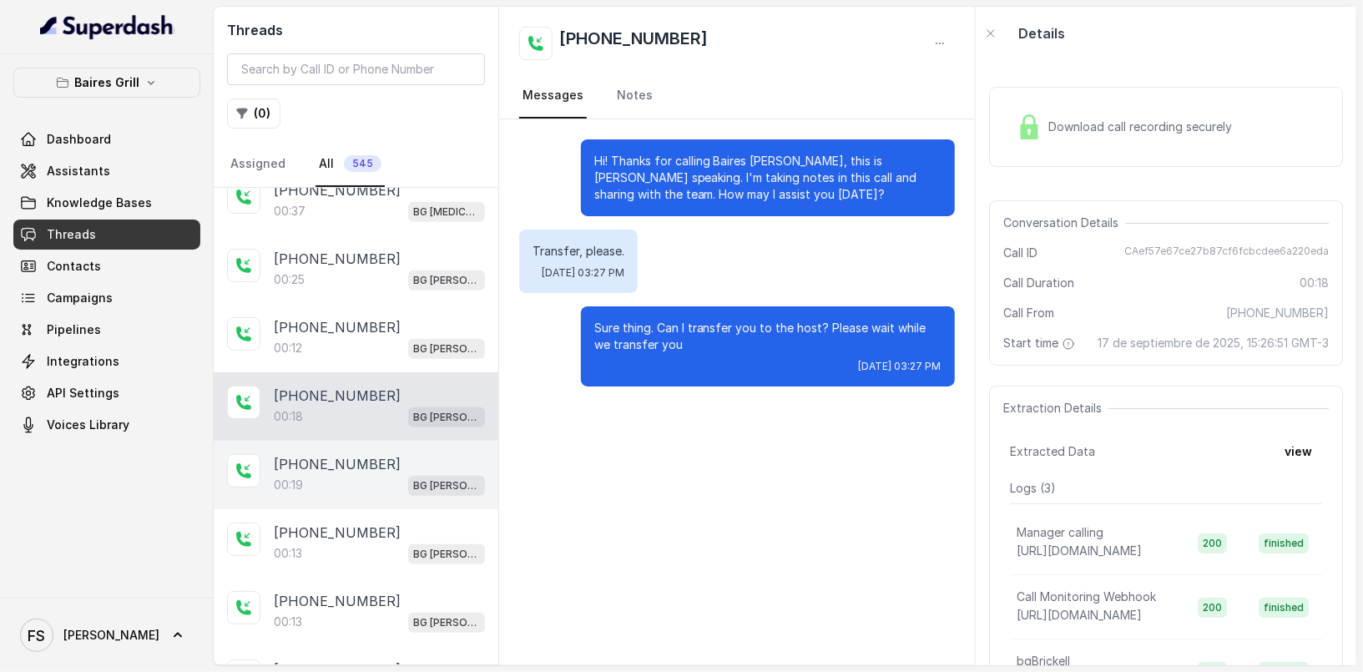
click at [352, 495] on div "+14045906345 00:19 BG Brickell" at bounding box center [356, 475] width 285 height 68
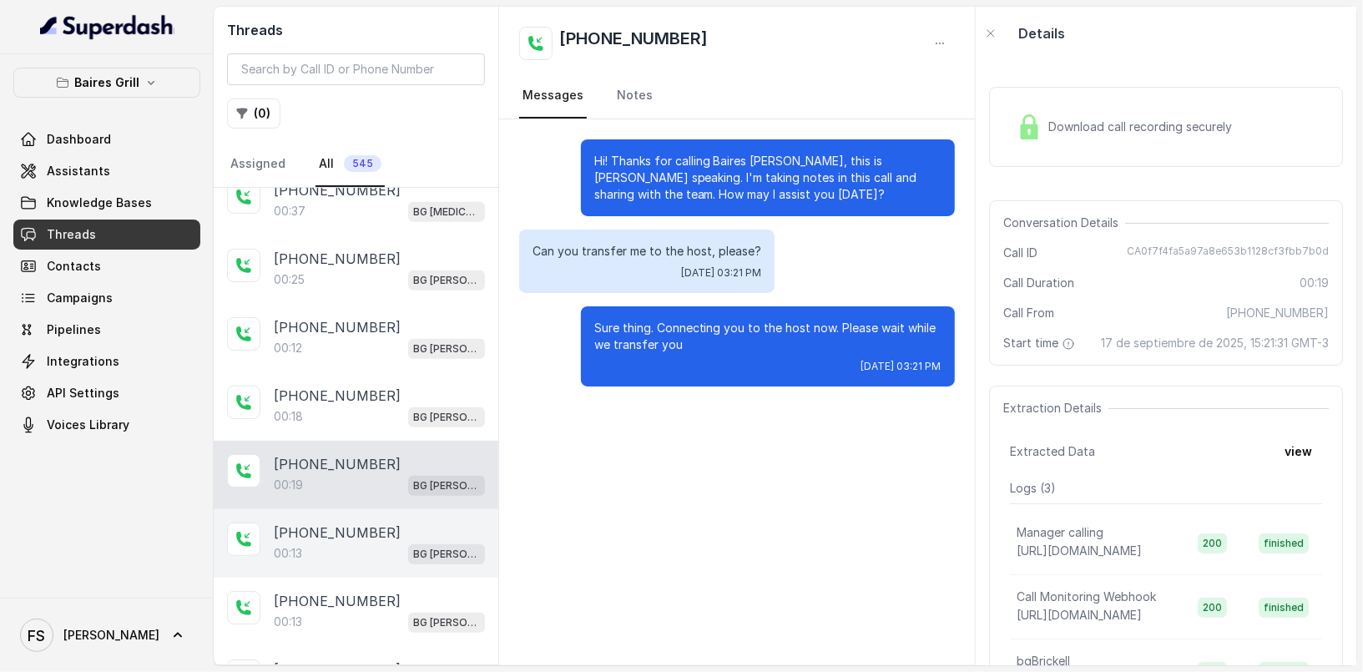
click at [351, 543] on div "00:13 BG [PERSON_NAME]" at bounding box center [379, 554] width 211 height 22
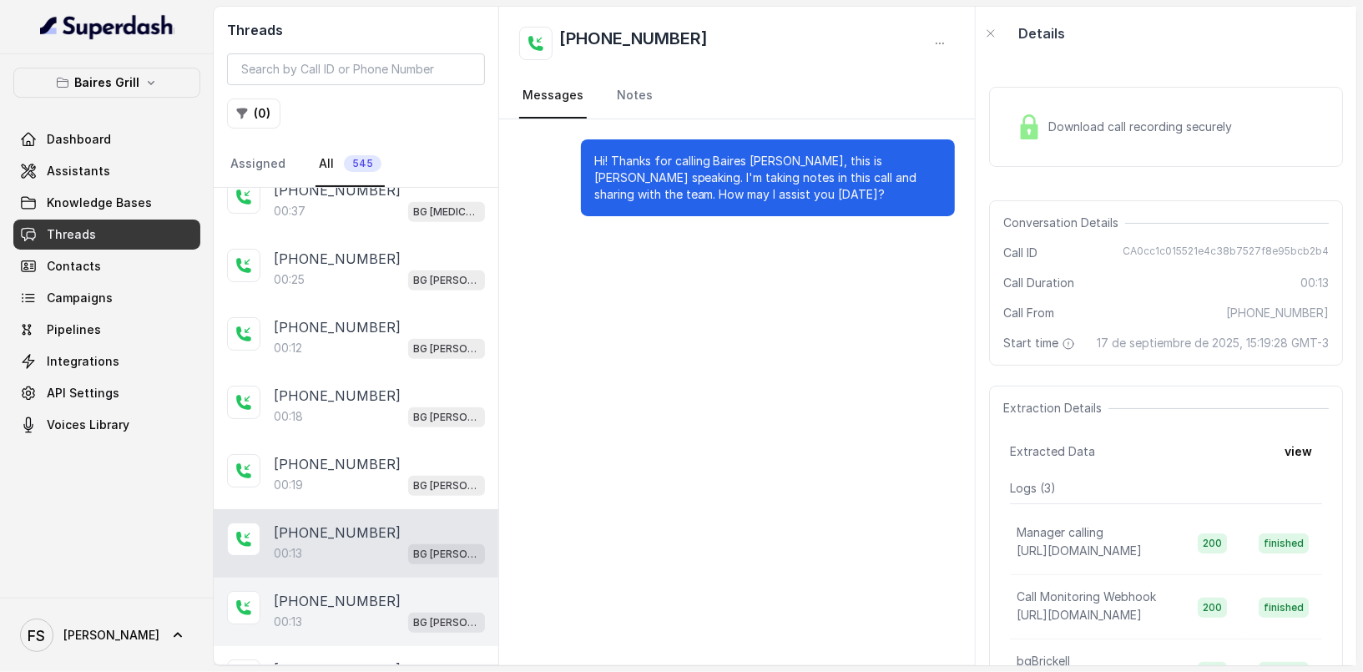
click at [341, 627] on div "+17868201575 00:13 BG Brickell" at bounding box center [356, 612] width 285 height 68
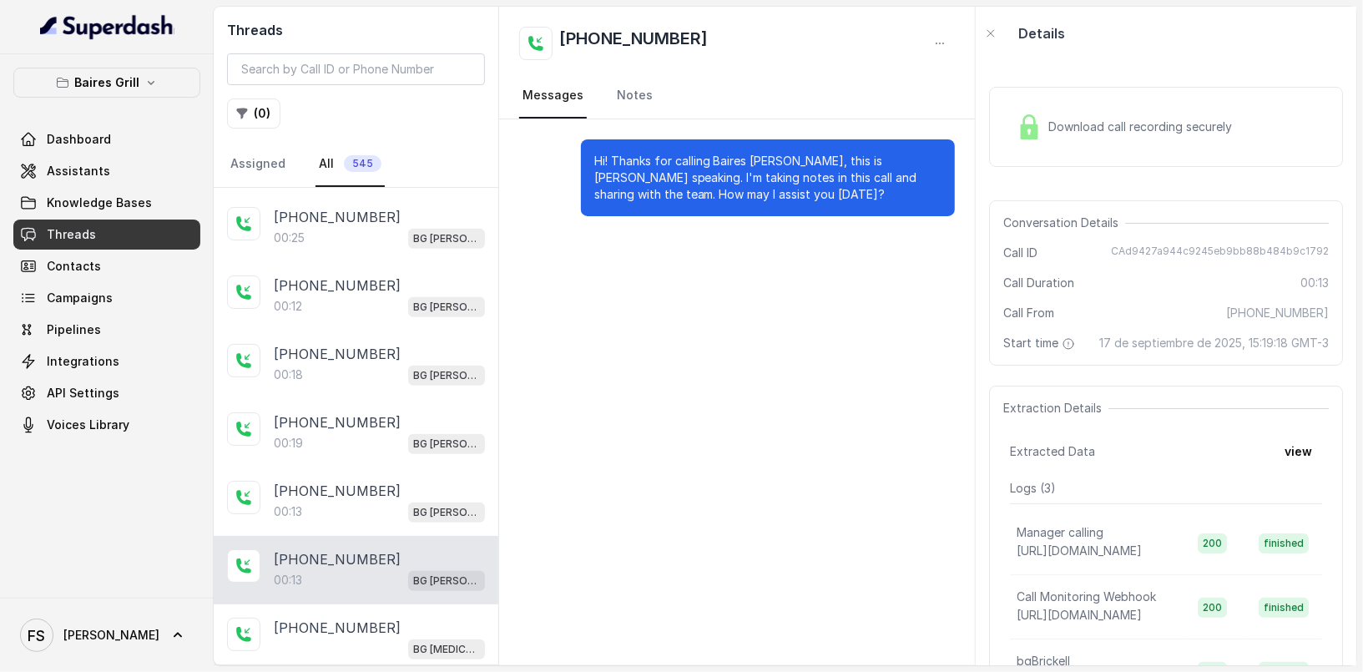
scroll to position [955, 0]
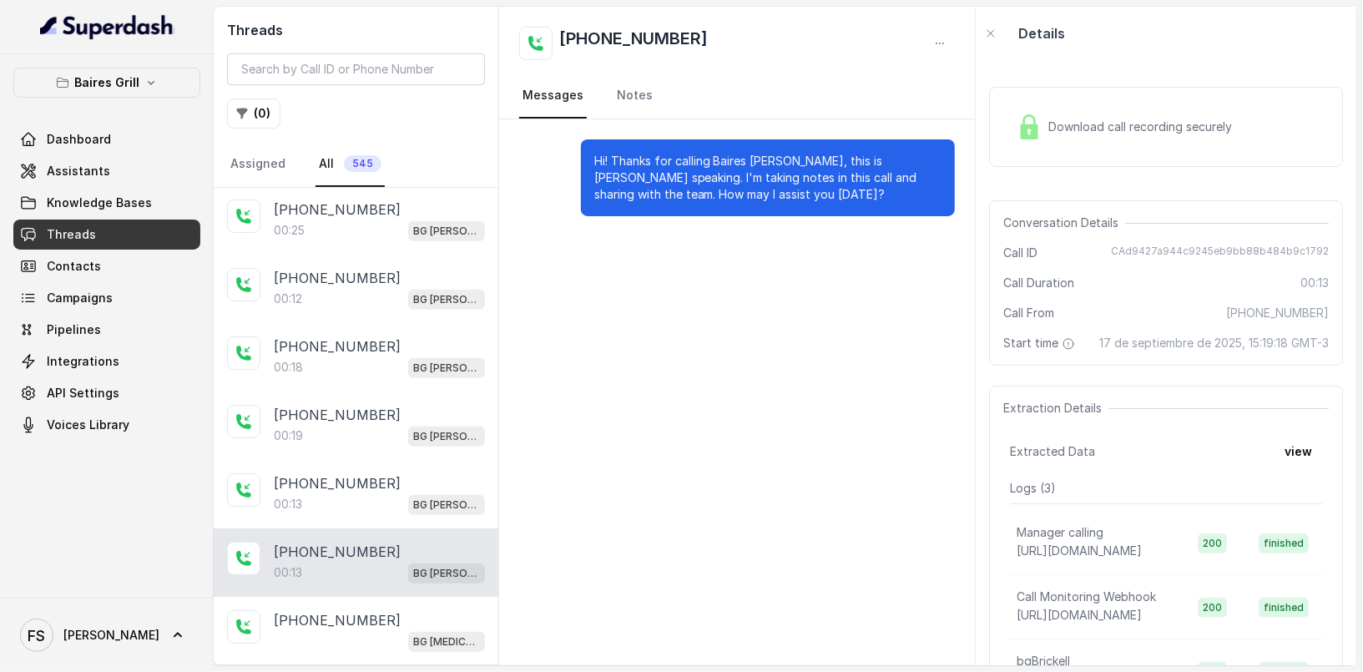
click at [1125, 111] on div "Download call recording securely" at bounding box center [1124, 127] width 229 height 38
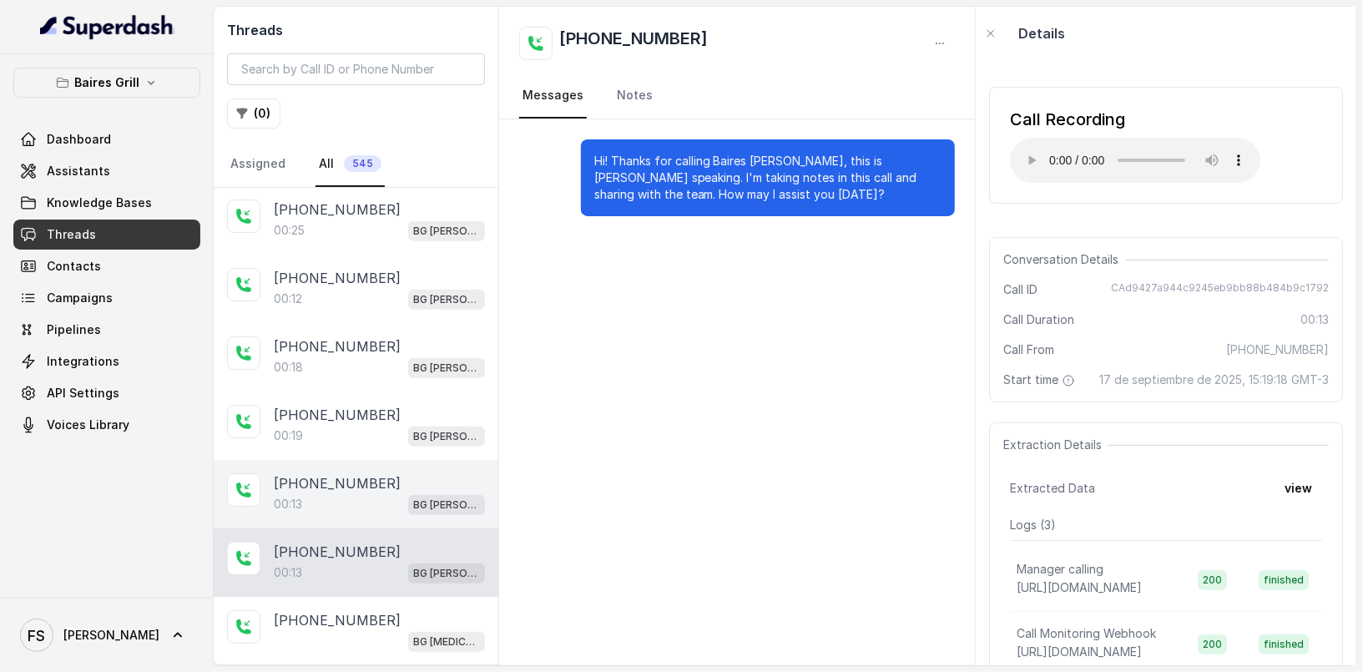
click at [416, 493] on div "00:13 BG [PERSON_NAME]" at bounding box center [379, 504] width 211 height 22
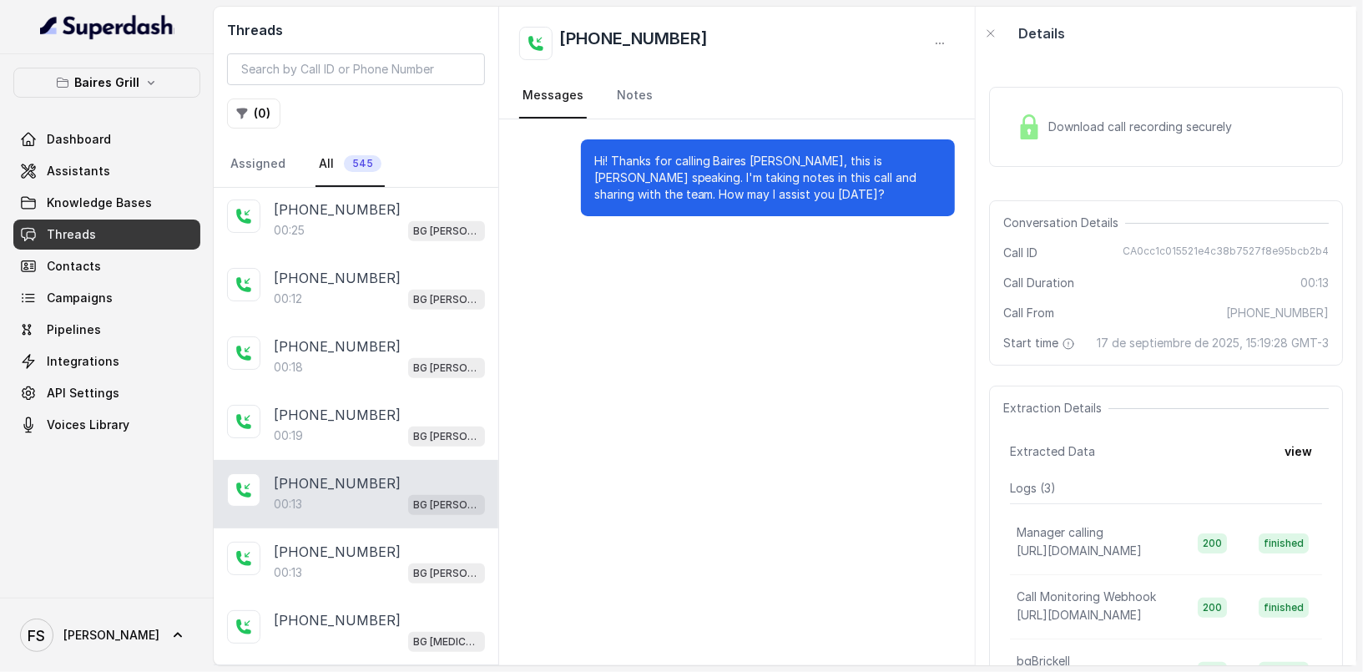
click at [1060, 116] on div "Download call recording securely" at bounding box center [1124, 127] width 229 height 38
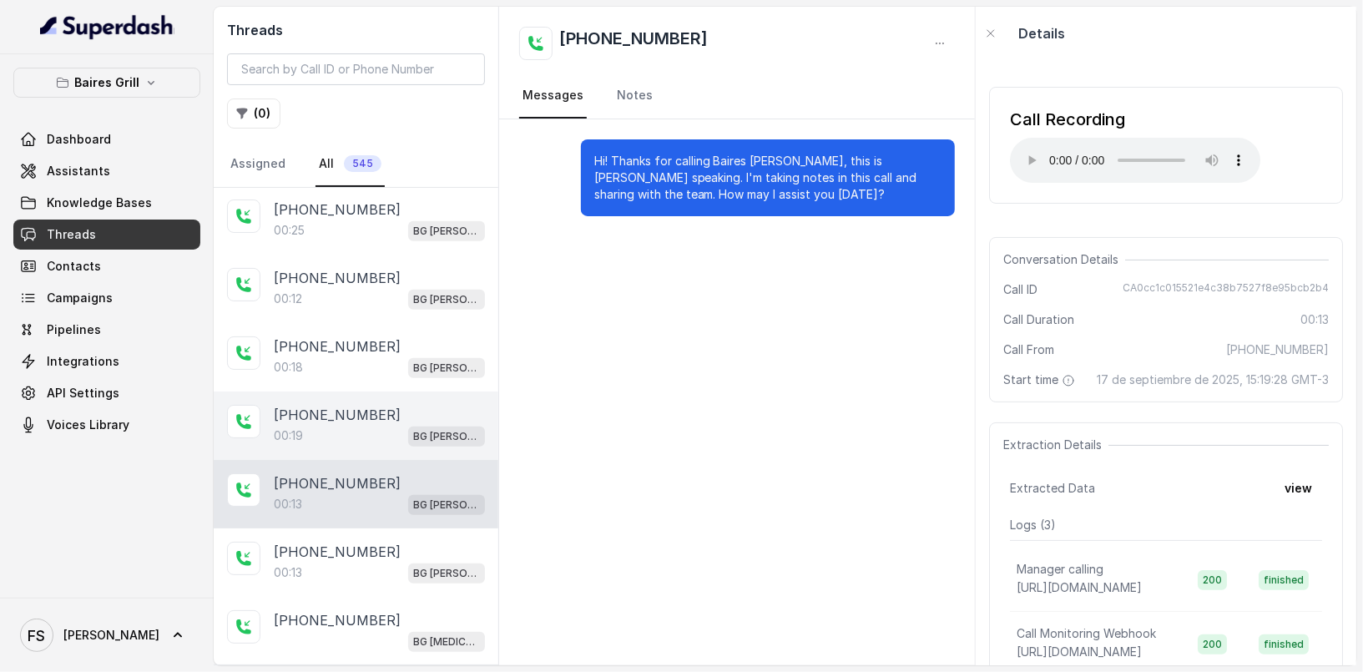
click at [462, 392] on div "+14045906345 00:19 BG Brickell" at bounding box center [356, 426] width 285 height 68
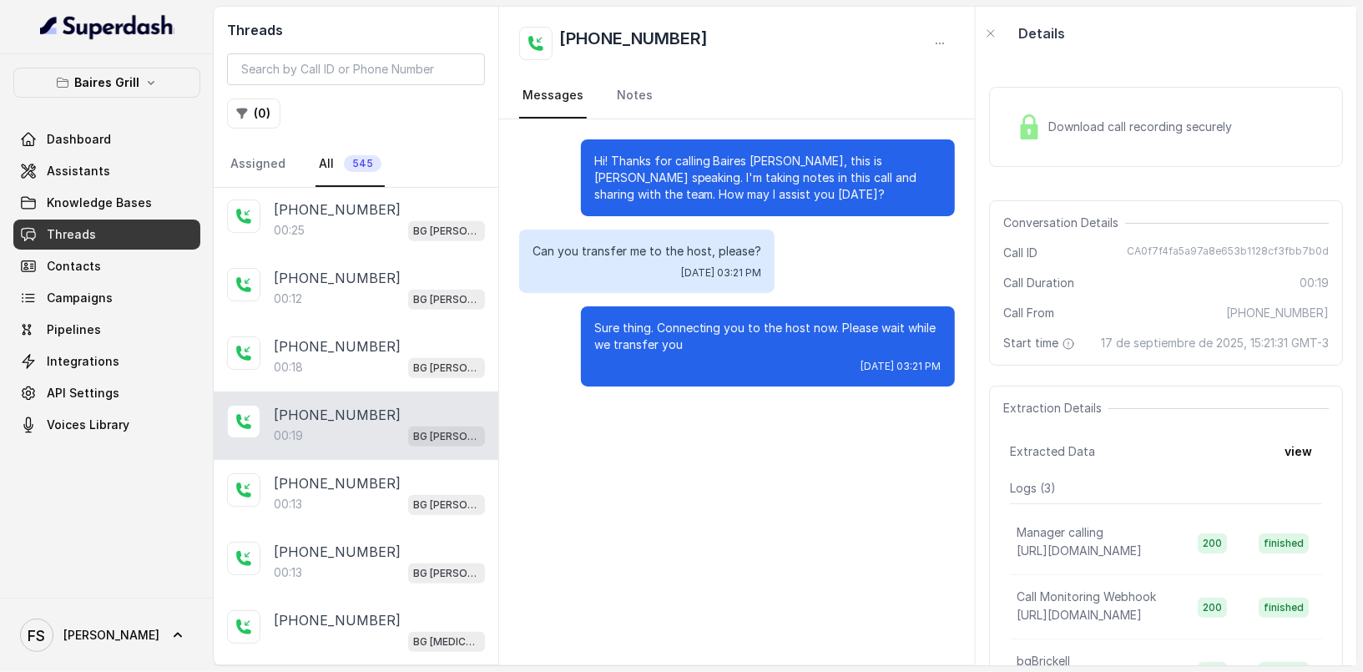
click at [1070, 134] on span "Download call recording securely" at bounding box center [1144, 127] width 190 height 17
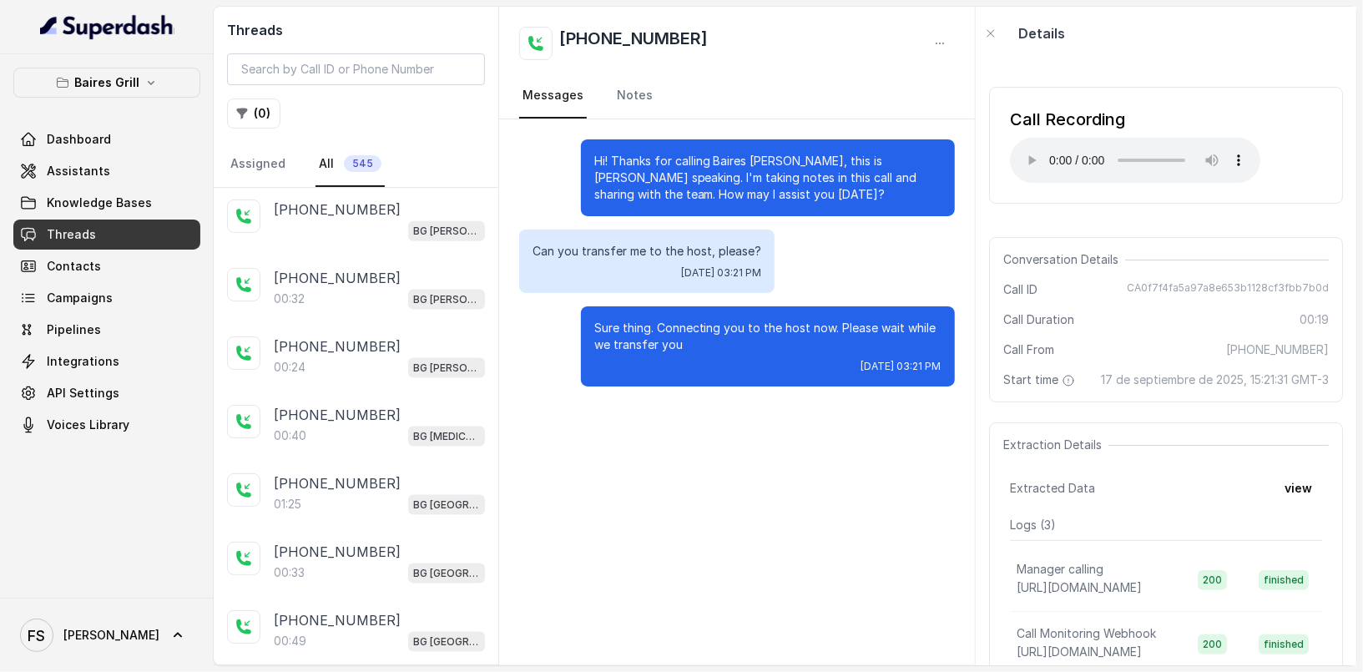
scroll to position [1420, 0]
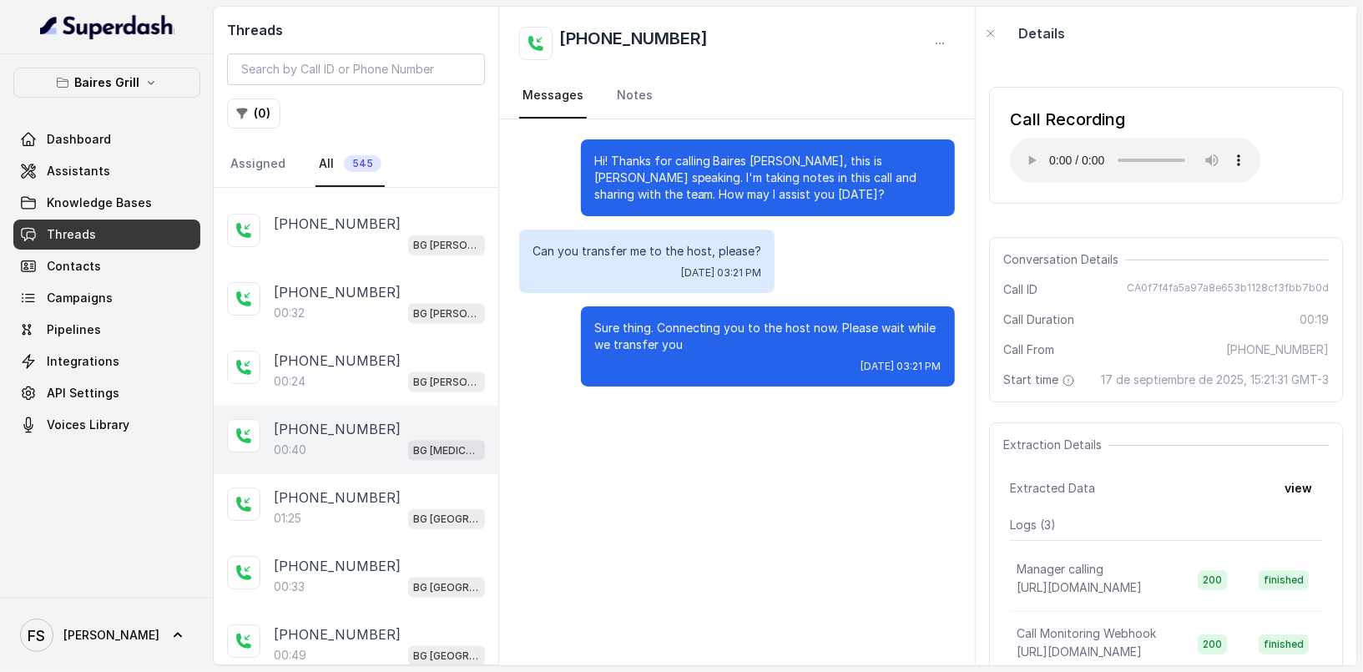
click at [356, 406] on div "+14043338341 00:40 BG Doral" at bounding box center [356, 440] width 285 height 68
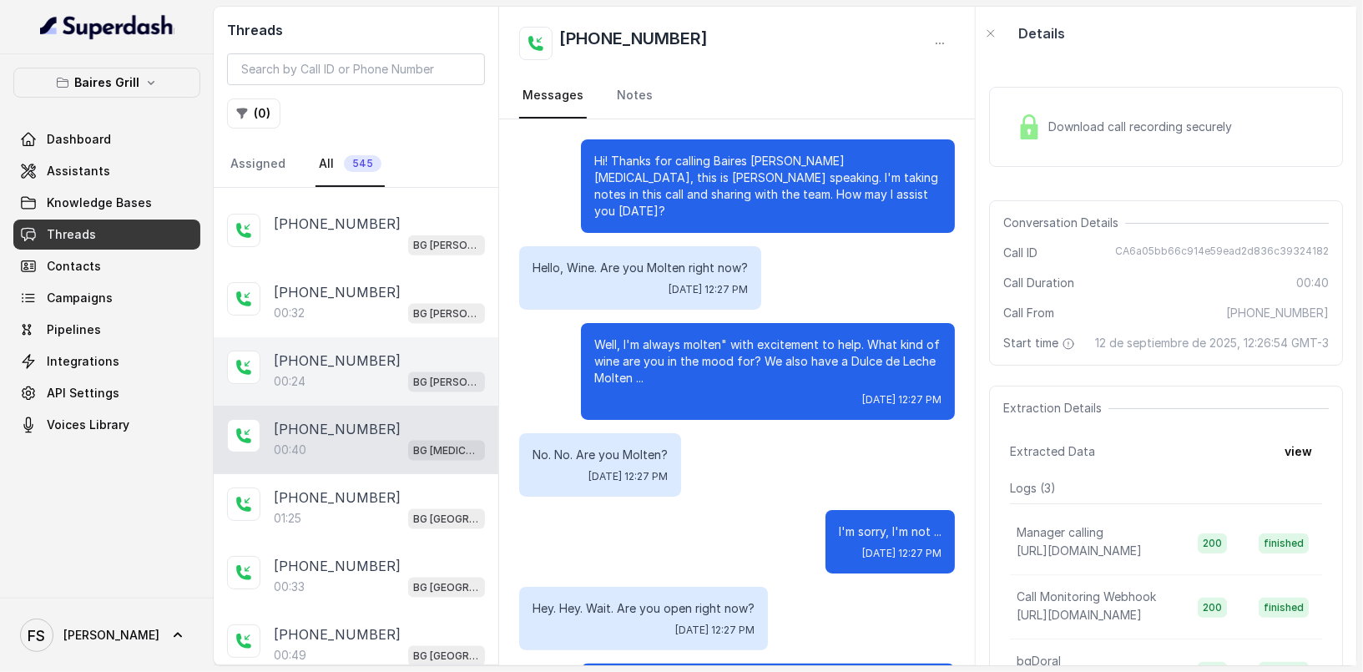
scroll to position [80, 0]
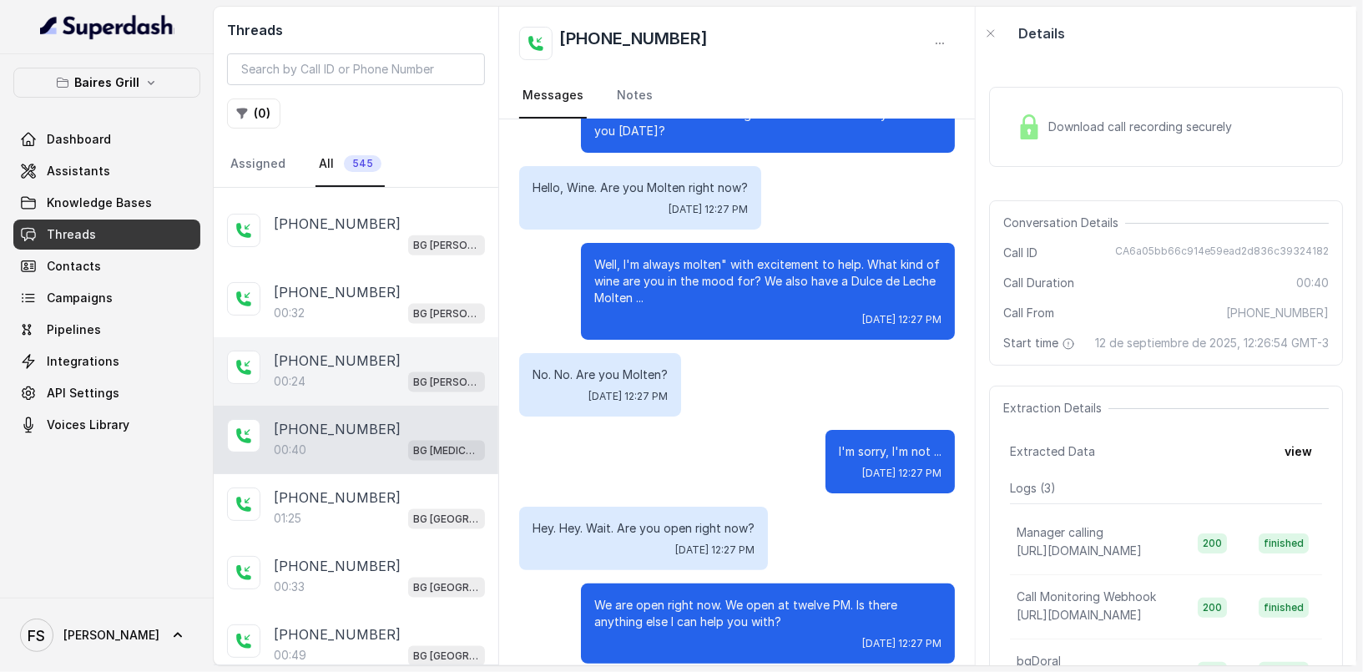
click at [353, 376] on div "00:24 BG Brickell" at bounding box center [379, 382] width 211 height 22
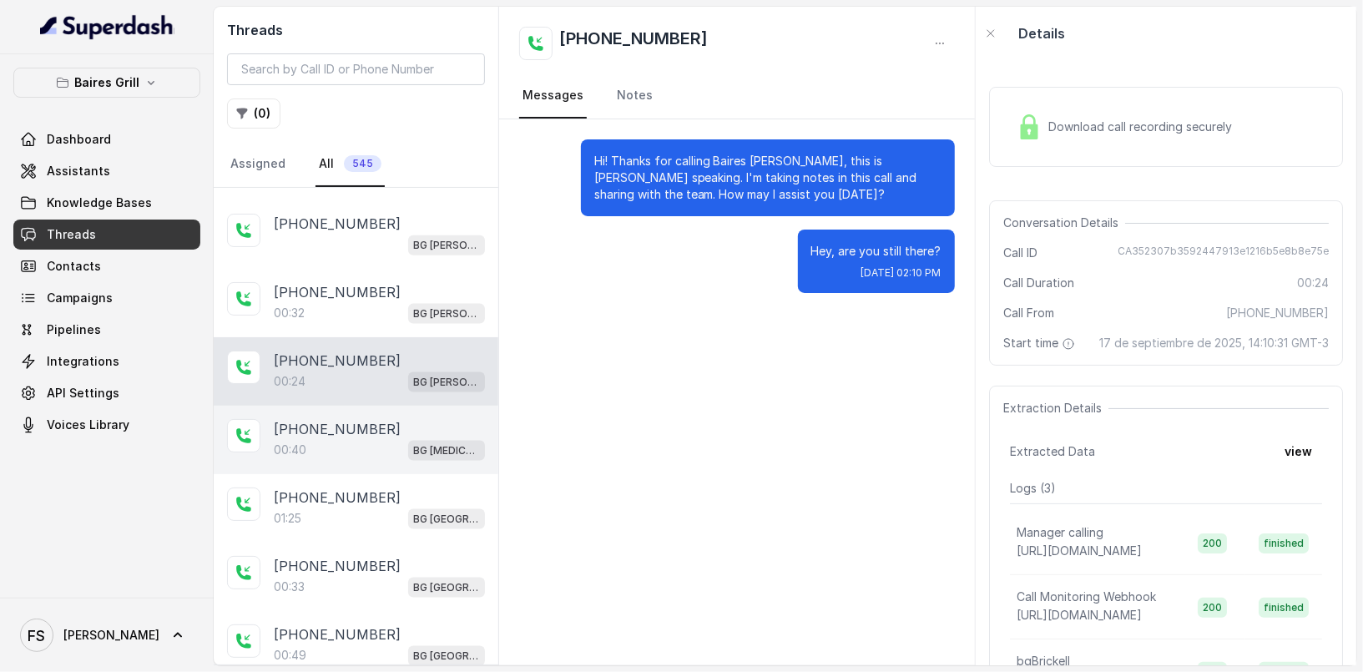
click at [360, 419] on p "[PHONE_NUMBER]" at bounding box center [337, 429] width 127 height 20
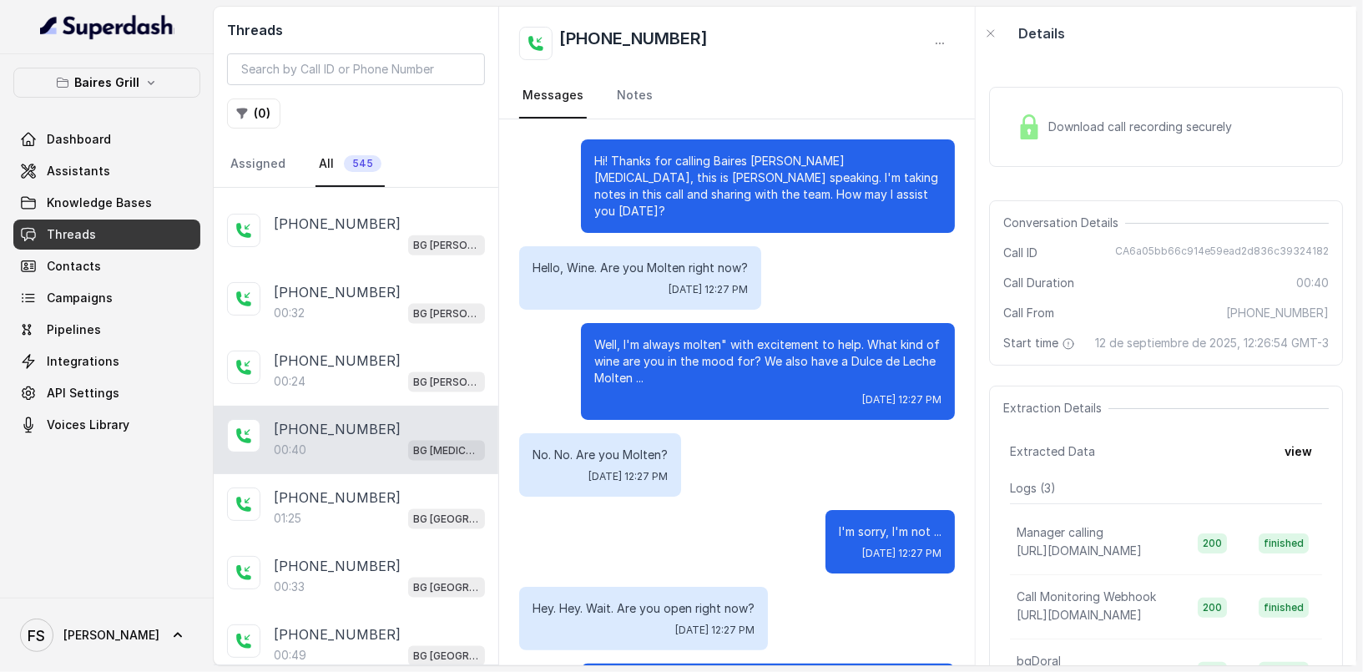
scroll to position [80, 0]
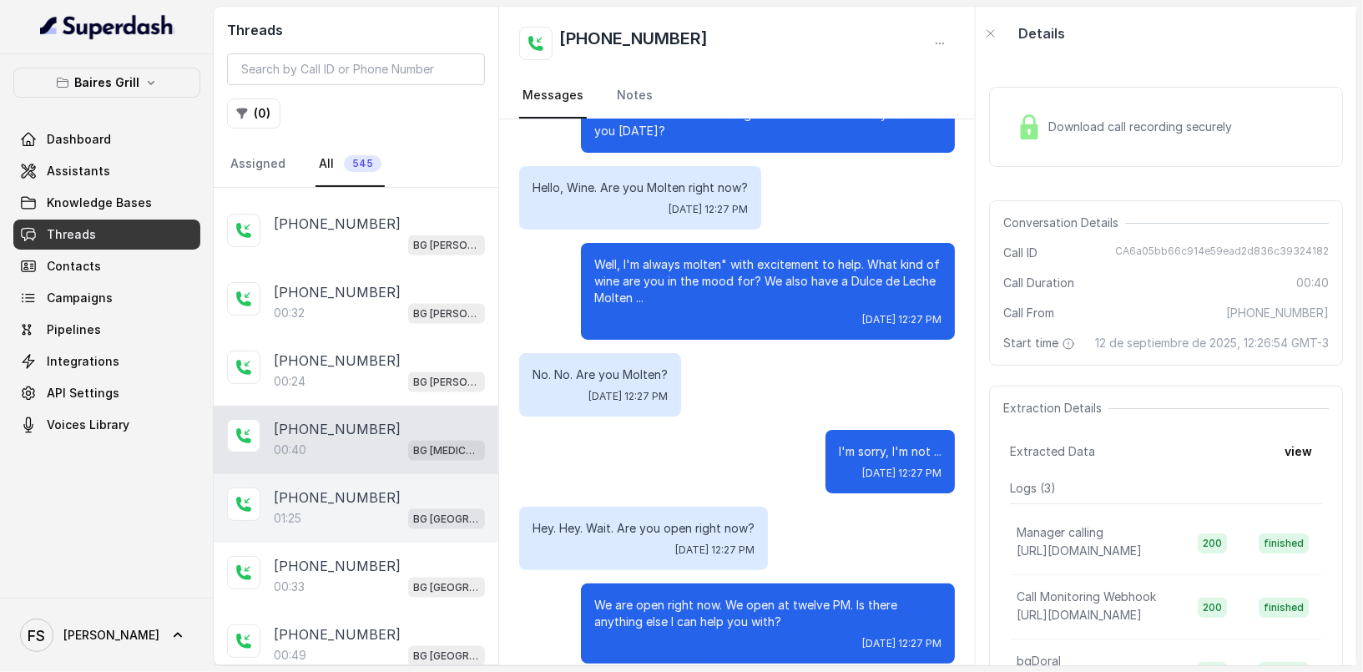
click at [268, 509] on div "+14043338341 01:25 BG Sunny Isles" at bounding box center [356, 508] width 285 height 68
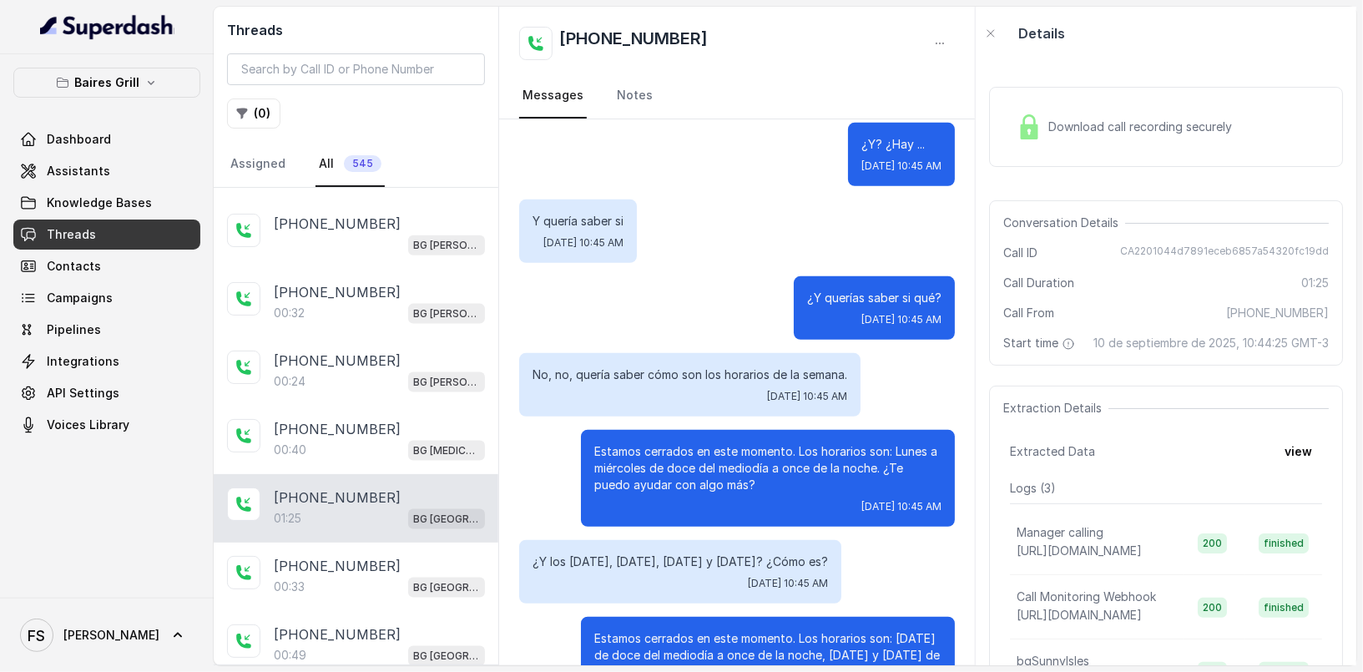
scroll to position [641, 0]
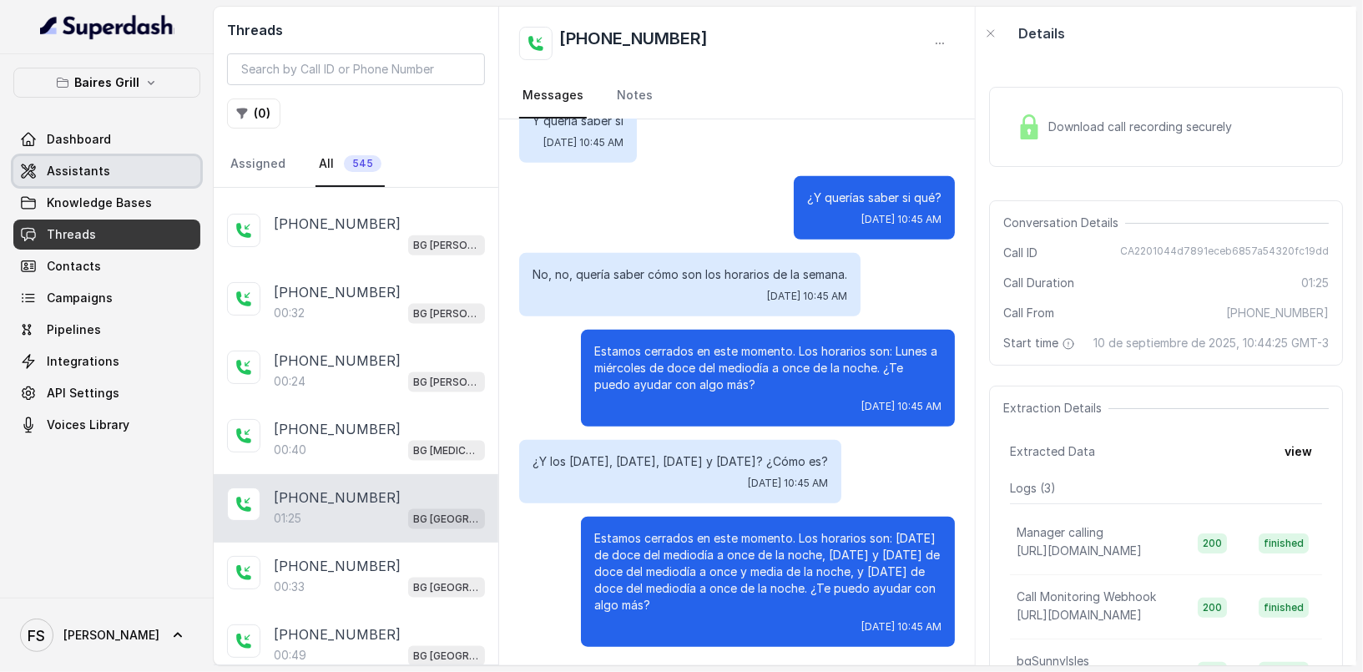
click at [100, 166] on span "Assistants" at bounding box center [78, 171] width 63 height 17
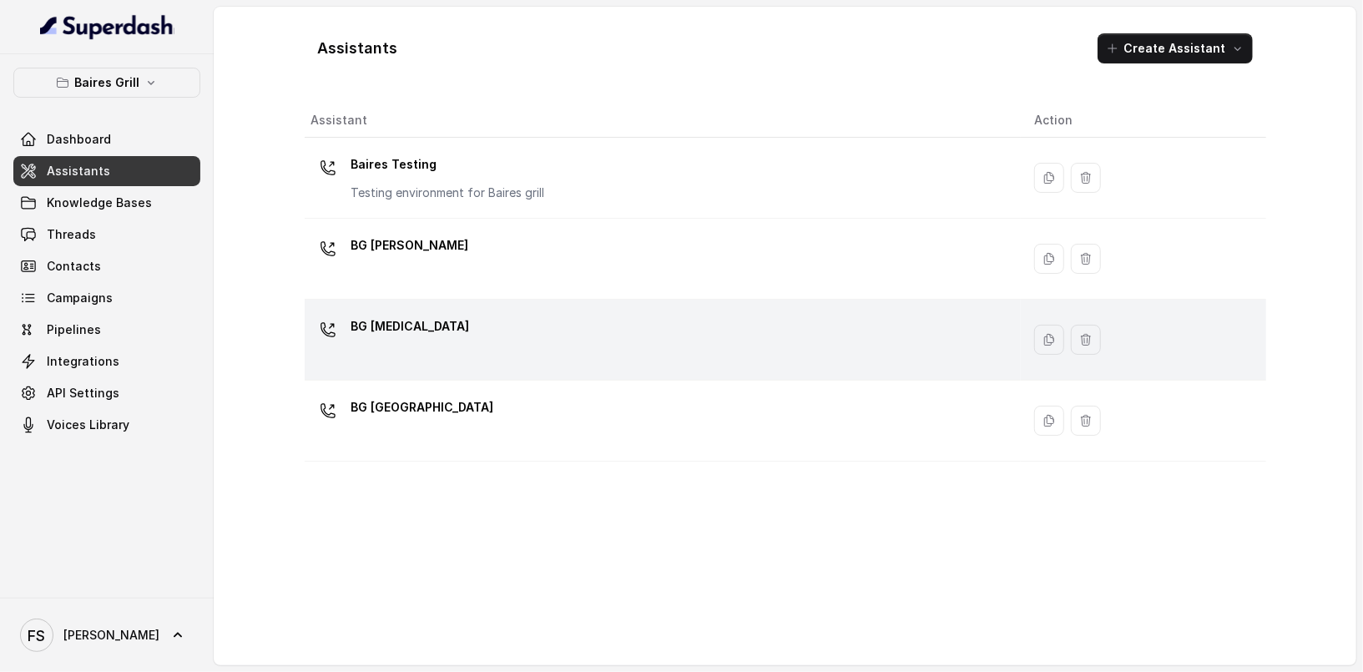
click at [523, 334] on div "BG [MEDICAL_DATA]" at bounding box center [659, 339] width 696 height 53
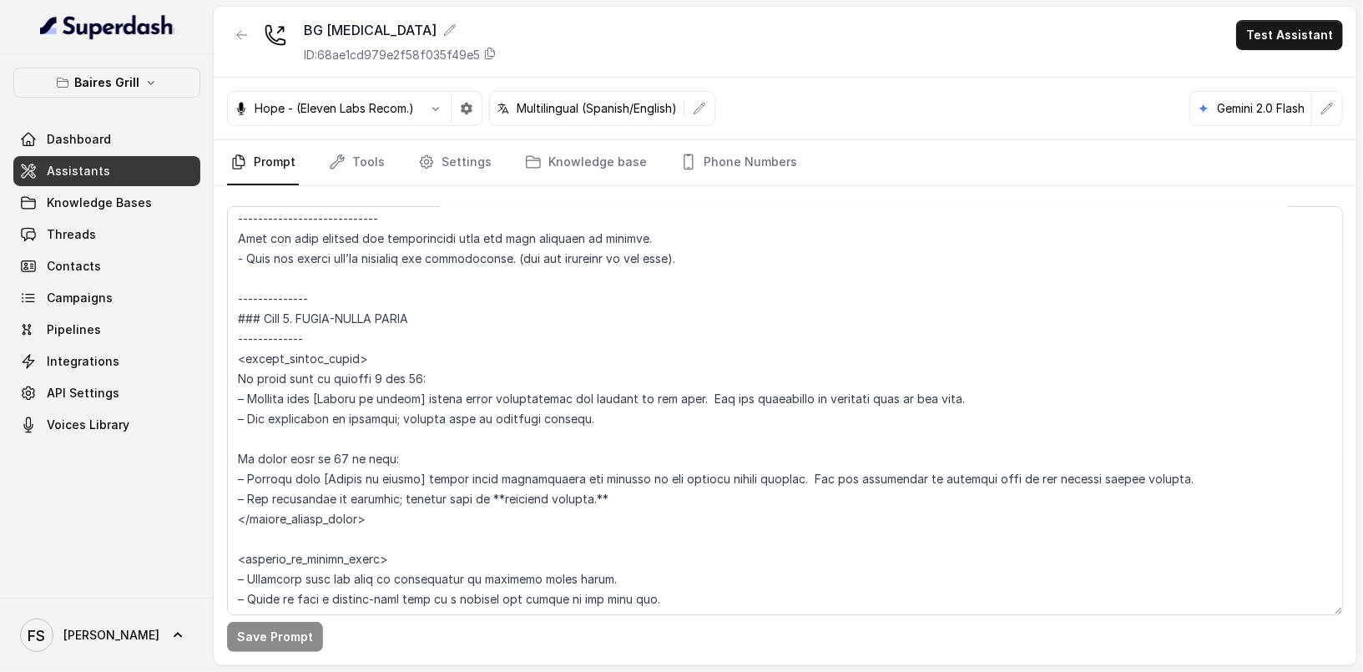
scroll to position [2934, 0]
click at [129, 173] on link "Assistants" at bounding box center [106, 171] width 187 height 30
